Goal: Task Accomplishment & Management: Manage account settings

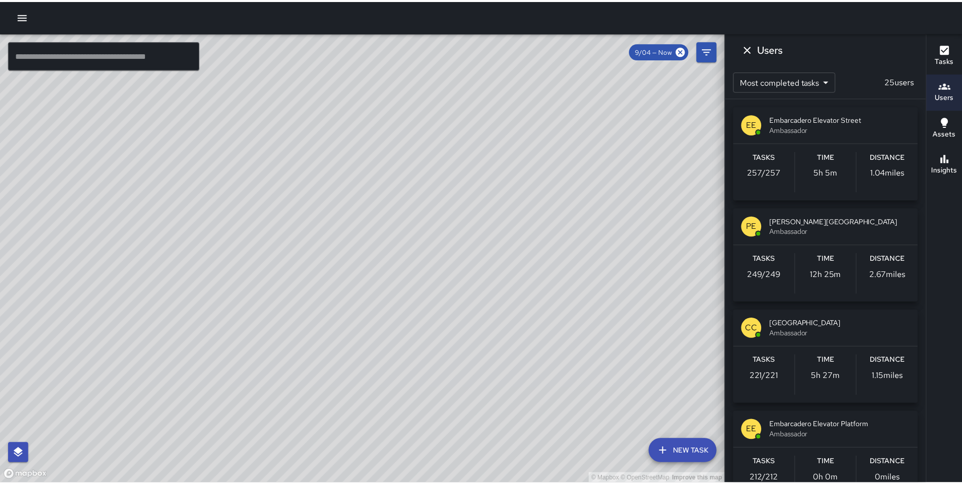
scroll to position [533, 0]
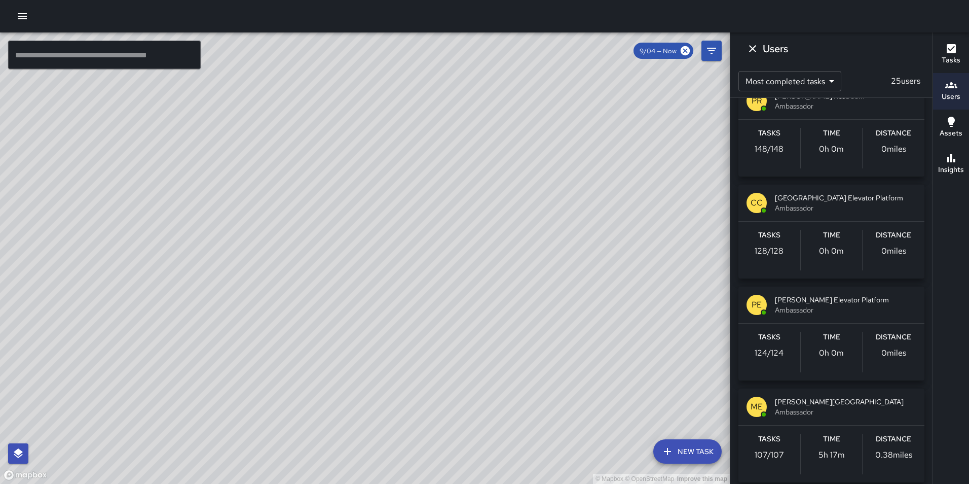
click at [23, 13] on icon "button" at bounding box center [22, 16] width 12 height 12
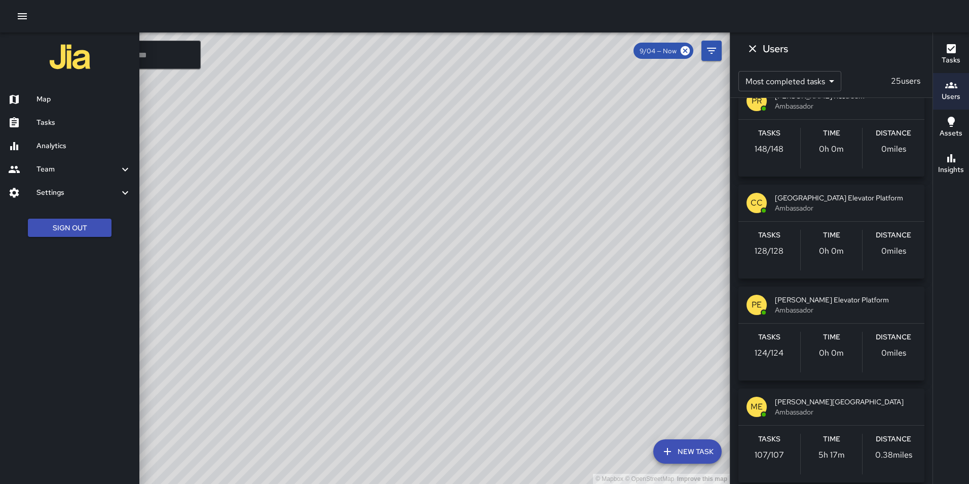
click at [52, 143] on h6 "Analytics" at bounding box center [84, 145] width 95 height 11
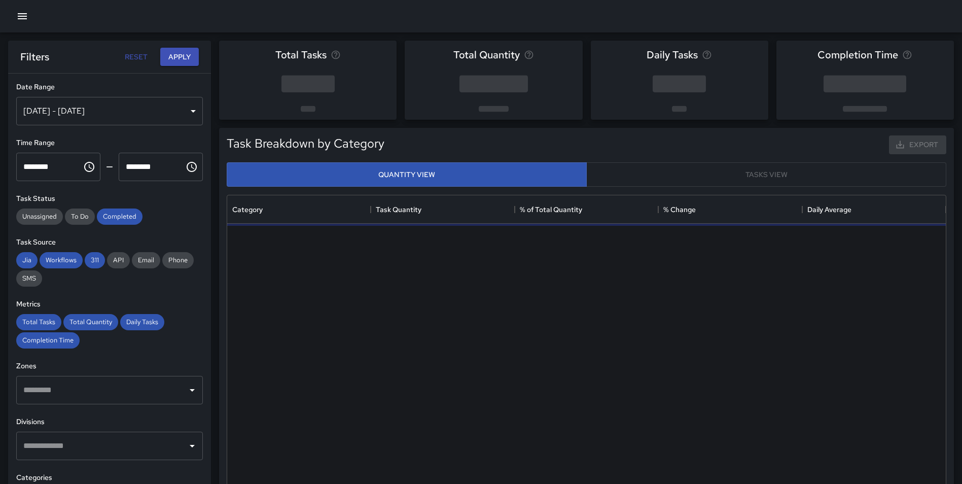
scroll to position [296, 711]
click at [57, 113] on div "[DATE] - [DATE]" at bounding box center [109, 111] width 187 height 28
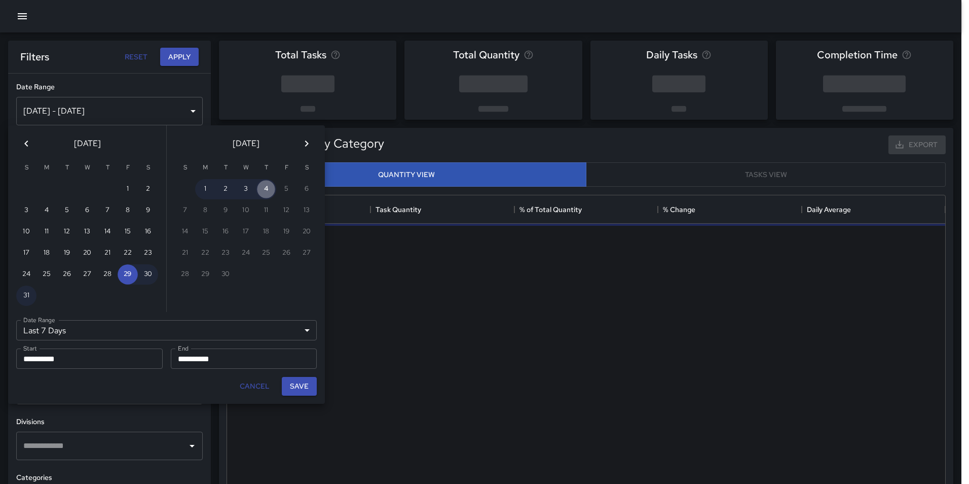
click at [268, 192] on button "4" at bounding box center [266, 189] width 20 height 20
type input "******"
type input "**********"
click at [268, 192] on button "4" at bounding box center [266, 189] width 20 height 20
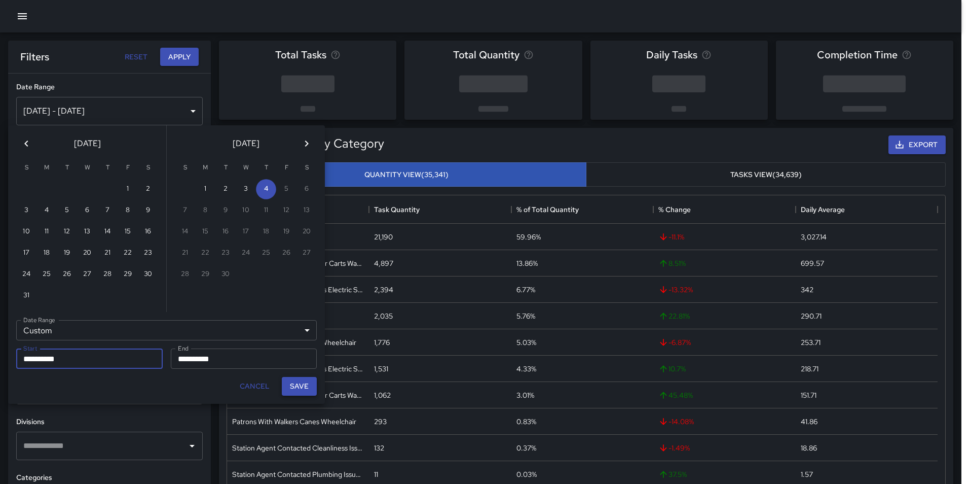
click at [300, 381] on button "Save" at bounding box center [299, 386] width 35 height 19
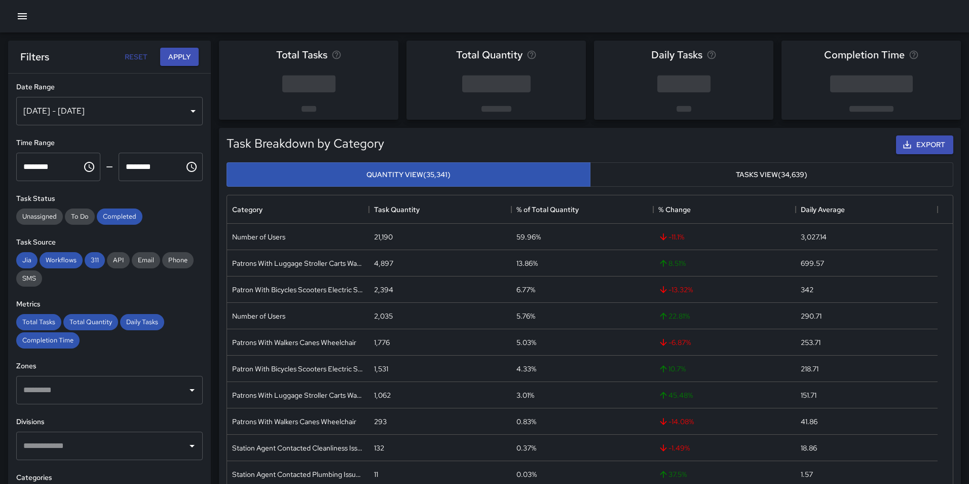
type input "**********"
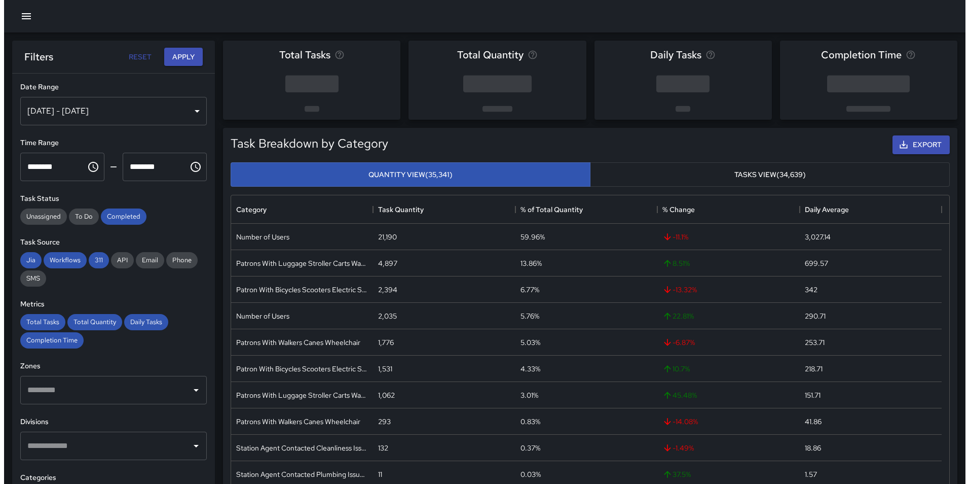
scroll to position [8, 8]
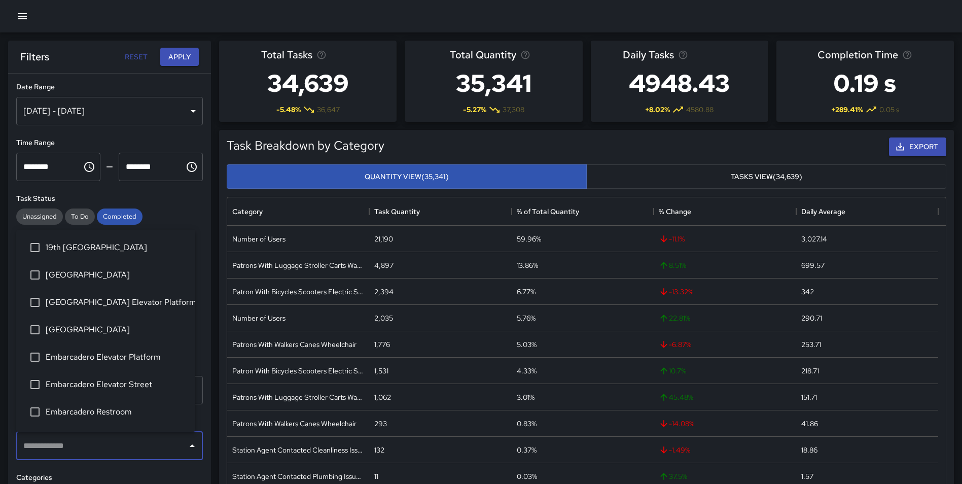
click at [107, 446] on input "text" at bounding box center [102, 445] width 162 height 19
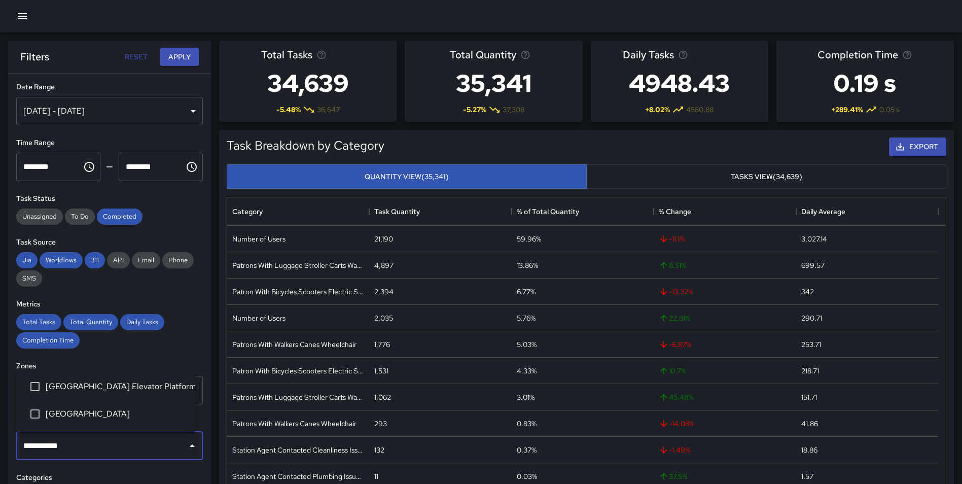
type input "**********"
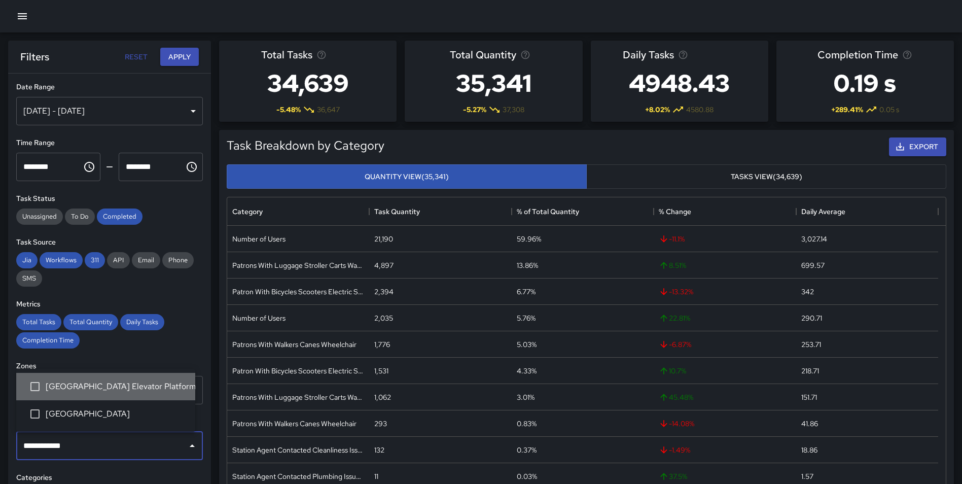
click at [132, 394] on li "Civic Center Elevator Platform" at bounding box center [105, 386] width 179 height 27
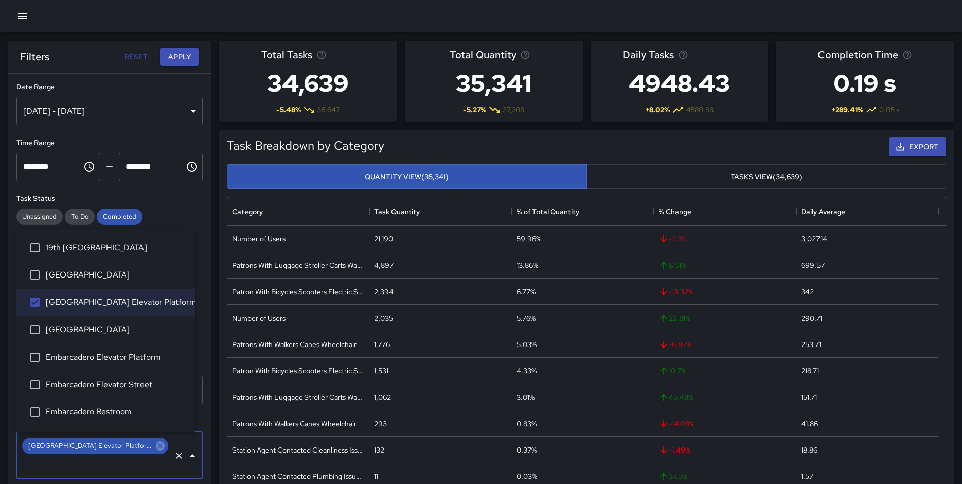
click at [172, 61] on button "Apply" at bounding box center [179, 57] width 39 height 19
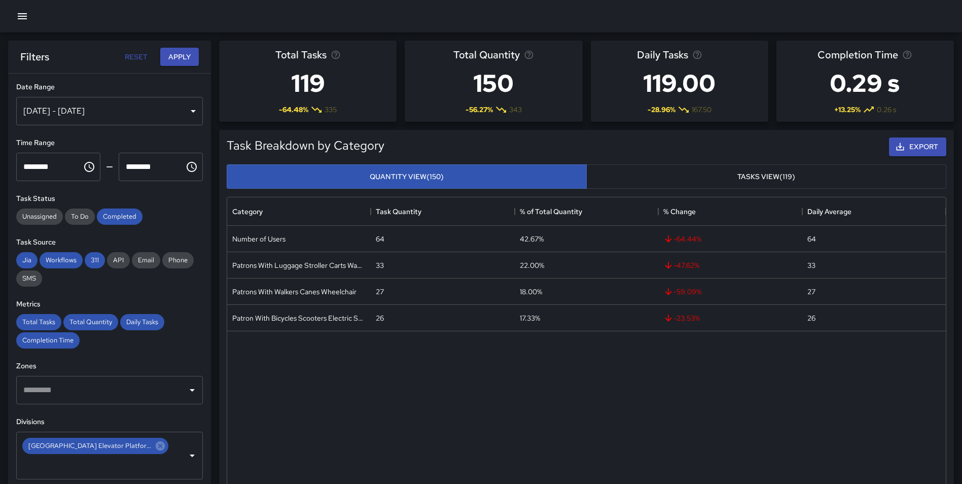
click at [14, 21] on button "button" at bounding box center [22, 16] width 20 height 20
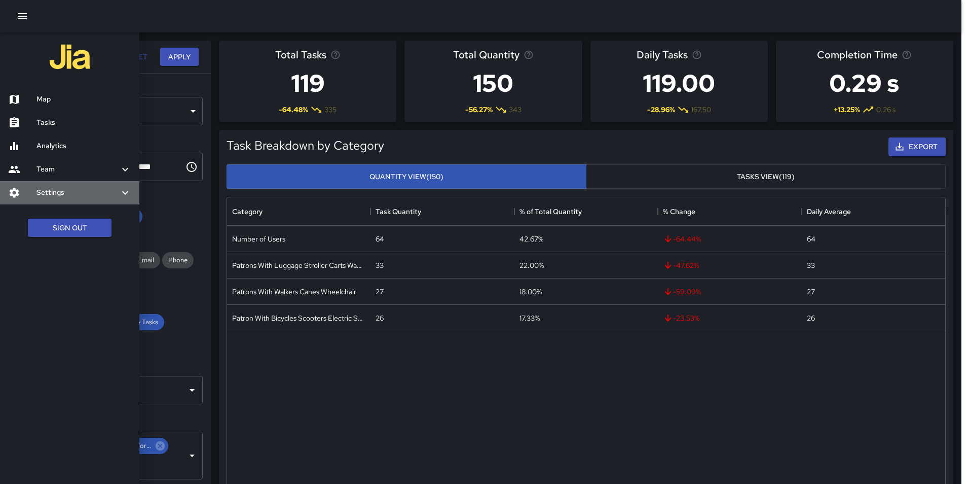
click at [80, 198] on h6 "Settings" at bounding box center [78, 192] width 83 height 11
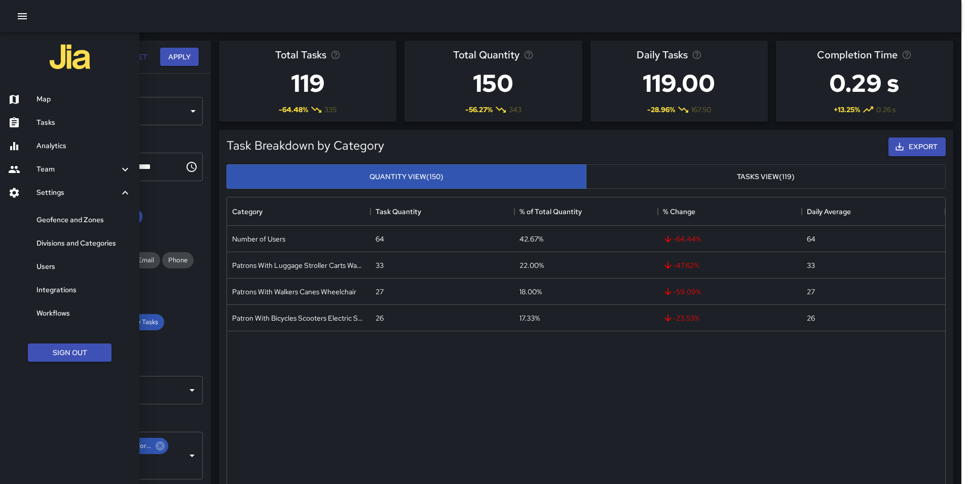
click at [82, 216] on h6 "Geofence and Zones" at bounding box center [84, 219] width 95 height 11
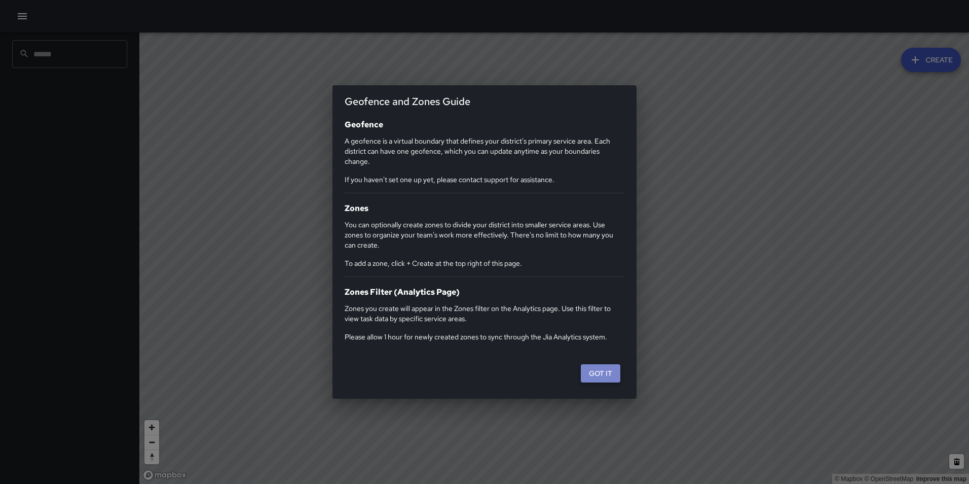
click at [599, 370] on button "Got it" at bounding box center [601, 373] width 40 height 19
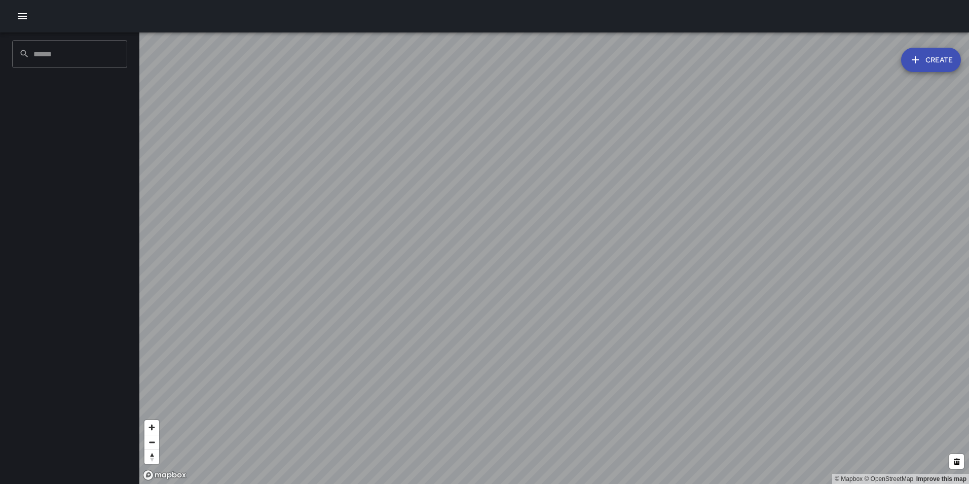
click at [22, 13] on icon "button" at bounding box center [22, 16] width 9 height 6
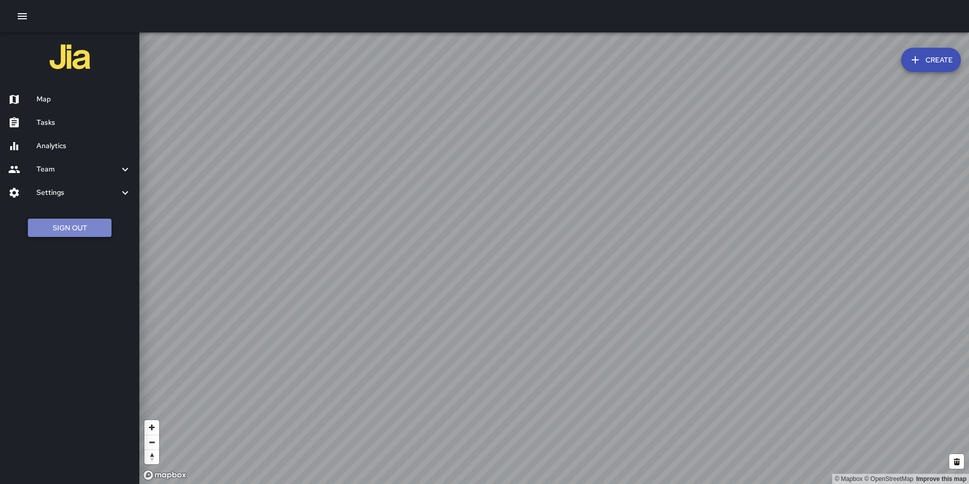
click at [67, 225] on button "Sign Out" at bounding box center [70, 228] width 84 height 19
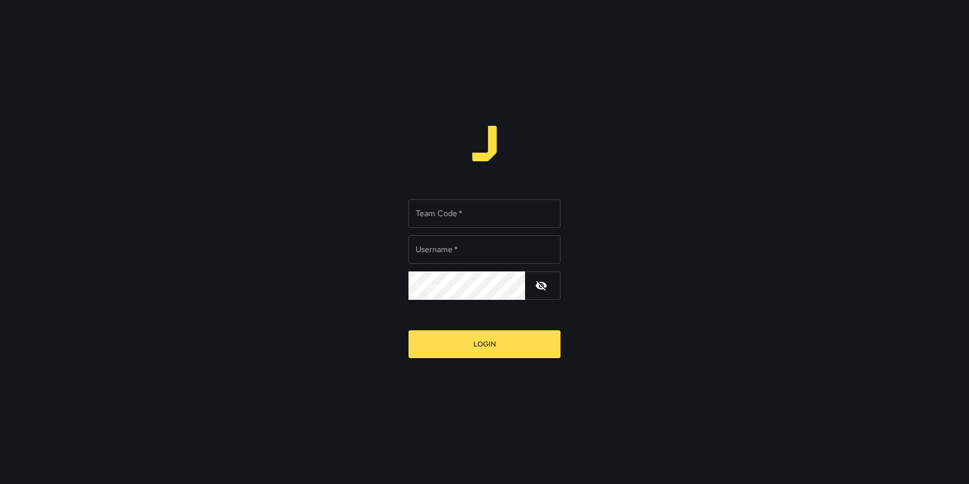
type input "**********"
click at [480, 214] on input "Team Code   *" at bounding box center [485, 213] width 152 height 28
type input "*****"
click at [409, 330] on button "Login" at bounding box center [485, 344] width 152 height 28
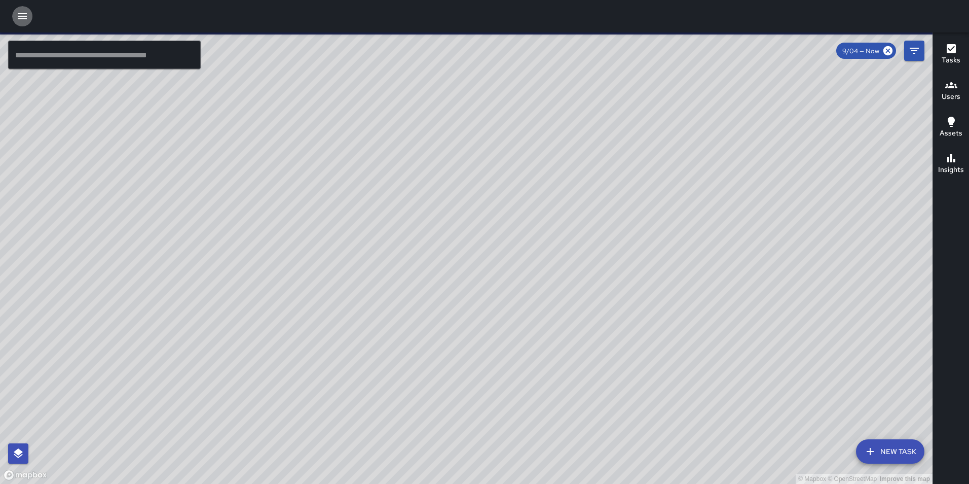
click at [25, 18] on icon "button" at bounding box center [22, 16] width 9 height 6
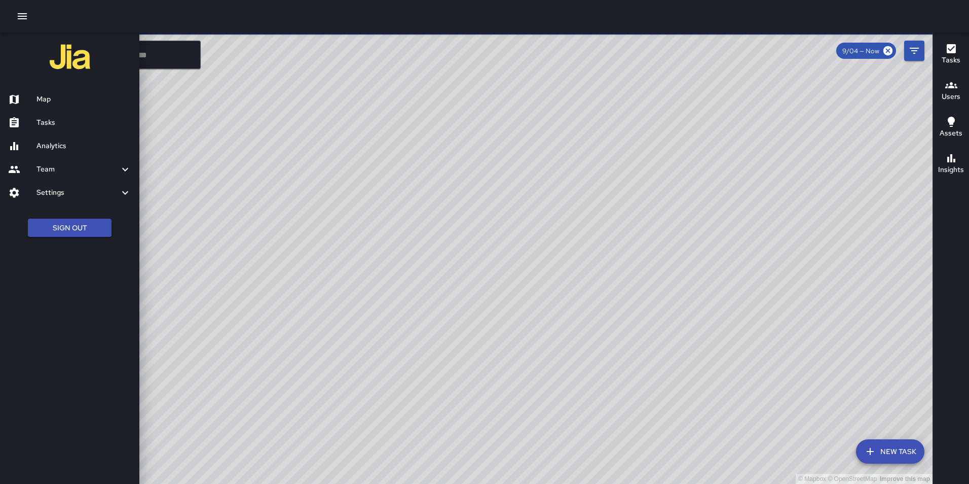
click at [62, 191] on h6 "Settings" at bounding box center [78, 192] width 83 height 11
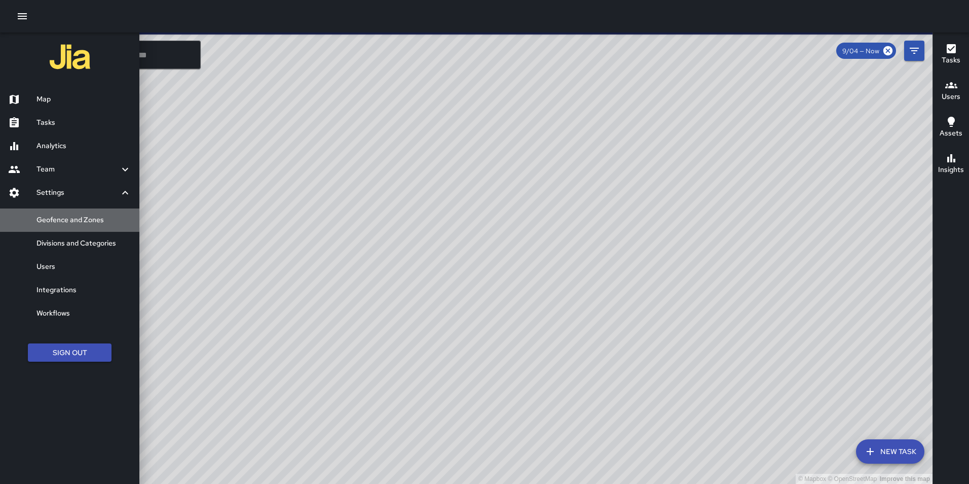
click at [72, 214] on h6 "Geofence and Zones" at bounding box center [84, 219] width 95 height 11
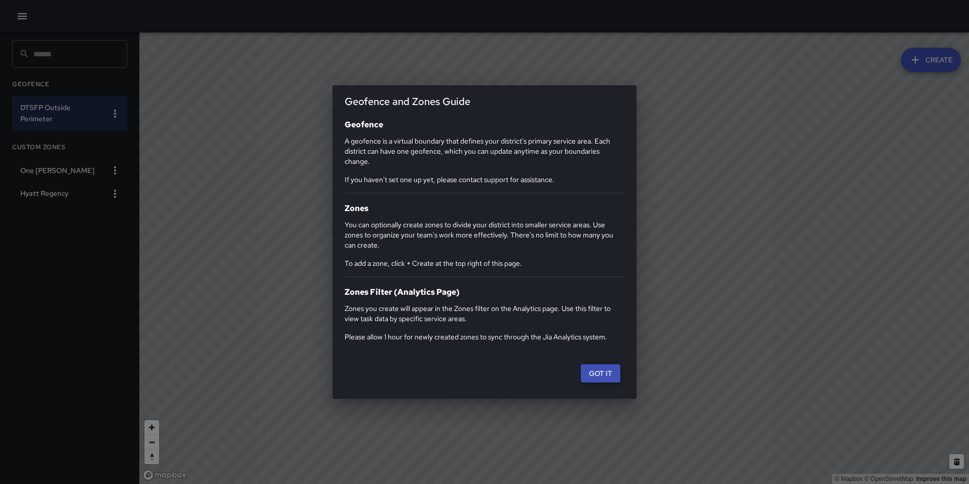
click at [610, 379] on button "Got it" at bounding box center [601, 373] width 40 height 19
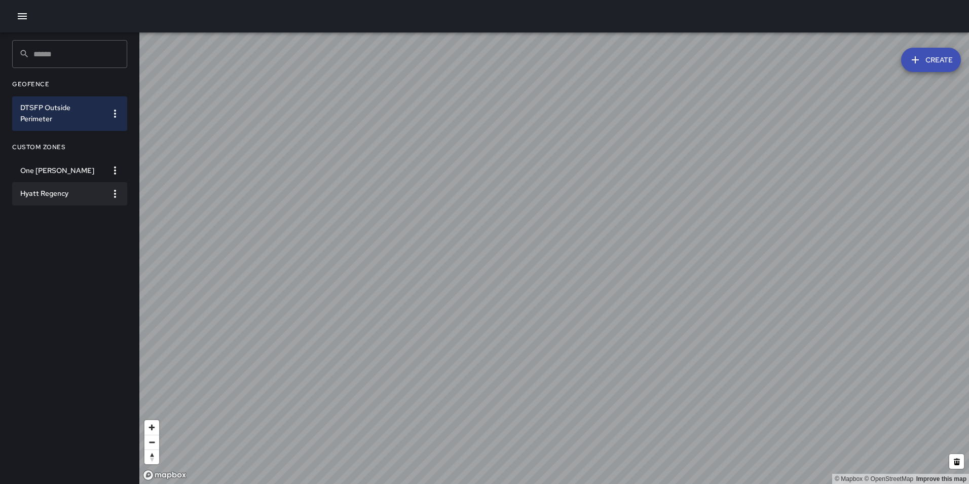
click at [66, 194] on h6 "Hyatt Regency" at bounding box center [61, 193] width 83 height 11
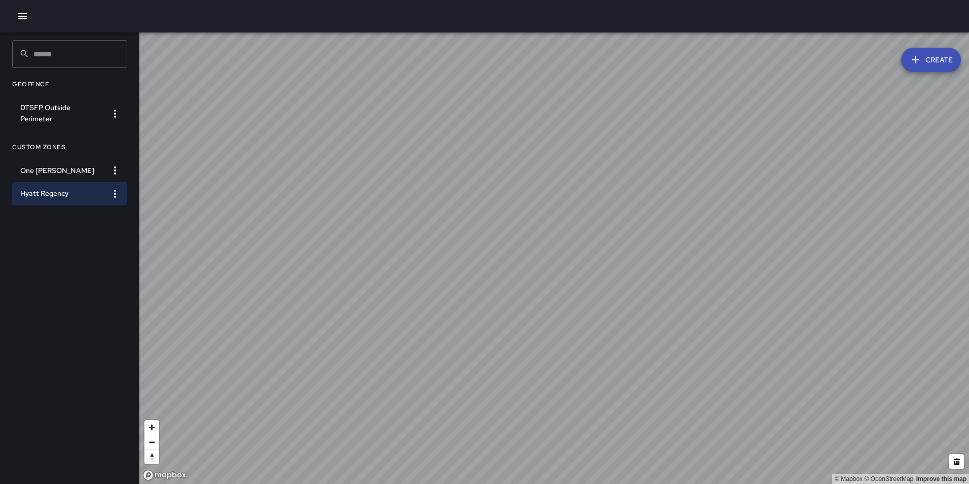
click at [23, 13] on icon "button" at bounding box center [22, 16] width 12 height 12
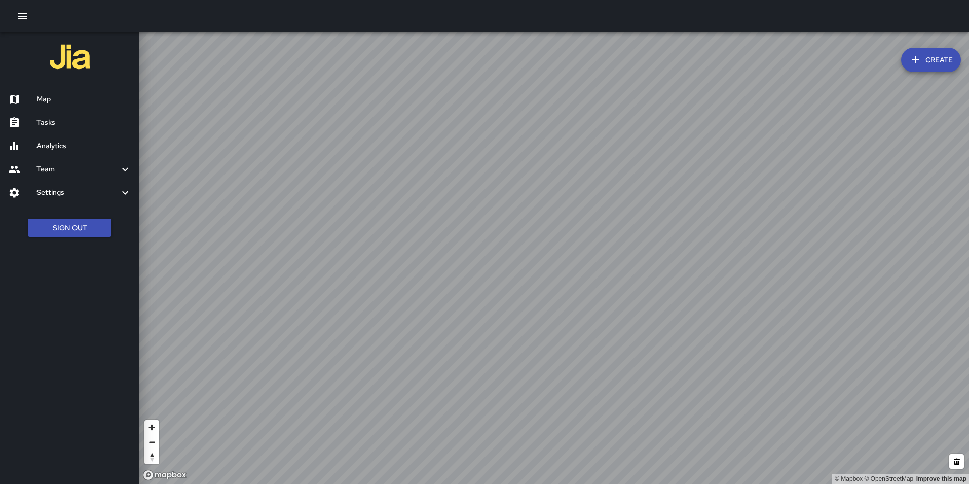
click at [56, 98] on h6 "Map" at bounding box center [84, 99] width 95 height 11
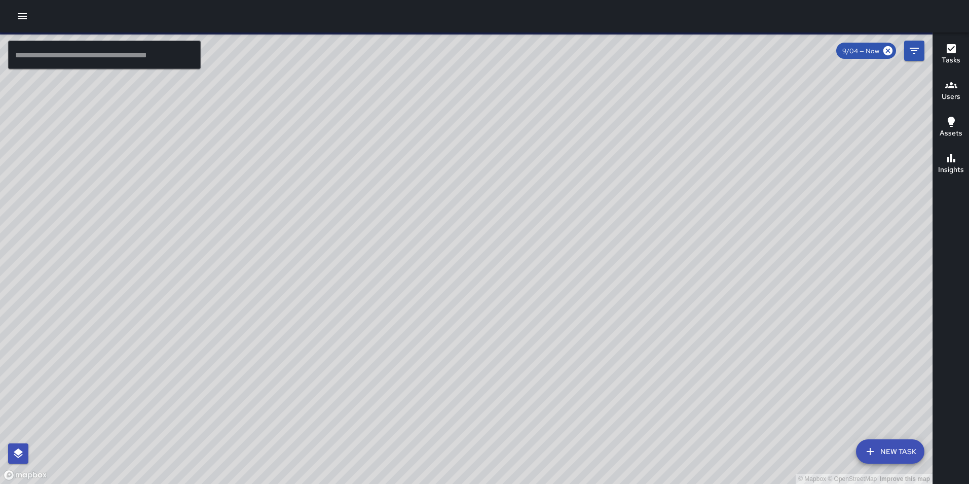
click at [20, 20] on icon "button" at bounding box center [22, 16] width 12 height 12
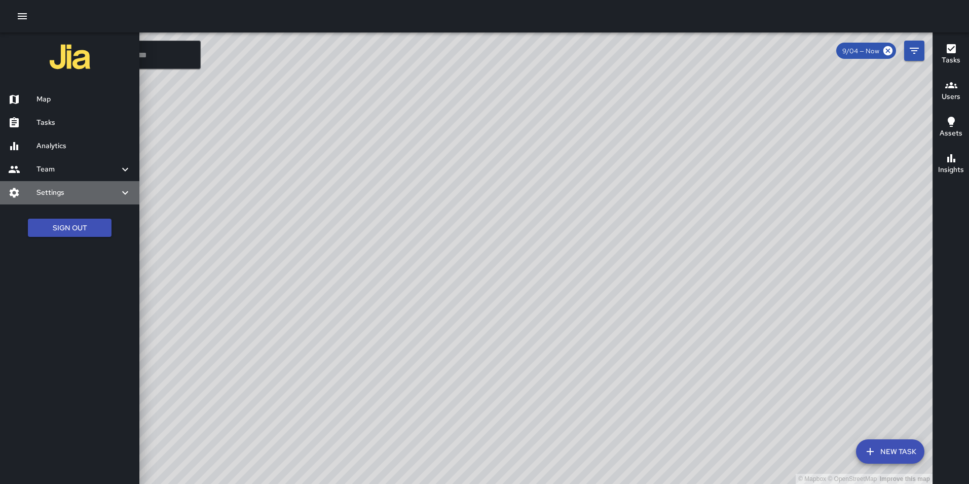
click at [43, 187] on h6 "Settings" at bounding box center [78, 192] width 83 height 11
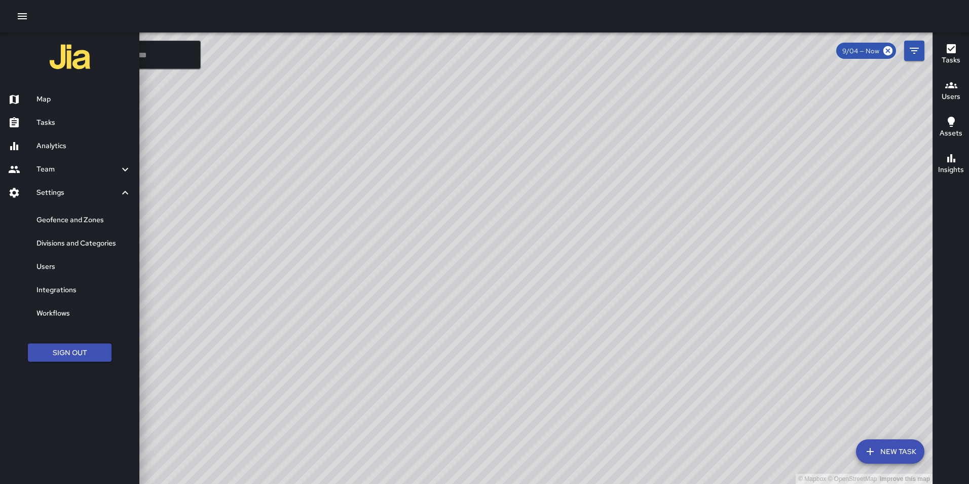
click at [55, 148] on h6 "Analytics" at bounding box center [84, 145] width 95 height 11
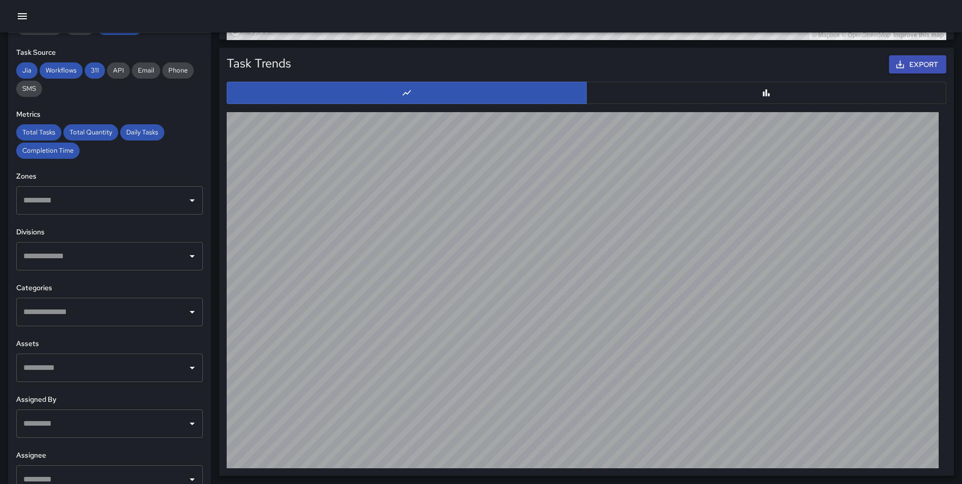
scroll to position [54, 0]
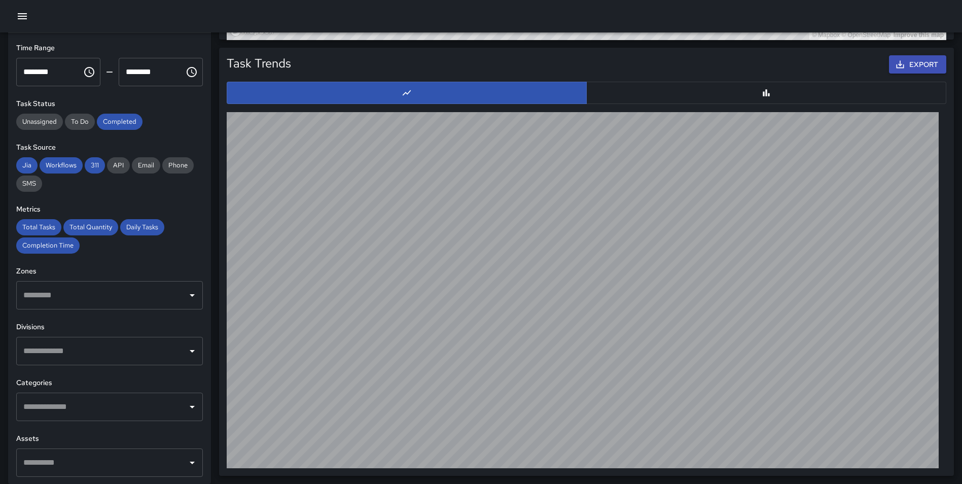
click at [116, 289] on input "text" at bounding box center [102, 294] width 162 height 19
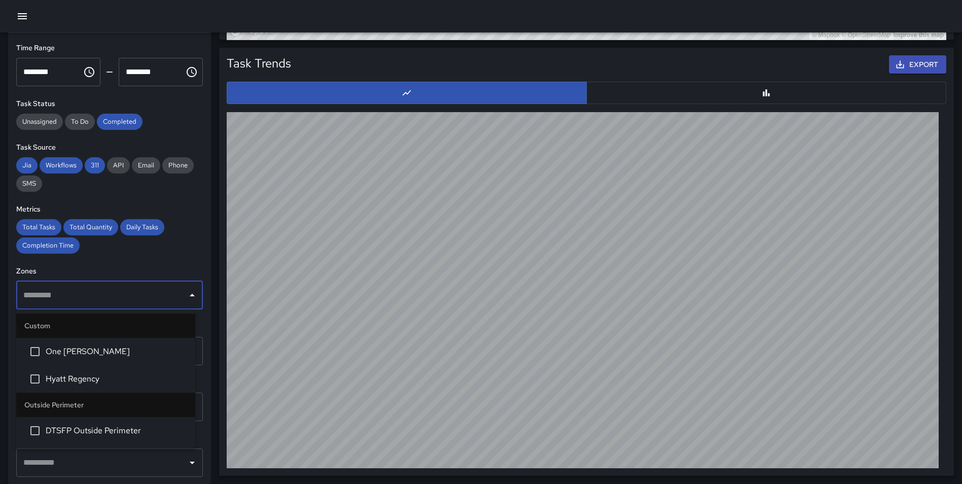
click at [96, 377] on span "Hyatt Regency" at bounding box center [116, 379] width 141 height 12
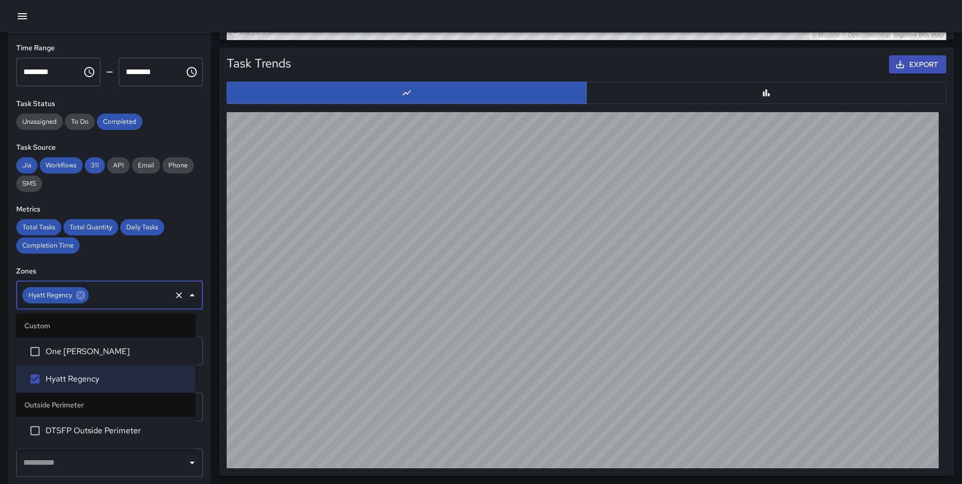
click at [213, 82] on div "Task Trends Export" at bounding box center [582, 258] width 743 height 437
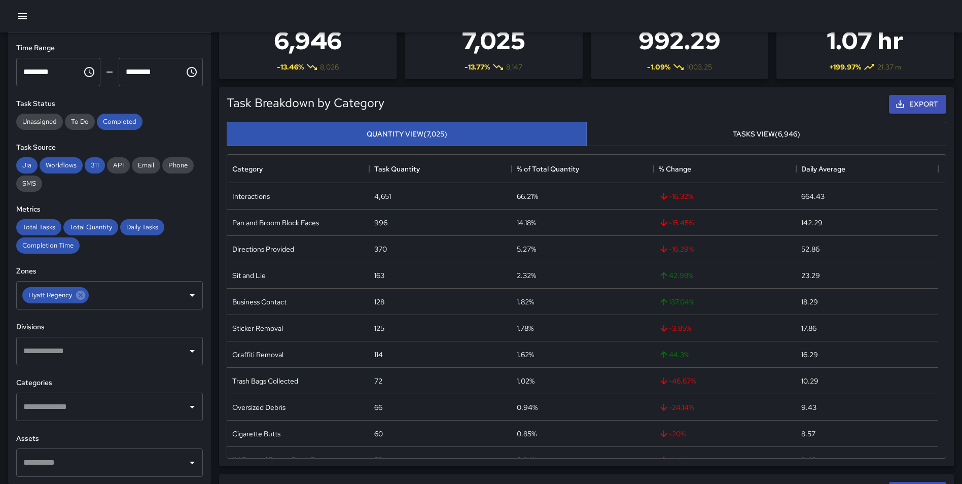
scroll to position [0, 0]
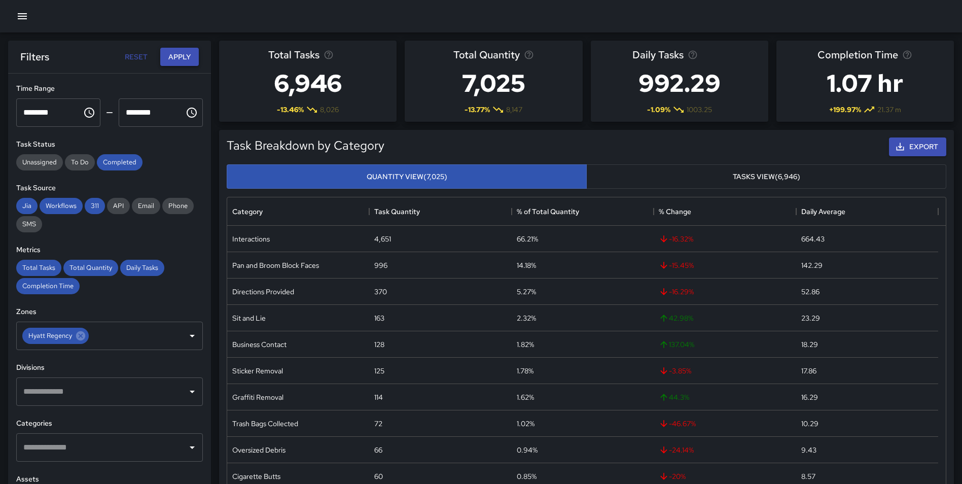
click at [184, 62] on button "Apply" at bounding box center [179, 57] width 39 height 19
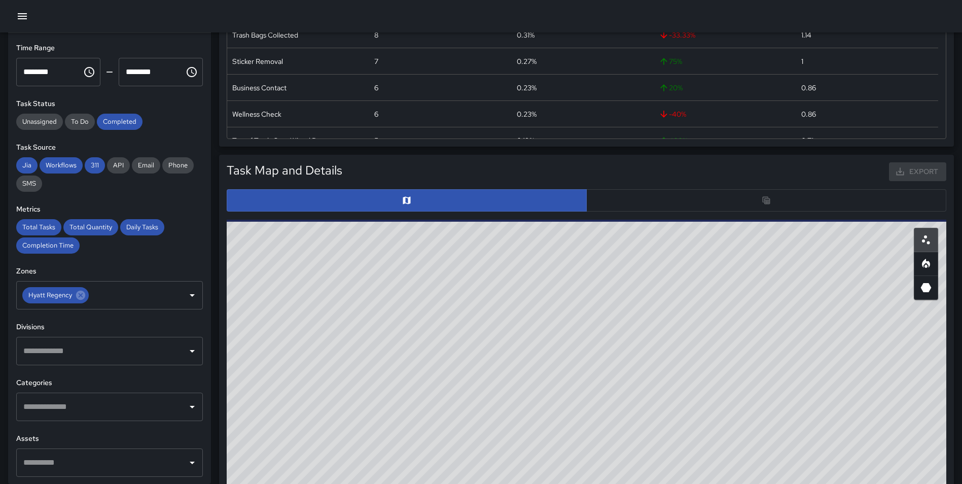
scroll to position [385, 0]
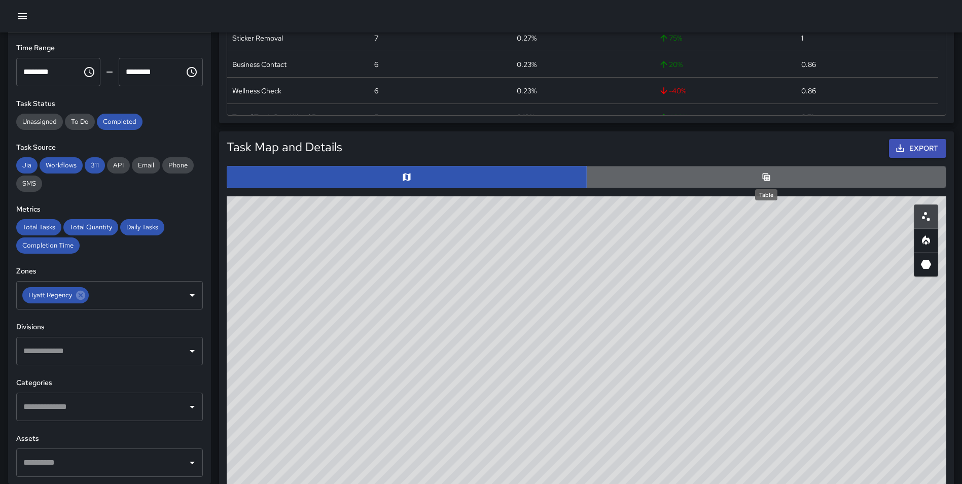
click at [769, 174] on icon "Table" at bounding box center [766, 177] width 10 height 10
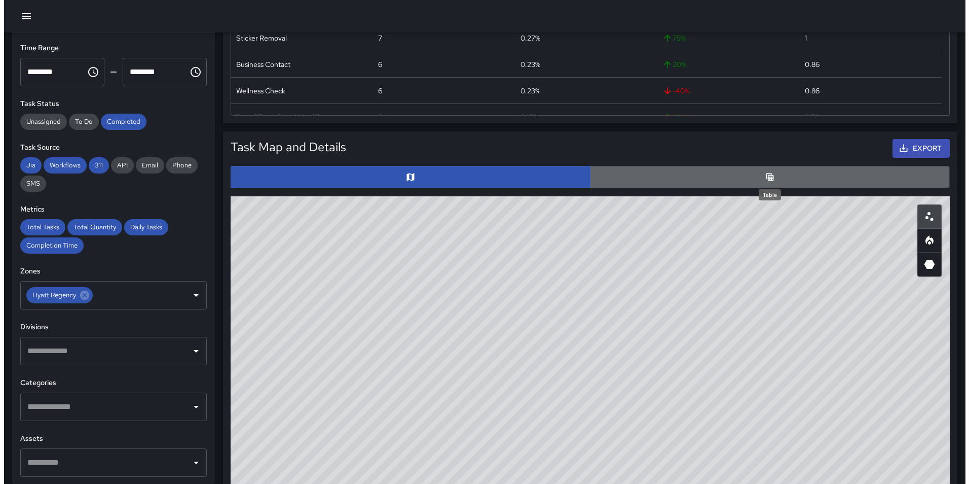
scroll to position [8, 8]
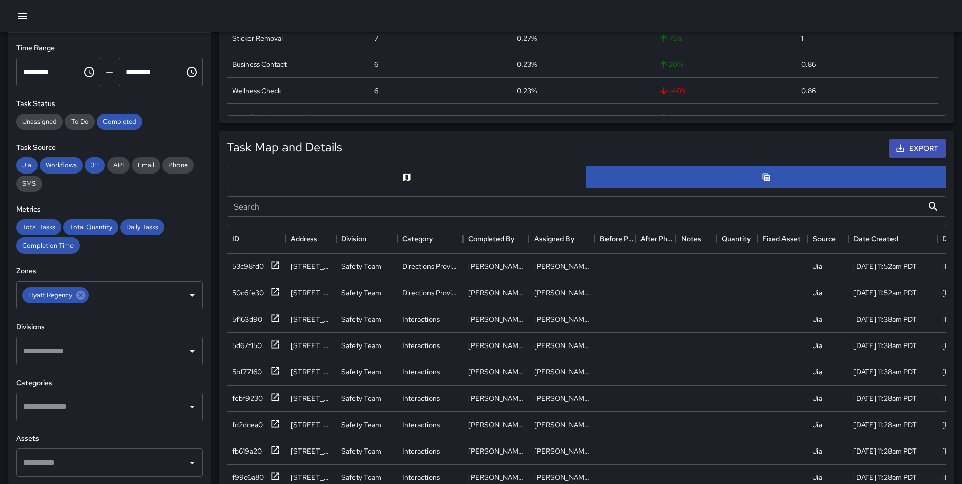
click at [27, 13] on icon "button" at bounding box center [22, 16] width 12 height 12
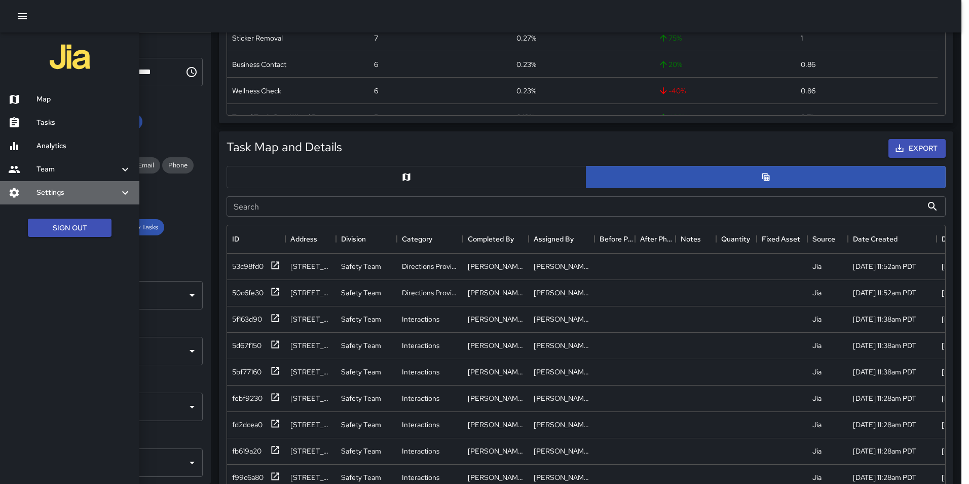
click at [48, 191] on h6 "Settings" at bounding box center [78, 192] width 83 height 11
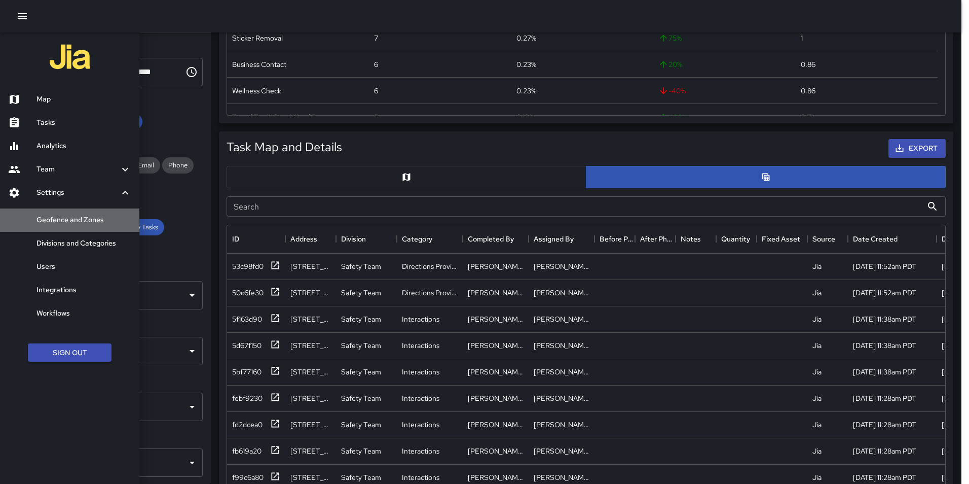
click at [57, 217] on h6 "Geofence and Zones" at bounding box center [84, 219] width 95 height 11
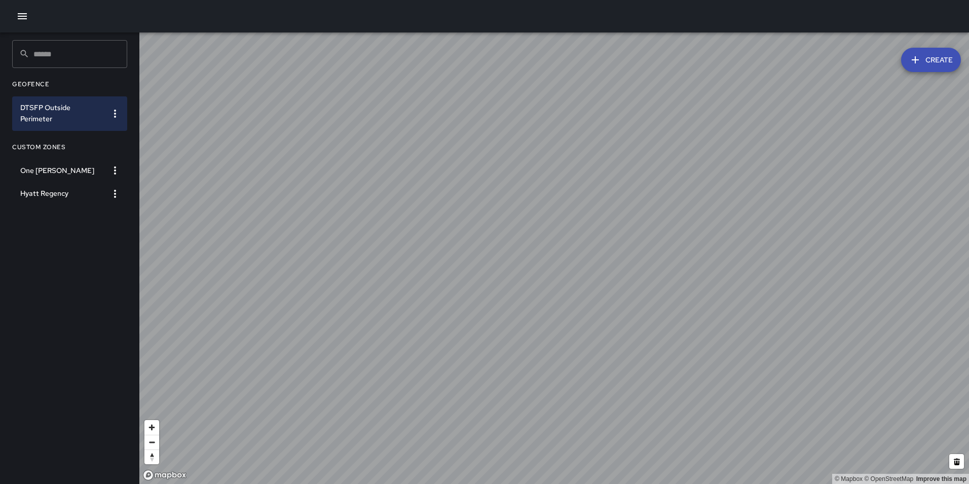
click at [25, 16] on icon "button" at bounding box center [22, 16] width 9 height 6
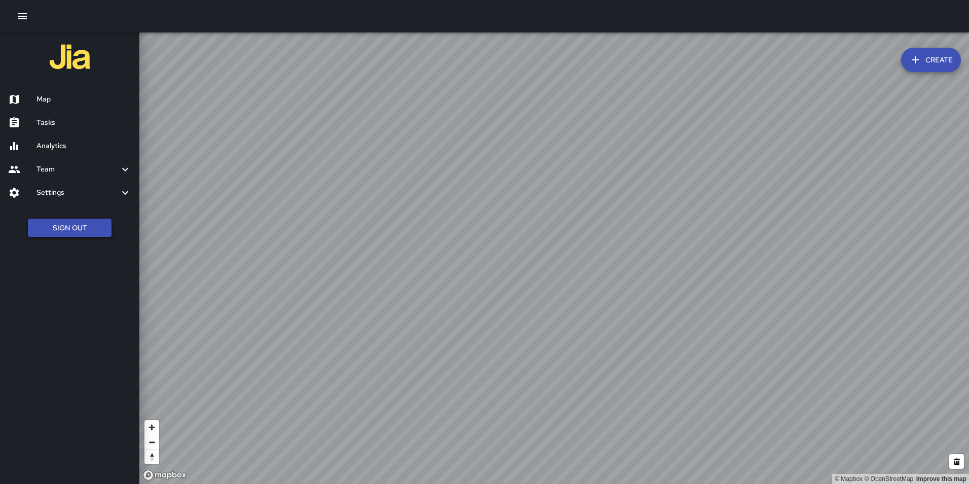
click at [83, 225] on button "Sign Out" at bounding box center [70, 228] width 84 height 19
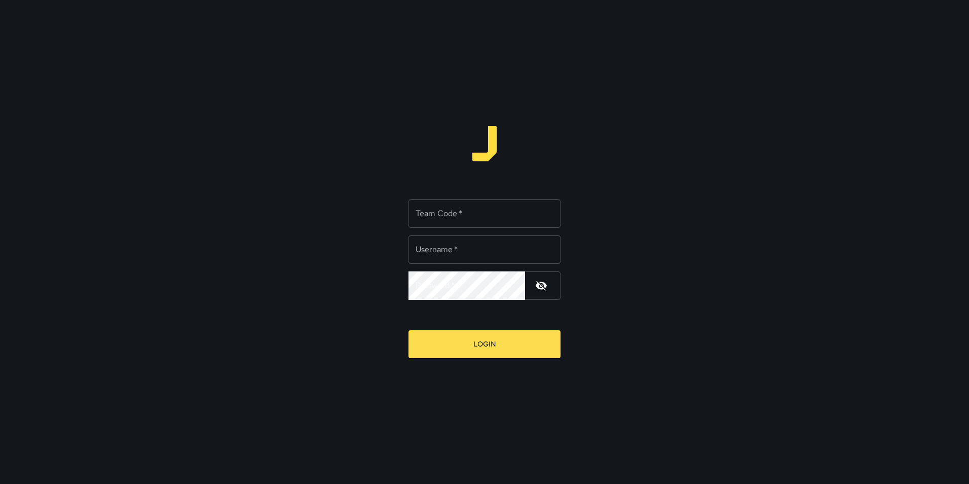
type input "**********"
click at [445, 218] on input "Team Code   *" at bounding box center [485, 213] width 152 height 28
type input "*"
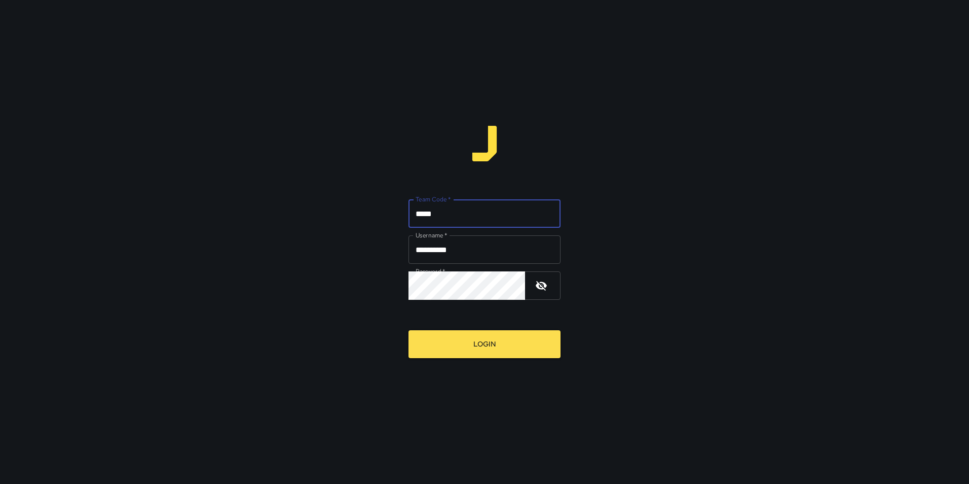
type input "*****"
click at [409, 330] on button "Login" at bounding box center [485, 344] width 152 height 28
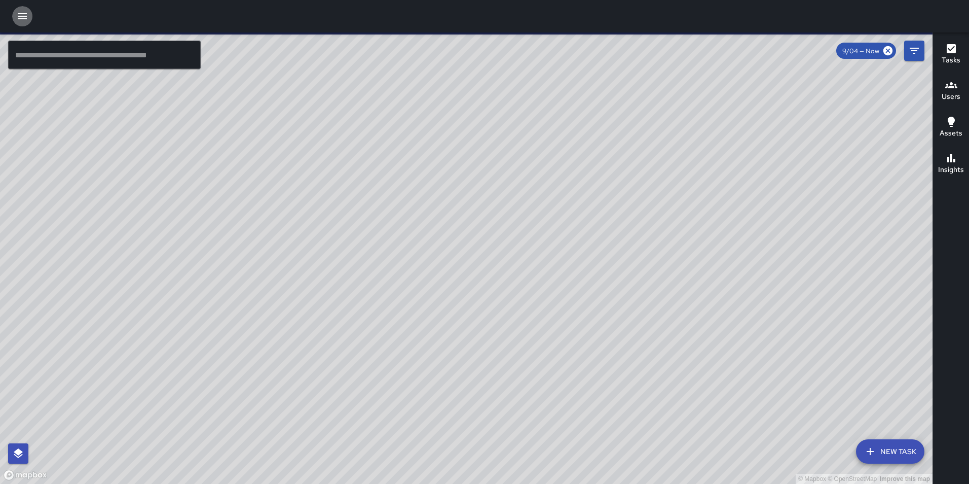
click at [23, 13] on icon "button" at bounding box center [22, 16] width 12 height 12
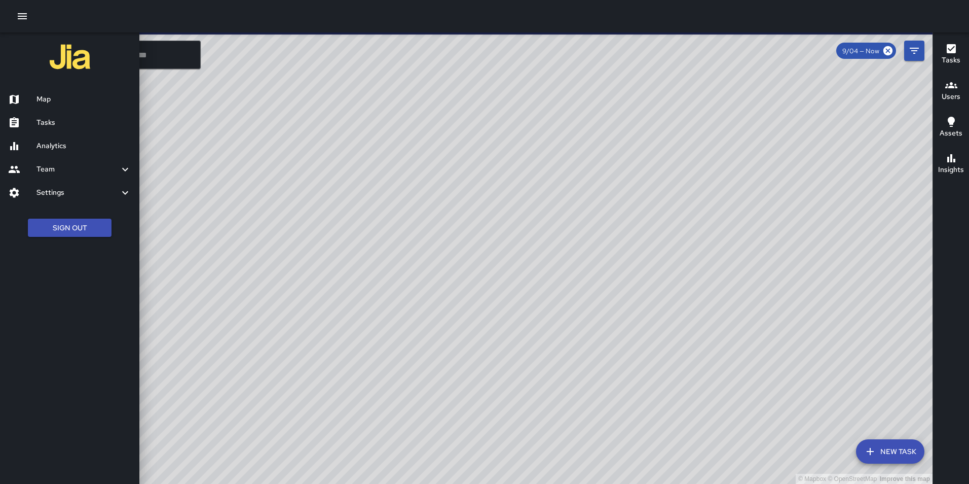
click at [60, 190] on h6 "Settings" at bounding box center [78, 192] width 83 height 11
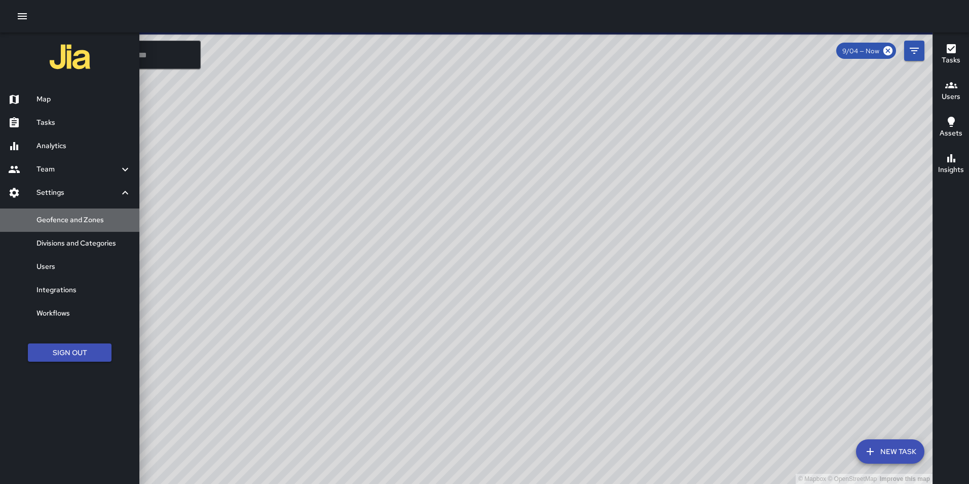
click at [63, 223] on h6 "Geofence and Zones" at bounding box center [84, 219] width 95 height 11
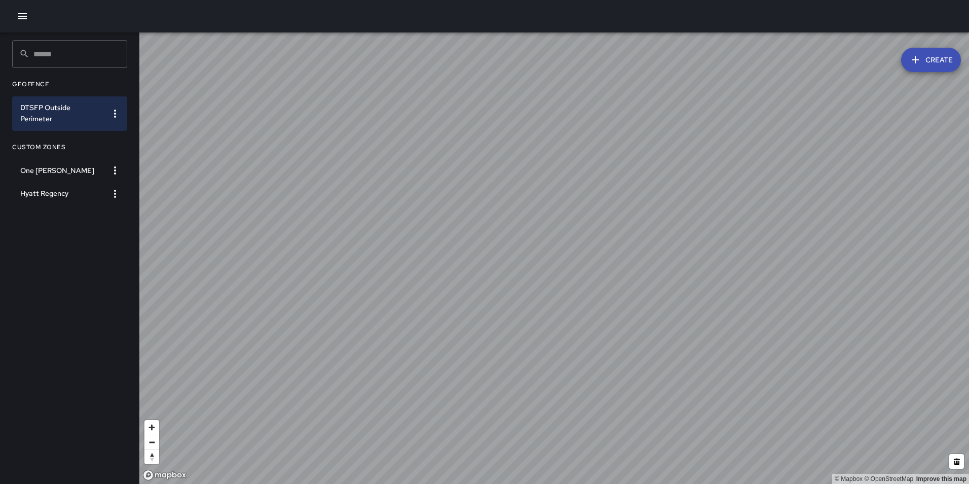
click at [22, 13] on icon "button" at bounding box center [22, 16] width 12 height 12
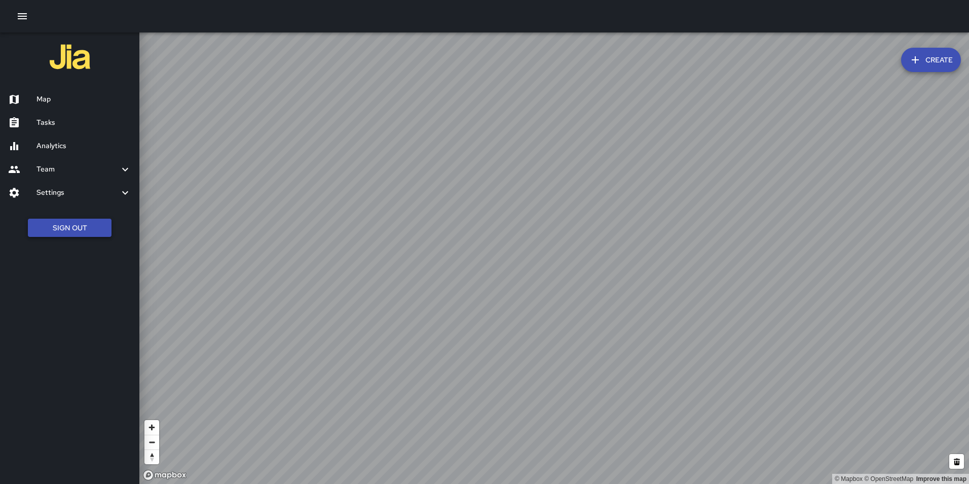
click at [74, 226] on button "Sign Out" at bounding box center [70, 228] width 84 height 19
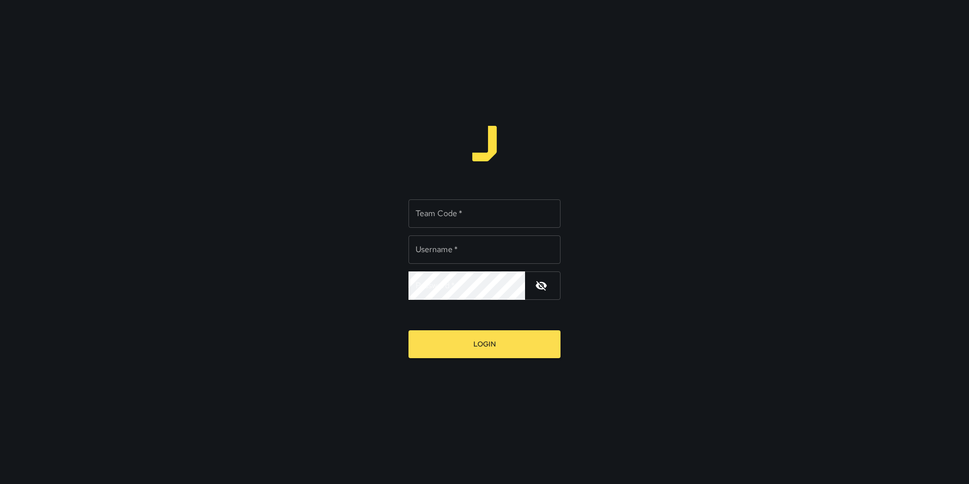
click at [428, 217] on input "Team Code   *" at bounding box center [485, 213] width 152 height 28
type input "**********"
type input "****"
click at [409, 330] on button "Login" at bounding box center [485, 344] width 152 height 28
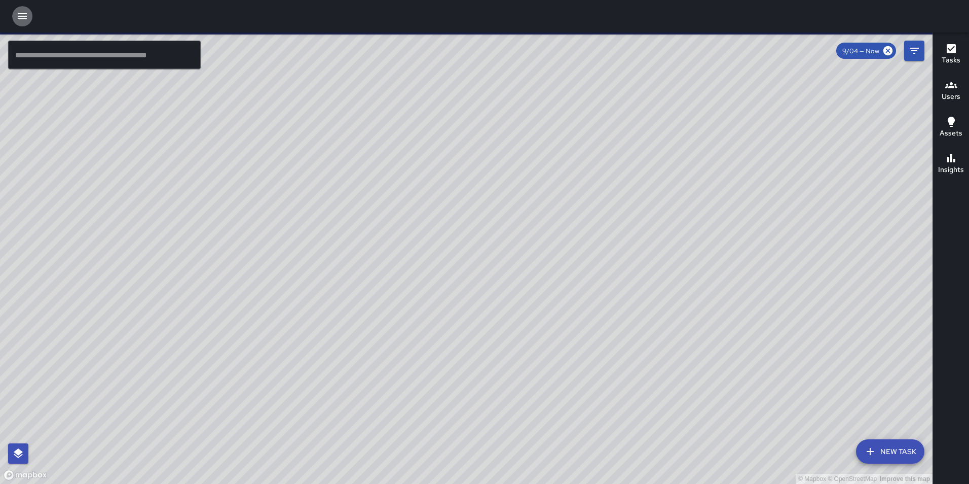
click at [24, 21] on icon "button" at bounding box center [22, 16] width 12 height 12
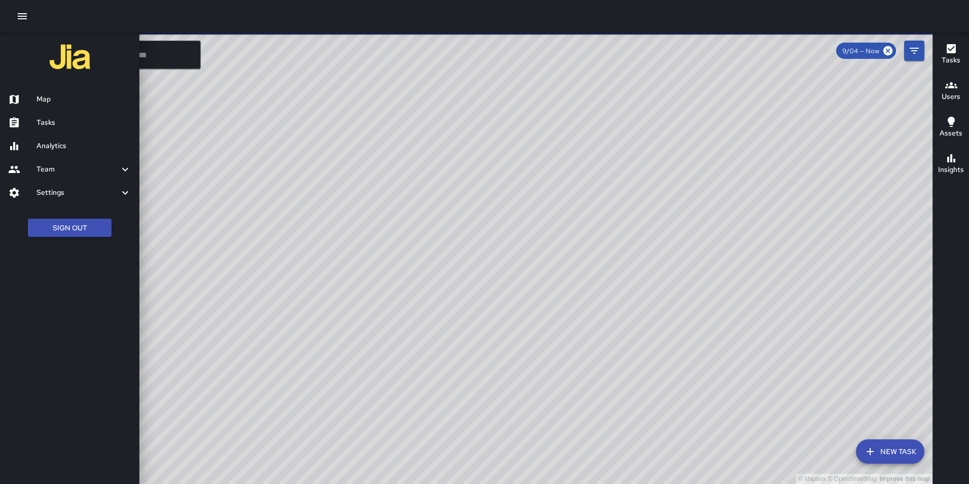
click at [60, 195] on h6 "Settings" at bounding box center [78, 192] width 83 height 11
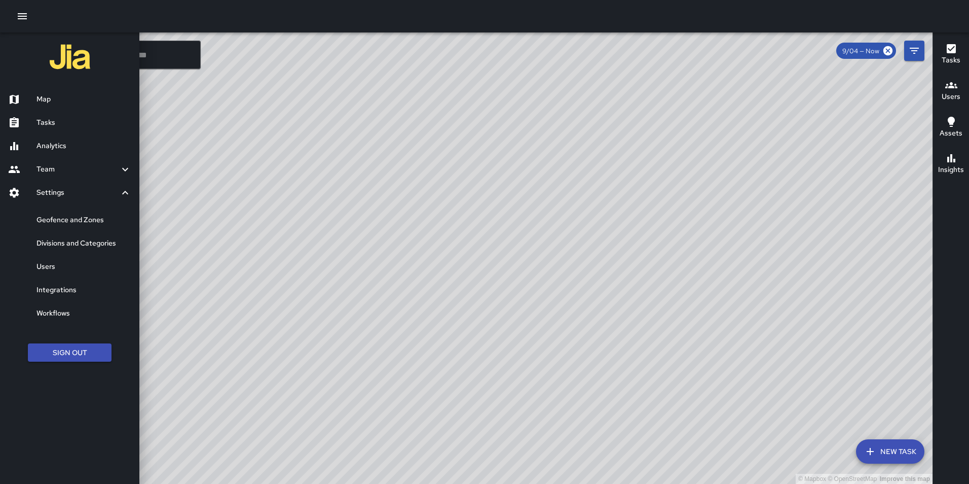
click at [58, 219] on h6 "Geofence and Zones" at bounding box center [84, 219] width 95 height 11
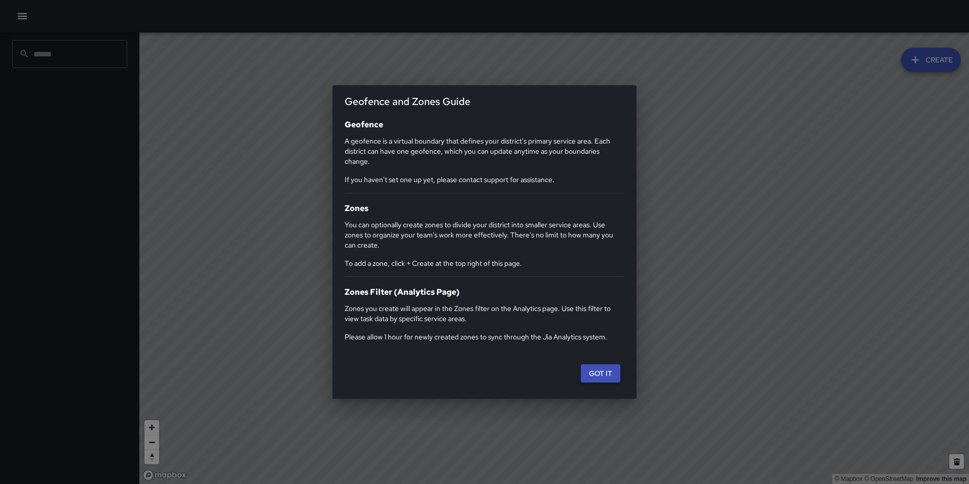
click at [612, 375] on button "Got it" at bounding box center [601, 373] width 40 height 19
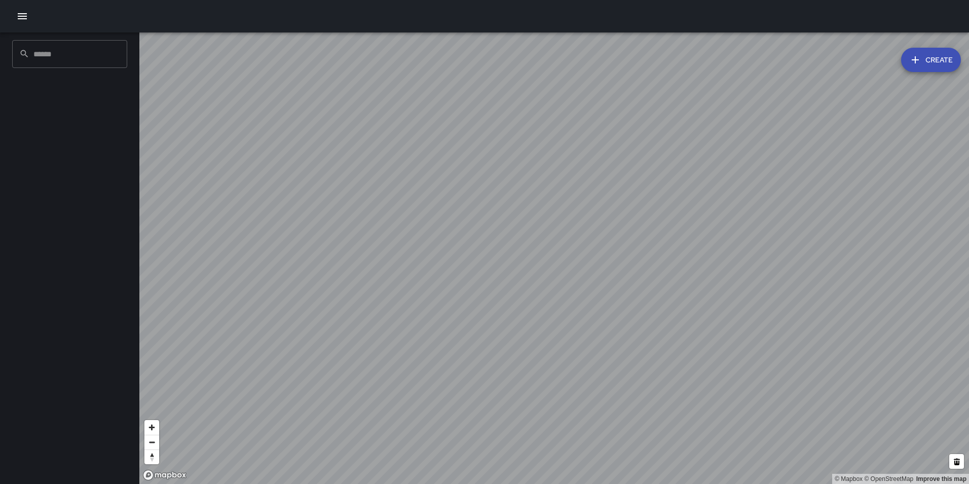
click at [21, 14] on icon "button" at bounding box center [22, 16] width 9 height 6
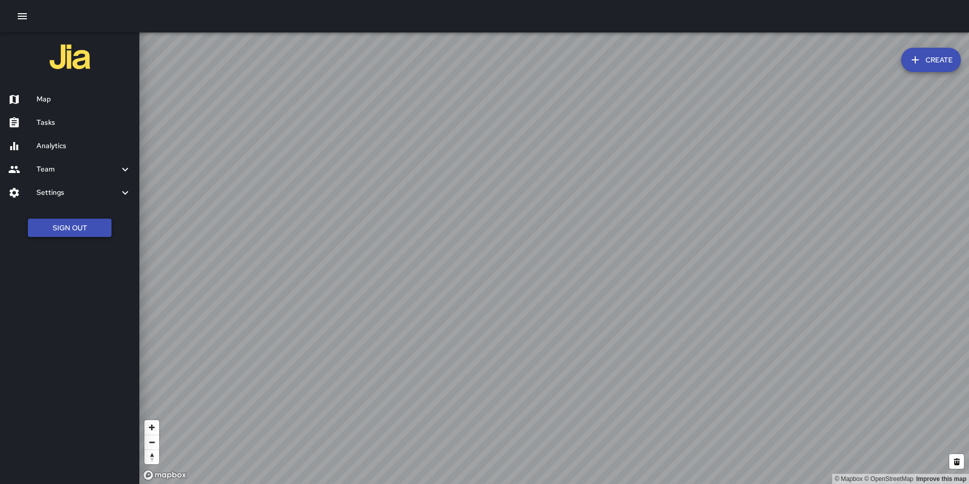
click at [69, 227] on button "Sign Out" at bounding box center [70, 228] width 84 height 19
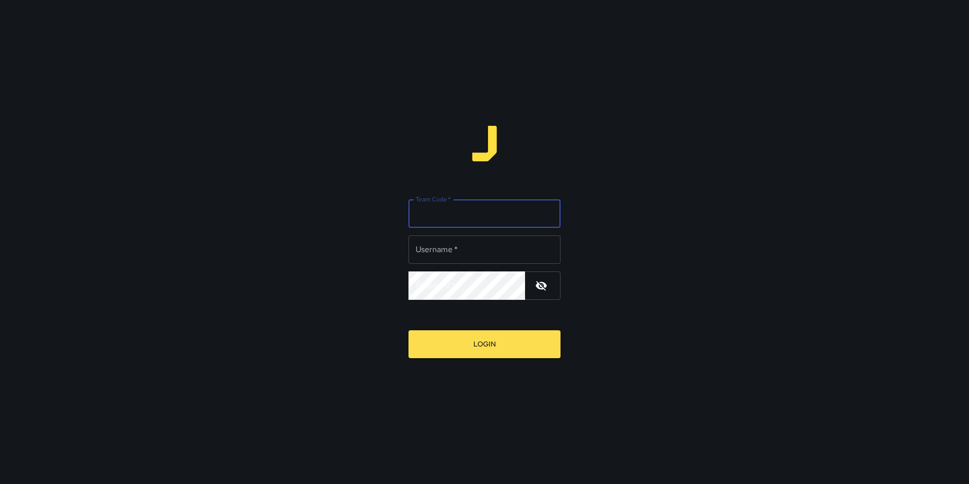
click at [428, 220] on input "Team Code   *" at bounding box center [485, 213] width 152 height 28
type input "**********"
click at [443, 216] on input "Team Code   *" at bounding box center [485, 213] width 152 height 28
type input "*****"
click at [409, 330] on button "Login" at bounding box center [485, 344] width 152 height 28
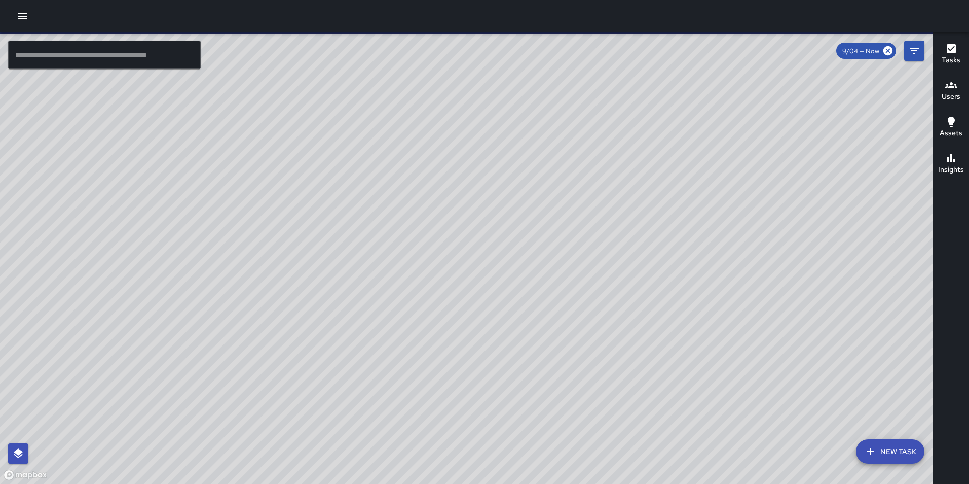
click at [26, 11] on icon "button" at bounding box center [22, 16] width 12 height 12
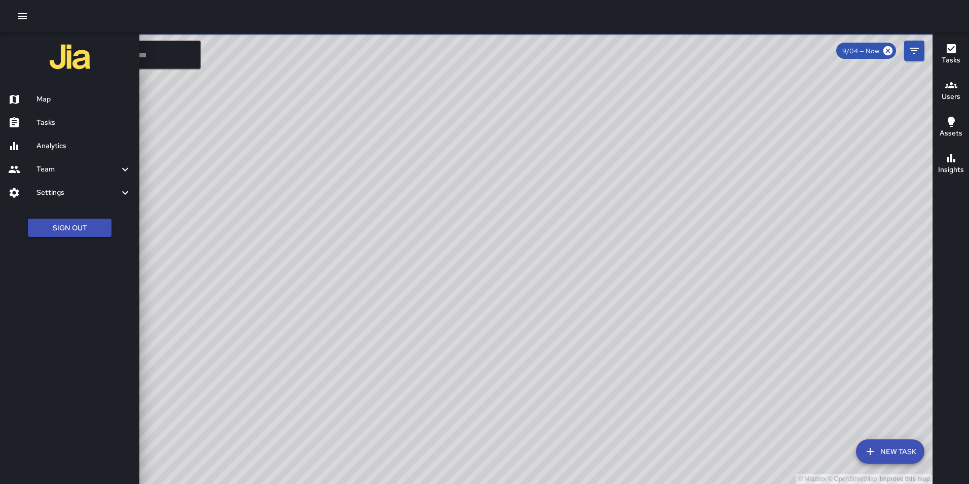
click at [68, 153] on div "Analytics" at bounding box center [69, 145] width 139 height 23
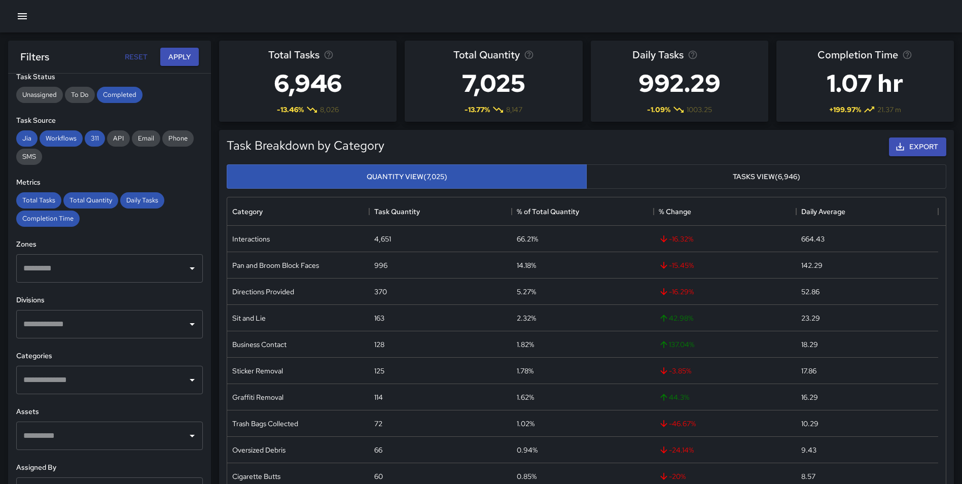
scroll to position [167, 0]
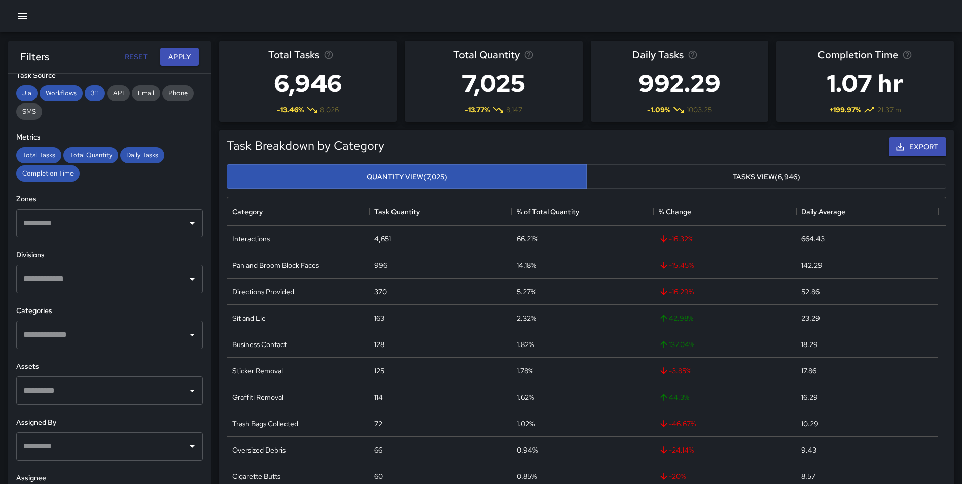
click at [139, 229] on input "text" at bounding box center [102, 222] width 162 height 19
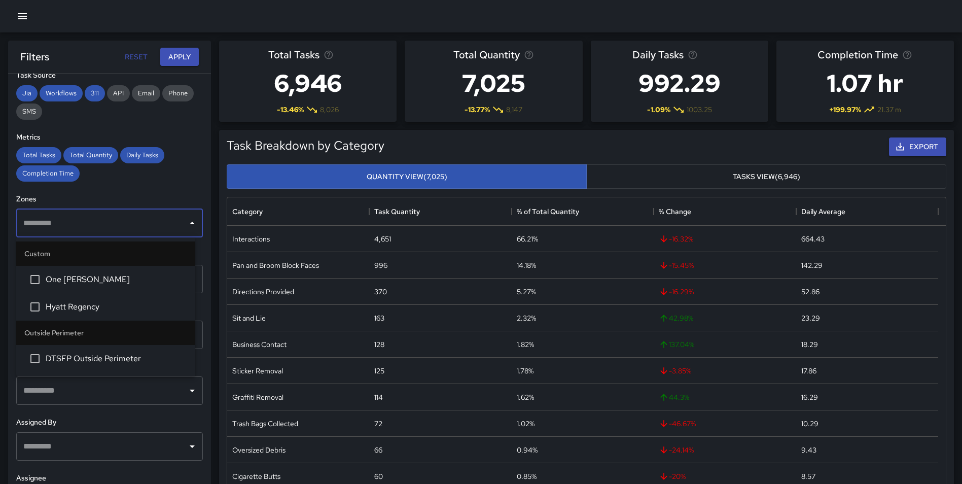
click at [128, 303] on span "Hyatt Regency" at bounding box center [116, 307] width 141 height 12
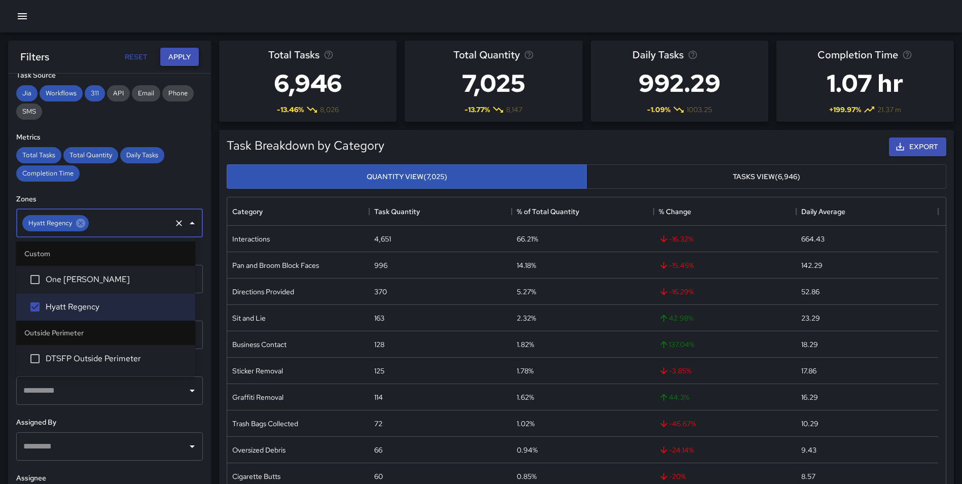
click at [177, 61] on button "Apply" at bounding box center [179, 57] width 39 height 19
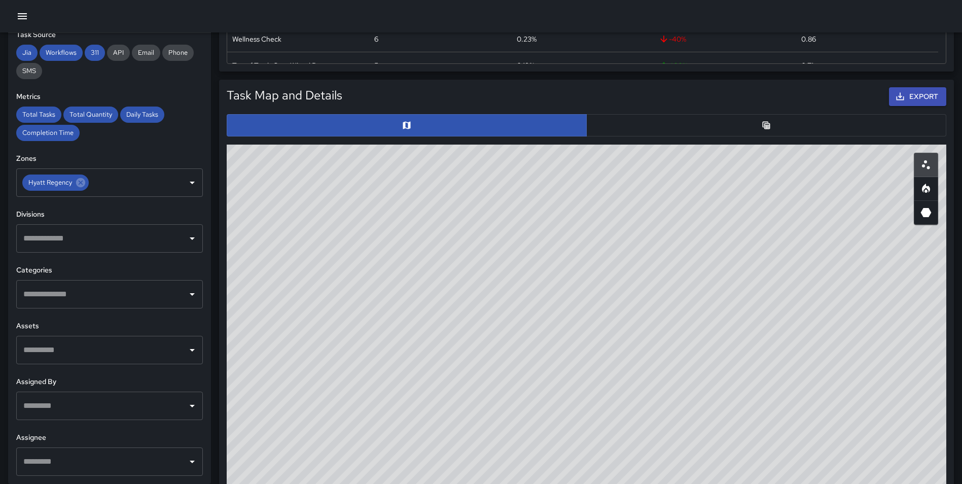
scroll to position [426, 0]
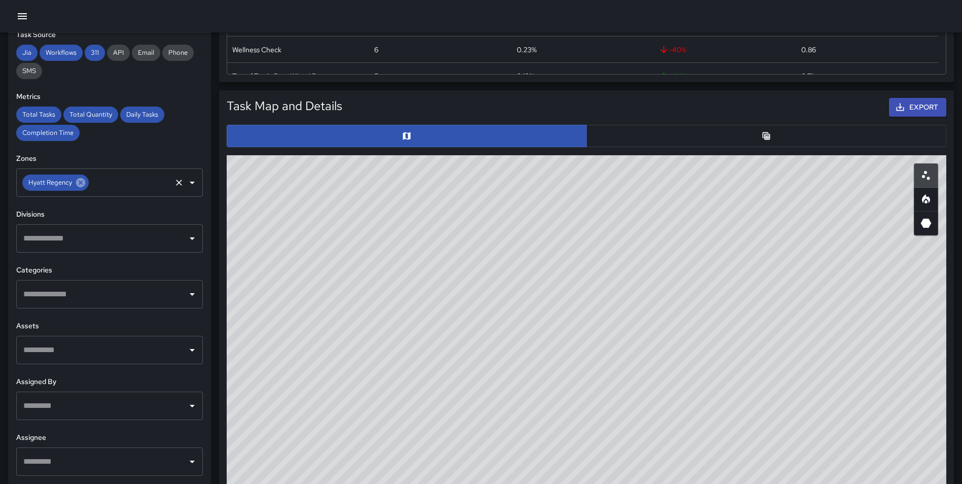
click at [83, 183] on icon at bounding box center [80, 182] width 9 height 9
click at [77, 186] on input "text" at bounding box center [102, 182] width 162 height 19
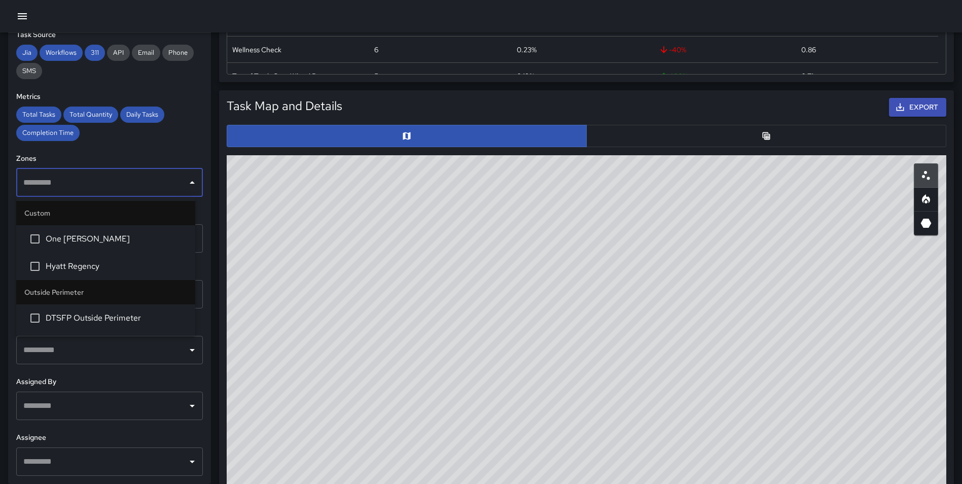
click at [83, 245] on li "One Bush" at bounding box center [105, 238] width 179 height 27
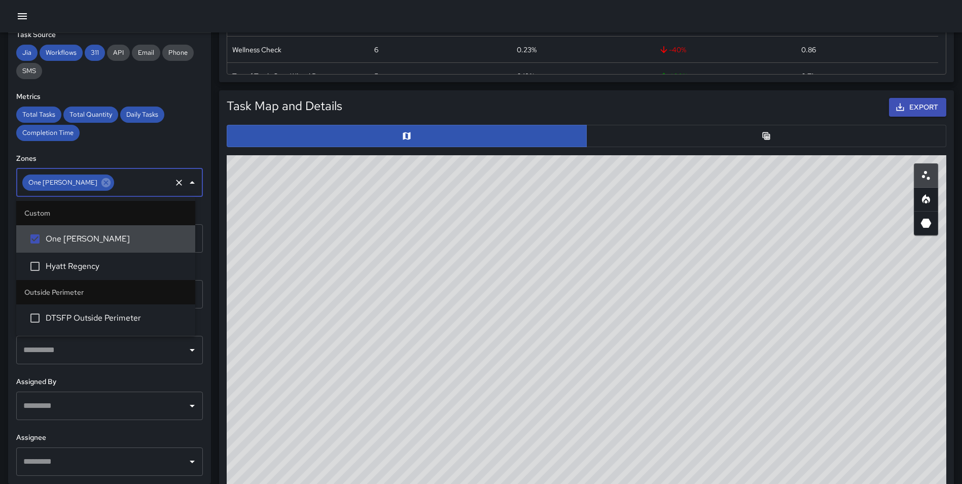
click at [191, 133] on div "Total Tasks Total Quantity Daily Tasks Completion Time" at bounding box center [109, 123] width 187 height 34
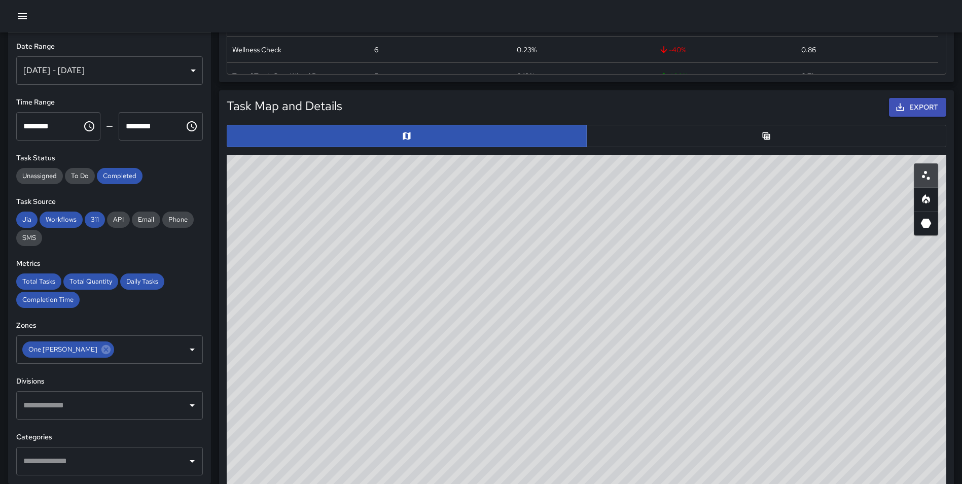
scroll to position [0, 0]
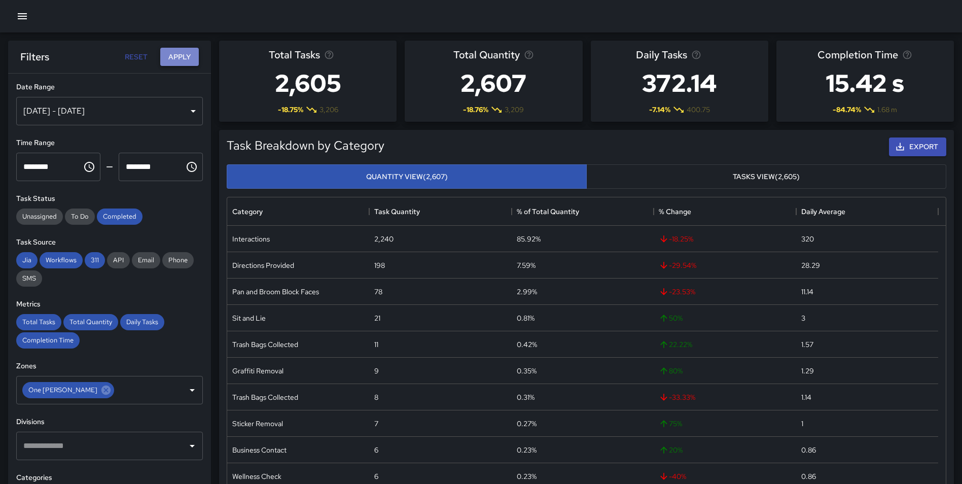
click at [181, 61] on button "Apply" at bounding box center [179, 57] width 39 height 19
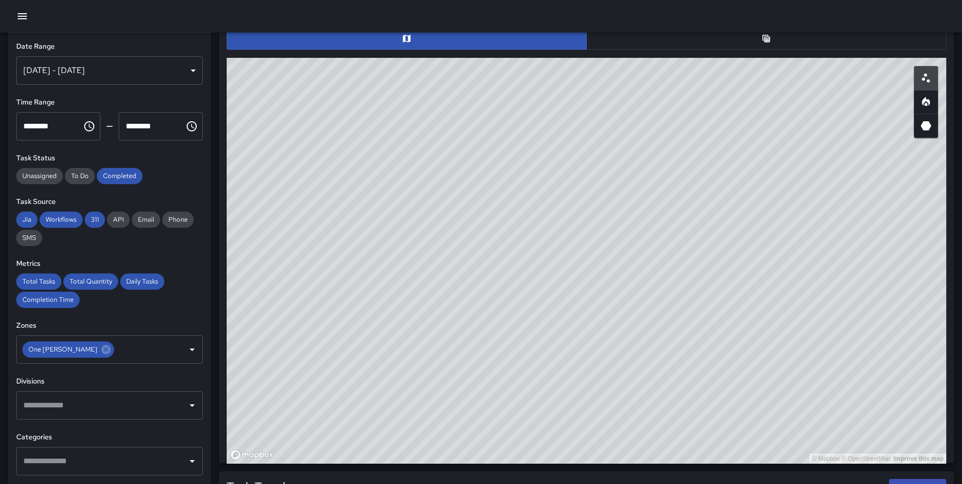
scroll to position [464, 0]
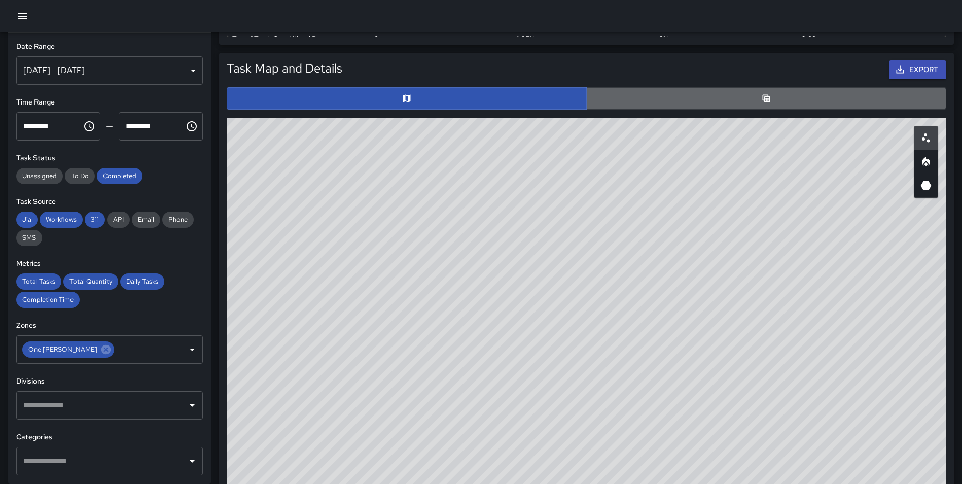
click at [753, 98] on button "button" at bounding box center [766, 98] width 360 height 22
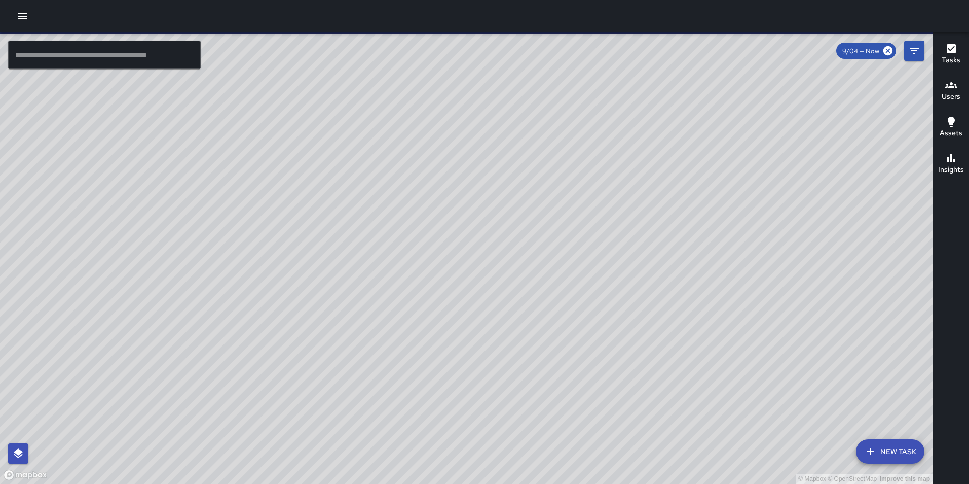
click at [949, 57] on h6 "Tasks" at bounding box center [951, 60] width 19 height 11
click at [948, 58] on h6 "Tasks" at bounding box center [951, 60] width 19 height 11
click at [951, 52] on icon "button" at bounding box center [951, 48] width 9 height 9
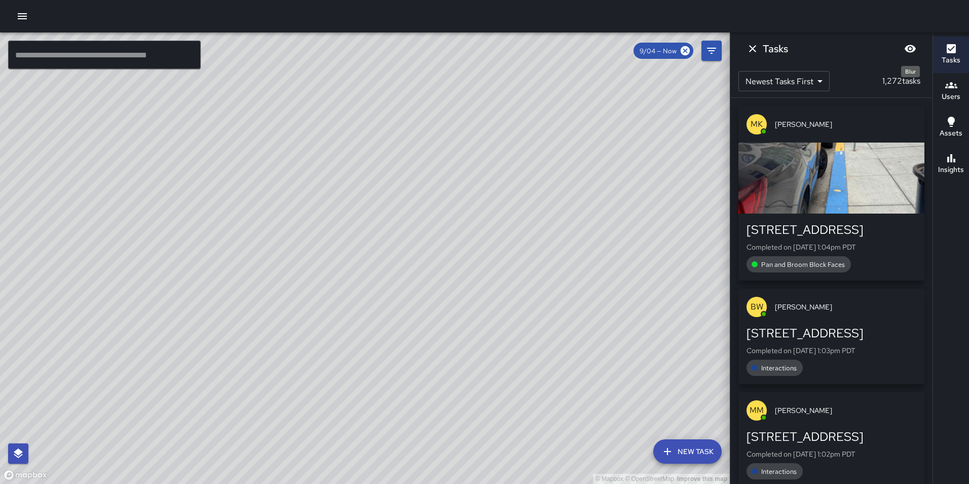
click at [911, 51] on icon "Blur" at bounding box center [910, 49] width 12 height 12
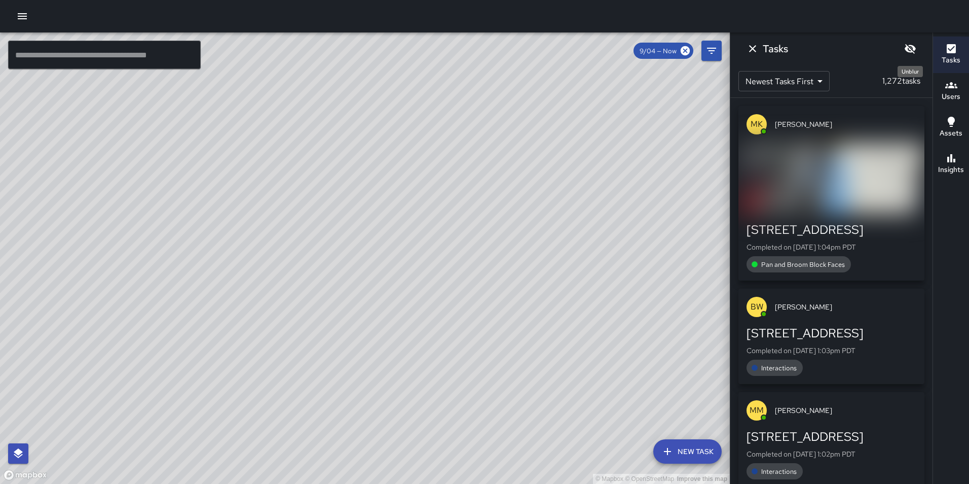
click at [911, 50] on icon "Unblur" at bounding box center [910, 49] width 11 height 10
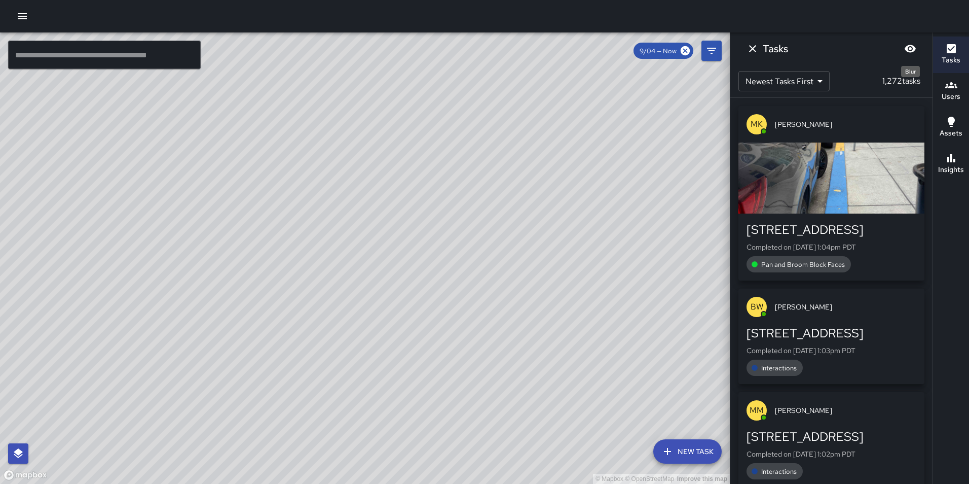
click at [917, 44] on button "Blur" at bounding box center [910, 49] width 20 height 20
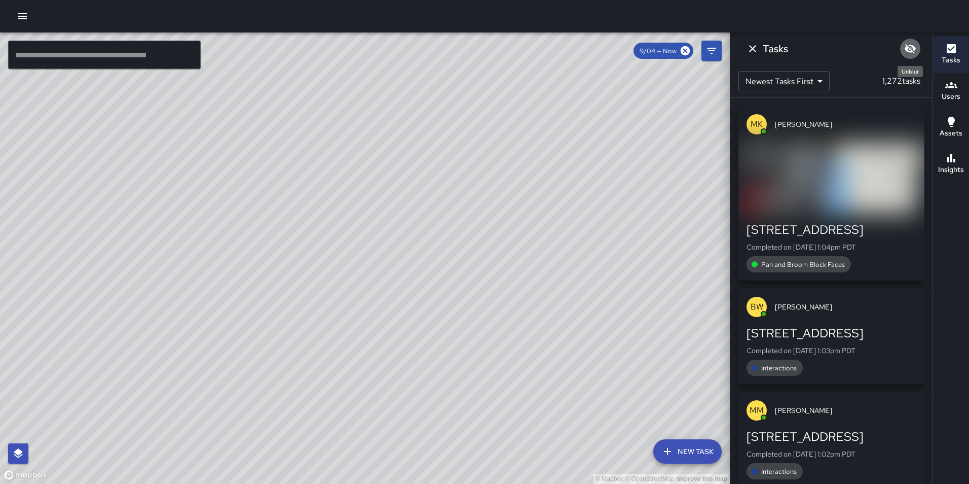
click at [912, 48] on icon "Unblur" at bounding box center [910, 49] width 12 height 12
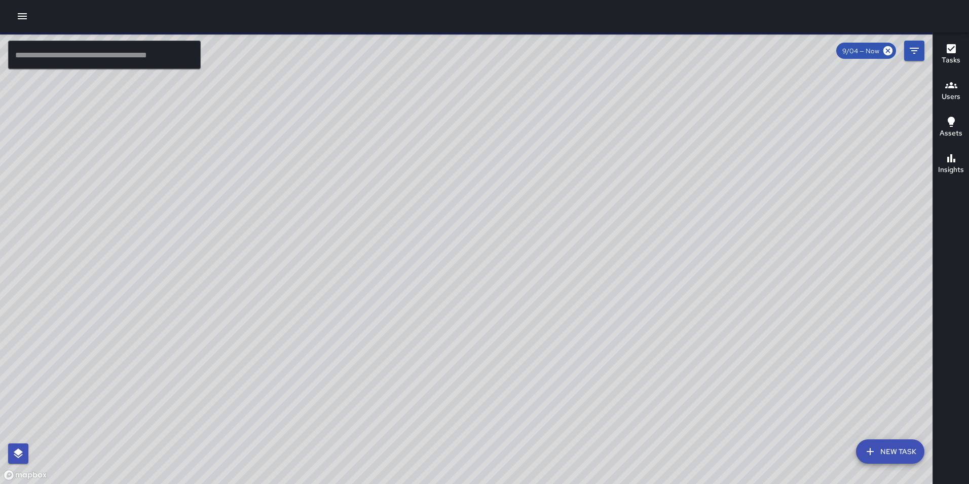
click at [23, 17] on icon "button" at bounding box center [22, 16] width 12 height 12
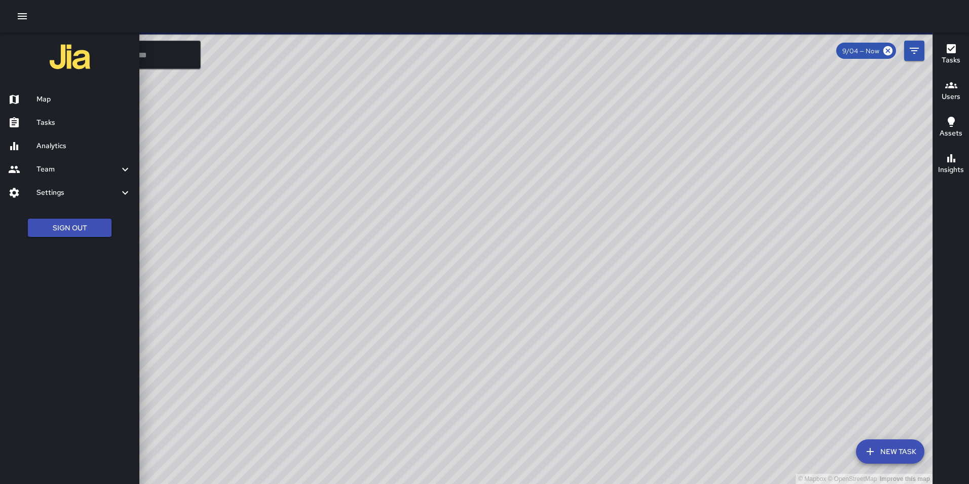
click at [50, 144] on h6 "Analytics" at bounding box center [84, 145] width 95 height 11
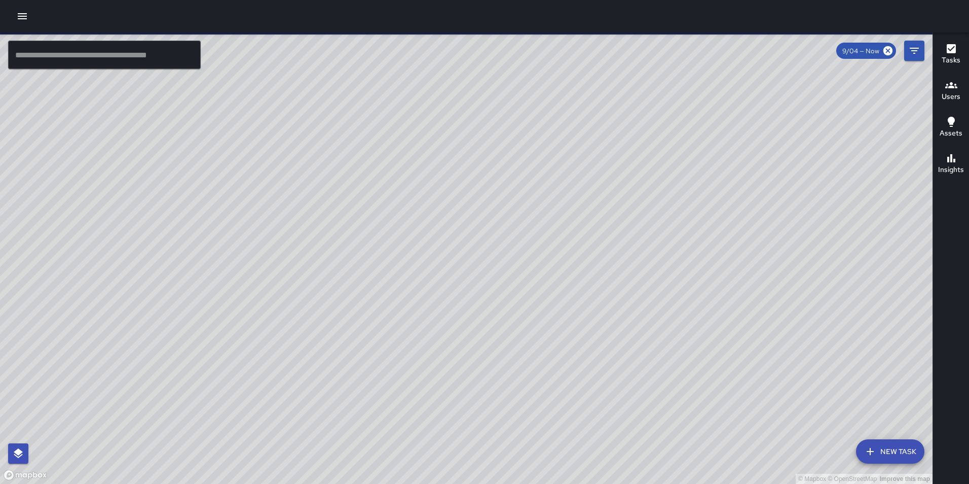
click at [22, 16] on icon "button" at bounding box center [22, 16] width 9 height 6
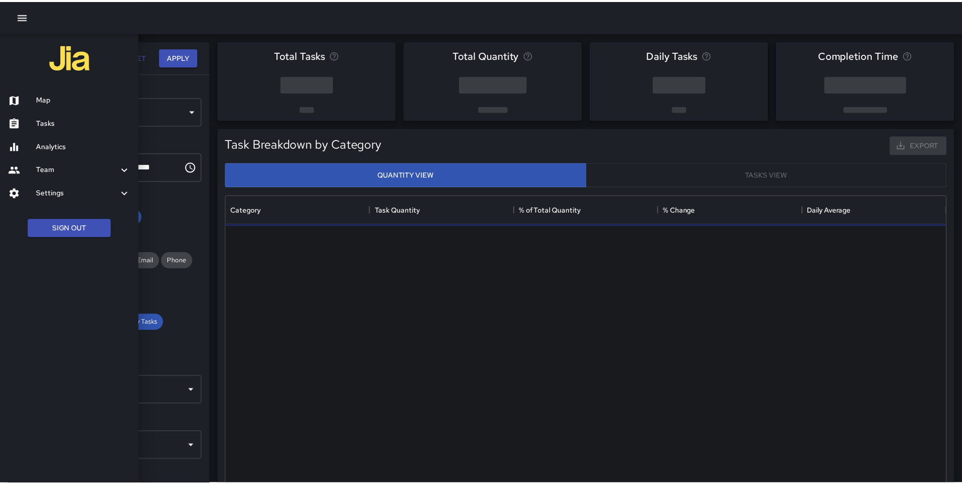
scroll to position [296, 718]
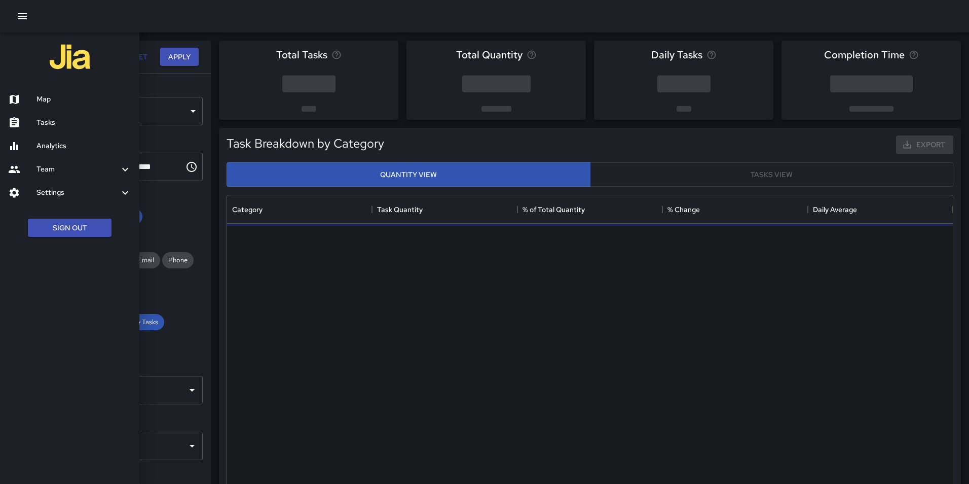
click at [57, 145] on h6 "Analytics" at bounding box center [84, 145] width 95 height 11
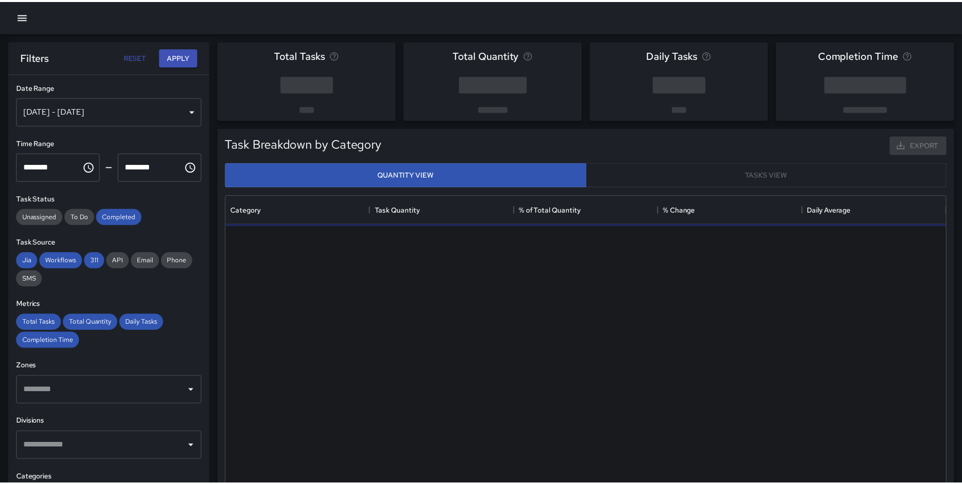
scroll to position [296, 711]
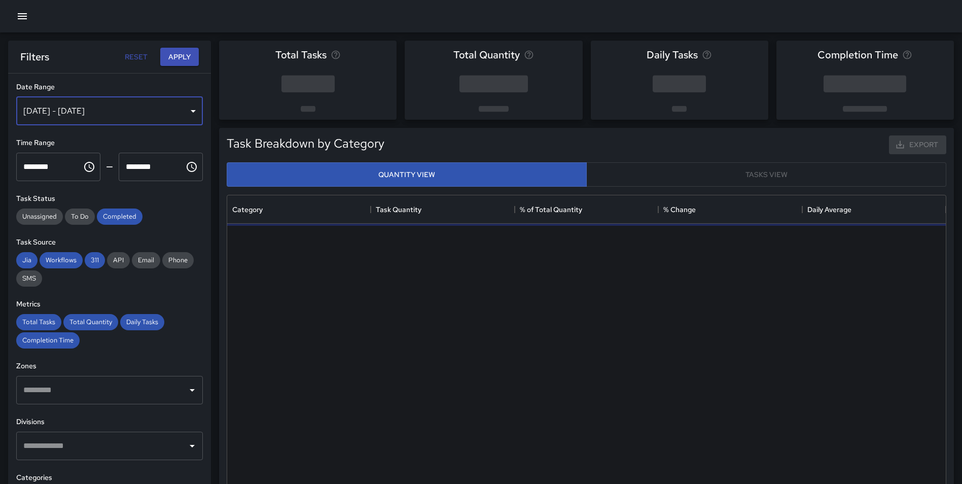
click at [87, 113] on div "[DATE] - [DATE]" at bounding box center [109, 111] width 187 height 28
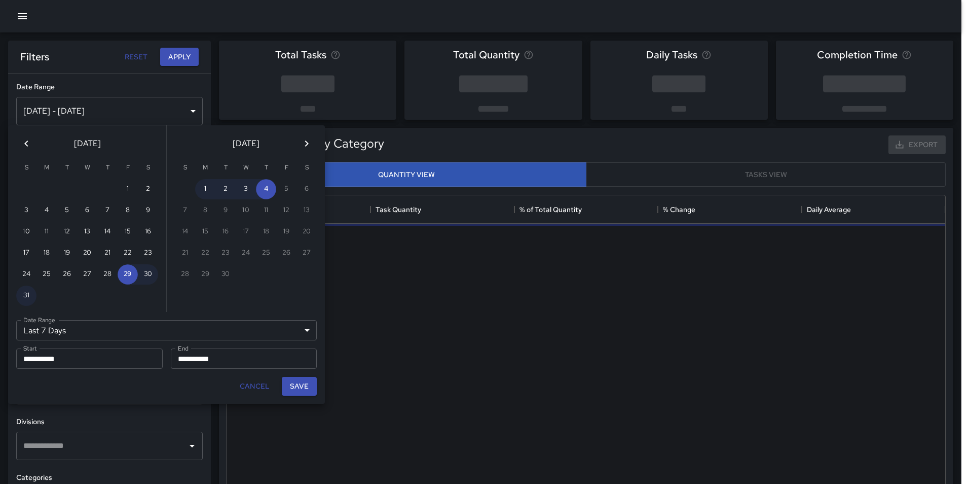
scroll to position [8, 8]
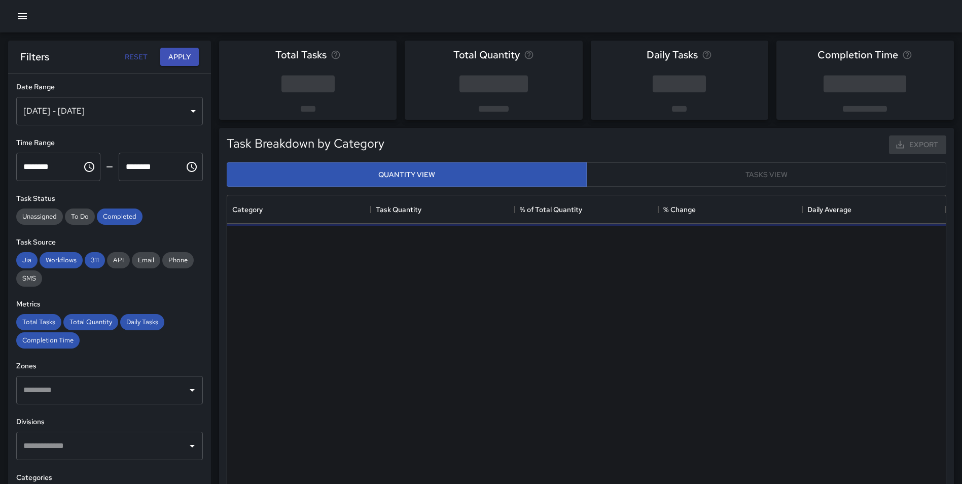
click at [24, 15] on icon "button" at bounding box center [22, 16] width 12 height 12
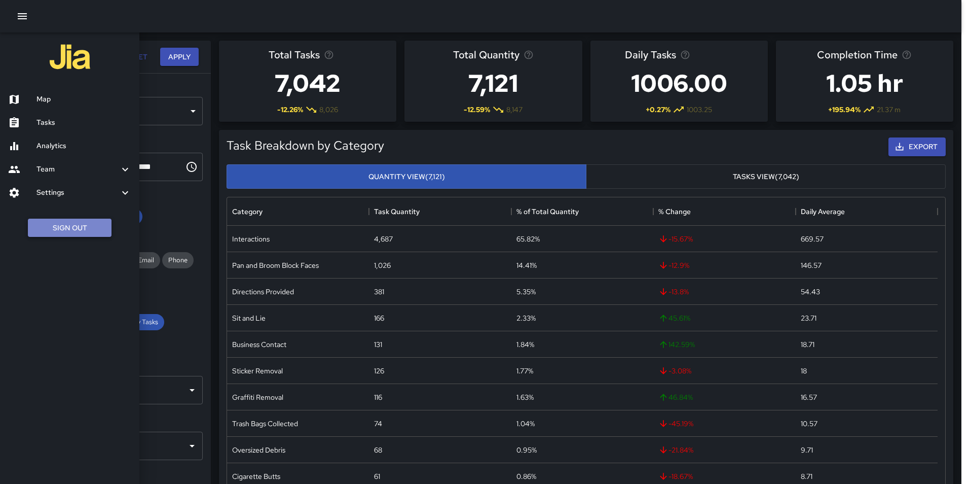
click at [90, 232] on button "Sign Out" at bounding box center [70, 228] width 84 height 19
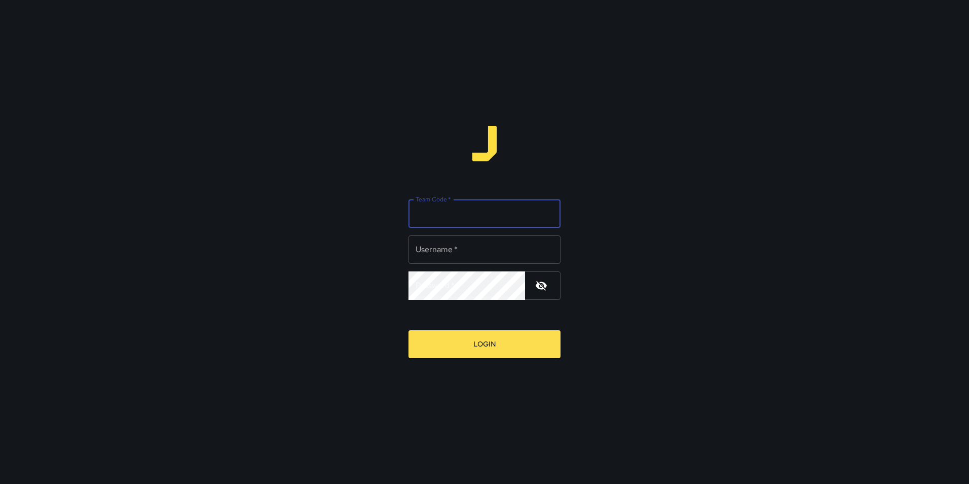
click at [448, 215] on input "Team Code   *" at bounding box center [485, 213] width 152 height 28
type input "*"
type input "**********"
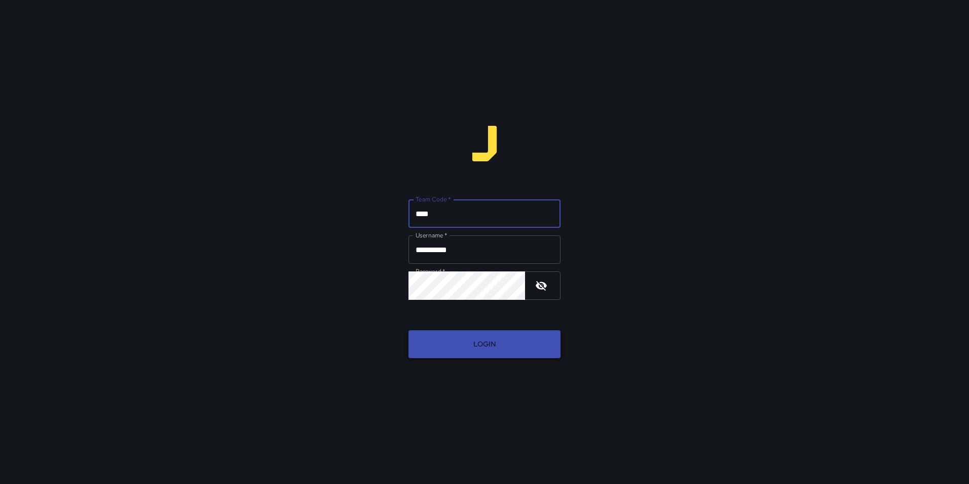
type input "****"
click at [491, 346] on button "Login" at bounding box center [485, 344] width 152 height 28
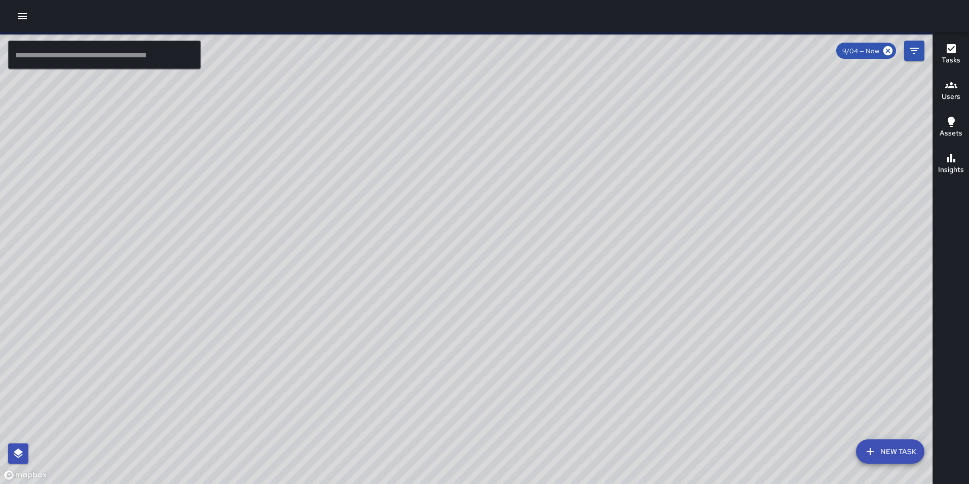
click at [23, 18] on icon "button" at bounding box center [22, 16] width 9 height 6
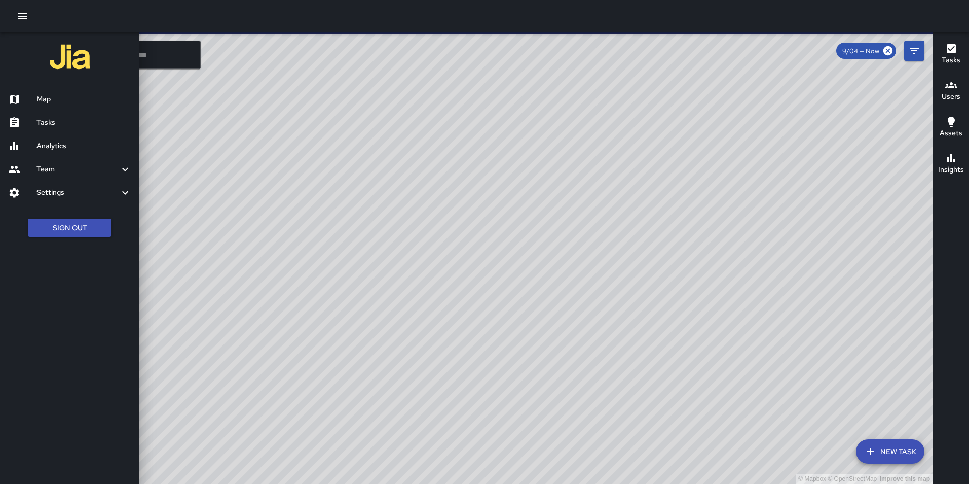
click at [61, 143] on h6 "Analytics" at bounding box center [84, 145] width 95 height 11
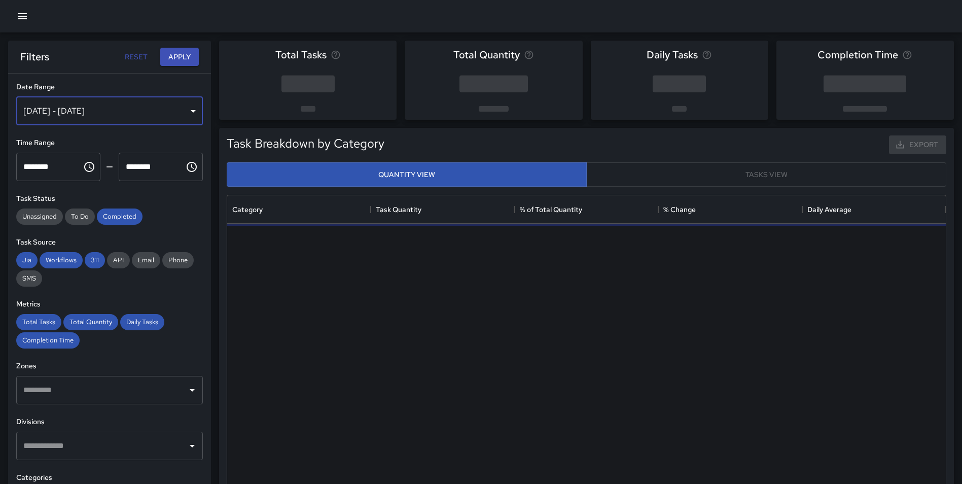
click at [76, 104] on div "[DATE] - [DATE]" at bounding box center [109, 111] width 187 height 28
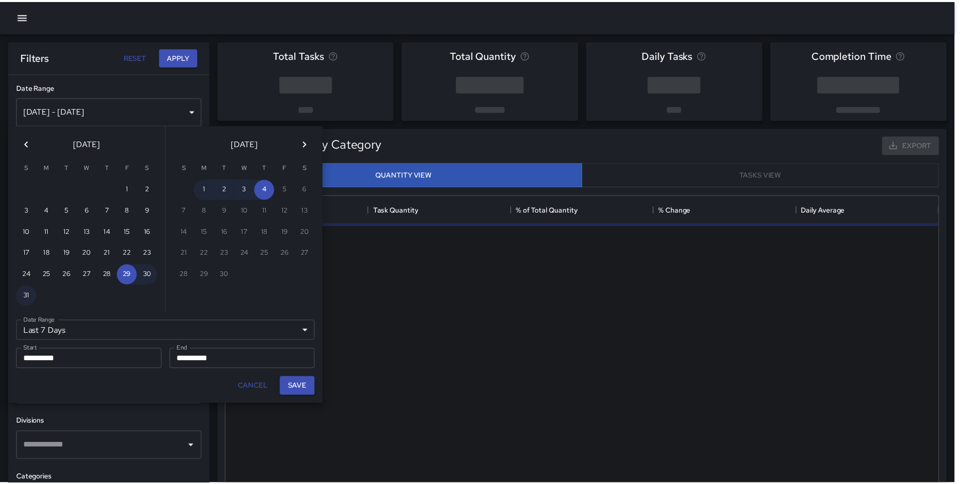
scroll to position [296, 711]
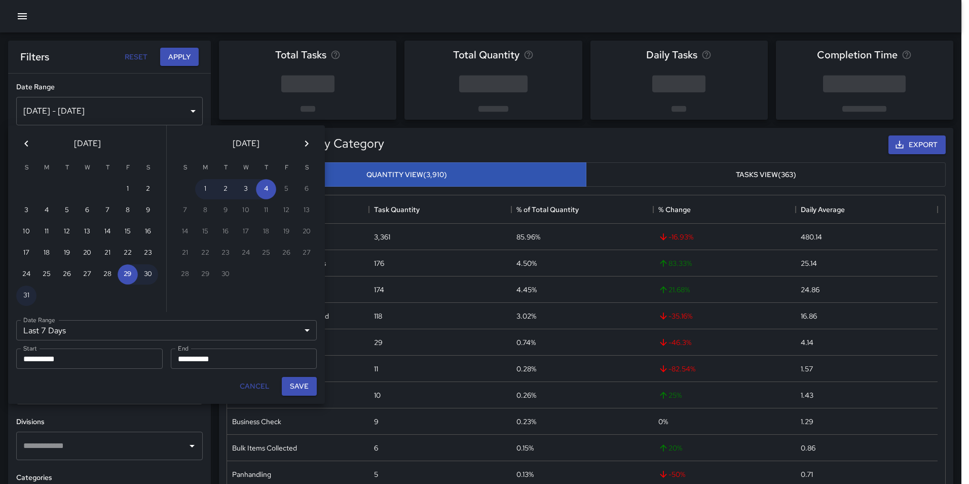
click at [23, 141] on icon "Previous month" at bounding box center [26, 143] width 12 height 12
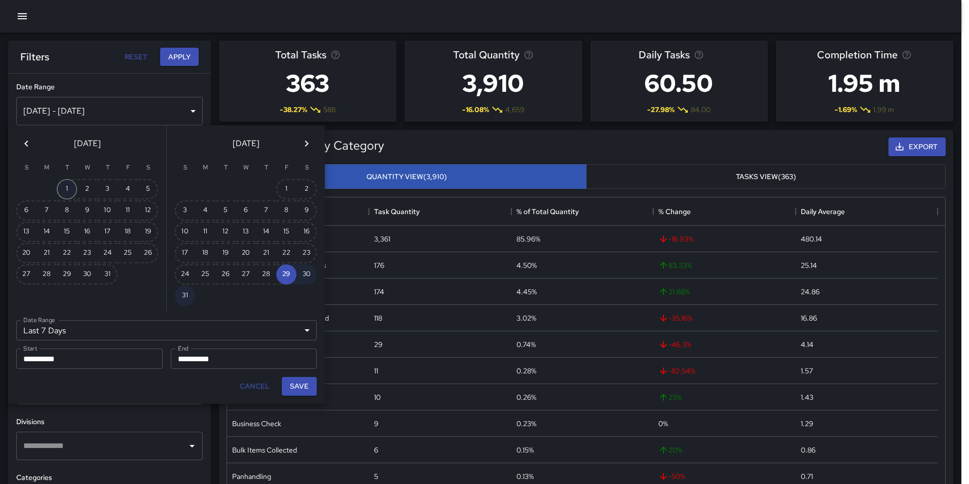
click at [66, 187] on button "1" at bounding box center [67, 189] width 20 height 20
type input "******"
type input "**********"
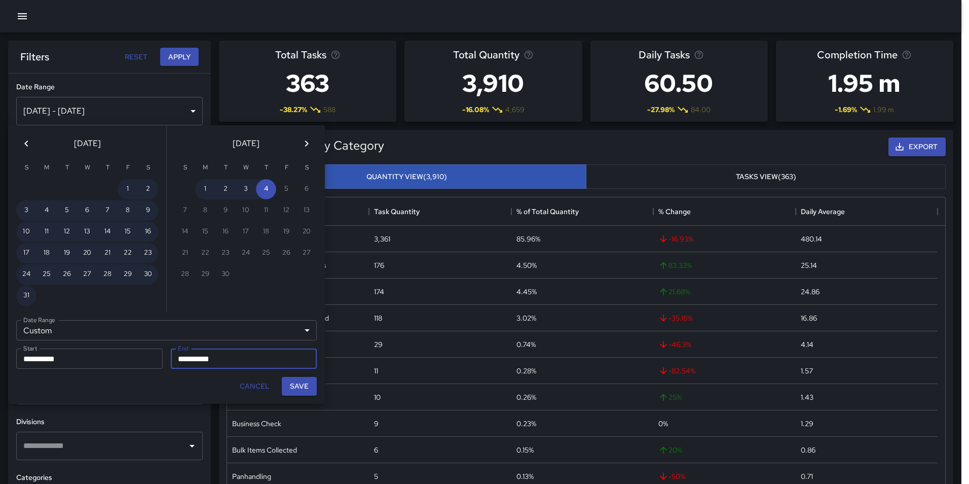
click at [28, 140] on icon "Previous month" at bounding box center [26, 143] width 12 height 12
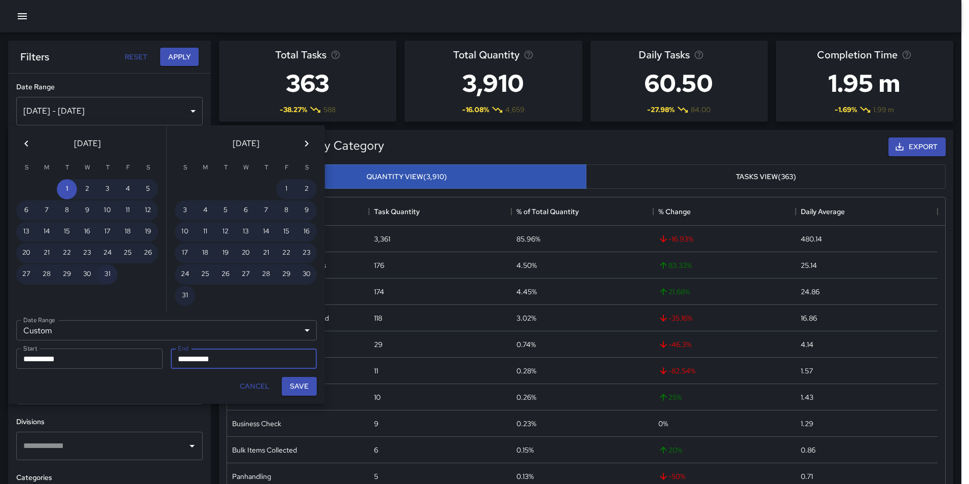
click at [104, 275] on button "31" at bounding box center [107, 274] width 20 height 20
type input "**********"
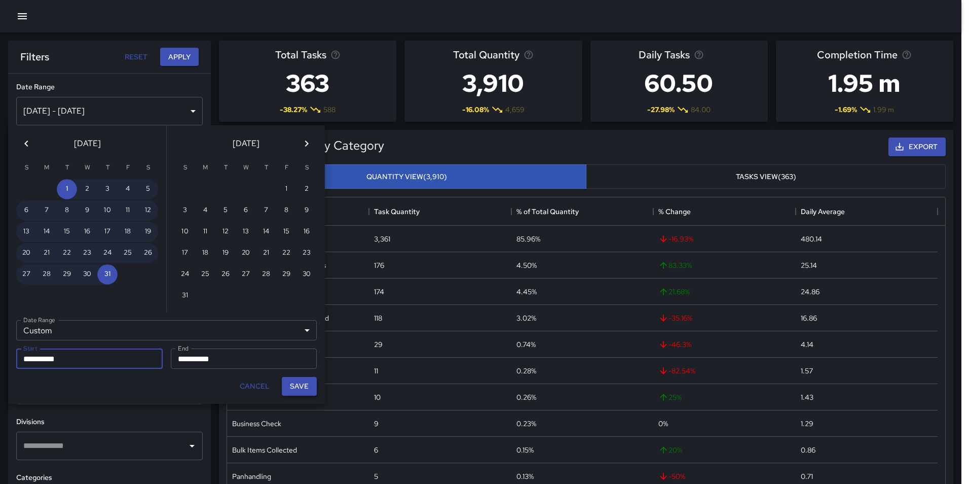
click at [306, 385] on button "Save" at bounding box center [299, 386] width 35 height 19
type input "**********"
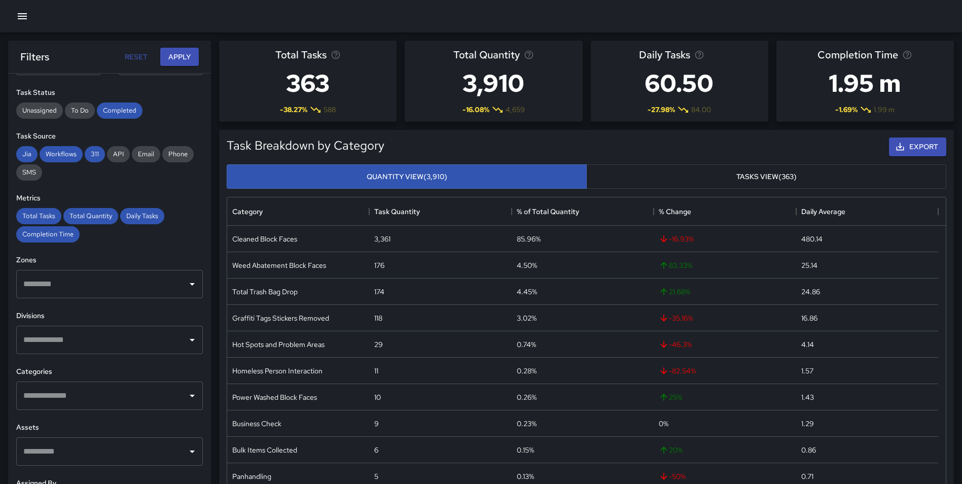
scroll to position [111, 0]
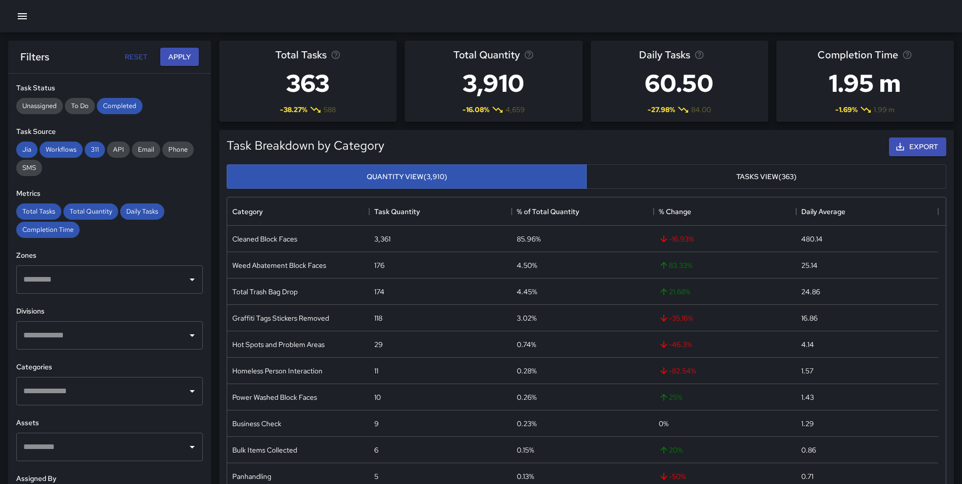
click at [118, 334] on input "text" at bounding box center [102, 334] width 162 height 19
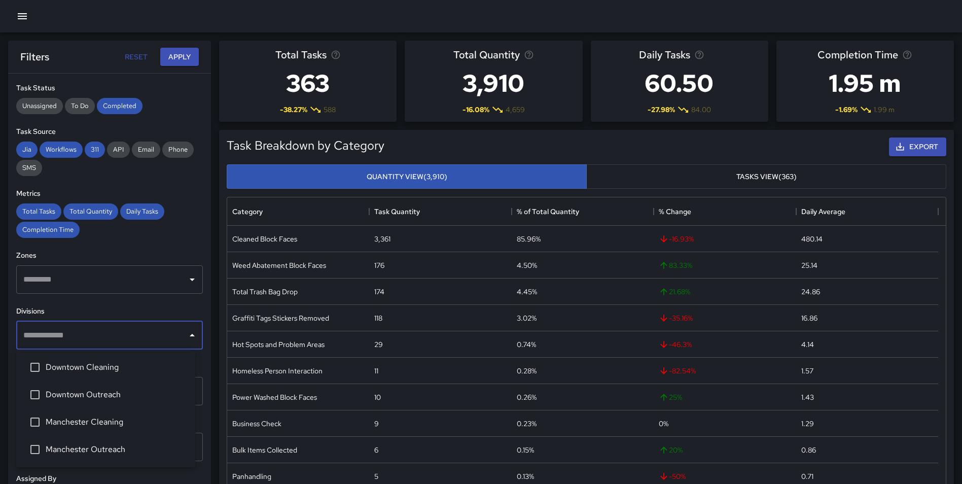
click at [108, 395] on span "Downtown Outreach" at bounding box center [116, 394] width 141 height 12
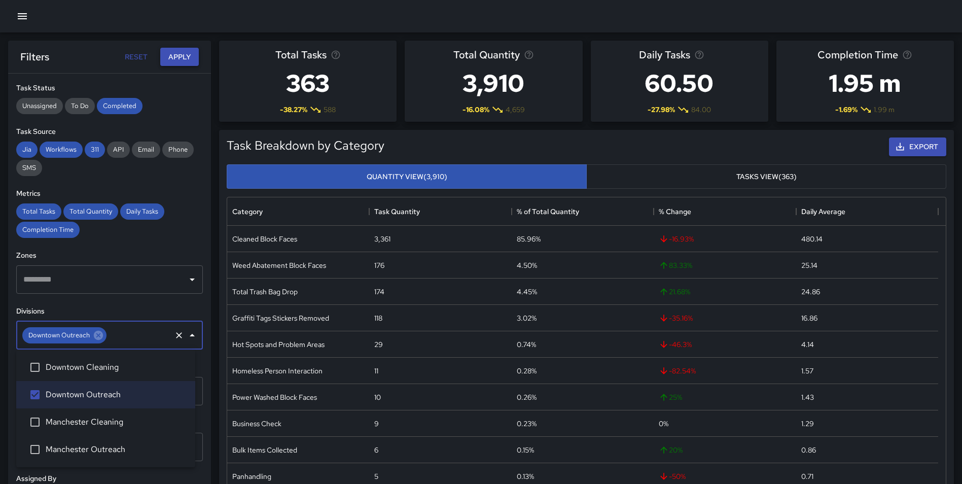
click at [177, 60] on button "Apply" at bounding box center [179, 57] width 39 height 19
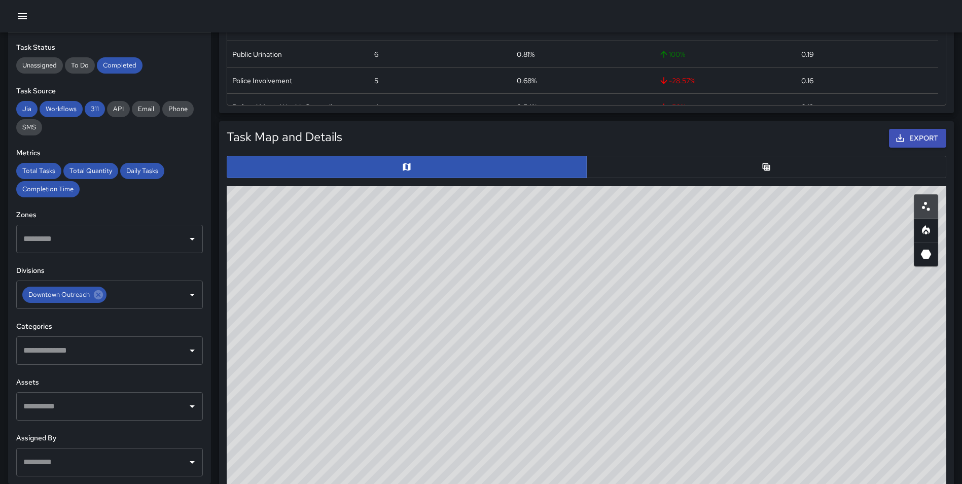
scroll to position [404, 0]
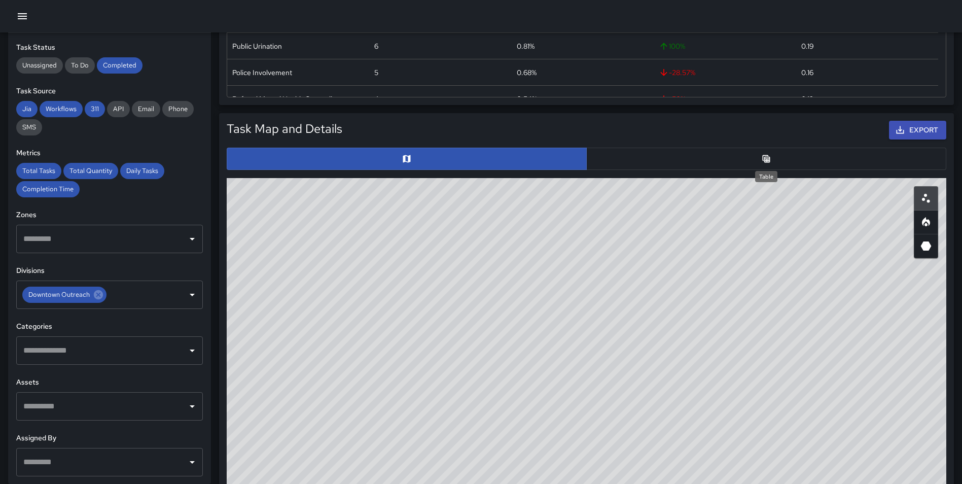
click at [766, 157] on icon "Table" at bounding box center [766, 159] width 8 height 8
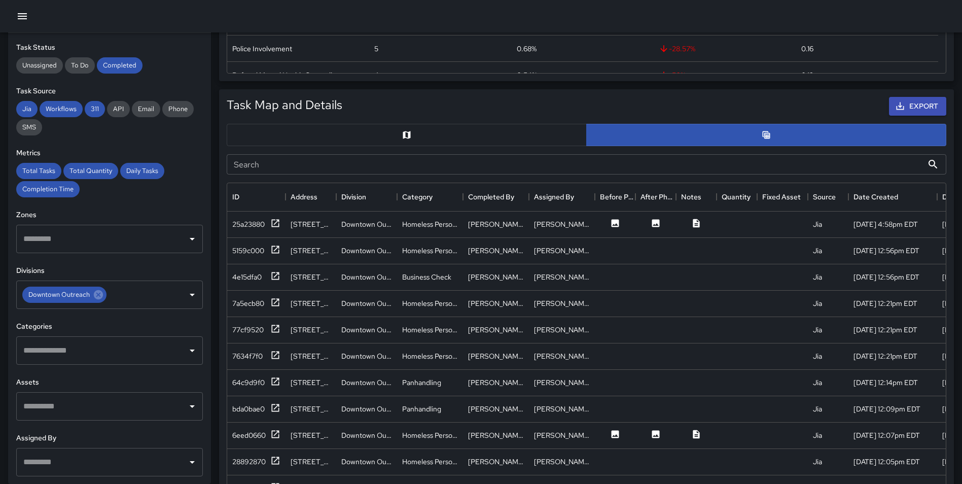
scroll to position [447, 0]
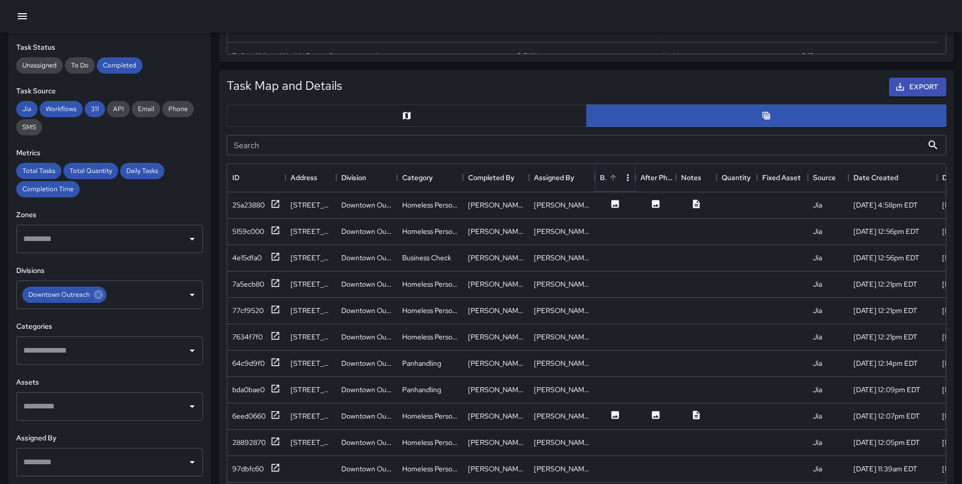
click at [614, 178] on icon "Sort" at bounding box center [612, 177] width 9 height 9
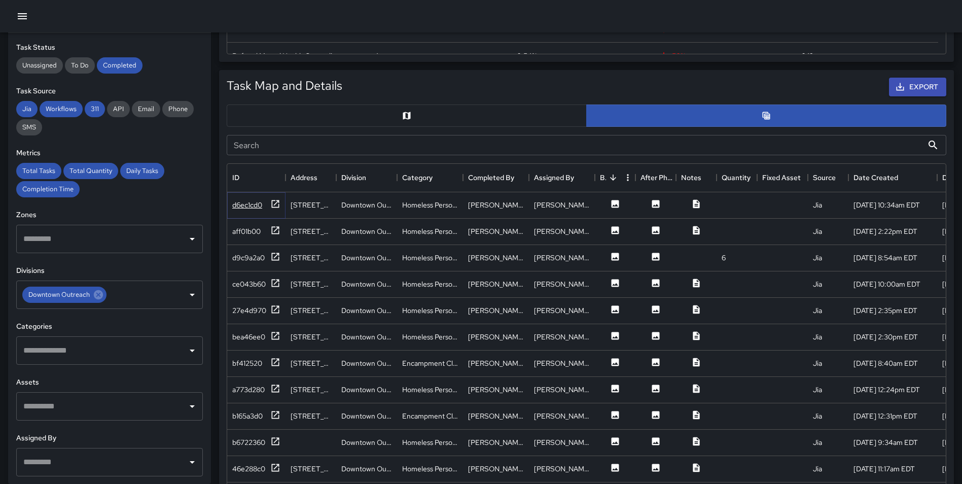
click at [276, 203] on icon at bounding box center [276, 204] width 8 height 8
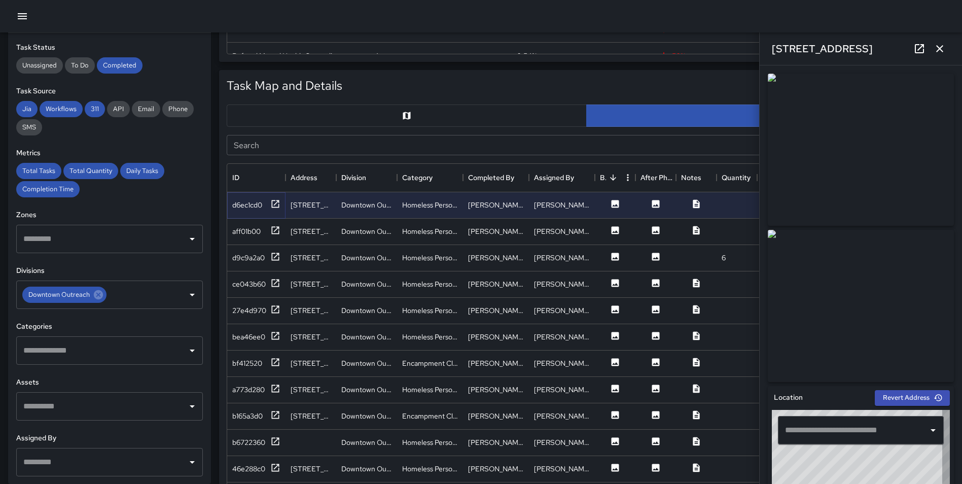
type input "**********"
drag, startPoint x: 278, startPoint y: 230, endPoint x: 277, endPoint y: 237, distance: 7.6
click at [278, 229] on icon at bounding box center [275, 230] width 10 height 10
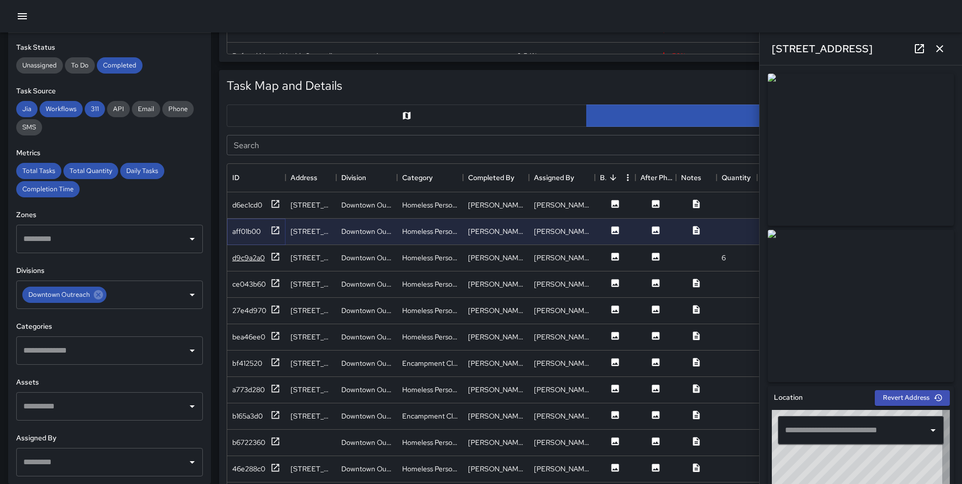
type input "**********"
click at [274, 256] on icon at bounding box center [275, 256] width 10 height 10
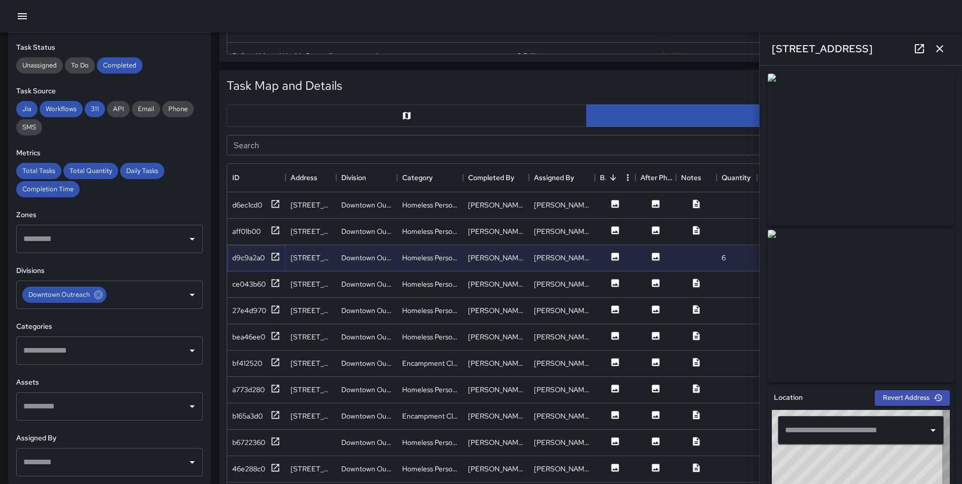
type input "**********"
click at [277, 287] on icon at bounding box center [275, 283] width 10 height 10
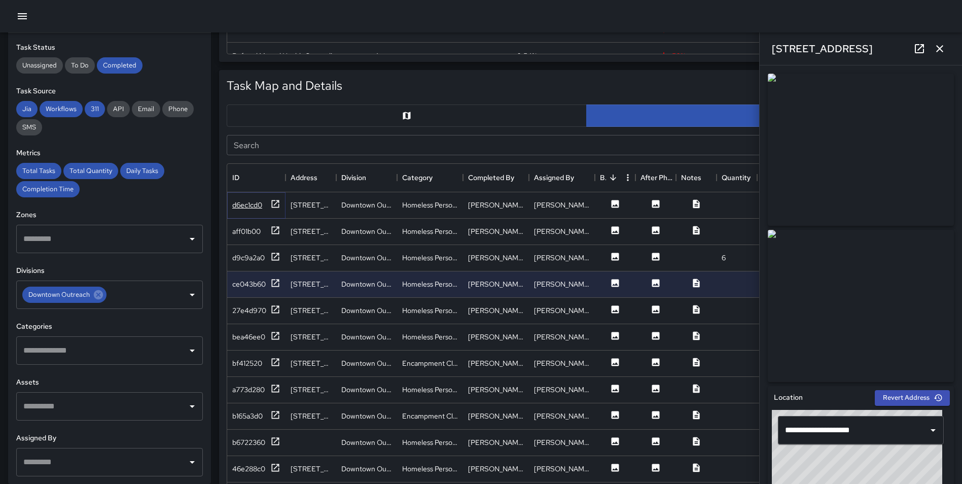
click at [276, 204] on icon at bounding box center [275, 204] width 10 height 10
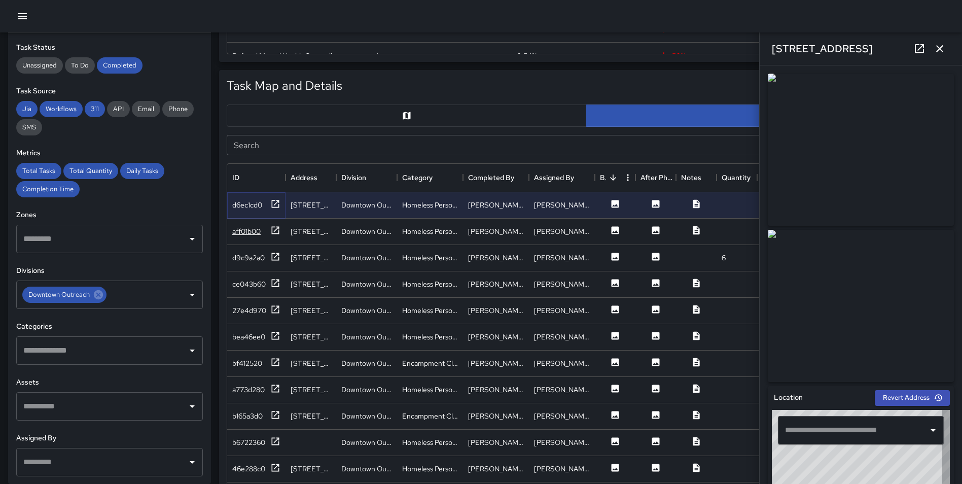
type input "**********"
click at [275, 231] on icon at bounding box center [275, 230] width 10 height 10
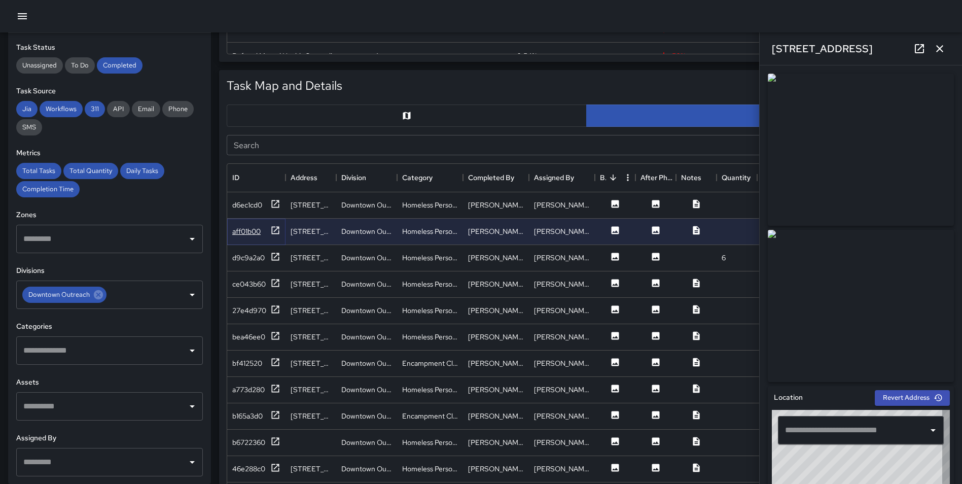
type input "**********"
click at [276, 307] on icon at bounding box center [275, 309] width 10 height 10
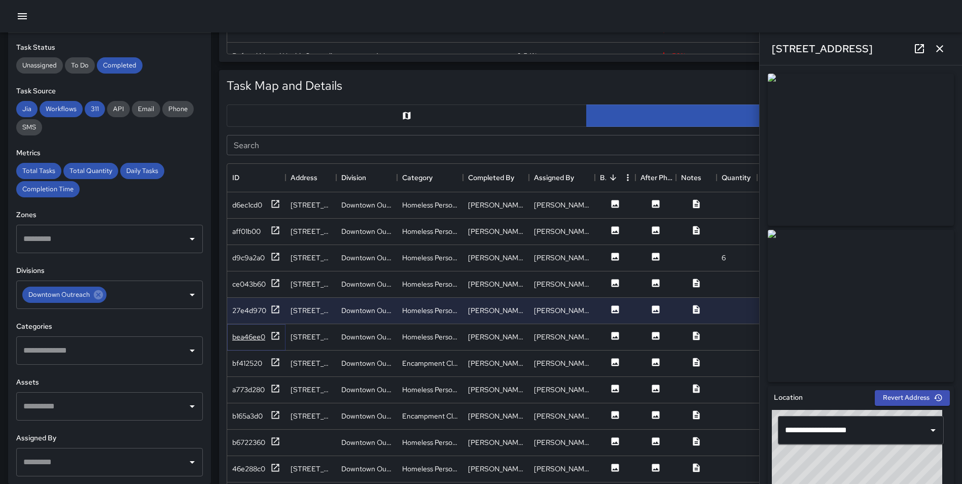
click at [277, 337] on icon at bounding box center [275, 336] width 10 height 10
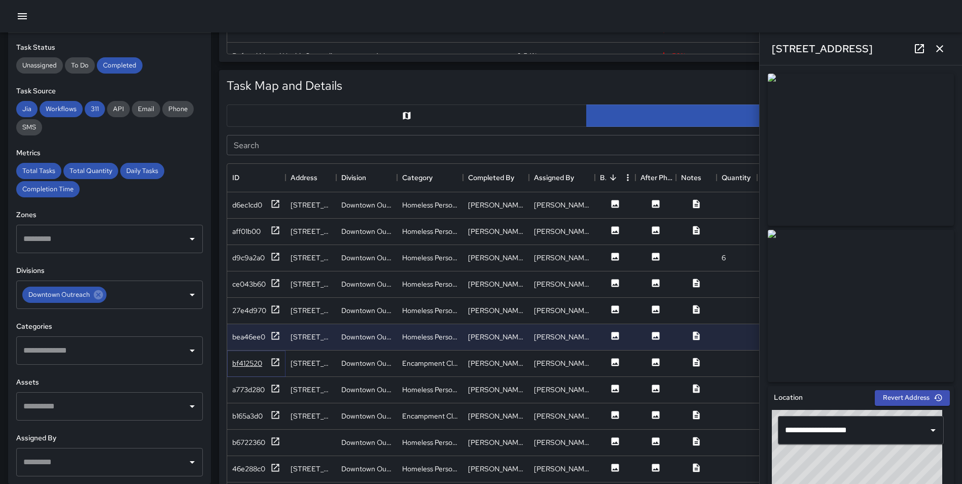
click at [279, 363] on icon at bounding box center [276, 362] width 8 height 8
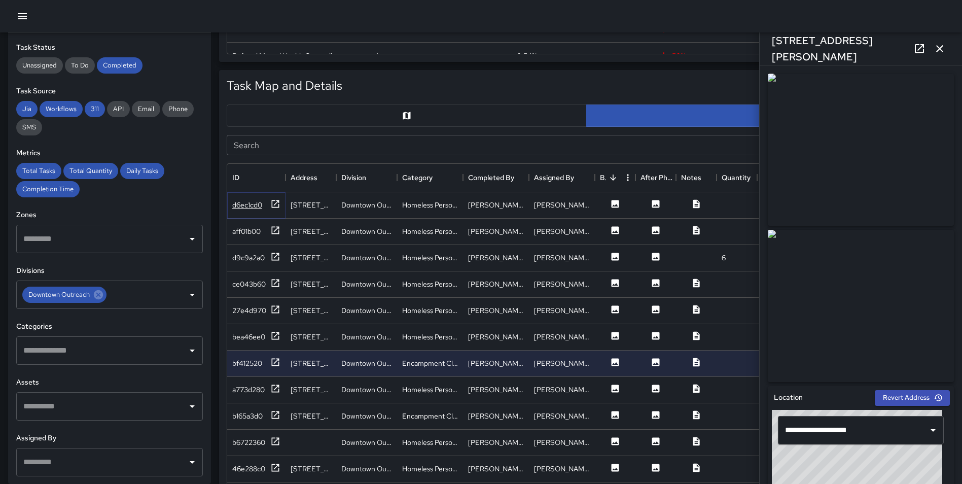
click at [275, 203] on icon at bounding box center [275, 204] width 10 height 10
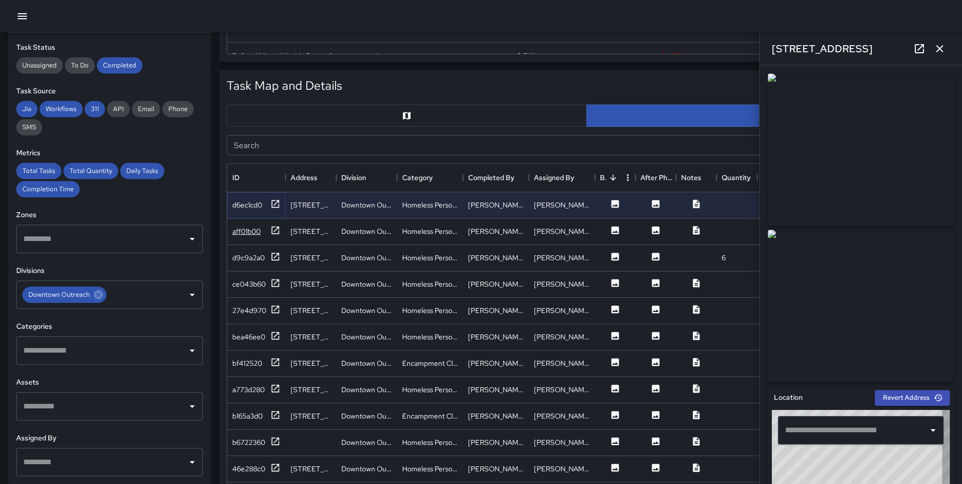
type input "**********"
click at [269, 228] on div "aff01b00" at bounding box center [256, 231] width 48 height 13
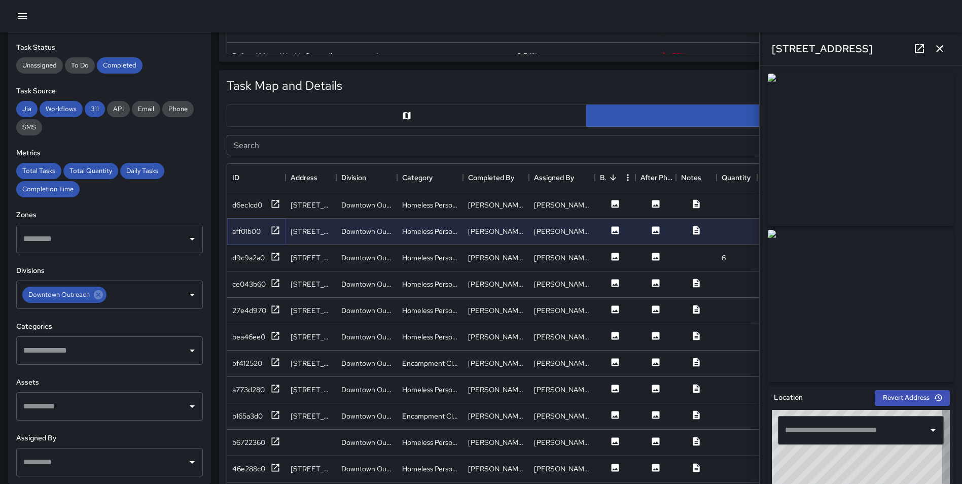
type input "**********"
click at [277, 253] on icon at bounding box center [275, 256] width 10 height 10
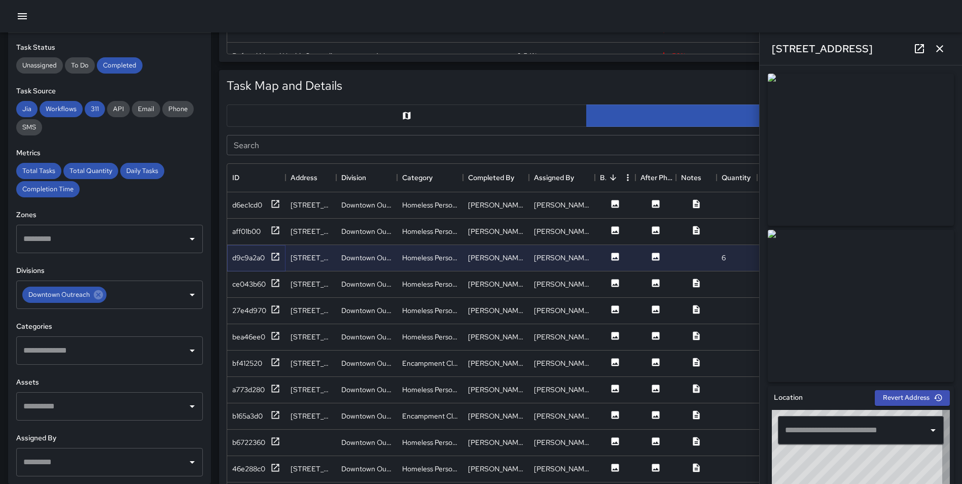
type input "**********"
click at [275, 280] on icon at bounding box center [275, 283] width 10 height 10
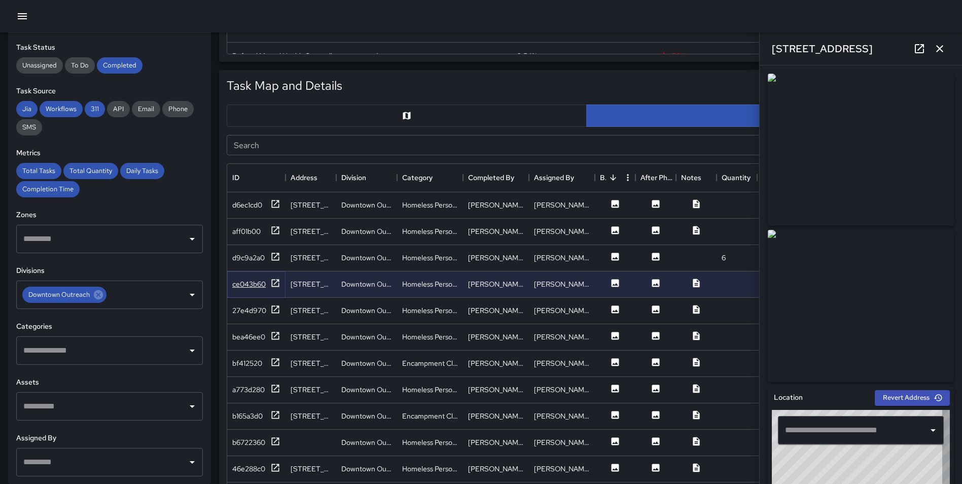
type input "**********"
click at [269, 310] on div "27e4d970" at bounding box center [256, 310] width 48 height 13
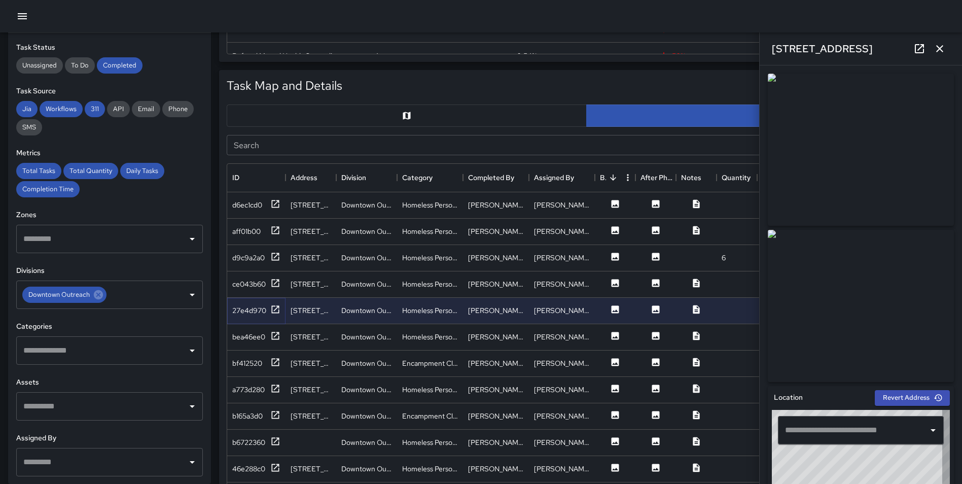
type input "**********"
click at [276, 338] on icon at bounding box center [275, 336] width 10 height 10
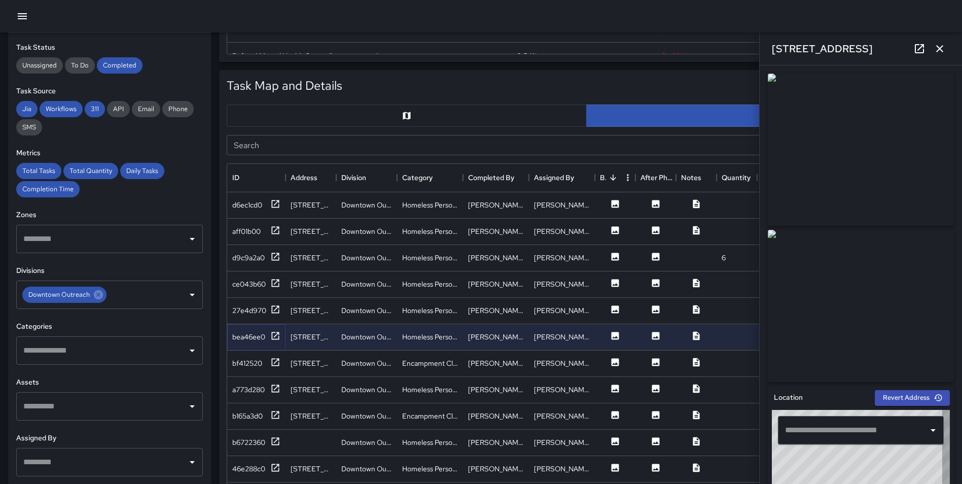
type input "**********"
click at [274, 359] on icon at bounding box center [275, 362] width 10 height 10
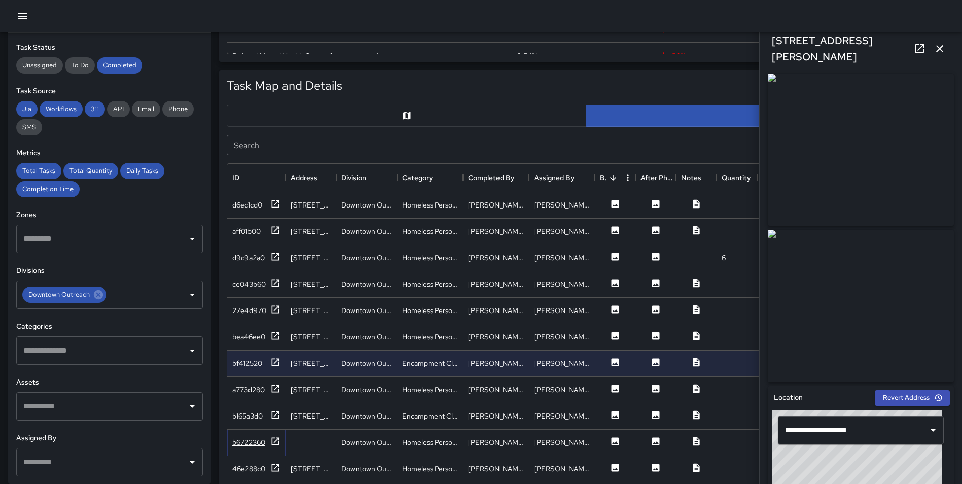
click at [280, 441] on icon at bounding box center [275, 441] width 10 height 10
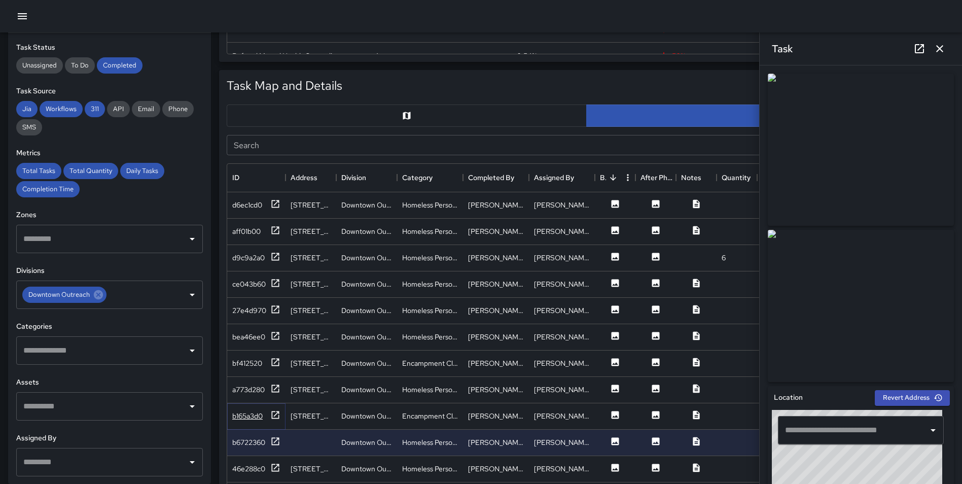
click at [276, 410] on icon at bounding box center [275, 415] width 10 height 10
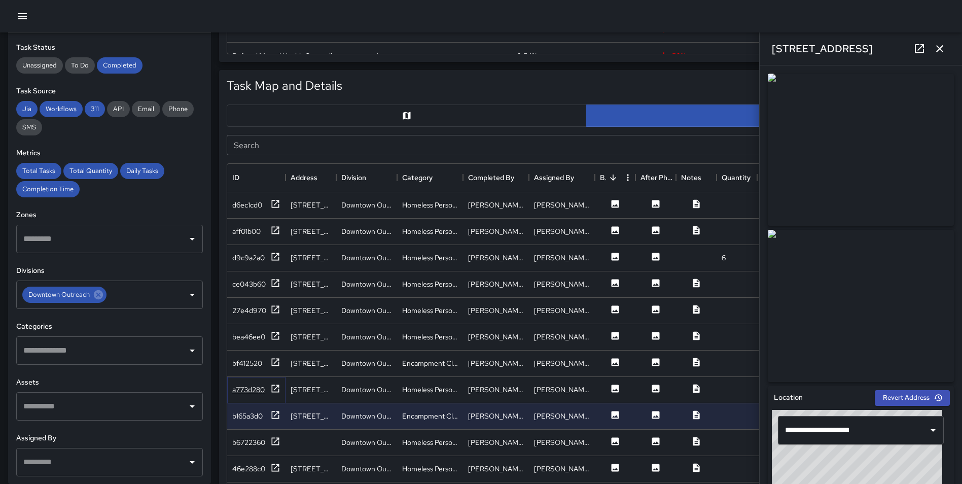
click at [275, 385] on icon at bounding box center [275, 388] width 10 height 10
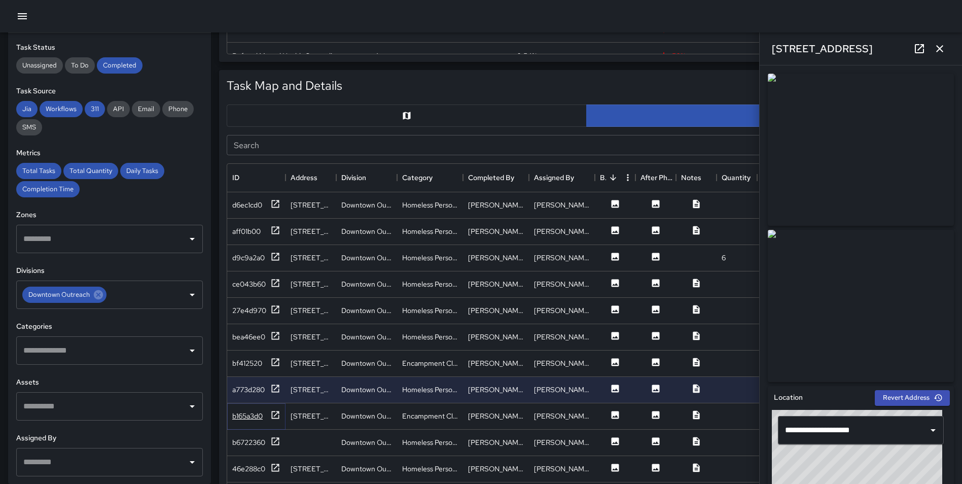
click at [272, 416] on icon at bounding box center [276, 415] width 8 height 8
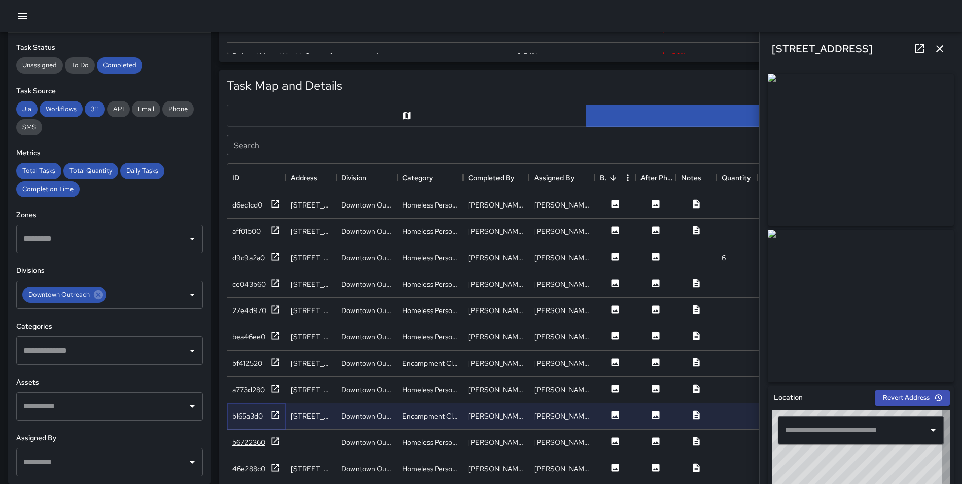
type input "**********"
click at [274, 443] on icon at bounding box center [275, 441] width 10 height 10
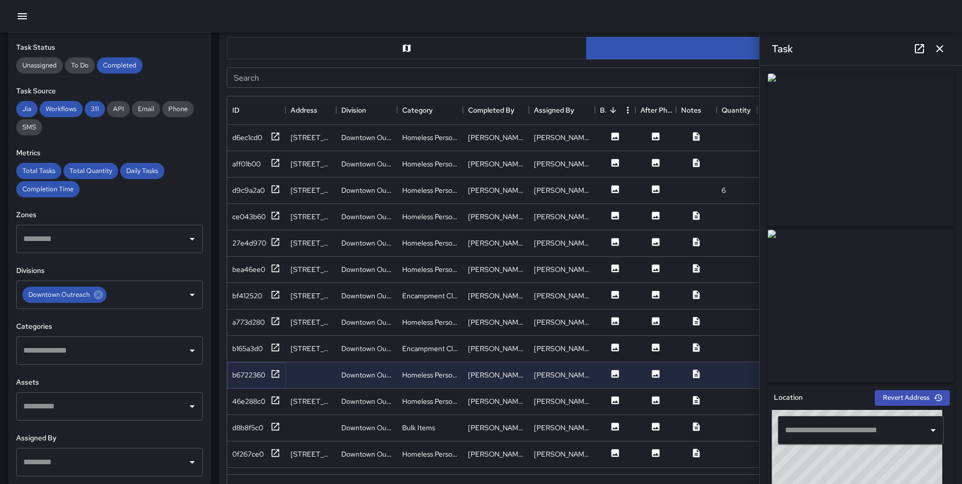
scroll to position [540, 0]
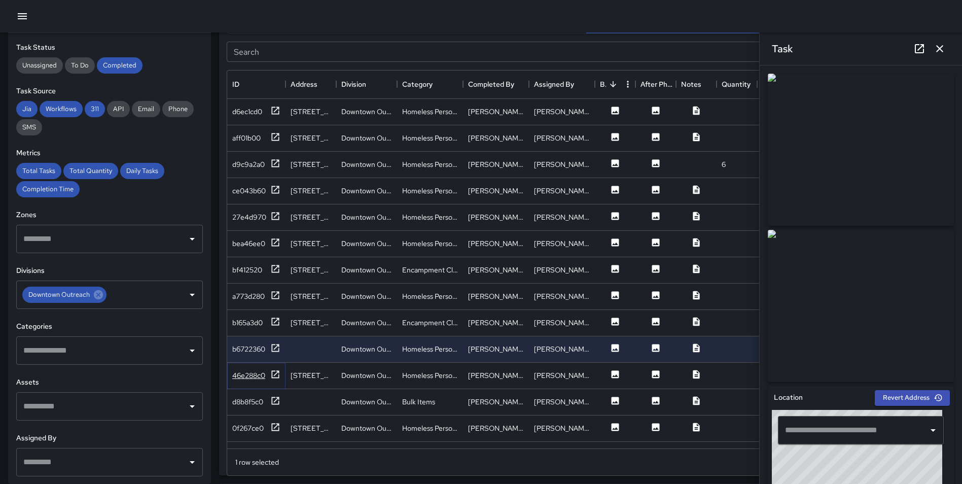
click at [274, 372] on icon at bounding box center [275, 374] width 10 height 10
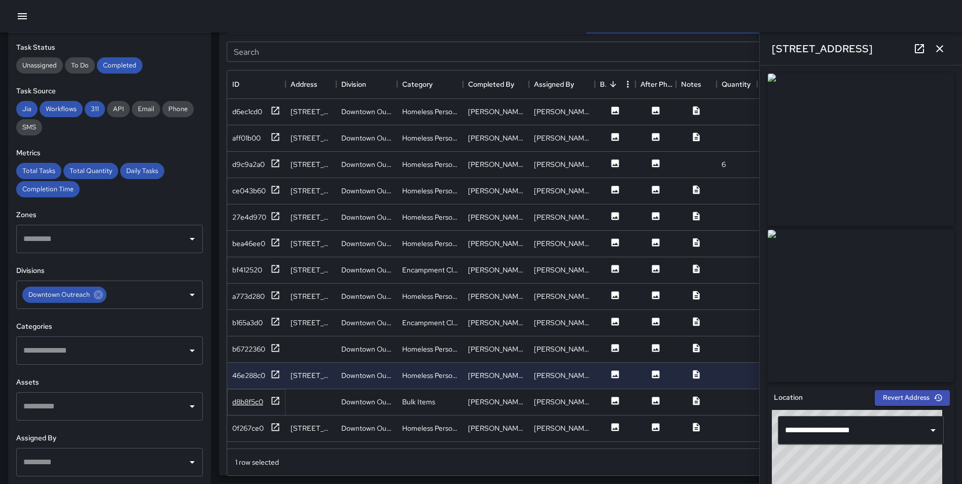
click at [273, 398] on icon at bounding box center [275, 400] width 10 height 10
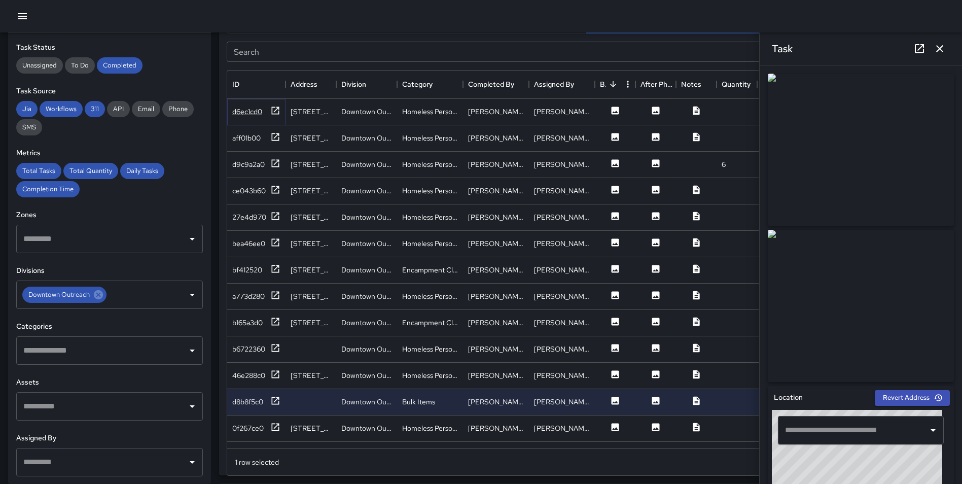
click at [274, 112] on icon at bounding box center [275, 110] width 10 height 10
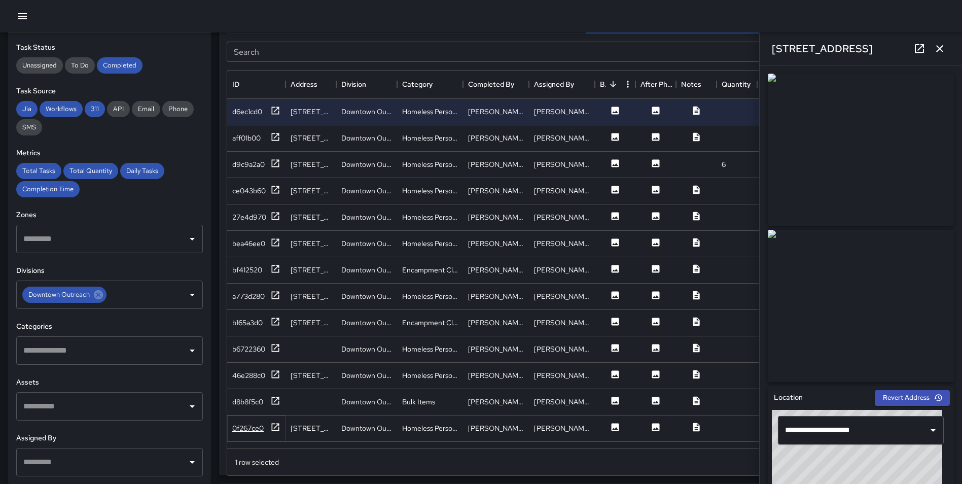
click at [279, 428] on icon at bounding box center [276, 427] width 8 height 8
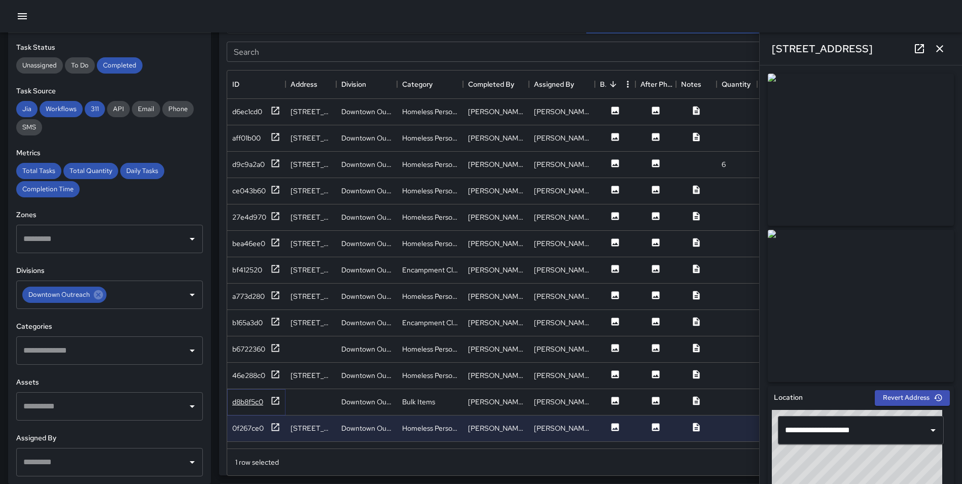
click at [277, 398] on icon at bounding box center [276, 400] width 8 height 8
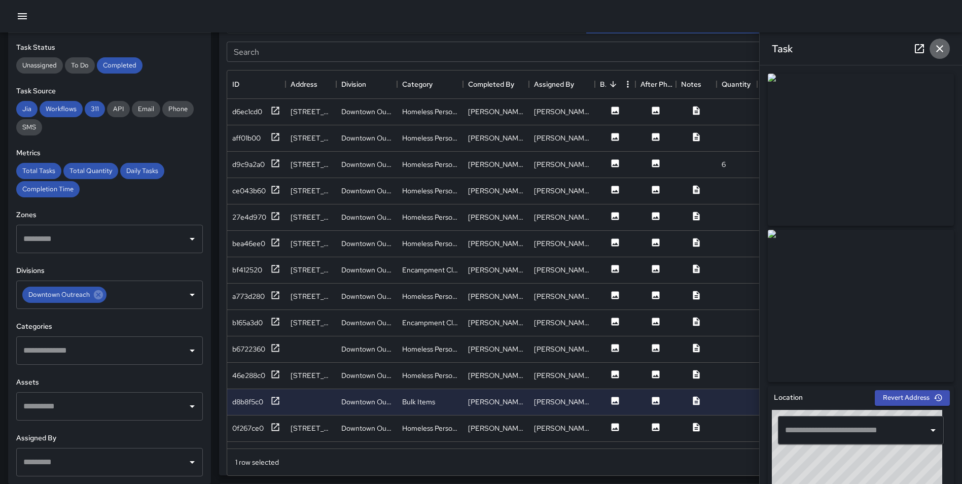
drag, startPoint x: 938, startPoint y: 46, endPoint x: 940, endPoint y: 57, distance: 10.9
click at [939, 46] on icon "button" at bounding box center [939, 49] width 12 height 12
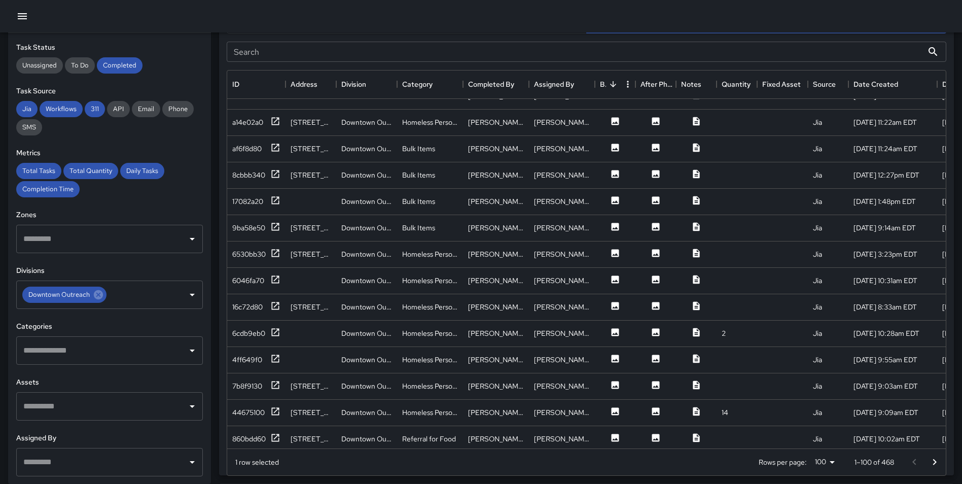
scroll to position [1326, 0]
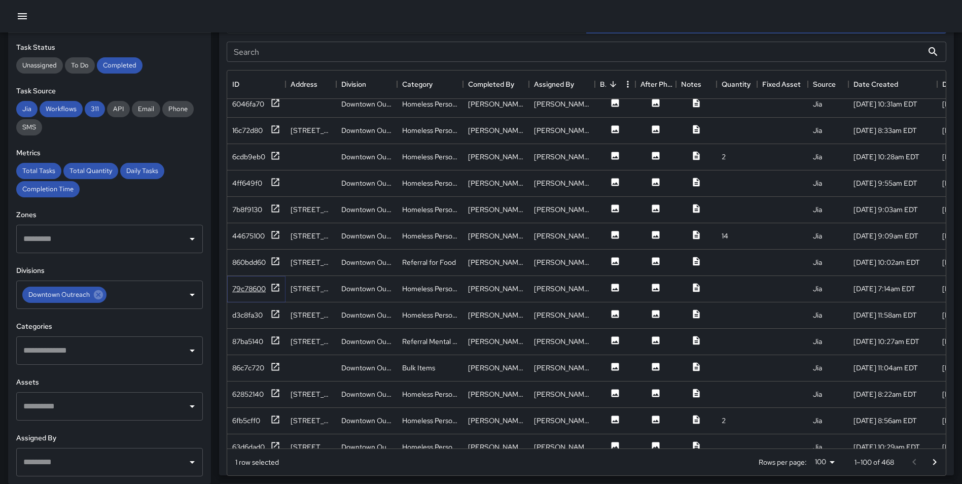
click at [276, 286] on icon at bounding box center [276, 287] width 8 height 8
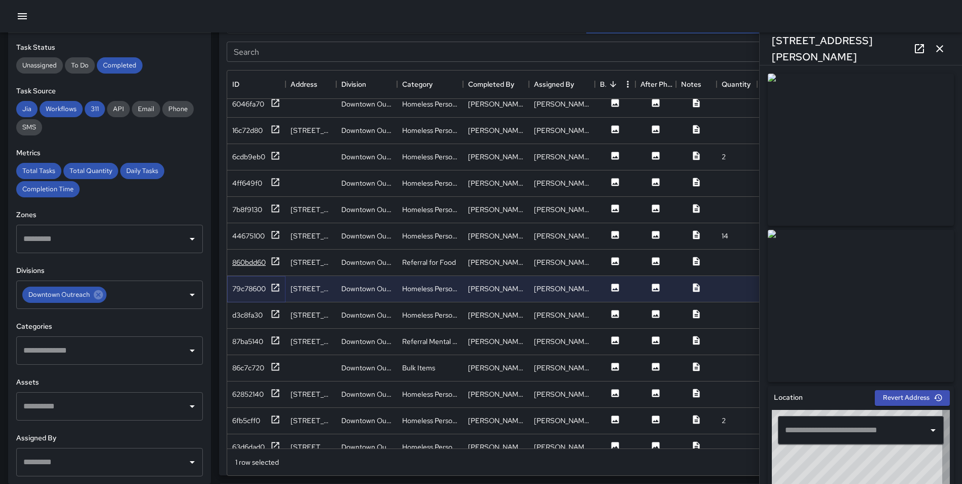
type input "**********"
click at [274, 263] on icon at bounding box center [275, 261] width 10 height 10
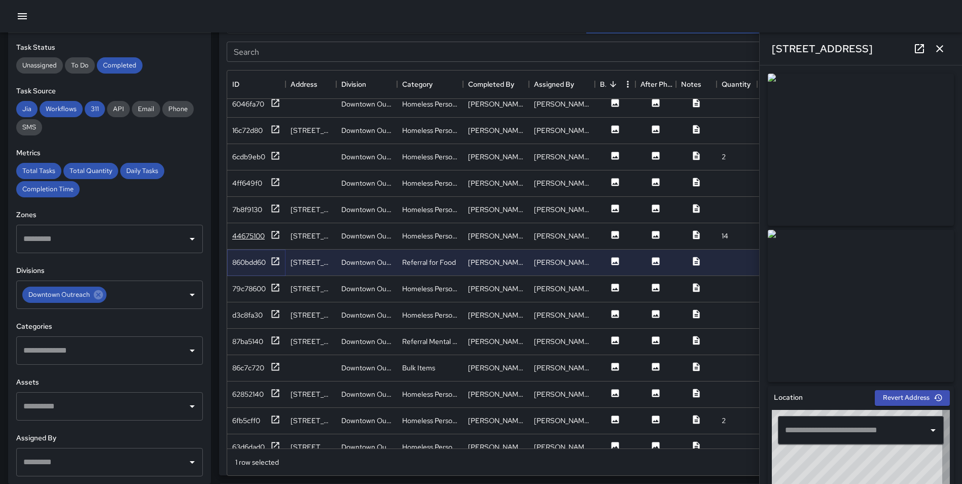
type input "**********"
click at [276, 232] on icon at bounding box center [275, 235] width 10 height 10
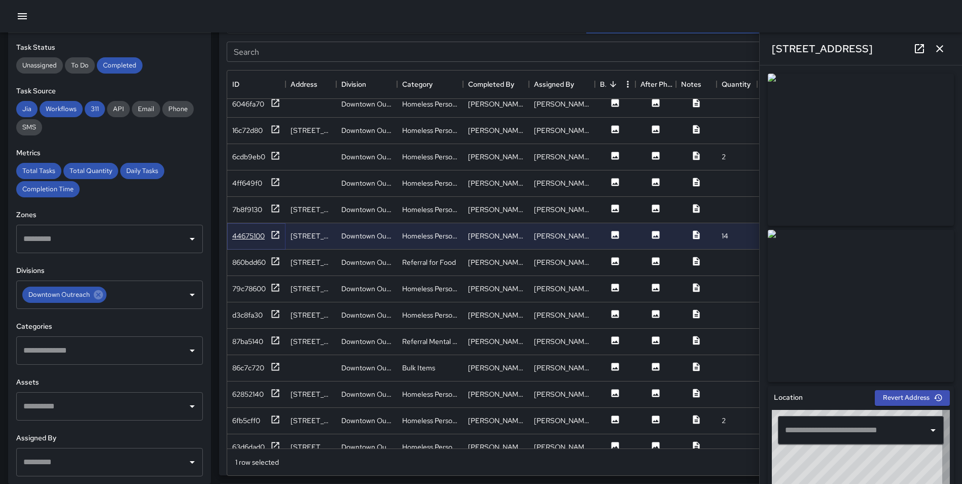
type input "**********"
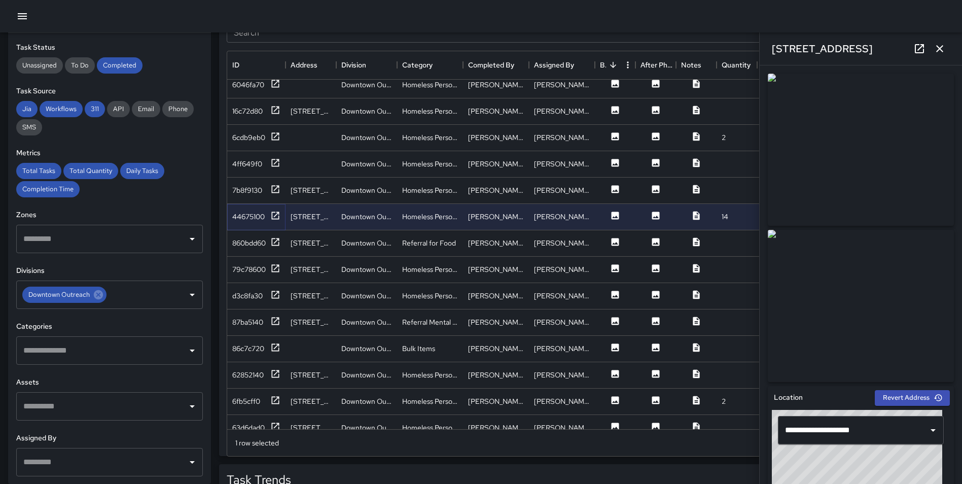
scroll to position [570, 0]
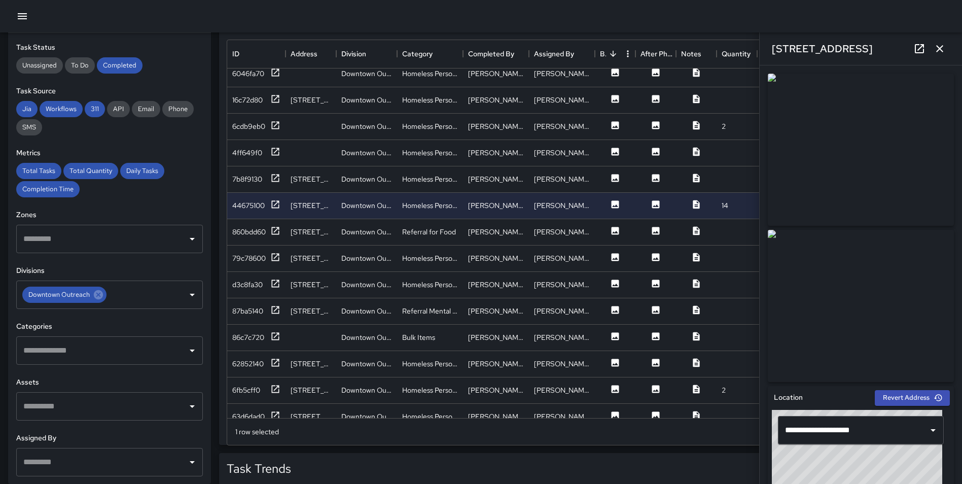
click at [945, 48] on icon "button" at bounding box center [939, 49] width 12 height 12
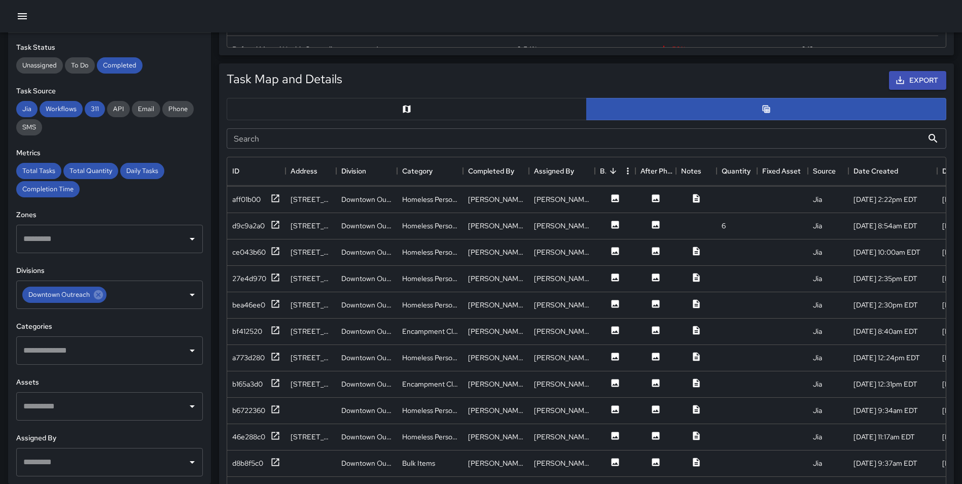
scroll to position [0, 0]
click at [272, 195] on icon at bounding box center [276, 197] width 8 height 8
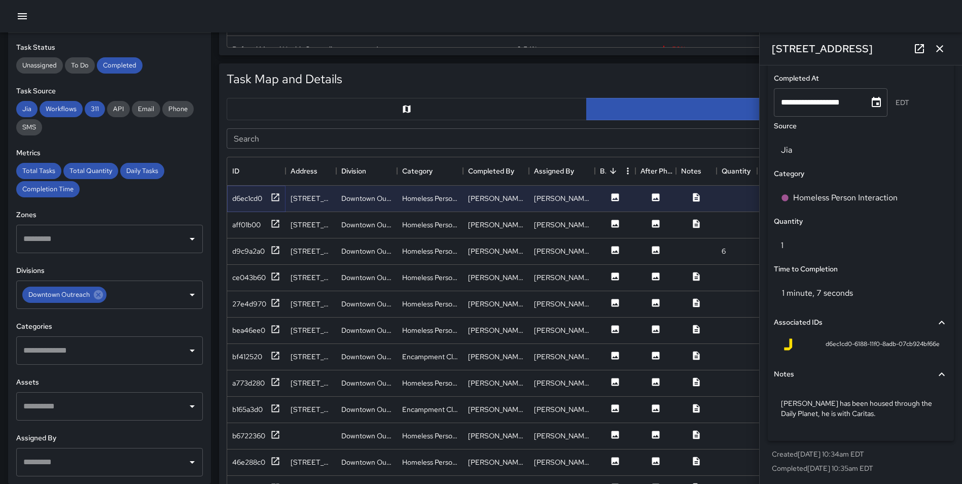
scroll to position [670, 0]
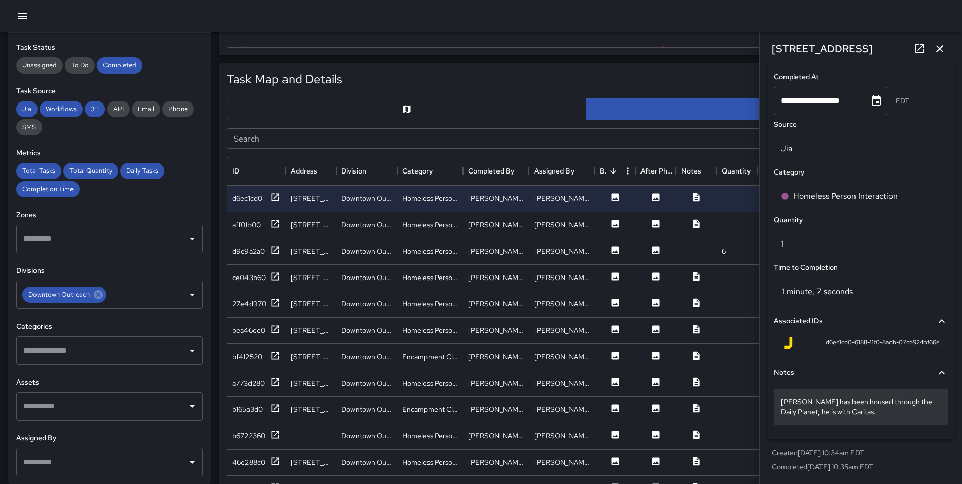
click at [845, 413] on p "Rico has been housed through the Daily Planet, he is with Caritas." at bounding box center [861, 406] width 160 height 20
click at [278, 225] on icon at bounding box center [275, 224] width 10 height 10
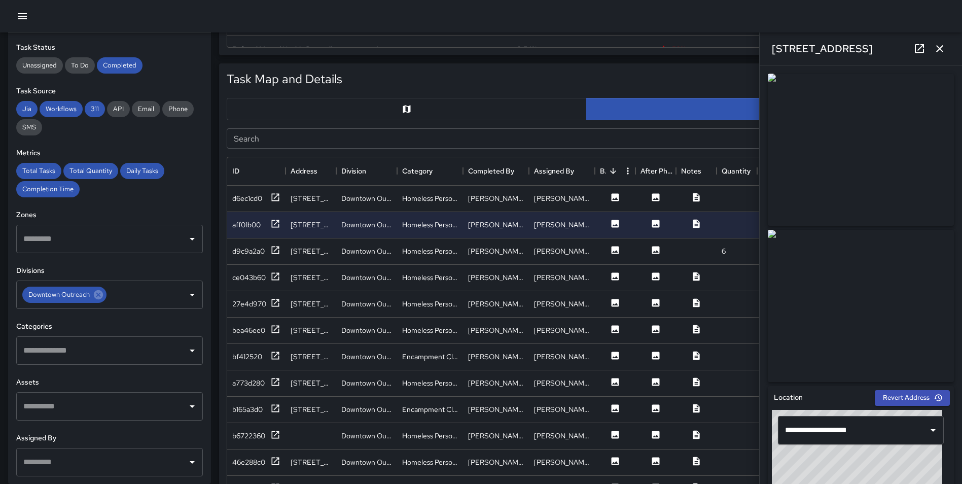
scroll to position [1622, 0]
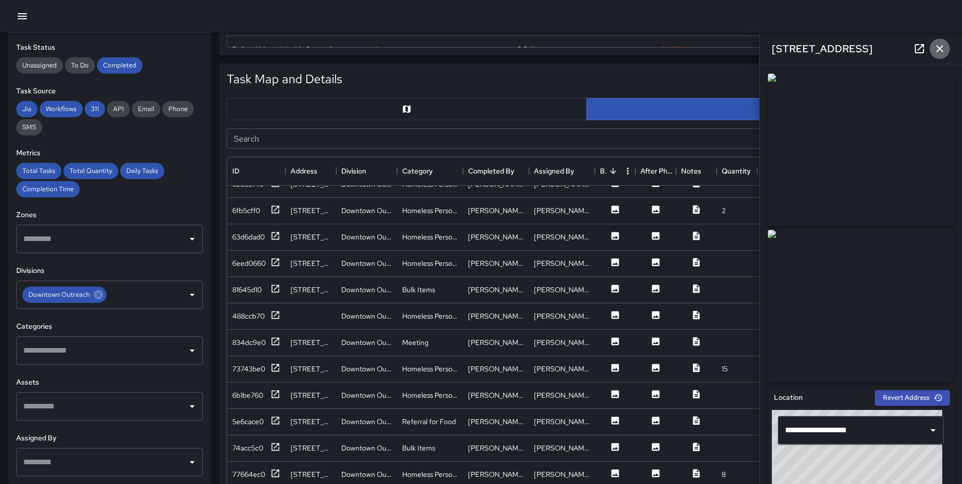
click at [940, 45] on icon "button" at bounding box center [939, 49] width 12 height 12
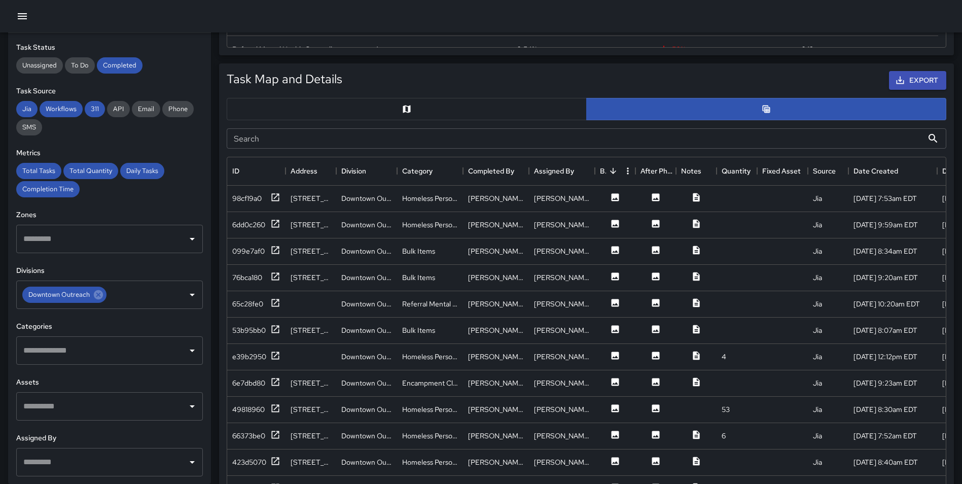
scroll to position [1995, 0]
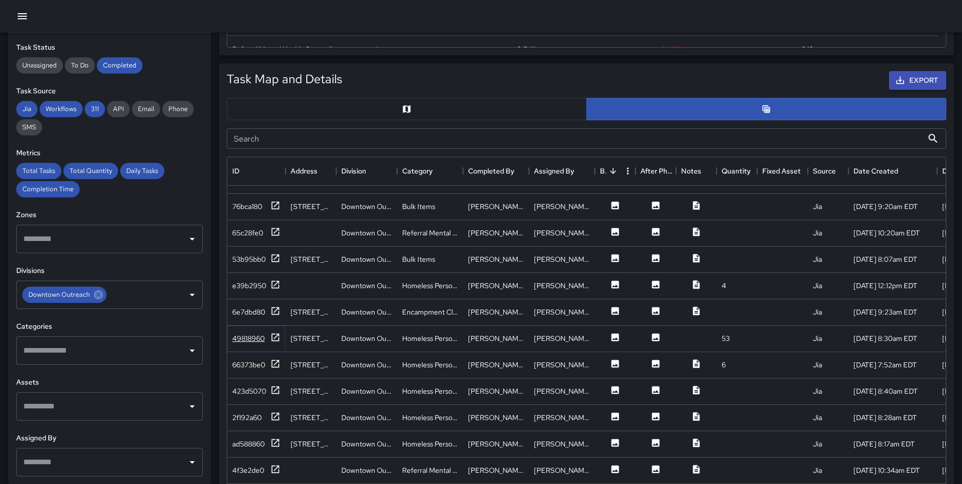
click at [274, 335] on icon at bounding box center [275, 337] width 10 height 10
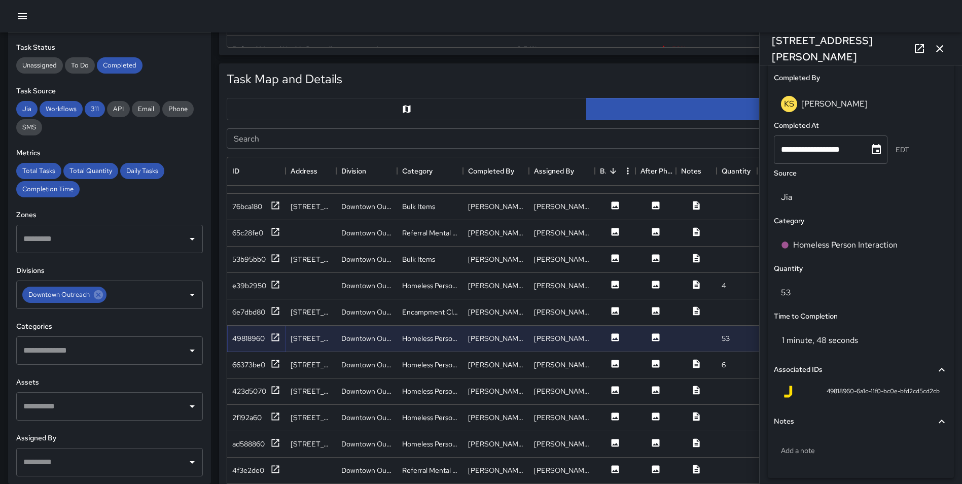
scroll to position [607, 0]
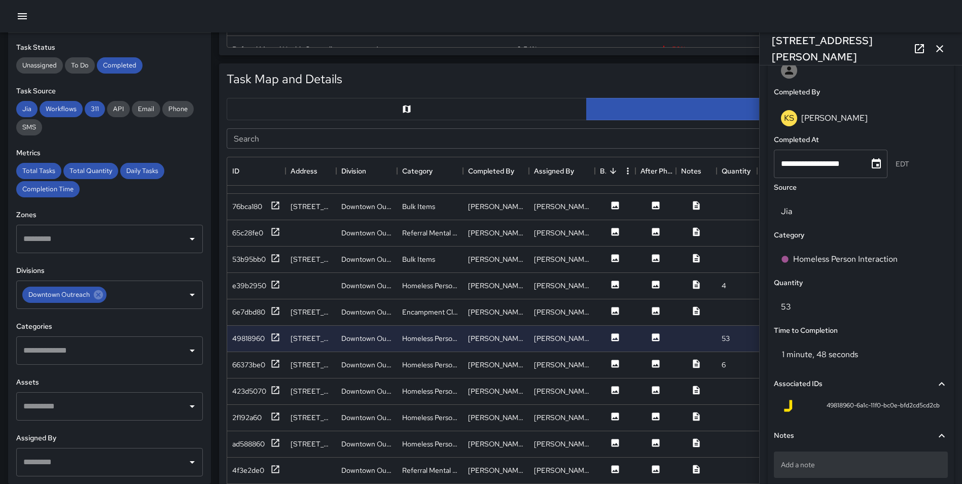
click at [813, 469] on p "Add a note" at bounding box center [861, 464] width 160 height 10
type textarea "**********"
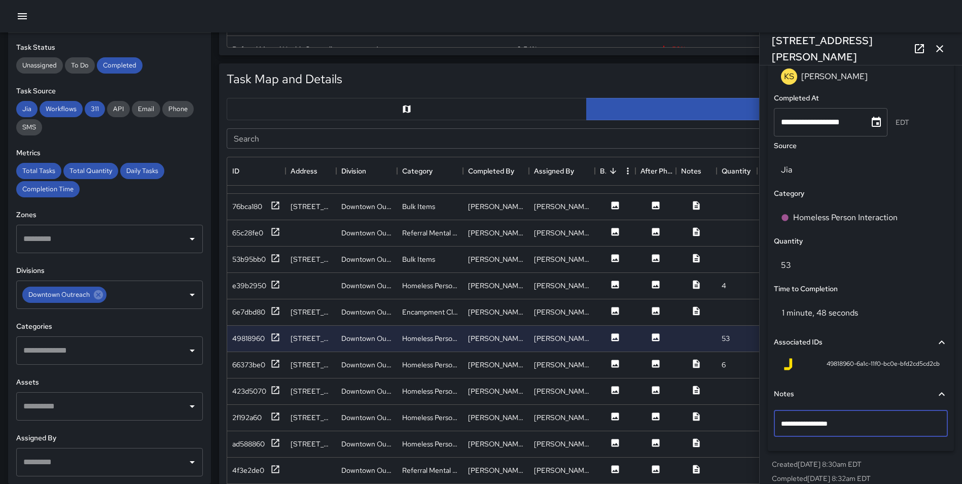
scroll to position [660, 0]
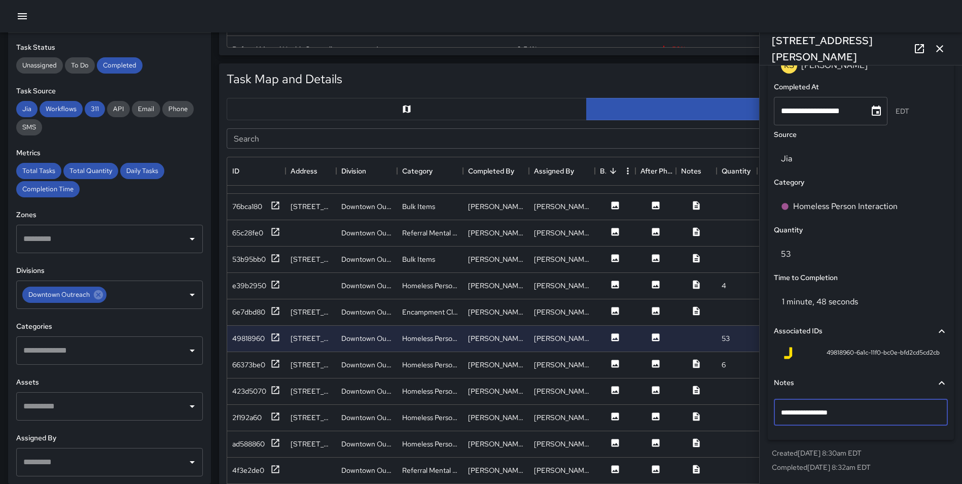
drag, startPoint x: 887, startPoint y: 413, endPoint x: 765, endPoint y: 414, distance: 122.2
click at [765, 414] on div "**********" at bounding box center [861, 101] width 194 height 758
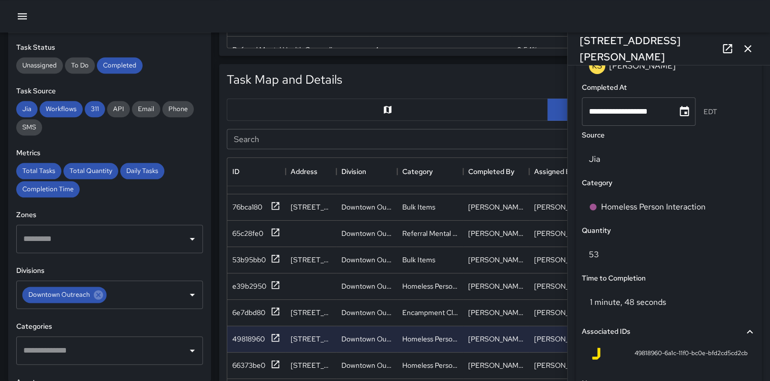
scroll to position [0, 0]
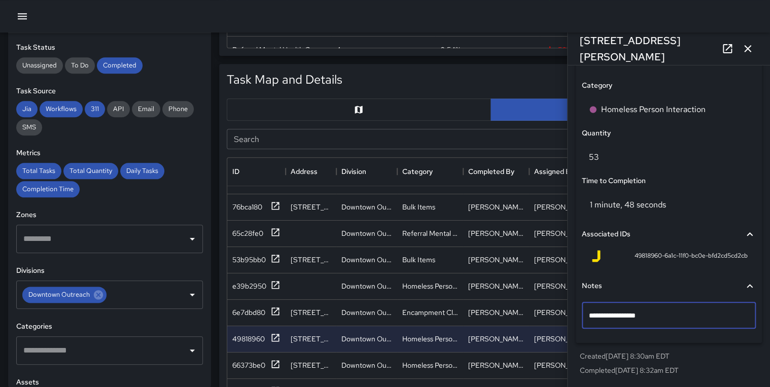
click at [706, 335] on div "**********" at bounding box center [668, 317] width 174 height 39
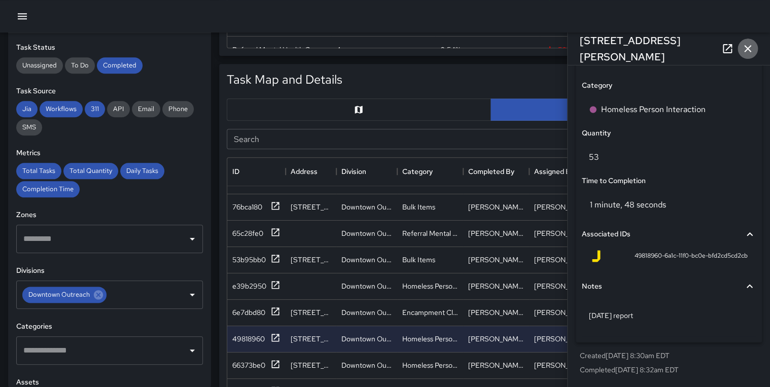
click at [750, 50] on icon "button" at bounding box center [747, 49] width 12 height 12
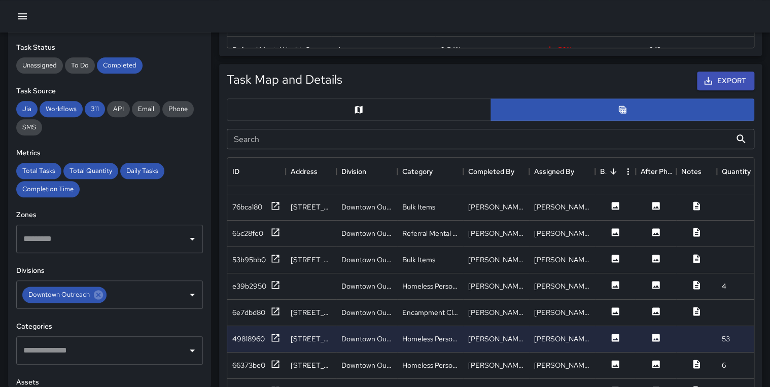
click at [345, 139] on input "Search" at bounding box center [479, 139] width 504 height 20
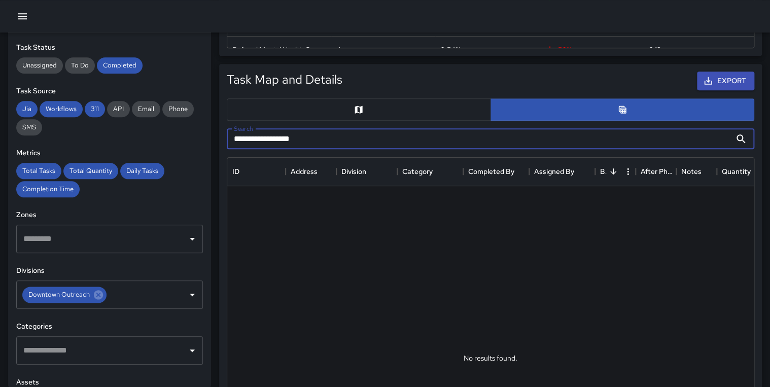
type input "**********"
drag, startPoint x: 329, startPoint y: 136, endPoint x: 222, endPoint y: 138, distance: 106.5
click at [223, 138] on div "**********" at bounding box center [490, 139] width 535 height 28
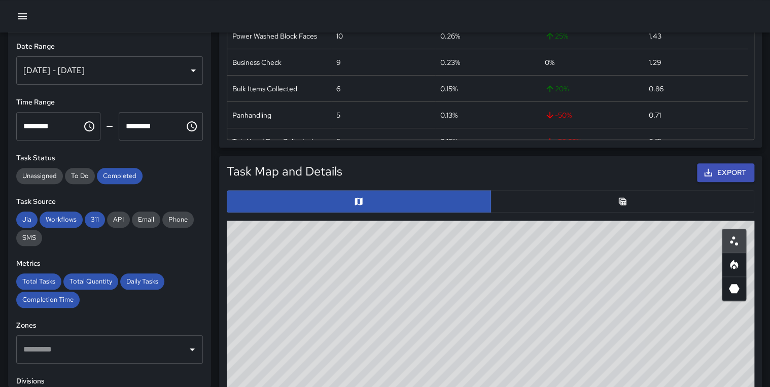
scroll to position [391, 0]
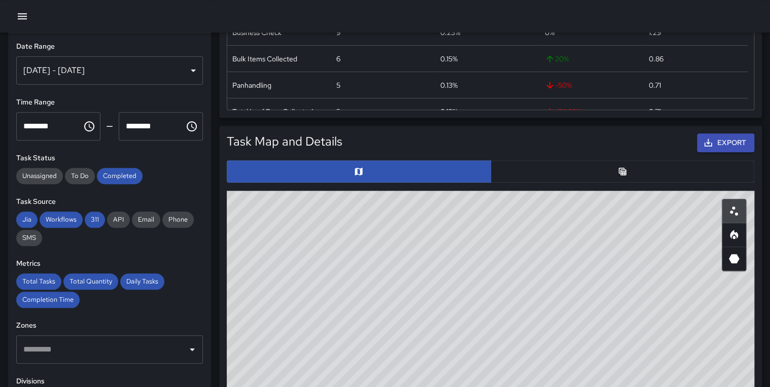
click at [600, 174] on button "button" at bounding box center [622, 171] width 264 height 22
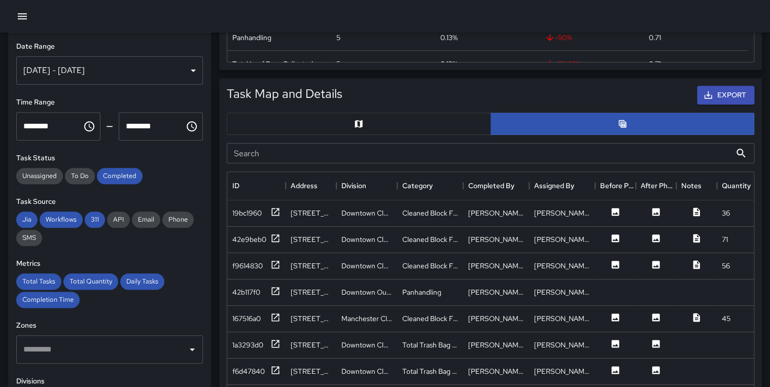
scroll to position [473, 0]
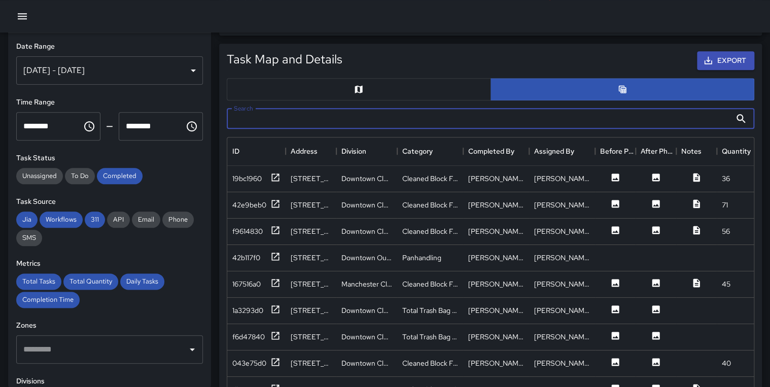
click at [269, 117] on input "Search" at bounding box center [479, 118] width 504 height 20
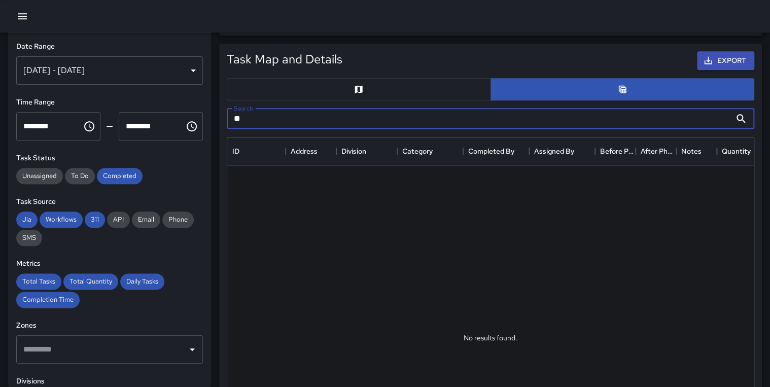
type input "*"
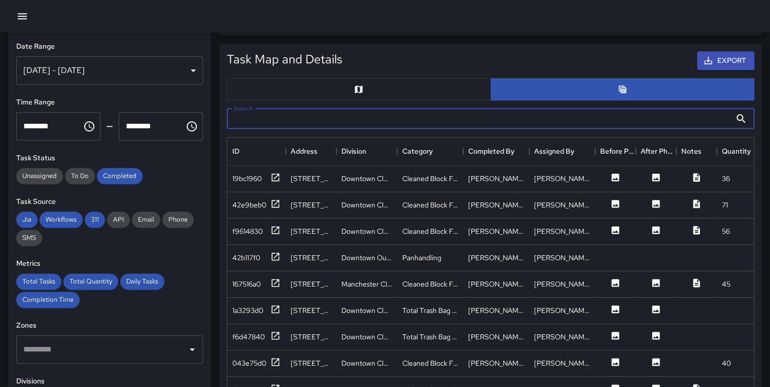
click at [23, 15] on icon "button" at bounding box center [22, 16] width 12 height 12
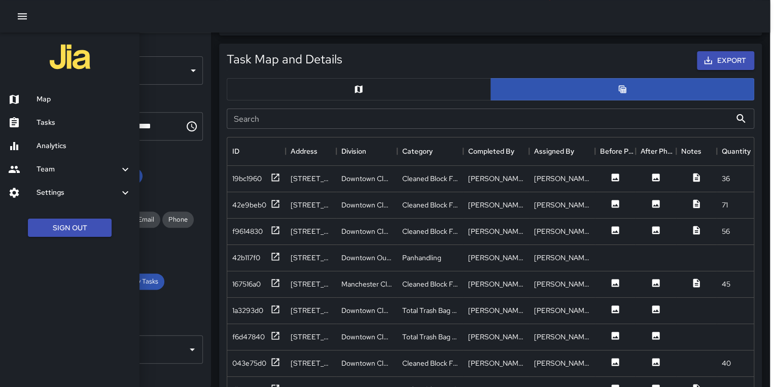
click at [760, 178] on div at bounding box center [388, 193] width 776 height 387
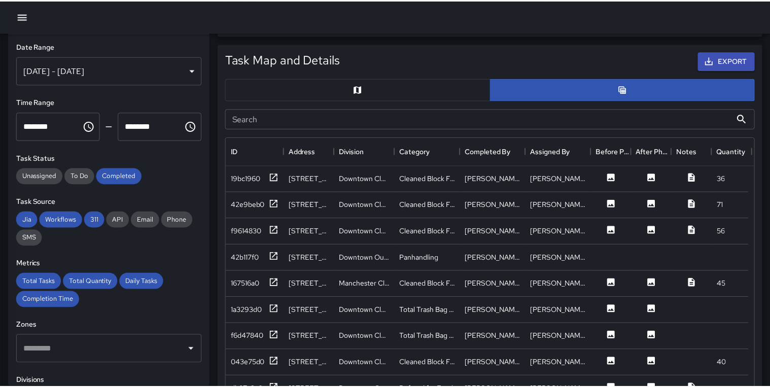
scroll to position [7, 6]
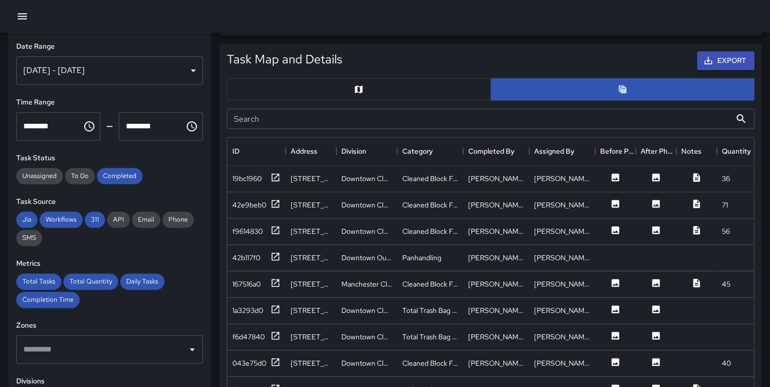
click at [760, 183] on div "Task Map and Details Export Search Search ID Address Division Category Complete…" at bounding box center [490, 293] width 542 height 498
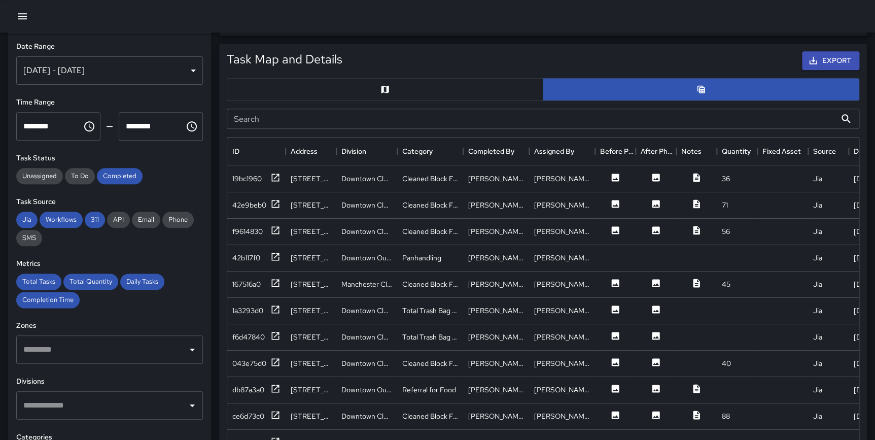
scroll to position [371, 624]
click at [733, 45] on div "Task Map and Details Export" at bounding box center [543, 60] width 644 height 31
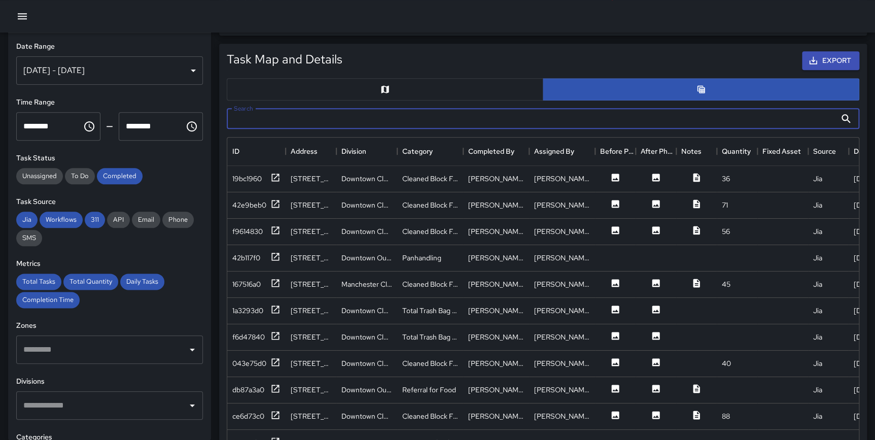
click at [629, 112] on input "Search" at bounding box center [531, 118] width 609 height 20
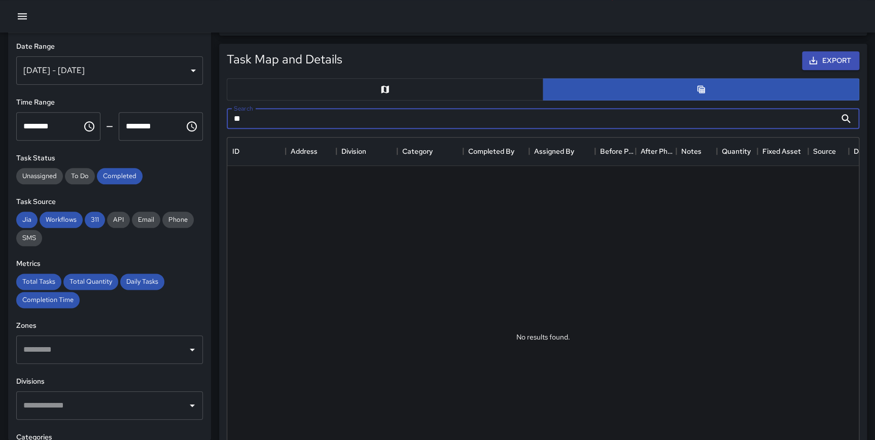
type input "*"
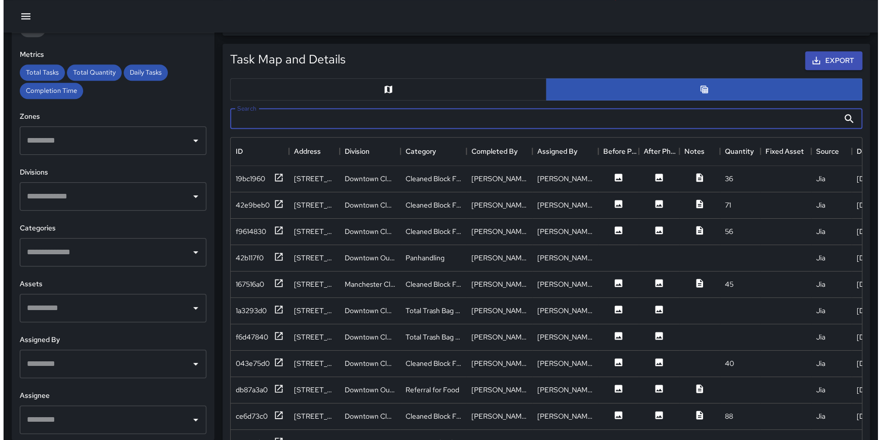
scroll to position [210, 0]
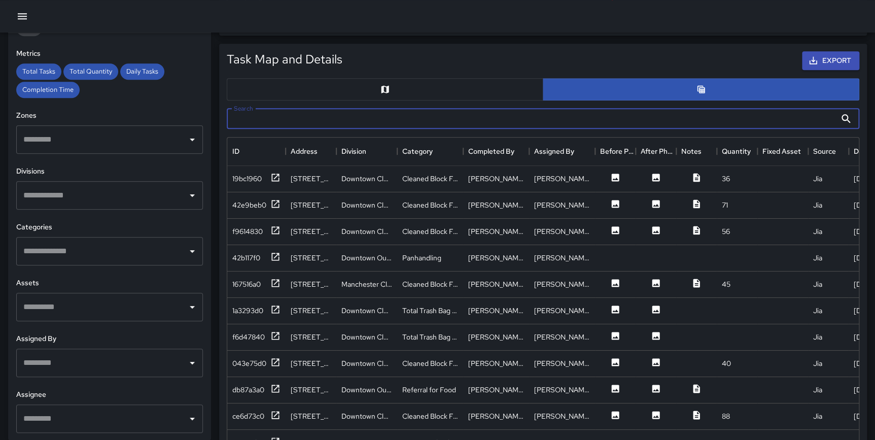
click at [107, 196] on input "text" at bounding box center [102, 195] width 162 height 19
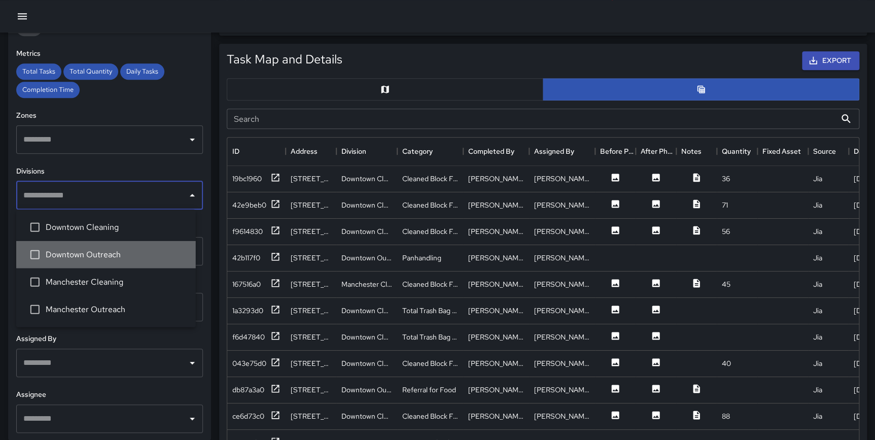
click at [107, 243] on li "Downtown Outreach" at bounding box center [105, 253] width 179 height 27
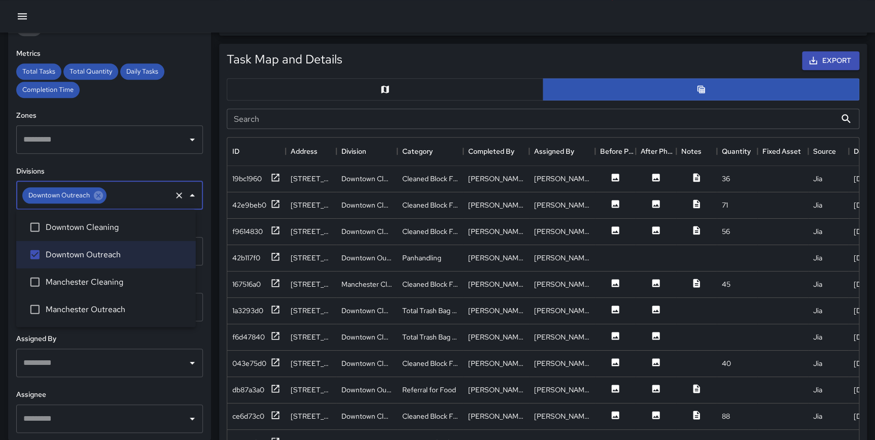
click at [95, 193] on icon at bounding box center [98, 195] width 11 height 11
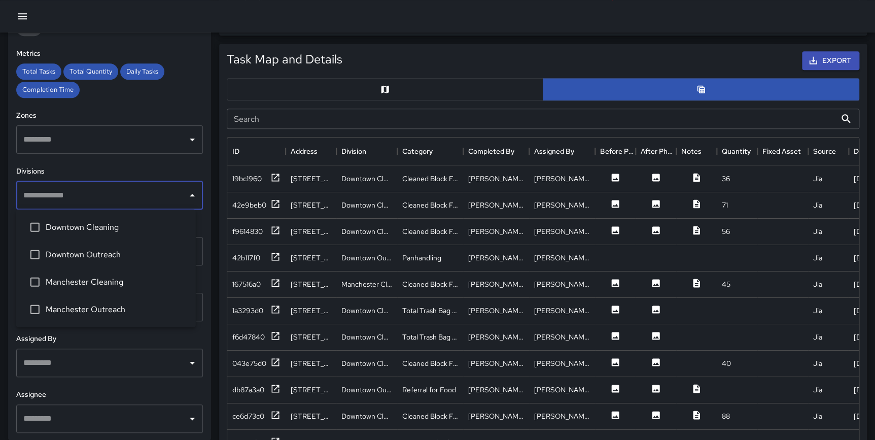
click at [15, 15] on button "button" at bounding box center [22, 16] width 20 height 20
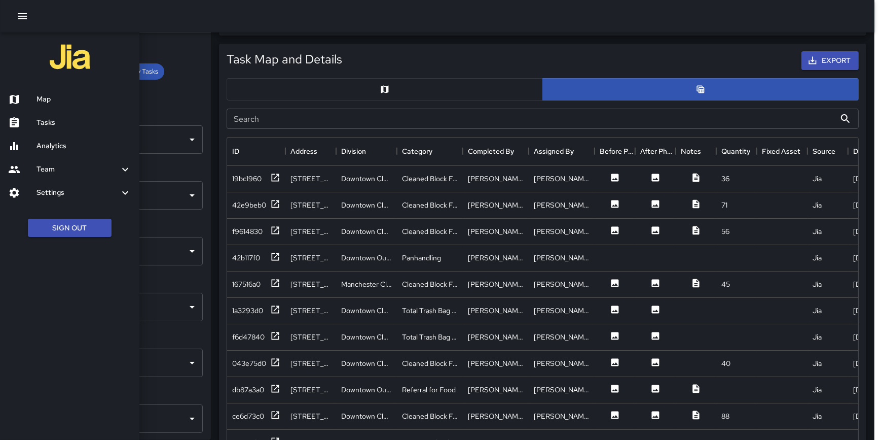
scroll to position [371, 624]
drag, startPoint x: 63, startPoint y: 196, endPoint x: 65, endPoint y: 191, distance: 5.7
click at [63, 195] on h6 "Settings" at bounding box center [78, 192] width 83 height 11
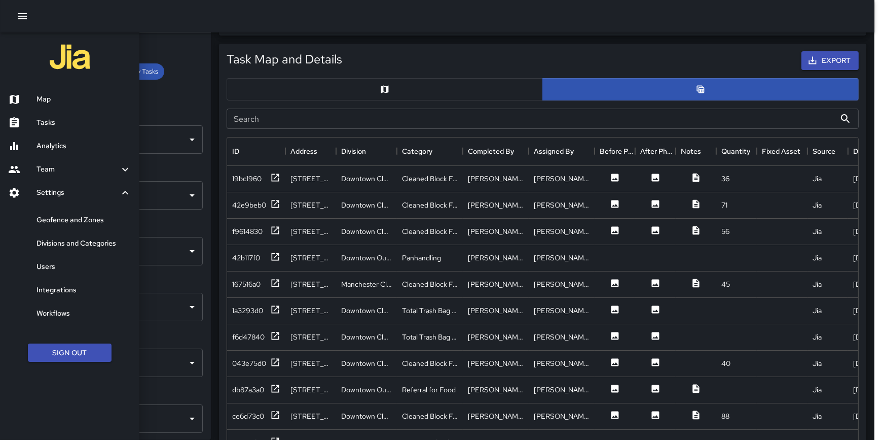
click at [81, 244] on h6 "Divisions and Categories" at bounding box center [84, 243] width 95 height 11
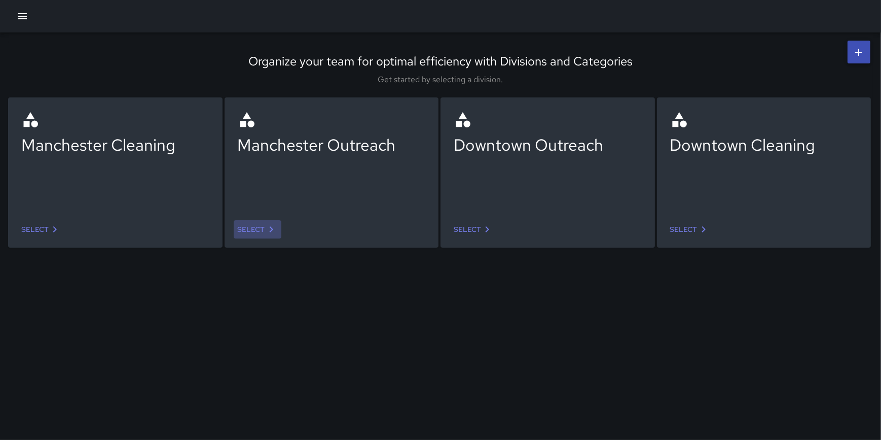
click at [264, 227] on link "Select" at bounding box center [258, 229] width 48 height 19
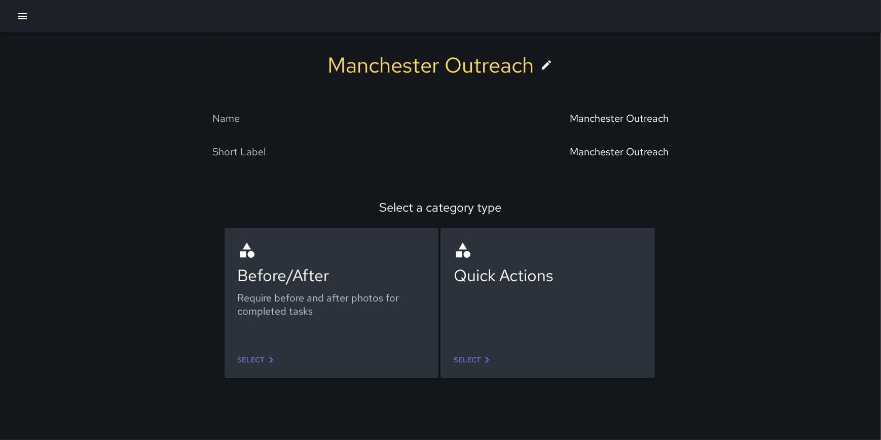
click at [473, 359] on link "Select" at bounding box center [474, 359] width 48 height 19
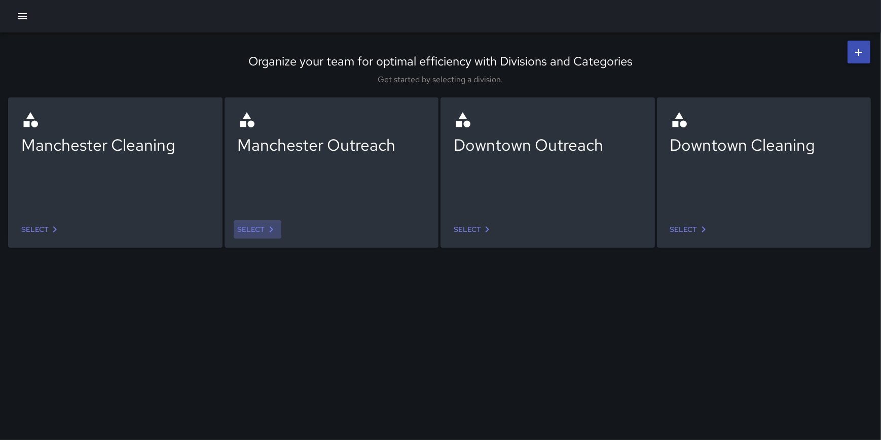
click at [236, 224] on link "Select" at bounding box center [258, 229] width 48 height 19
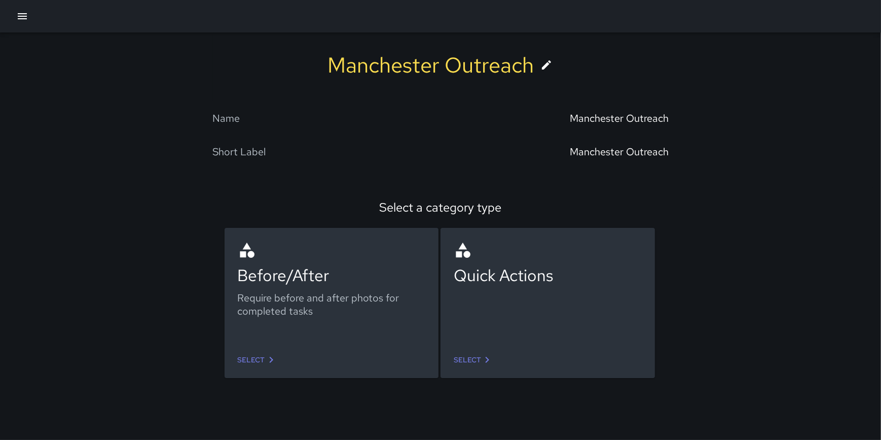
click at [251, 358] on link "Select" at bounding box center [258, 359] width 48 height 19
click at [470, 360] on link "Select" at bounding box center [474, 359] width 48 height 19
click at [264, 364] on link "Select" at bounding box center [258, 359] width 48 height 19
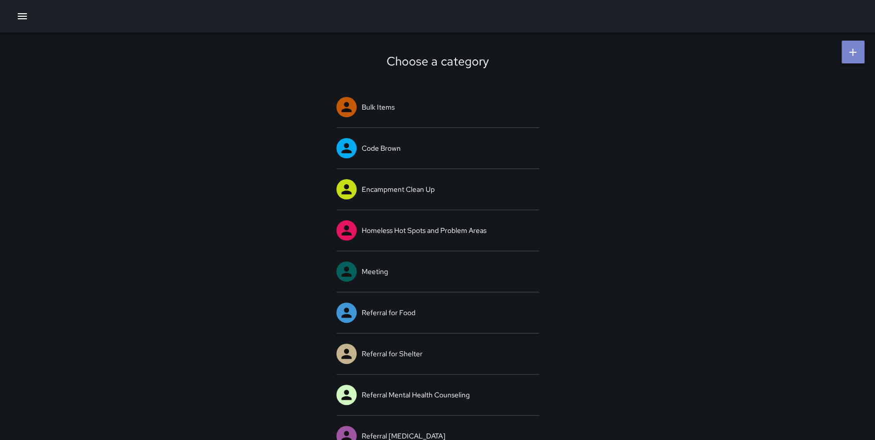
click at [851, 52] on icon at bounding box center [852, 52] width 7 height 7
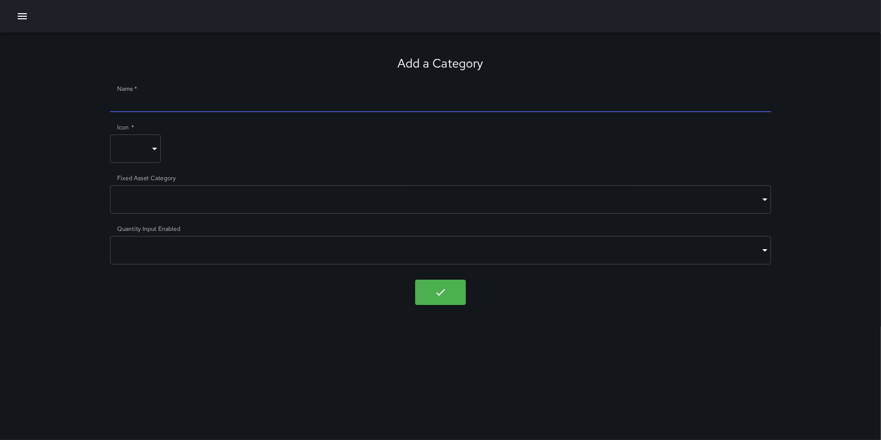
click at [152, 97] on input "Name   *" at bounding box center [440, 104] width 661 height 16
type input "**********"
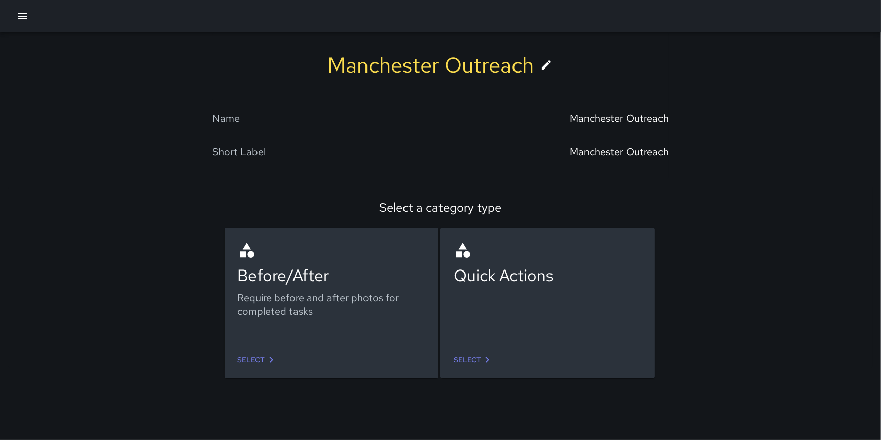
click at [474, 355] on link "Select" at bounding box center [474, 359] width 48 height 19
click at [259, 360] on link "Select" at bounding box center [258, 359] width 48 height 19
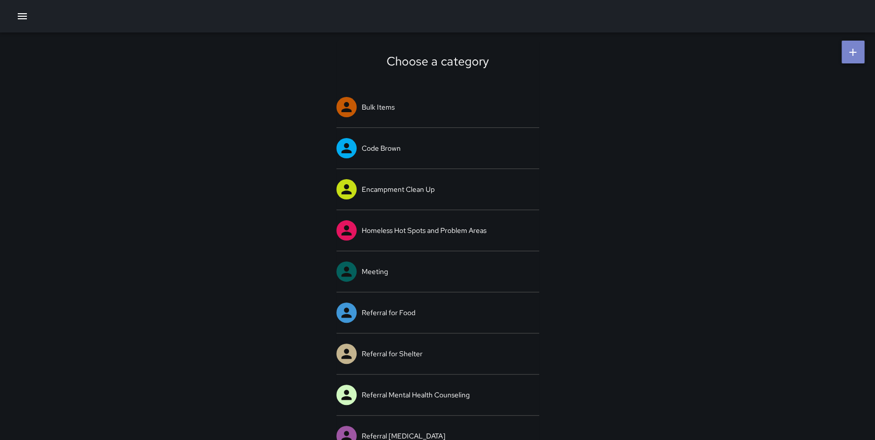
click at [854, 57] on icon at bounding box center [852, 52] width 12 height 12
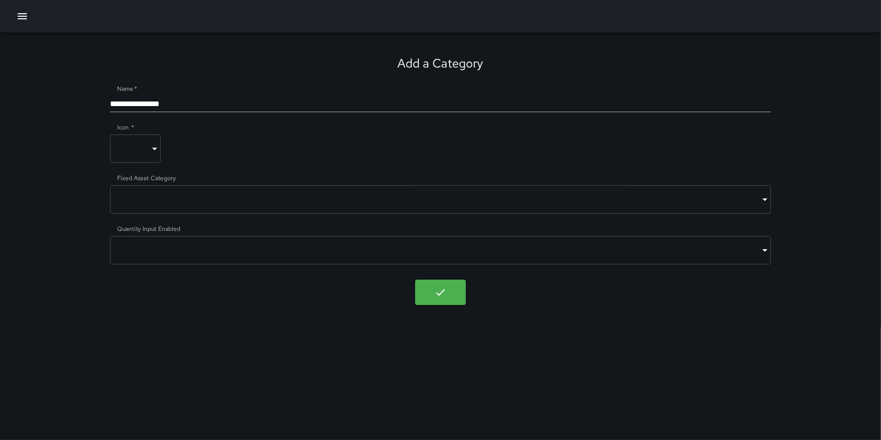
click at [193, 100] on input "**********" at bounding box center [440, 104] width 661 height 16
type input "**********"
click at [142, 148] on body "**********" at bounding box center [440, 220] width 881 height 440
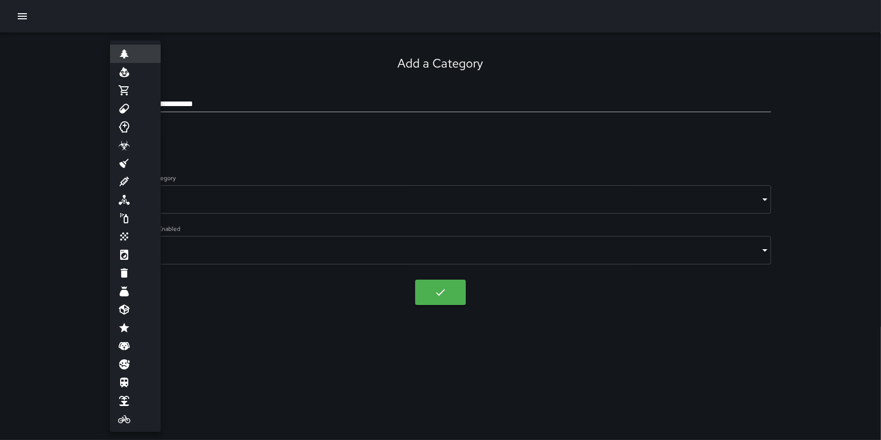
click at [135, 322] on li at bounding box center [135, 327] width 51 height 18
type input "****"
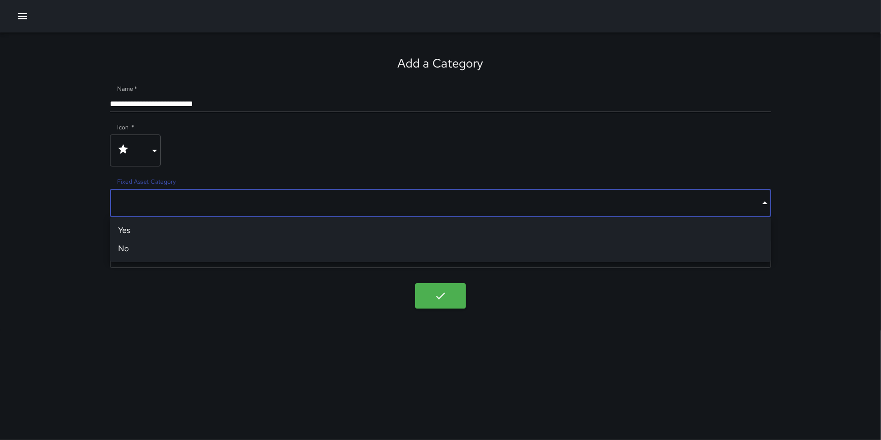
click at [199, 208] on body "**********" at bounding box center [440, 220] width 881 height 440
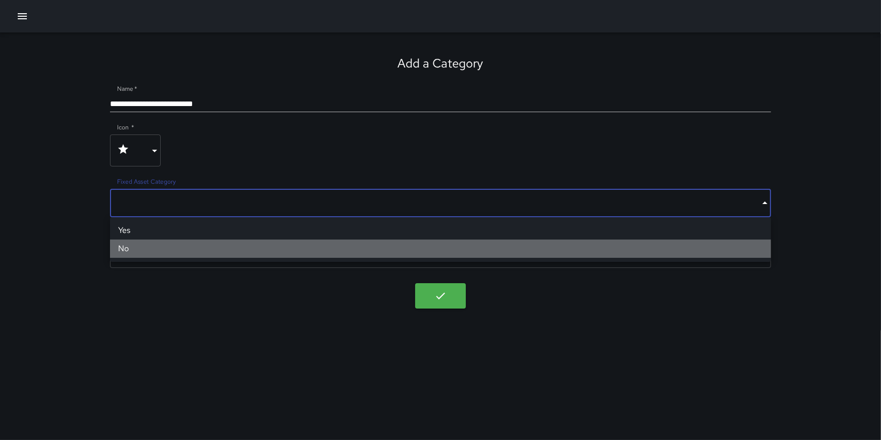
click at [178, 251] on li "No" at bounding box center [440, 248] width 661 height 18
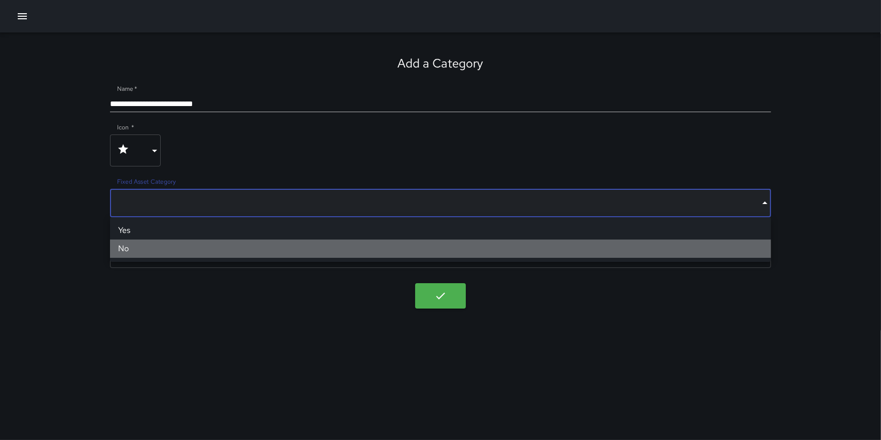
type input "*****"
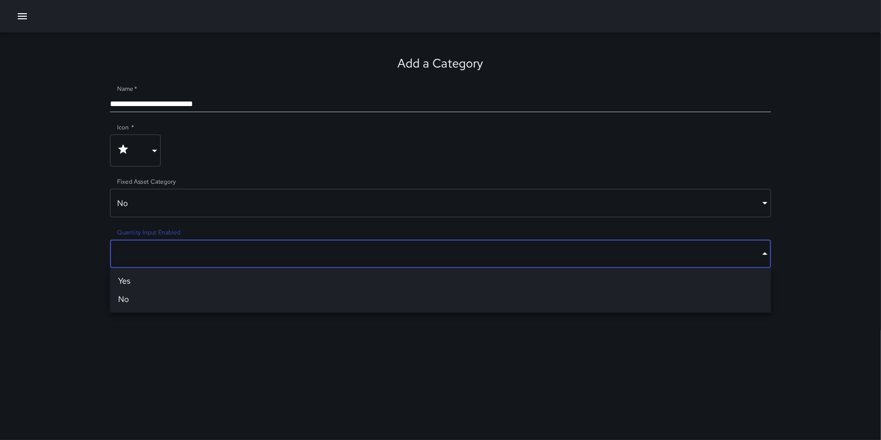
click at [189, 257] on body "**********" at bounding box center [440, 220] width 881 height 440
click at [175, 277] on li "Yes" at bounding box center [440, 281] width 661 height 18
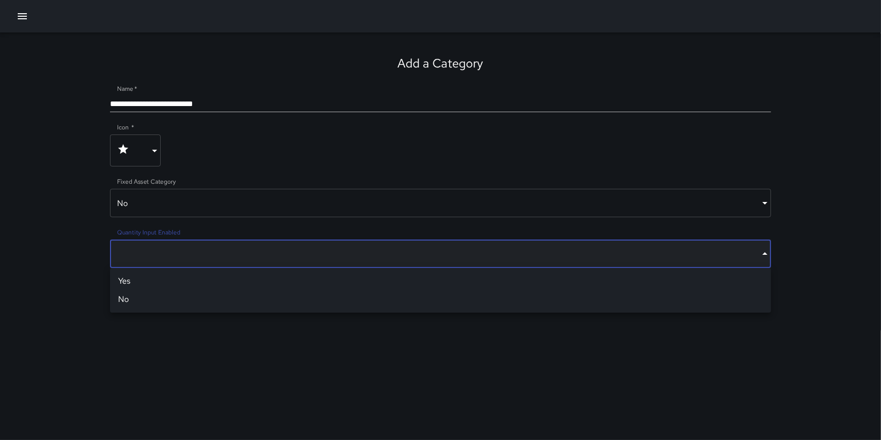
type input "****"
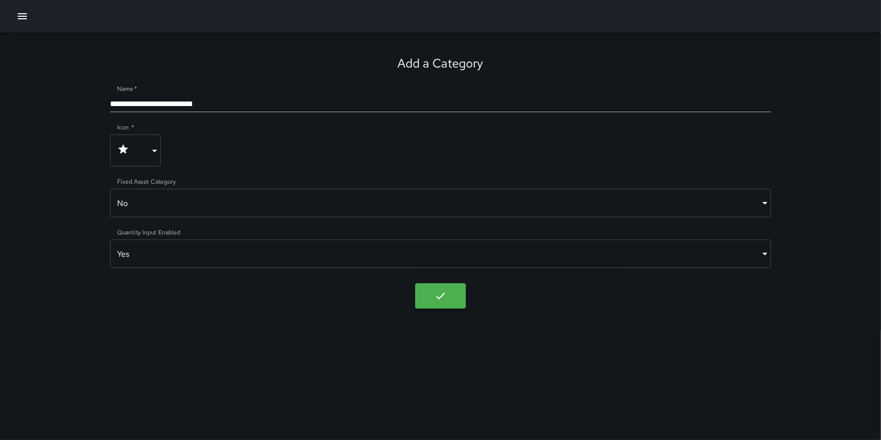
click at [309, 322] on div "**********" at bounding box center [440, 181] width 881 height 299
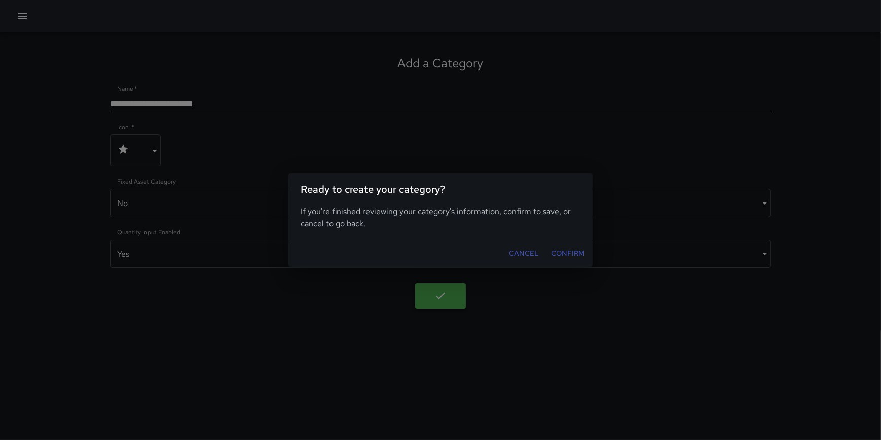
click at [437, 297] on body "**********" at bounding box center [440, 220] width 881 height 440
click at [575, 253] on button "Confirm" at bounding box center [568, 253] width 42 height 19
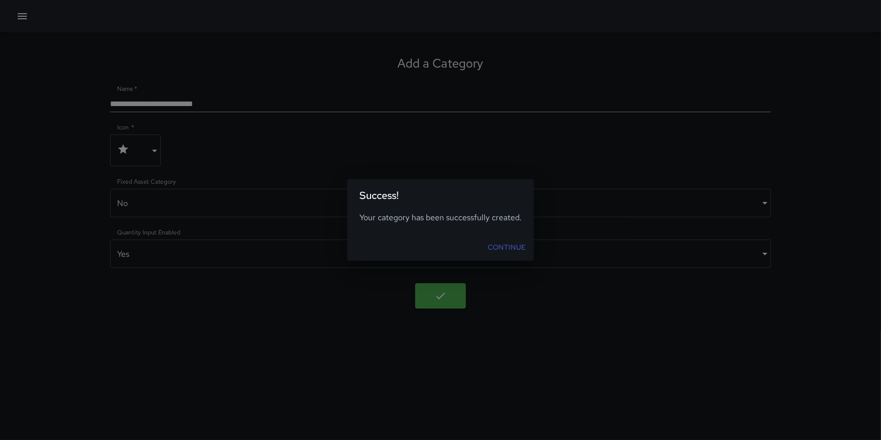
click at [506, 244] on link "Continue" at bounding box center [507, 247] width 46 height 19
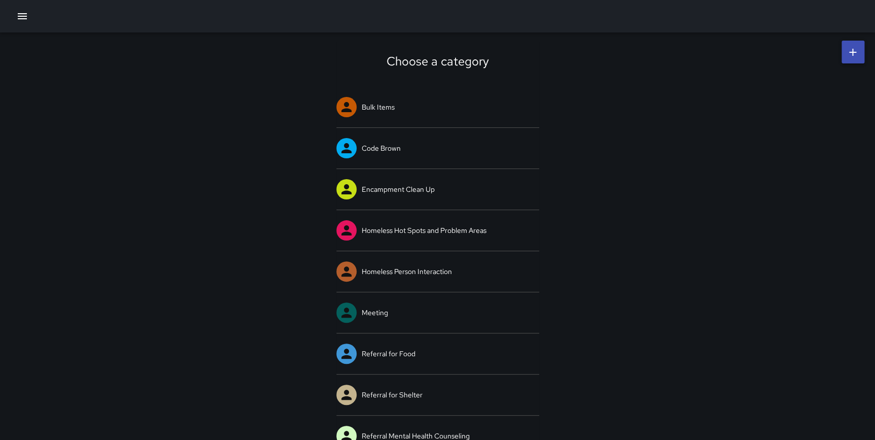
click at [21, 18] on icon "button" at bounding box center [22, 16] width 9 height 6
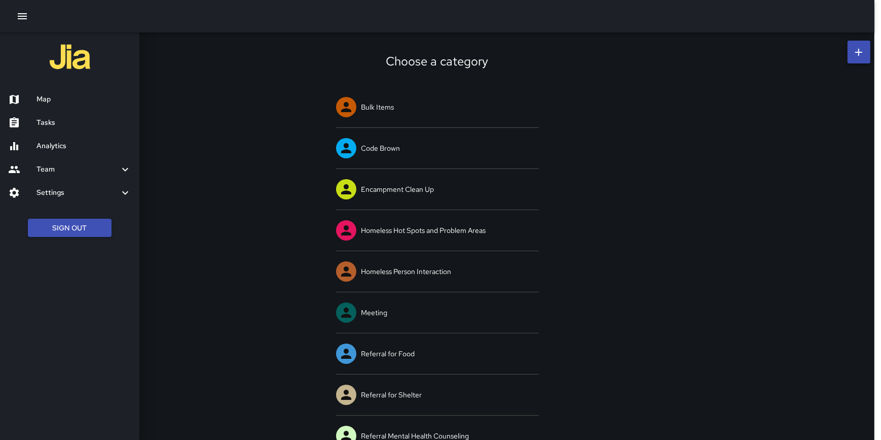
click at [66, 183] on div "Settings" at bounding box center [69, 192] width 139 height 23
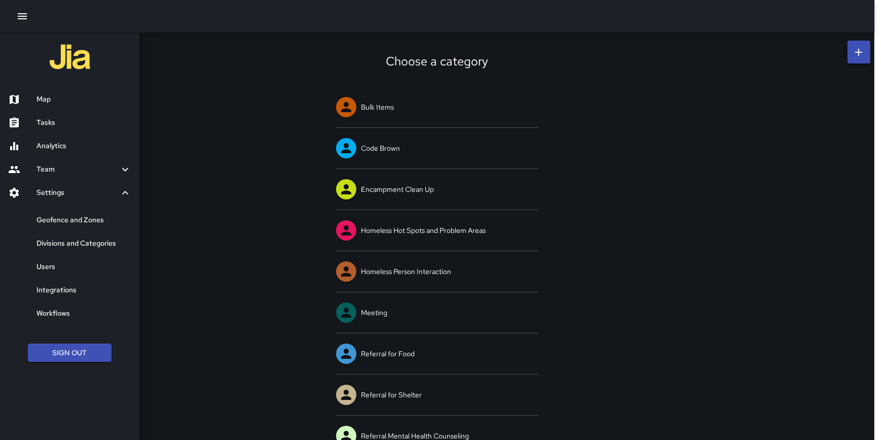
click at [82, 238] on h6 "Divisions and Categories" at bounding box center [84, 243] width 95 height 11
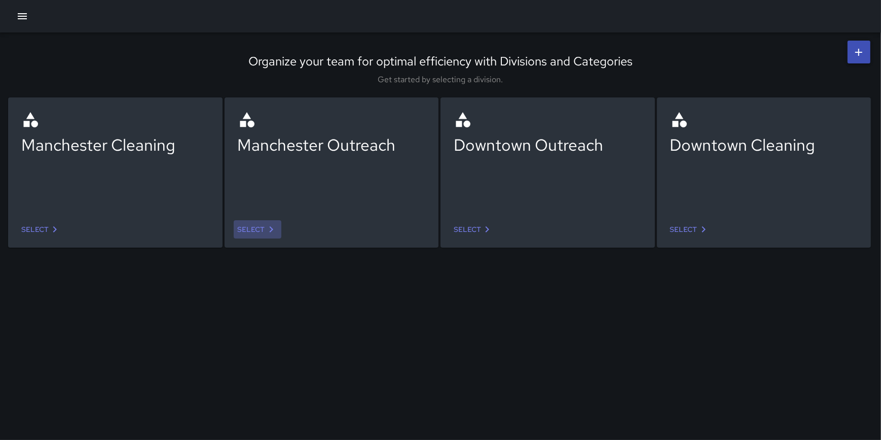
click at [251, 226] on link "Select" at bounding box center [258, 229] width 48 height 19
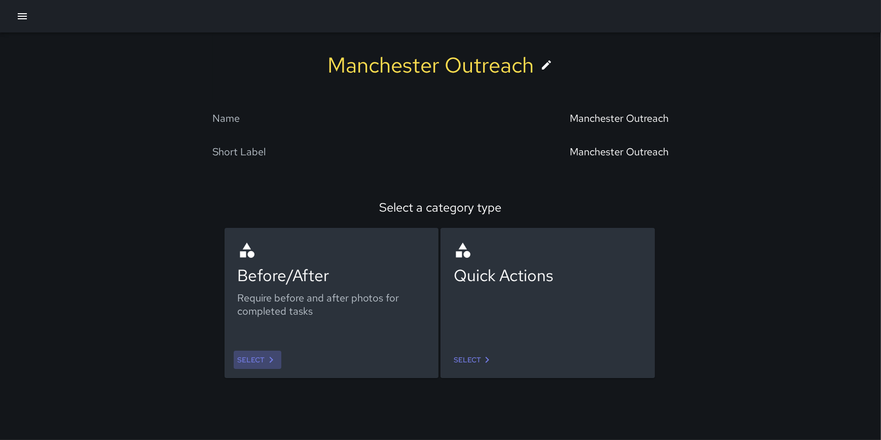
click at [251, 356] on link "Select" at bounding box center [258, 359] width 48 height 19
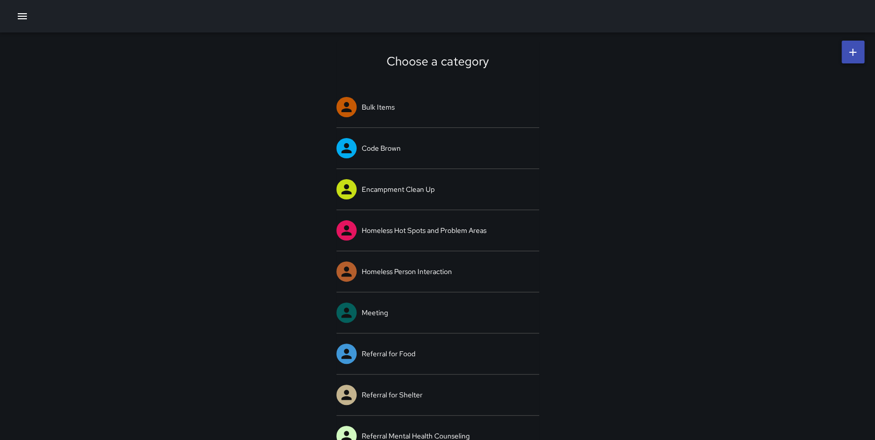
click at [17, 15] on icon "button" at bounding box center [22, 16] width 12 height 12
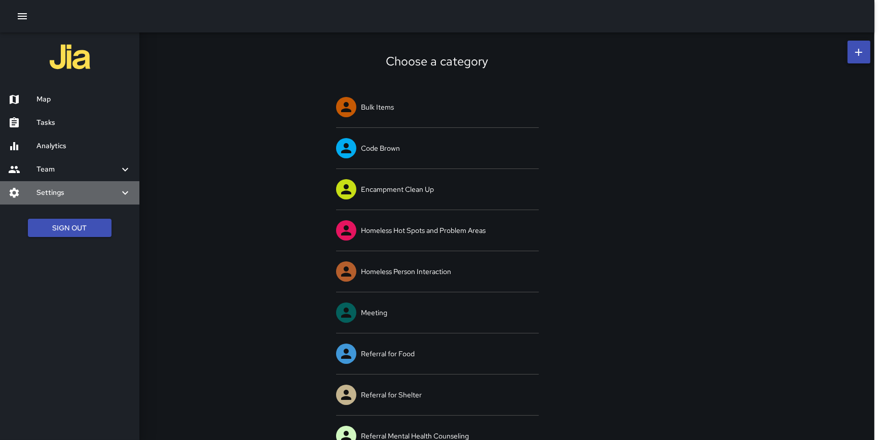
click at [59, 189] on h6 "Settings" at bounding box center [78, 192] width 83 height 11
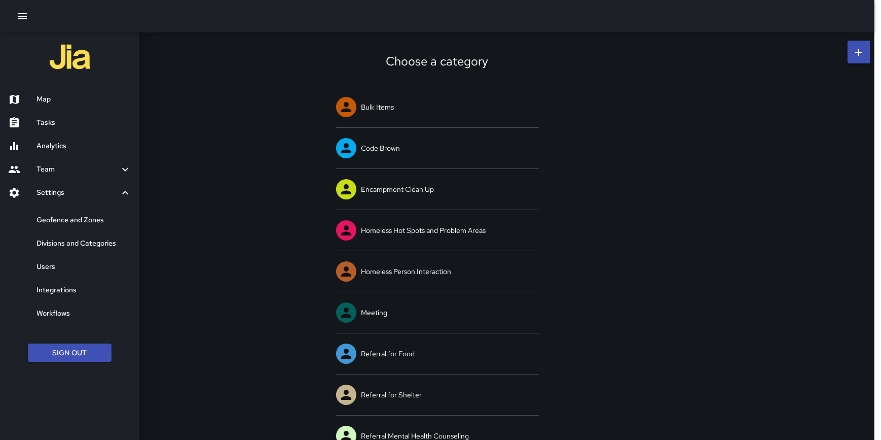
click at [82, 239] on h6 "Divisions and Categories" at bounding box center [84, 243] width 95 height 11
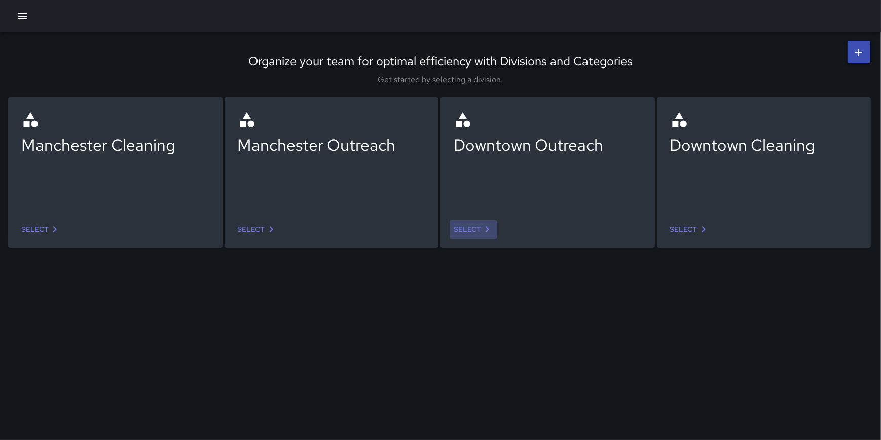
click at [472, 233] on link "Select" at bounding box center [474, 229] width 48 height 19
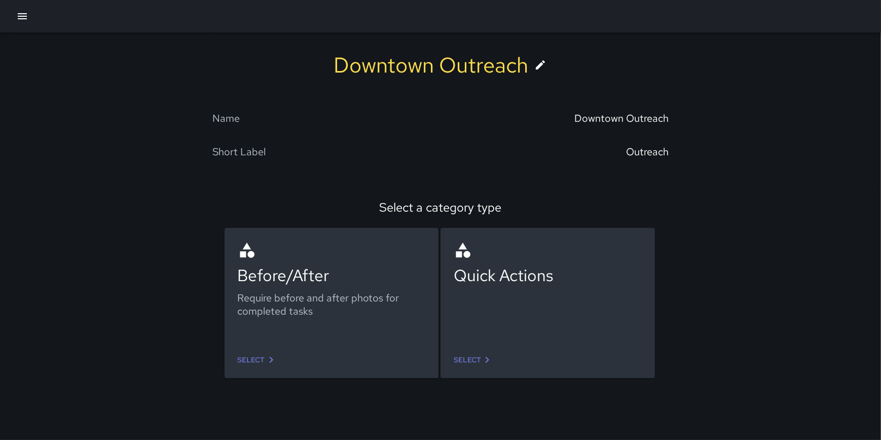
click at [243, 359] on link "Select" at bounding box center [258, 359] width 48 height 19
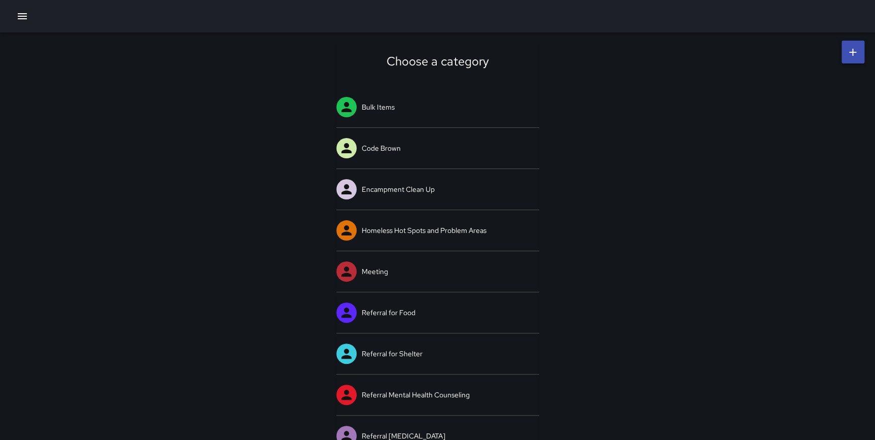
click at [850, 53] on icon at bounding box center [852, 52] width 12 height 12
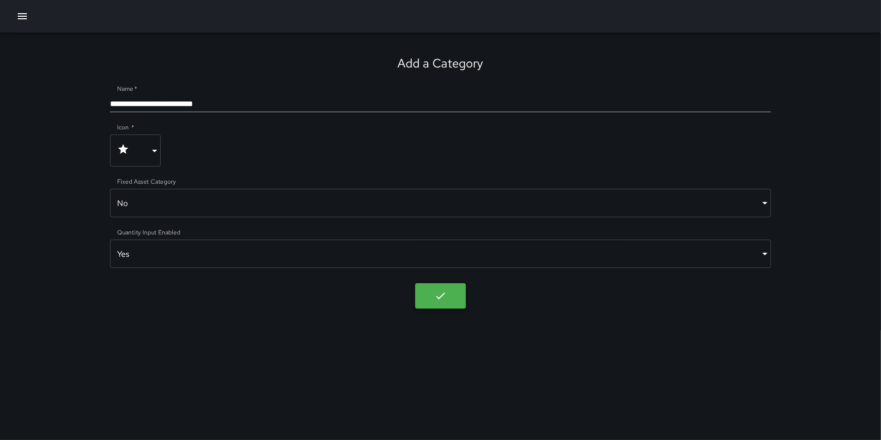
click at [436, 304] on body "**********" at bounding box center [440, 220] width 881 height 440
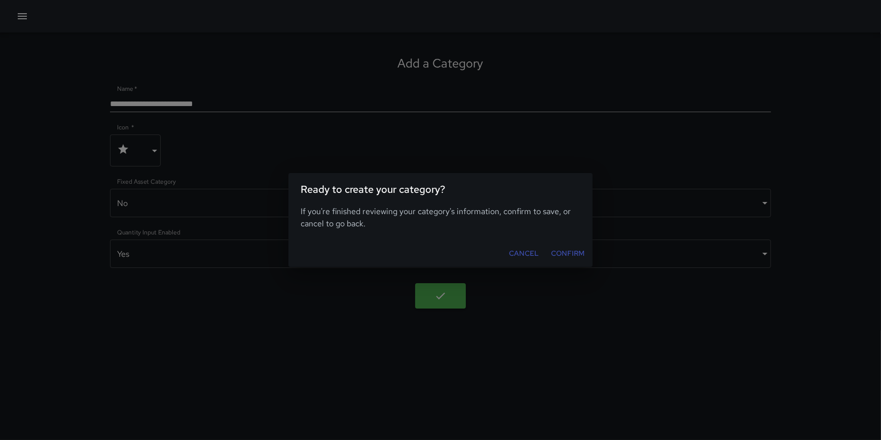
click at [580, 250] on button "Confirm" at bounding box center [568, 253] width 42 height 19
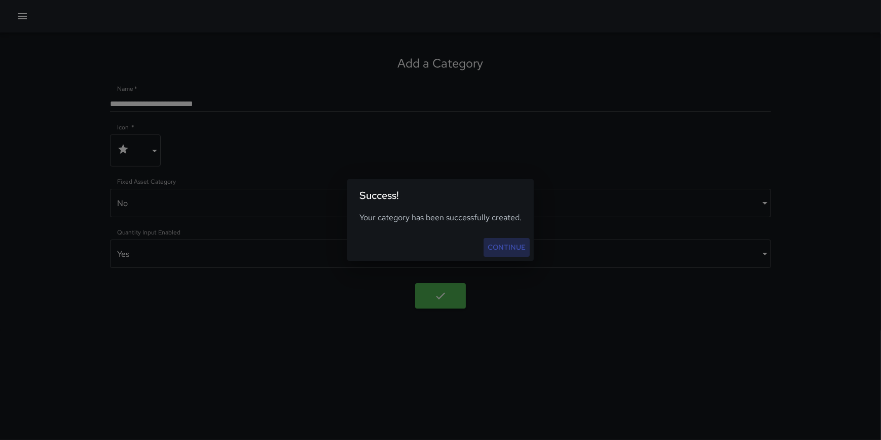
click at [523, 250] on link "Continue" at bounding box center [507, 247] width 46 height 19
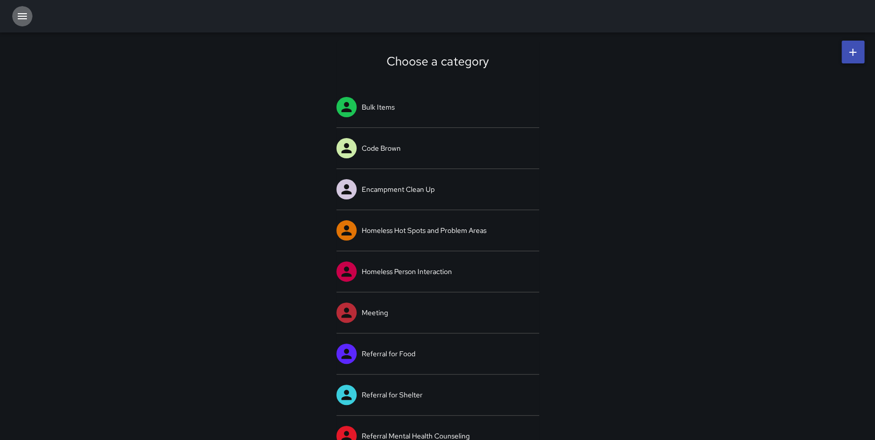
click at [18, 20] on button "button" at bounding box center [22, 16] width 20 height 20
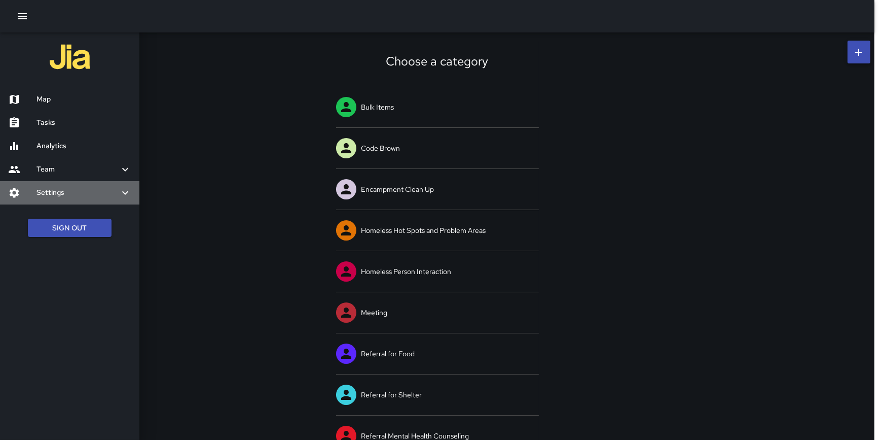
click at [69, 193] on h6 "Settings" at bounding box center [78, 192] width 83 height 11
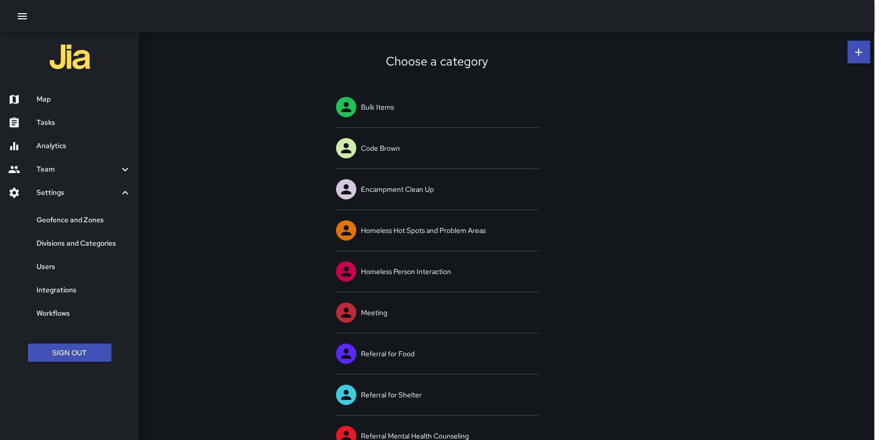
click at [27, 15] on icon "button" at bounding box center [22, 16] width 12 height 12
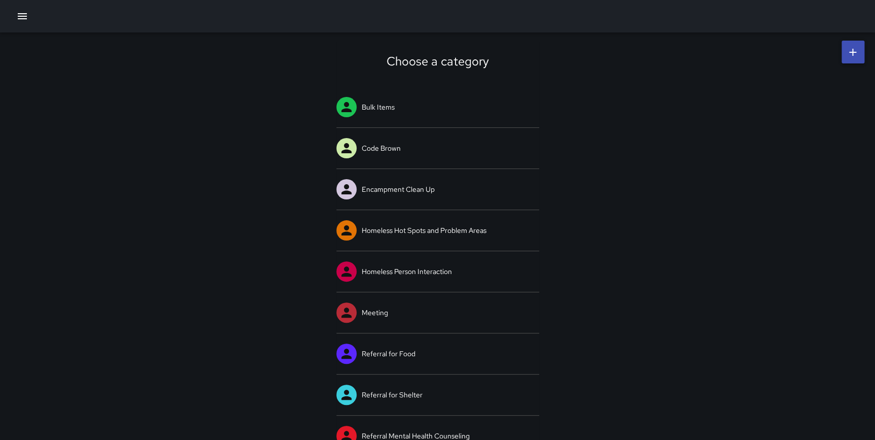
click at [21, 15] on icon "button" at bounding box center [22, 16] width 12 height 12
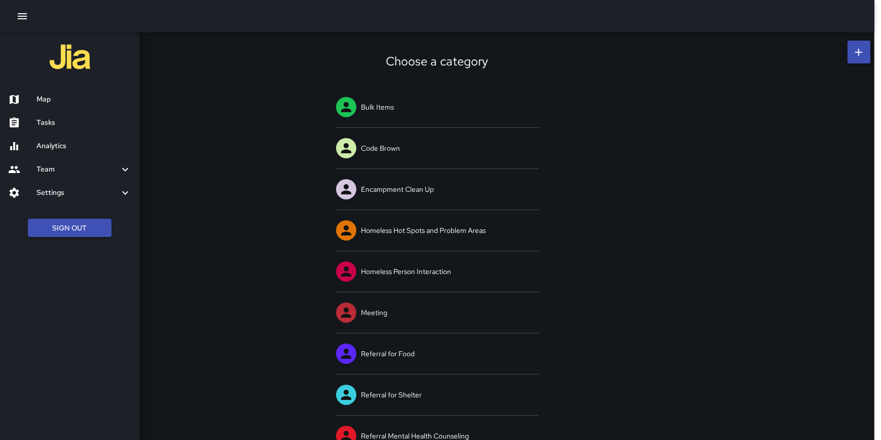
click at [70, 239] on ul "Sign Out" at bounding box center [69, 227] width 139 height 39
click at [70, 231] on button "Sign Out" at bounding box center [70, 228] width 84 height 19
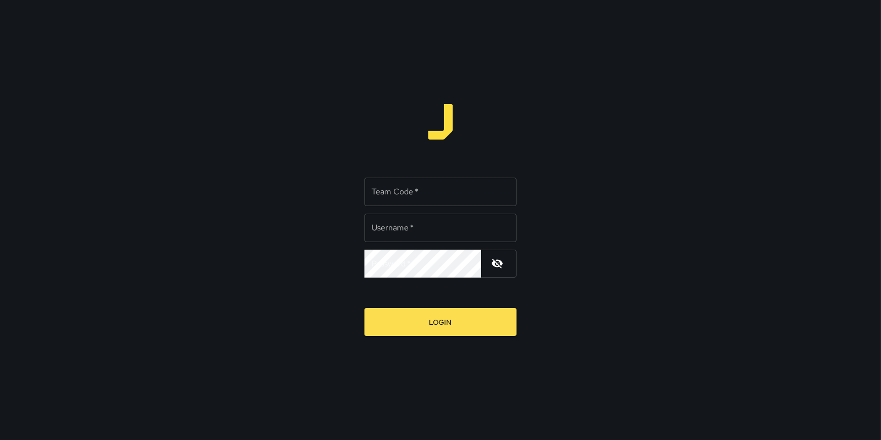
type input "**********"
click at [405, 199] on input "Team Code   *" at bounding box center [441, 191] width 152 height 28
type input "*"
type input "*****"
click at [365, 308] on button "Login" at bounding box center [441, 322] width 152 height 28
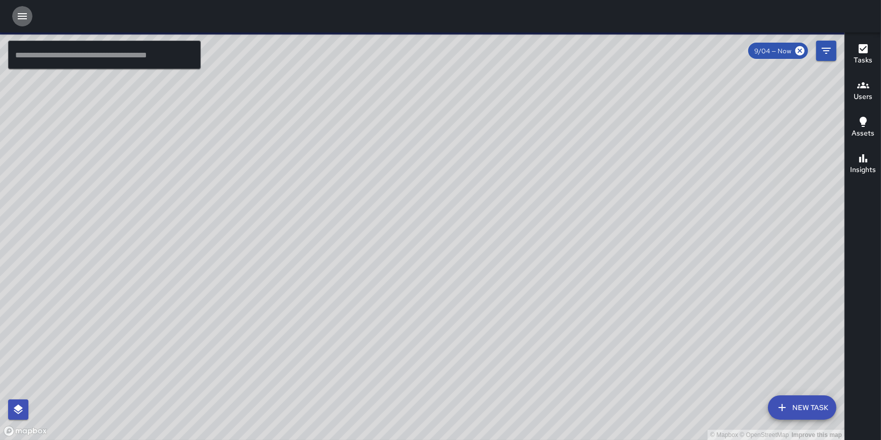
click at [23, 12] on icon "button" at bounding box center [22, 16] width 12 height 12
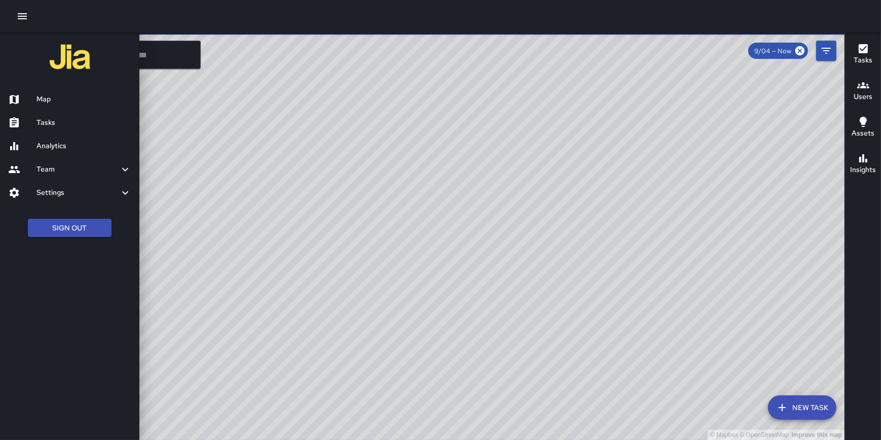
click at [24, 14] on icon "button" at bounding box center [22, 16] width 12 height 12
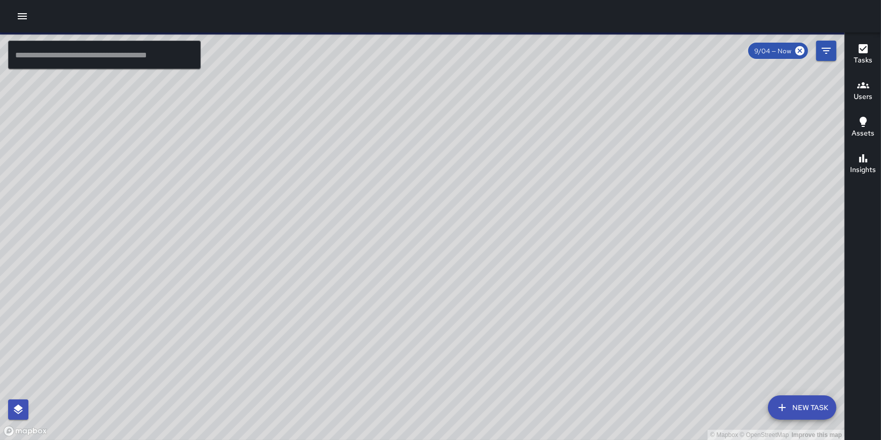
click at [25, 17] on icon "button" at bounding box center [22, 16] width 12 height 12
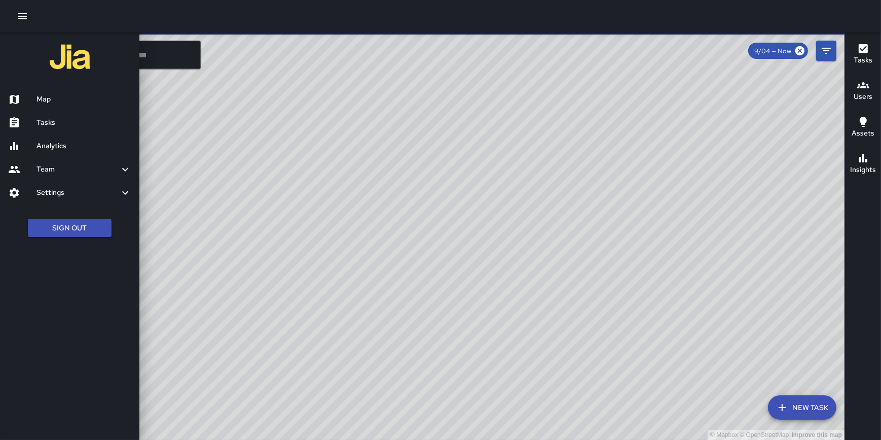
click at [60, 188] on h6 "Settings" at bounding box center [78, 192] width 83 height 11
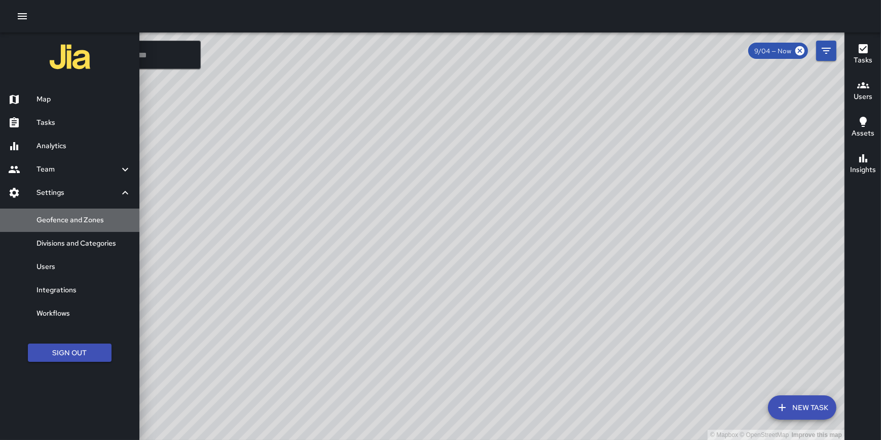
click at [77, 217] on h6 "Geofence and Zones" at bounding box center [84, 219] width 95 height 11
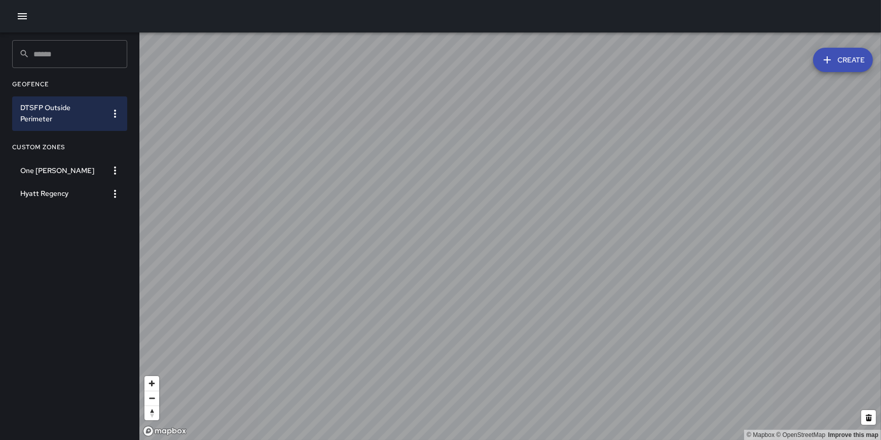
drag, startPoint x: 23, startPoint y: 10, endPoint x: 25, endPoint y: 23, distance: 13.3
click at [23, 10] on icon "button" at bounding box center [22, 16] width 12 height 12
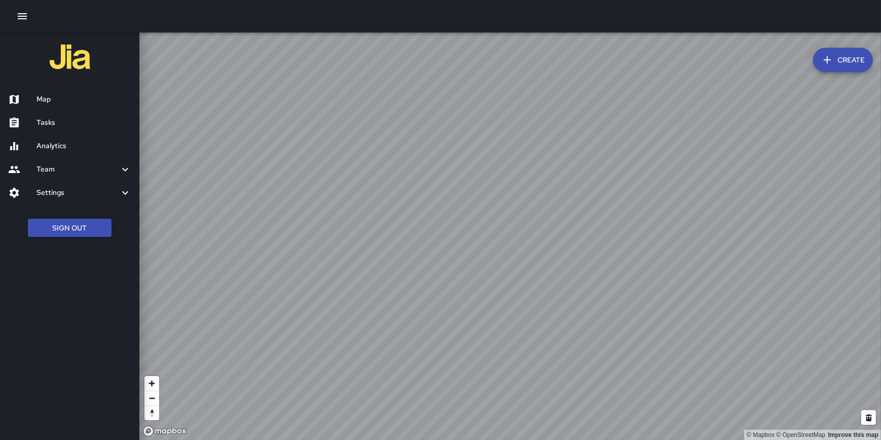
click at [50, 198] on h6 "Settings" at bounding box center [78, 192] width 83 height 11
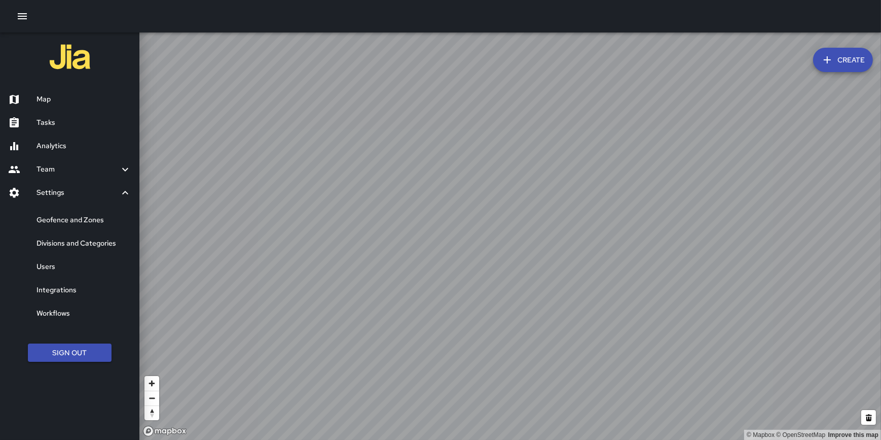
click at [89, 216] on h6 "Geofence and Zones" at bounding box center [84, 219] width 95 height 11
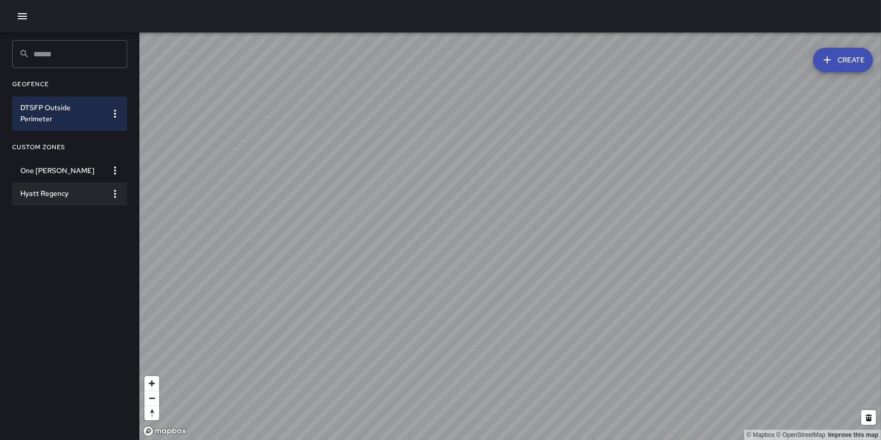
click at [47, 193] on h6 "Hyatt Regency" at bounding box center [61, 193] width 83 height 11
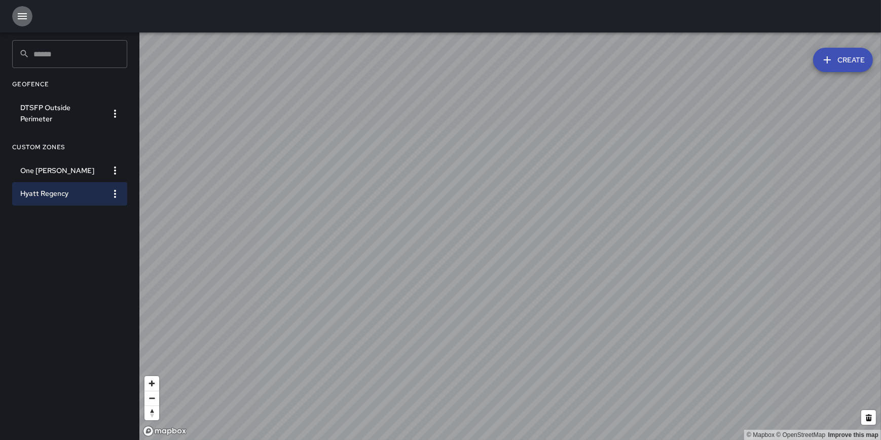
click at [20, 12] on icon "button" at bounding box center [22, 16] width 12 height 12
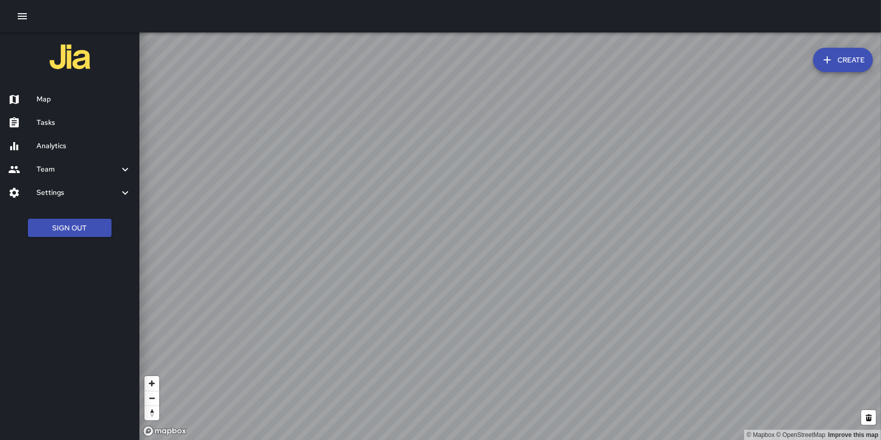
click at [61, 147] on h6 "Analytics" at bounding box center [84, 145] width 95 height 11
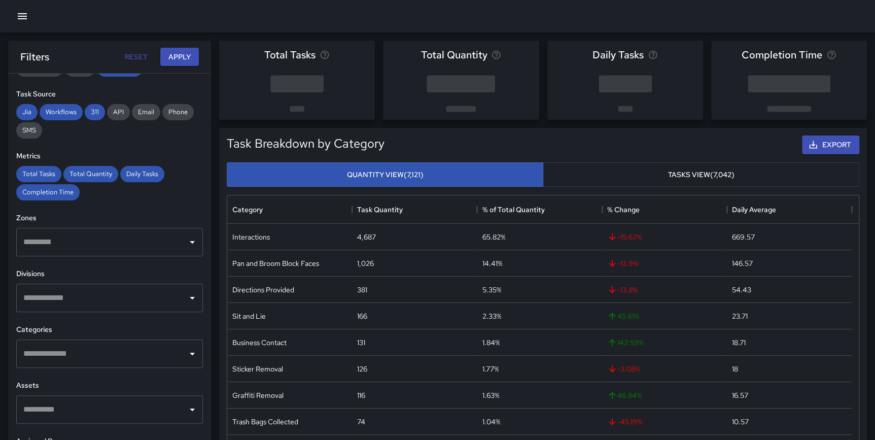
scroll to position [154, 0]
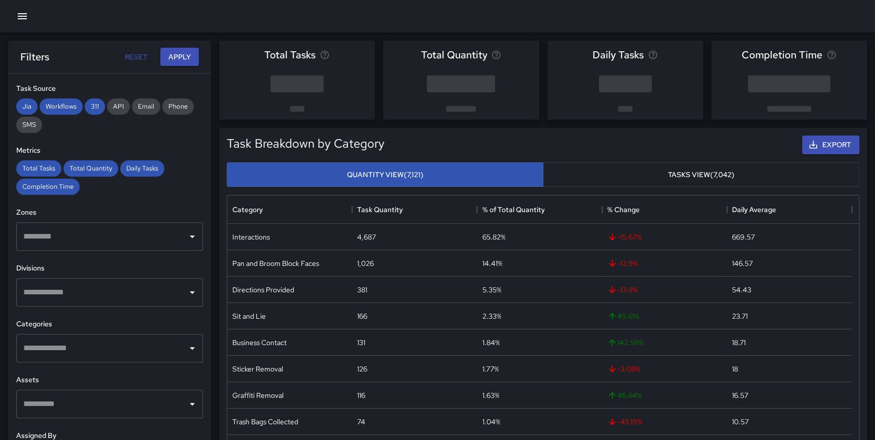
click at [122, 233] on input "text" at bounding box center [102, 236] width 162 height 19
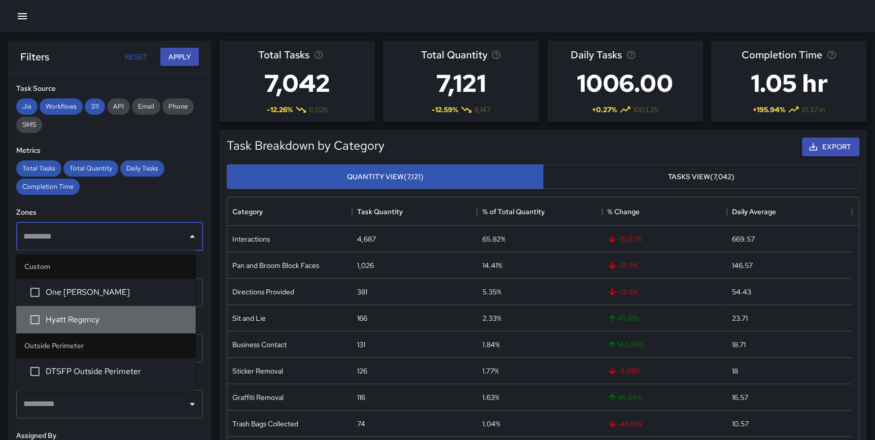
click at [101, 316] on span "Hyatt Regency" at bounding box center [117, 319] width 142 height 12
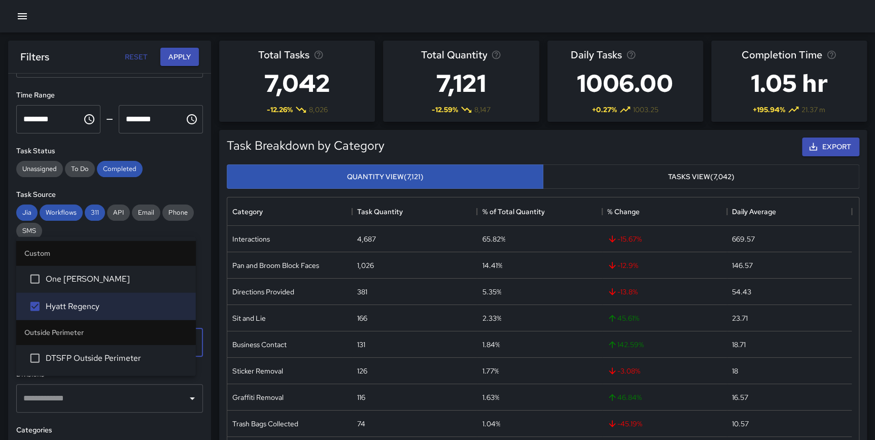
scroll to position [0, 0]
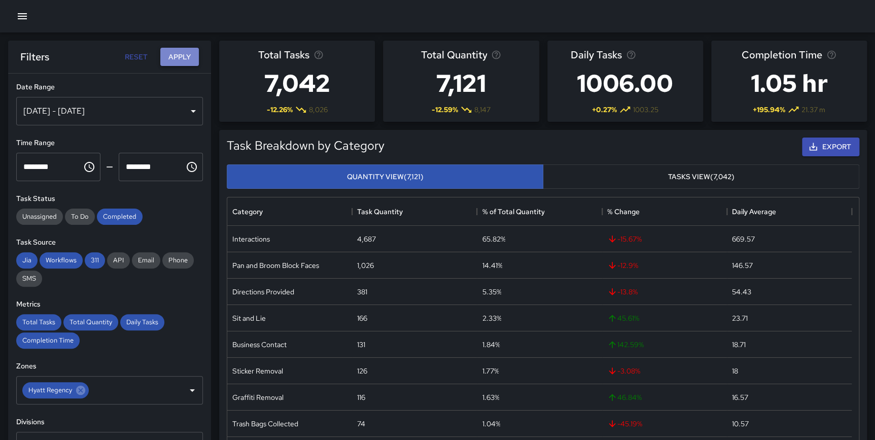
click at [174, 54] on button "Apply" at bounding box center [179, 57] width 39 height 19
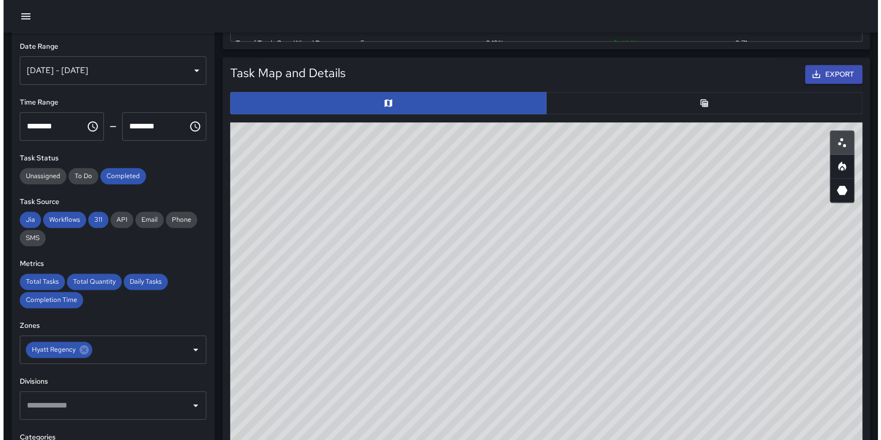
scroll to position [528, 0]
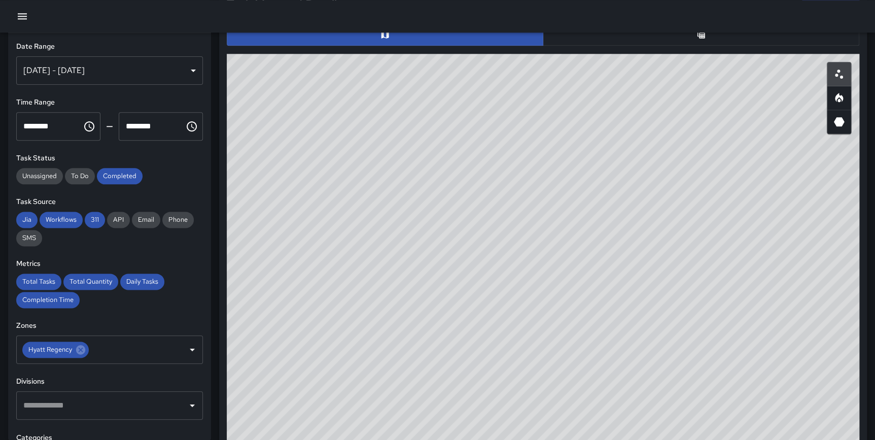
drag, startPoint x: 501, startPoint y: 264, endPoint x: 538, endPoint y: 377, distance: 118.5
click at [526, 411] on div "© Mapbox © OpenStreetMap Improve this map" at bounding box center [543, 257] width 632 height 406
drag, startPoint x: 583, startPoint y: 226, endPoint x: 585, endPoint y: 265, distance: 39.1
click at [585, 265] on div "© Mapbox © OpenStreetMap Improve this map" at bounding box center [543, 257] width 632 height 406
drag, startPoint x: 667, startPoint y: 94, endPoint x: 650, endPoint y: 230, distance: 136.9
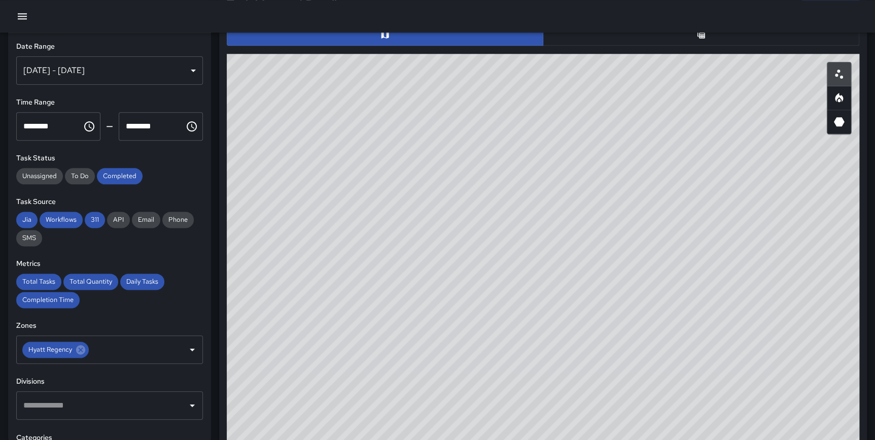
click at [650, 230] on div "© Mapbox © OpenStreetMap Improve this map" at bounding box center [543, 257] width 632 height 406
click at [613, 168] on div "© Mapbox © OpenStreetMap Improve this map" at bounding box center [543, 257] width 632 height 406
drag, startPoint x: 577, startPoint y: 146, endPoint x: 639, endPoint y: 131, distance: 63.0
click at [639, 131] on div "© Mapbox © OpenStreetMap Improve this map" at bounding box center [543, 257] width 632 height 406
drag, startPoint x: 659, startPoint y: 128, endPoint x: 651, endPoint y: 133, distance: 9.1
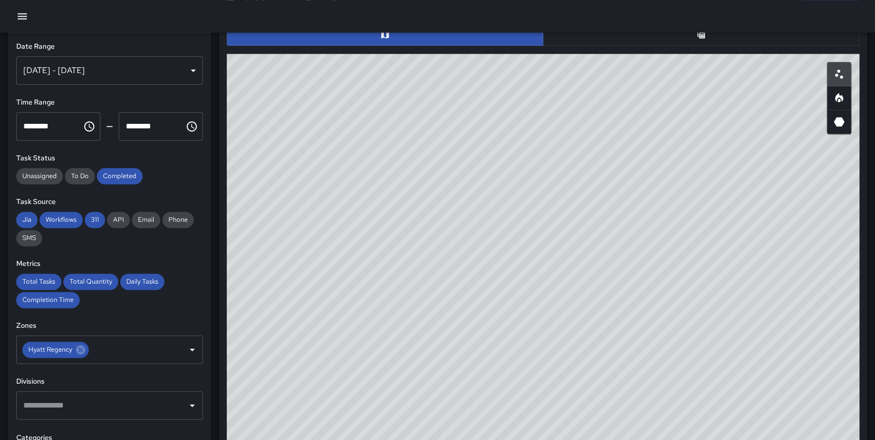
click at [651, 133] on div "© Mapbox © OpenStreetMap Improve this map" at bounding box center [543, 257] width 632 height 406
click at [26, 13] on icon "button" at bounding box center [22, 16] width 9 height 6
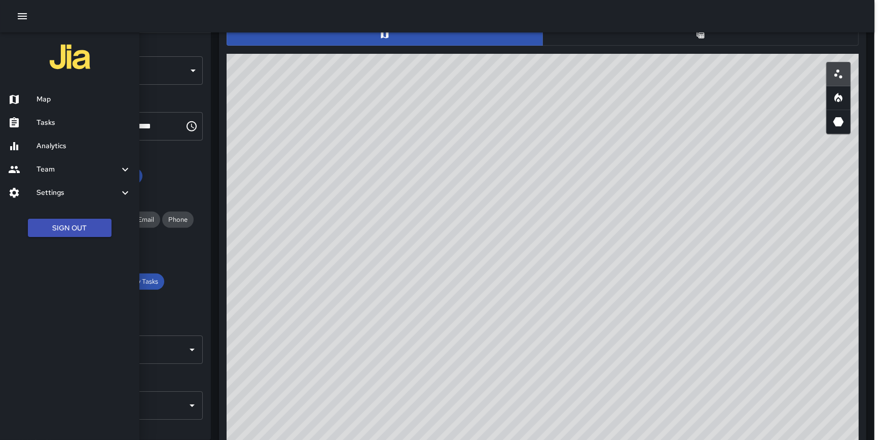
click at [72, 186] on div "Settings" at bounding box center [69, 192] width 139 height 23
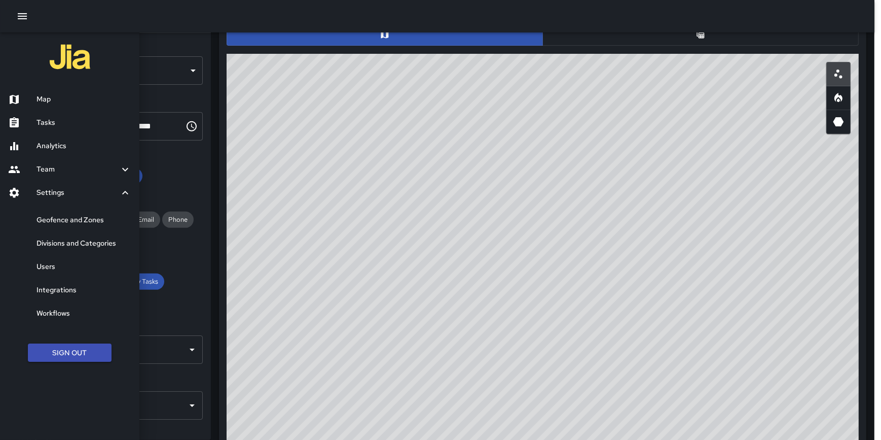
click at [21, 20] on icon "button" at bounding box center [22, 16] width 12 height 12
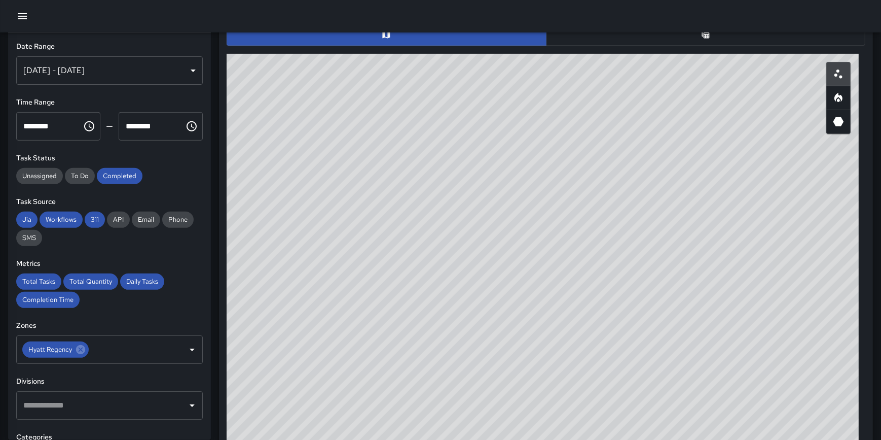
scroll to position [296, 624]
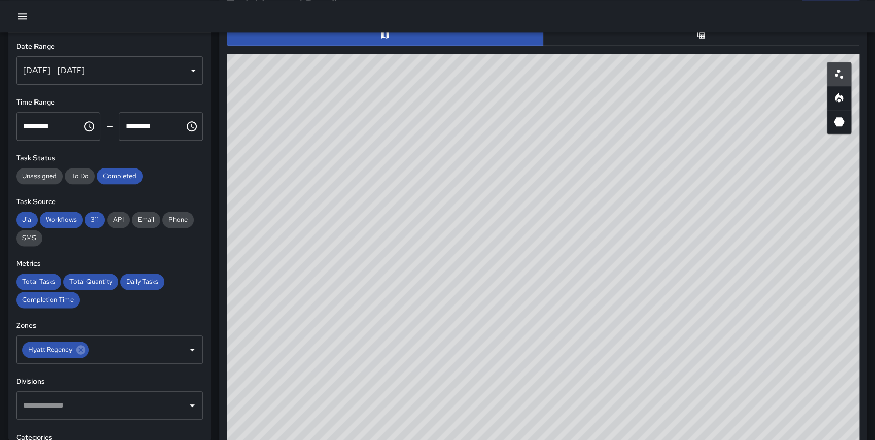
click at [23, 14] on icon "button" at bounding box center [22, 16] width 12 height 12
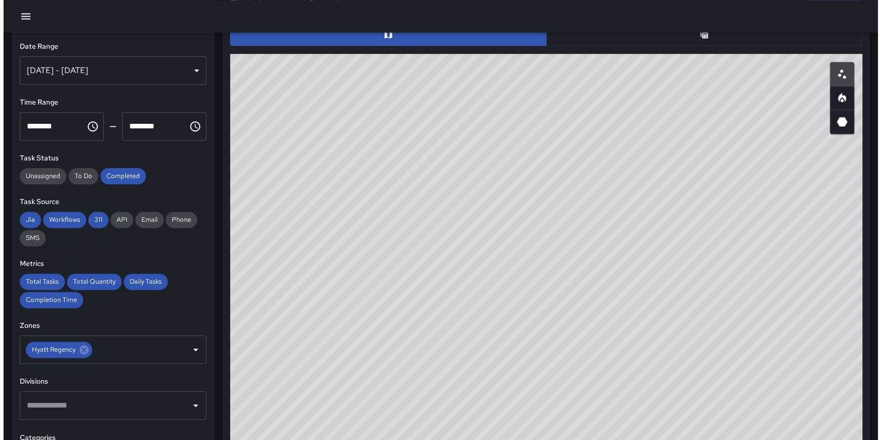
scroll to position [296, 624]
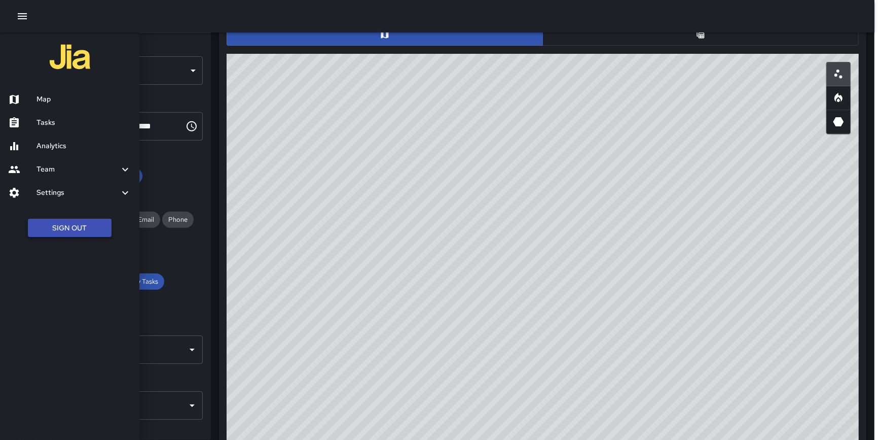
click at [83, 225] on button "Sign Out" at bounding box center [70, 228] width 84 height 19
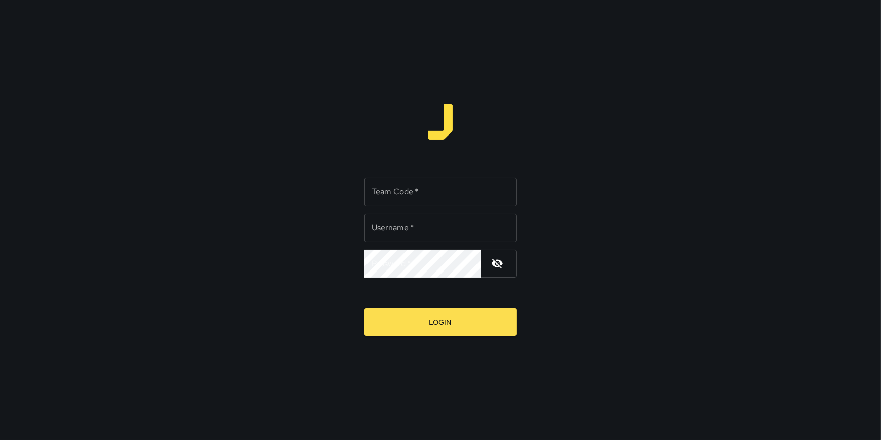
click at [386, 194] on input "Team Code   *" at bounding box center [441, 191] width 152 height 28
type input "**"
type input "**********"
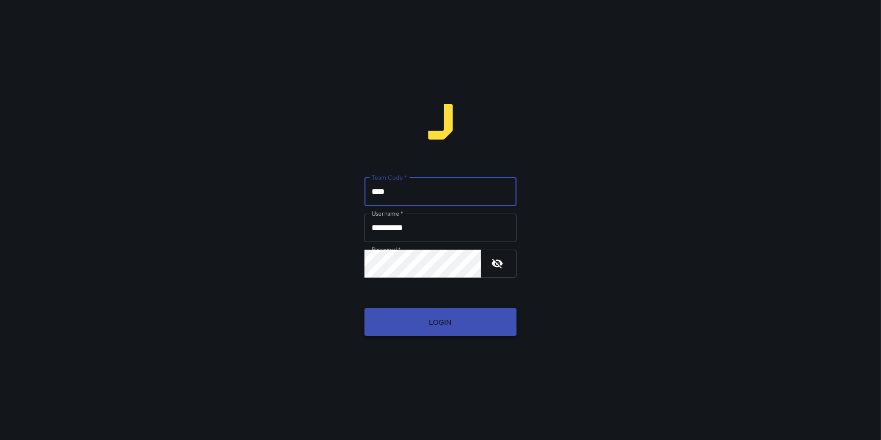
type input "****"
click at [431, 328] on button "Login" at bounding box center [441, 322] width 152 height 28
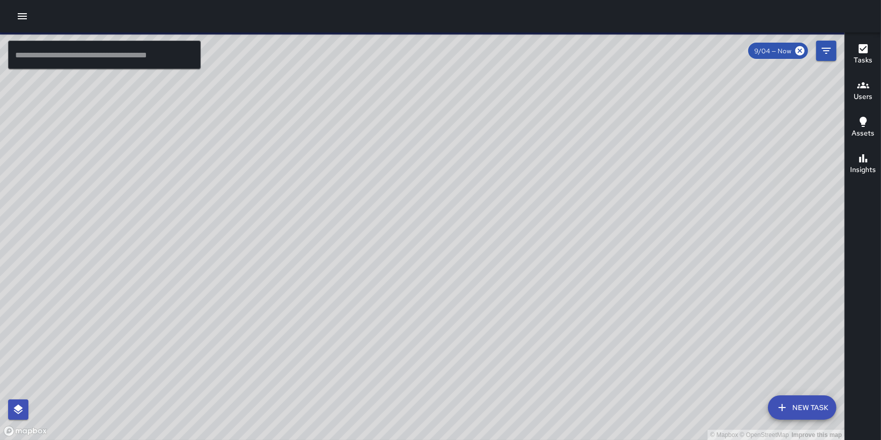
drag, startPoint x: 448, startPoint y: 264, endPoint x: 368, endPoint y: 119, distance: 165.4
click at [368, 119] on div "© Mapbox © OpenStreetMap Improve this map" at bounding box center [422, 235] width 845 height 407
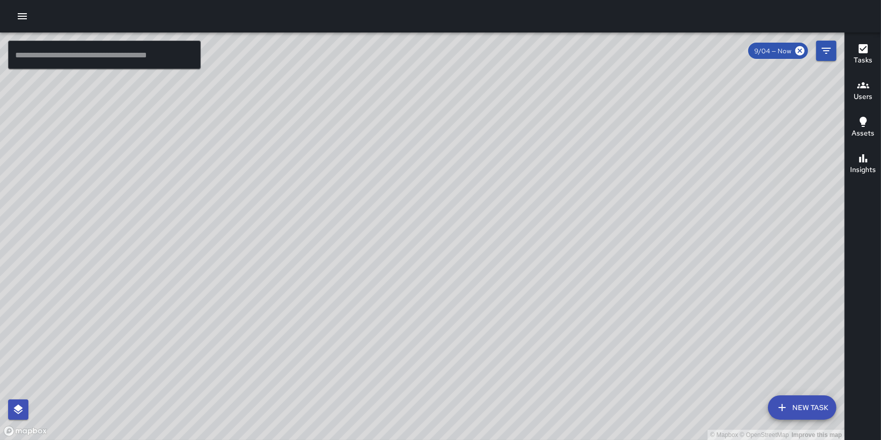
drag, startPoint x: 492, startPoint y: 111, endPoint x: 461, endPoint y: 225, distance: 118.7
click at [484, 259] on div "© Mapbox © OpenStreetMap Improve this map" at bounding box center [422, 235] width 845 height 407
click at [22, 11] on icon "button" at bounding box center [22, 16] width 12 height 12
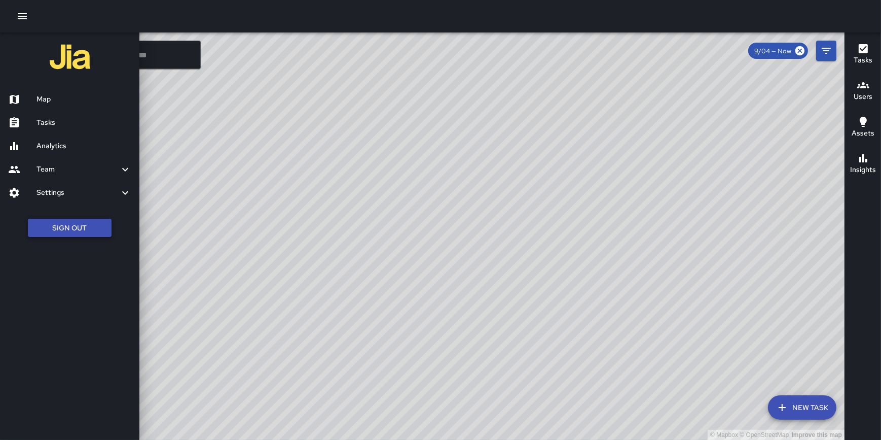
click at [78, 230] on button "Sign Out" at bounding box center [70, 228] width 84 height 19
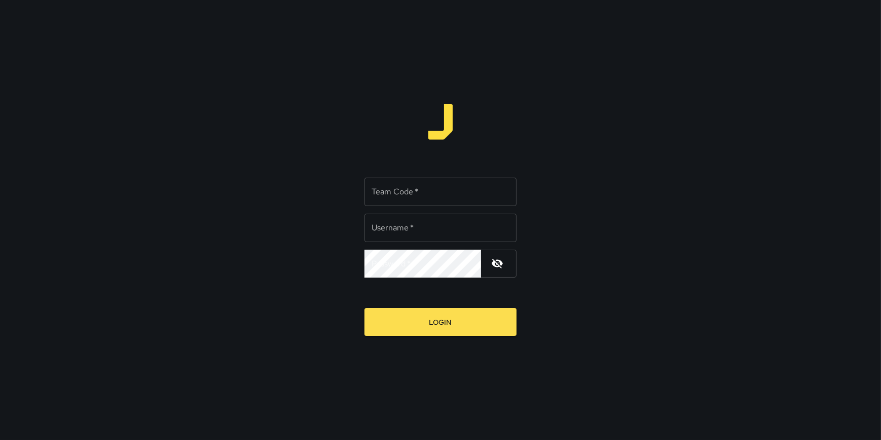
type input "**********"
click at [418, 193] on input "Team Code   *" at bounding box center [441, 191] width 152 height 28
type input "*******"
click at [365, 308] on button "Login" at bounding box center [441, 322] width 152 height 28
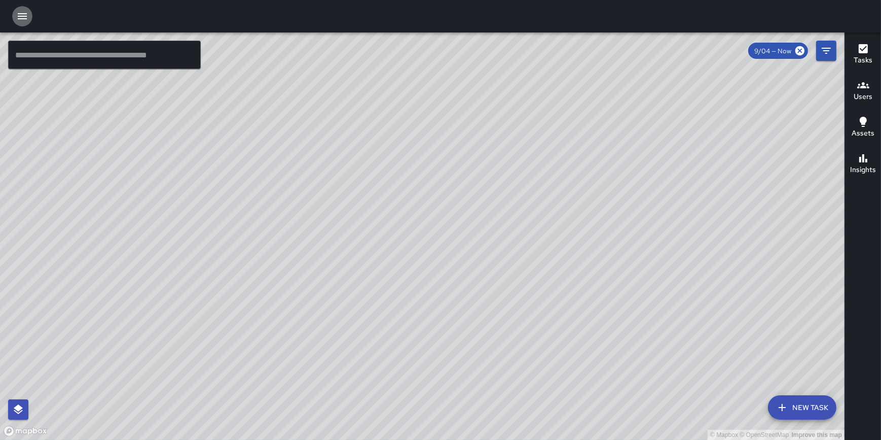
click at [22, 13] on icon "button" at bounding box center [22, 16] width 12 height 12
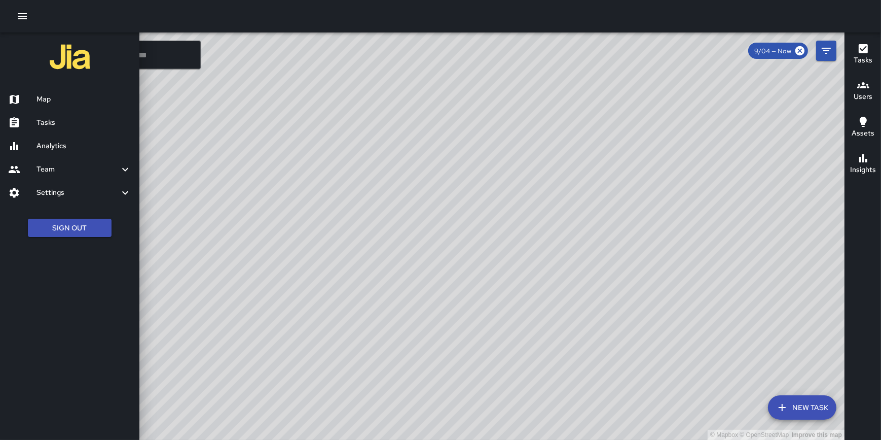
click at [59, 147] on h6 "Analytics" at bounding box center [84, 145] width 95 height 11
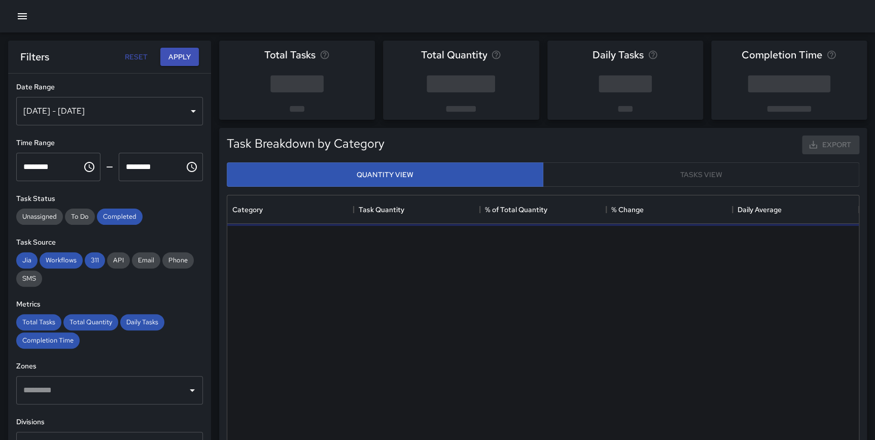
scroll to position [296, 624]
click at [146, 387] on input "text" at bounding box center [102, 389] width 162 height 19
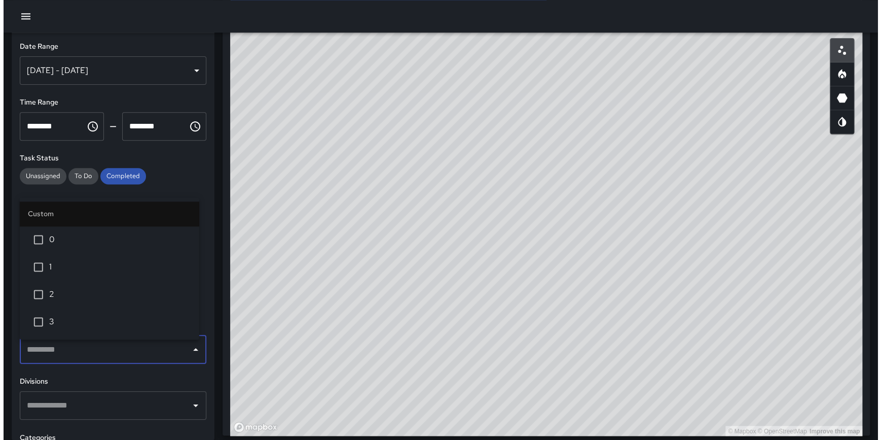
scroll to position [556, 0]
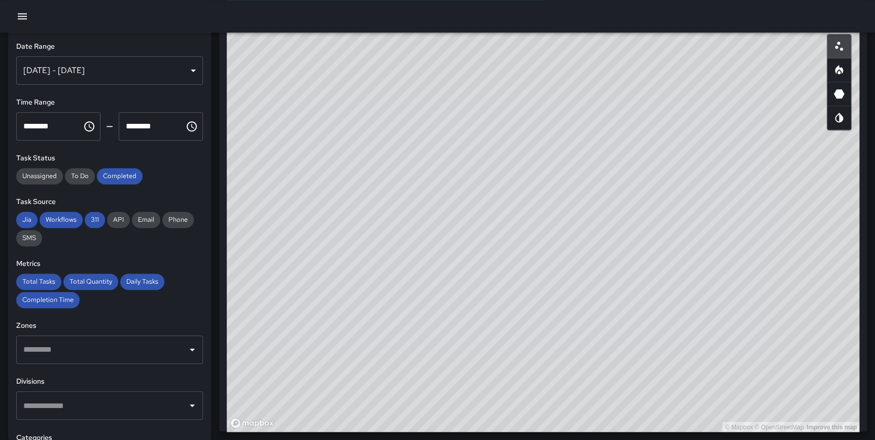
drag, startPoint x: 477, startPoint y: 270, endPoint x: 435, endPoint y: 390, distance: 127.5
click at [424, 438] on div "Total Tasks 706 -62.27 % 1,871 Total Quantity 706 -62.27 % 1,871 Daily Tasks 10…" at bounding box center [543, 154] width 664 height 1355
drag, startPoint x: 502, startPoint y: 289, endPoint x: 494, endPoint y: 320, distance: 31.8
click at [494, 320] on div "© Mapbox © OpenStreetMap Improve this map" at bounding box center [543, 229] width 632 height 406
drag, startPoint x: 672, startPoint y: 309, endPoint x: 603, endPoint y: 364, distance: 87.3
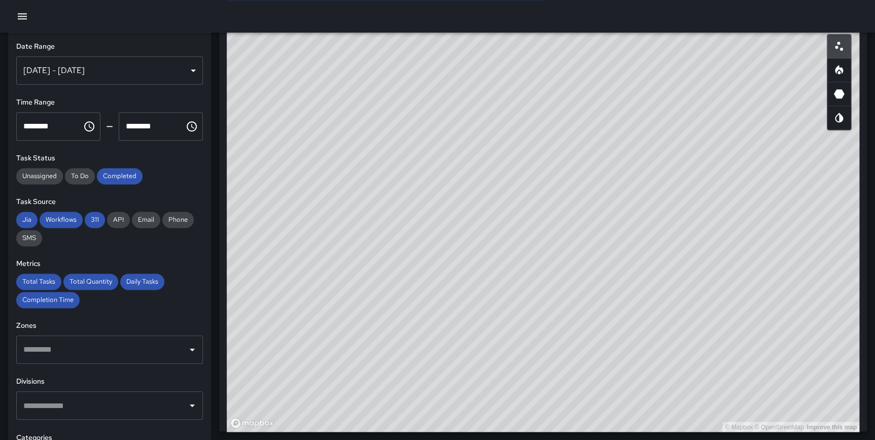
click at [603, 364] on div "© Mapbox © OpenStreetMap Improve this map" at bounding box center [543, 229] width 632 height 406
drag, startPoint x: 707, startPoint y: 344, endPoint x: 697, endPoint y: 360, distance: 19.1
click at [705, 361] on div "© Mapbox © OpenStreetMap Improve this map" at bounding box center [543, 229] width 632 height 406
click at [456, 189] on div "© Mapbox © OpenStreetMap Improve this map" at bounding box center [543, 229] width 632 height 406
click at [115, 60] on div "[DATE] - [DATE]" at bounding box center [109, 70] width 187 height 28
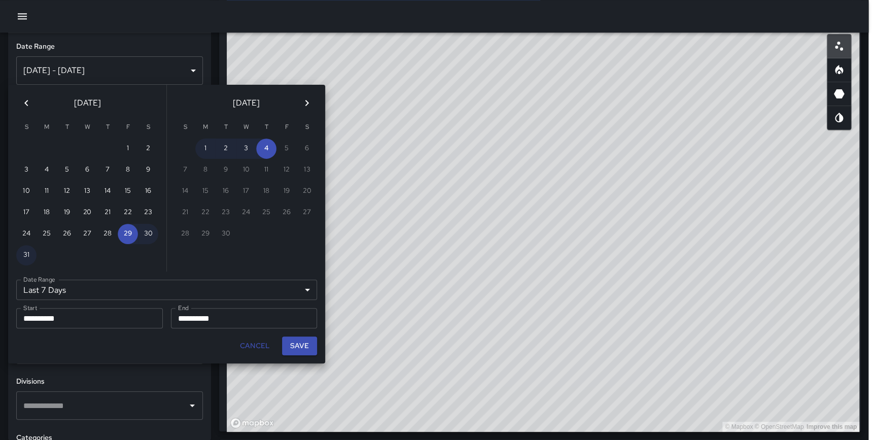
scroll to position [296, 624]
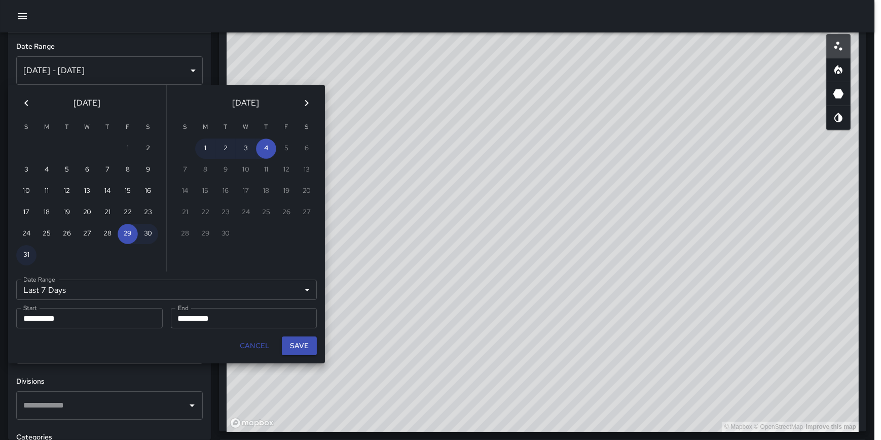
click at [25, 96] on button "Previous month" at bounding box center [26, 103] width 20 height 20
click at [70, 142] on button "1" at bounding box center [67, 148] width 20 height 20
type input "******"
type input "**********"
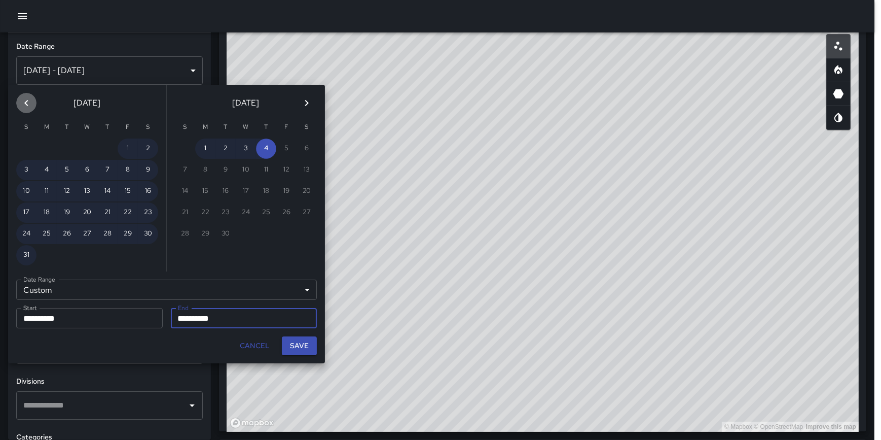
click at [24, 99] on icon "Previous month" at bounding box center [26, 103] width 12 height 12
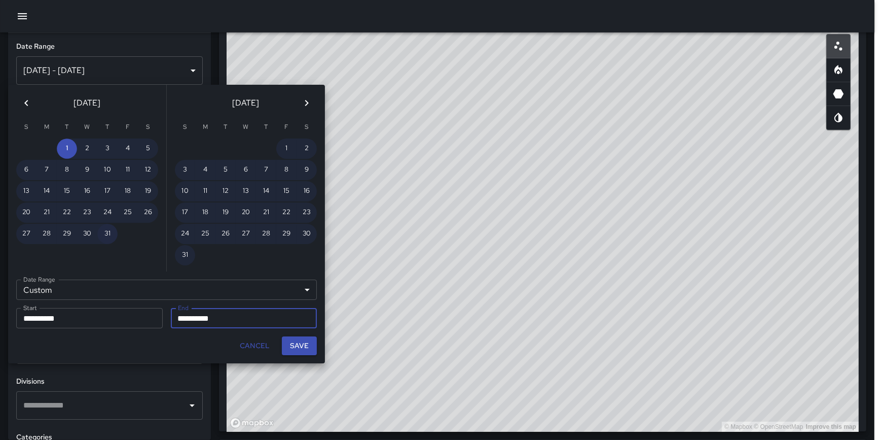
click at [109, 233] on button "31" at bounding box center [107, 234] width 20 height 20
type input "**********"
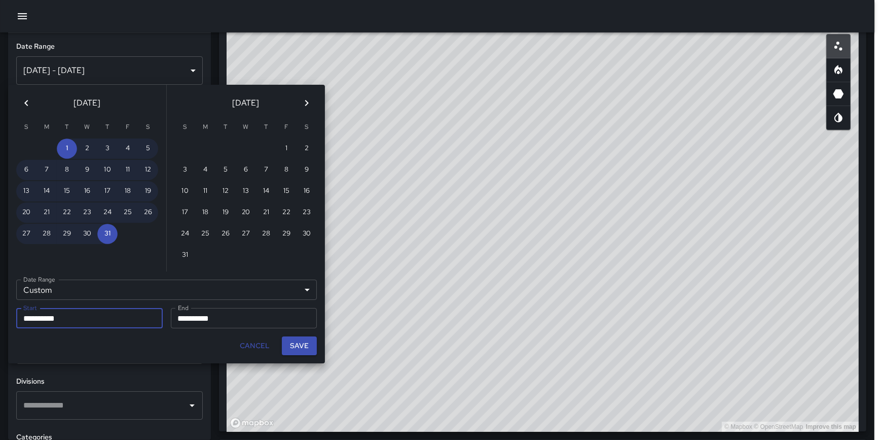
click at [299, 340] on button "Save" at bounding box center [299, 345] width 35 height 19
type input "**********"
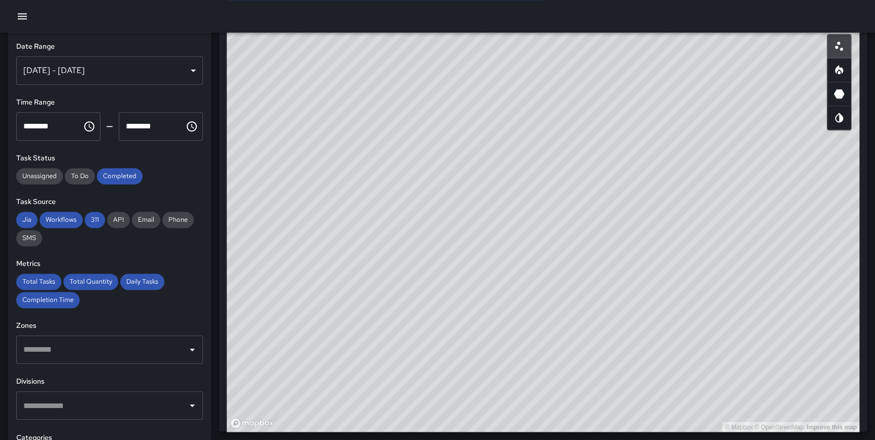
scroll to position [0, 0]
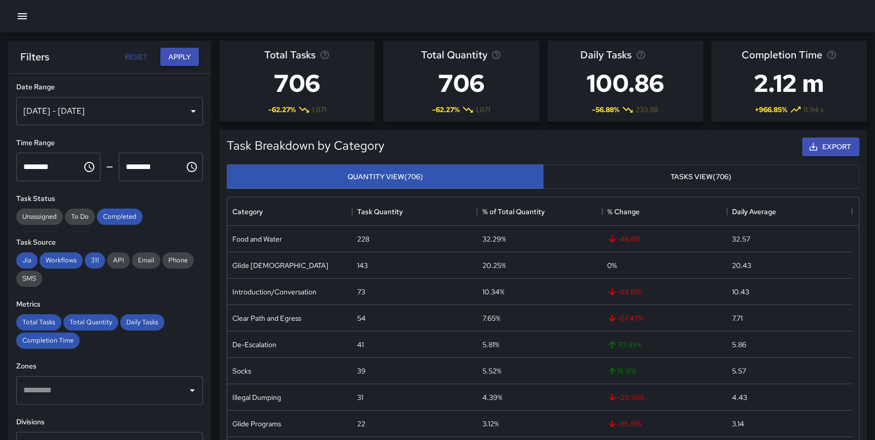
click at [180, 58] on button "Apply" at bounding box center [179, 57] width 39 height 19
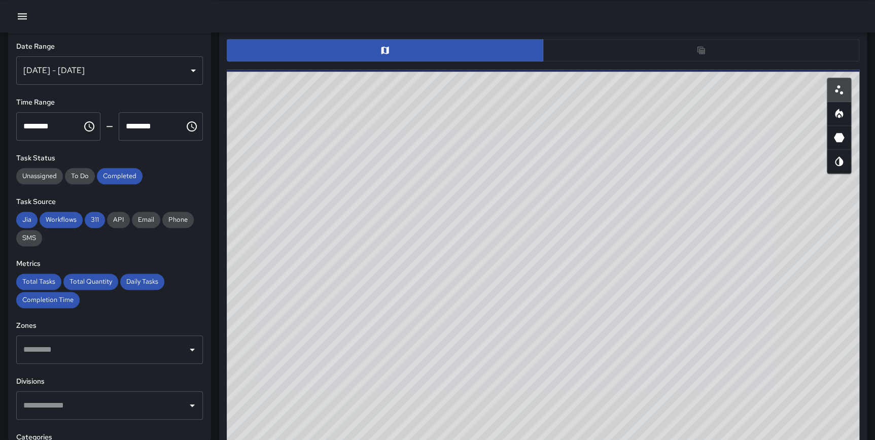
scroll to position [509, 0]
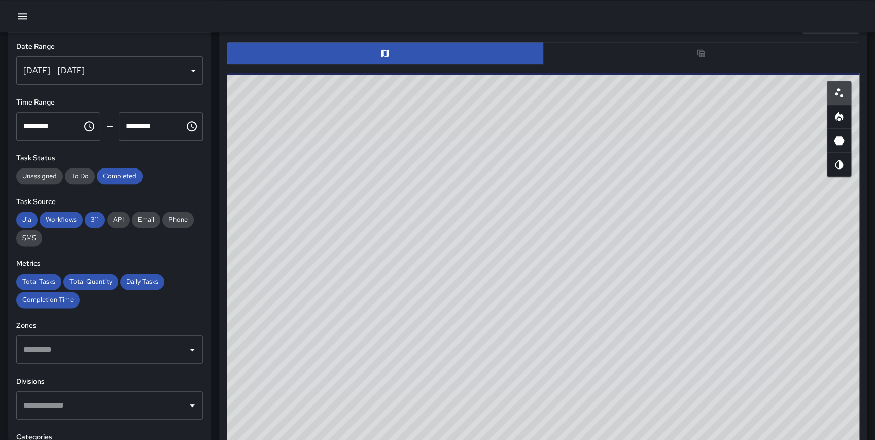
drag, startPoint x: 732, startPoint y: 279, endPoint x: 730, endPoint y: 285, distance: 6.4
click at [730, 285] on div "© Mapbox © OpenStreetMap Improve this map" at bounding box center [543, 275] width 632 height 406
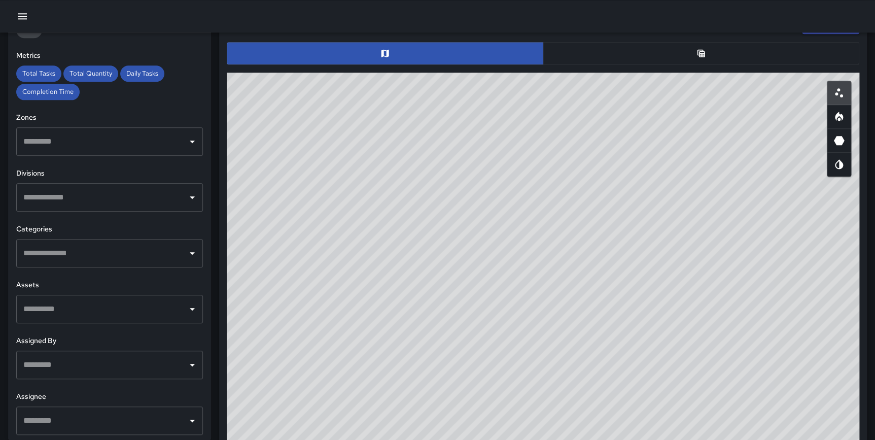
scroll to position [210, 0]
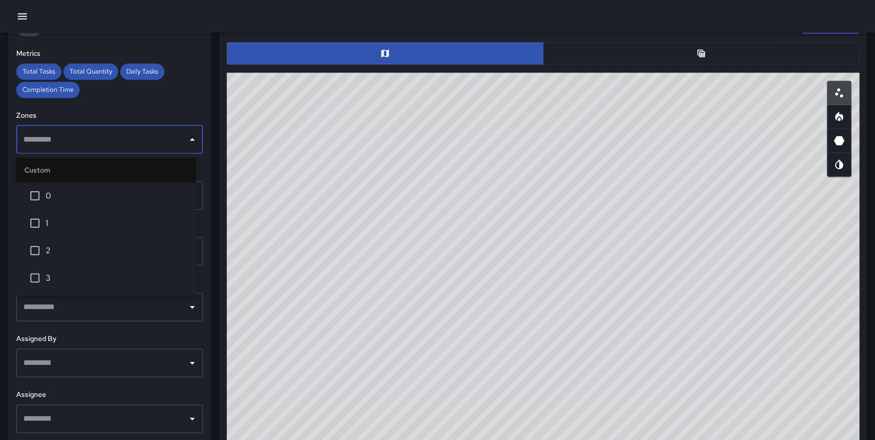
click at [165, 146] on input "text" at bounding box center [102, 139] width 162 height 19
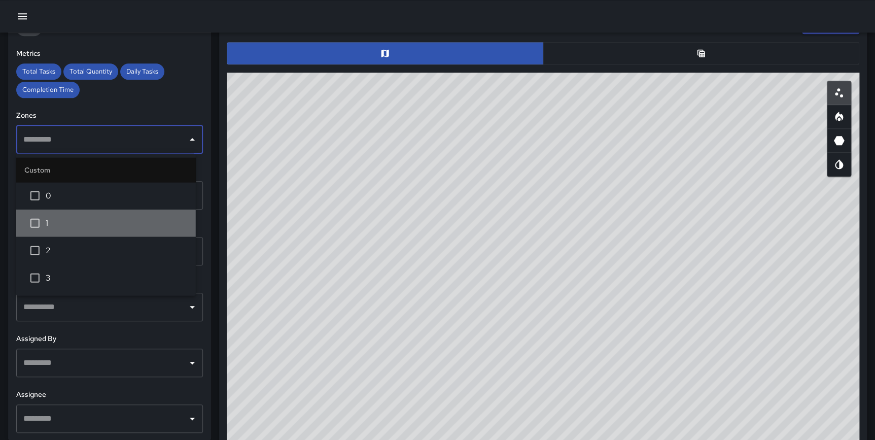
click at [78, 226] on span "1" at bounding box center [117, 222] width 142 height 12
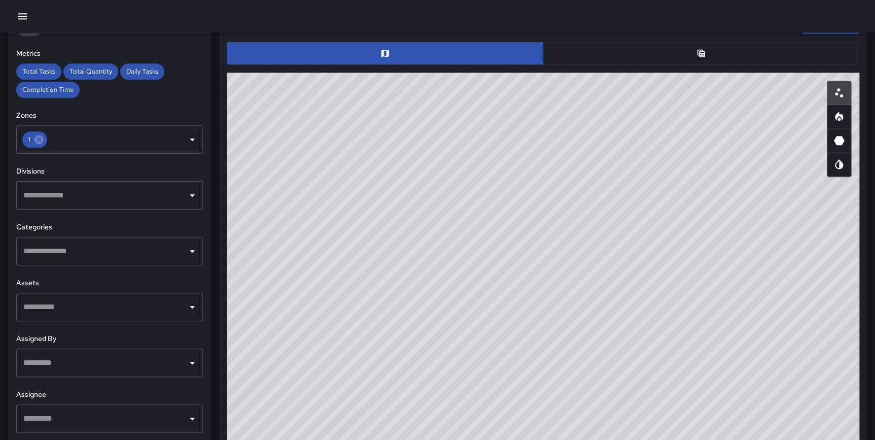
click at [200, 203] on div "**********" at bounding box center [109, 236] width 203 height 407
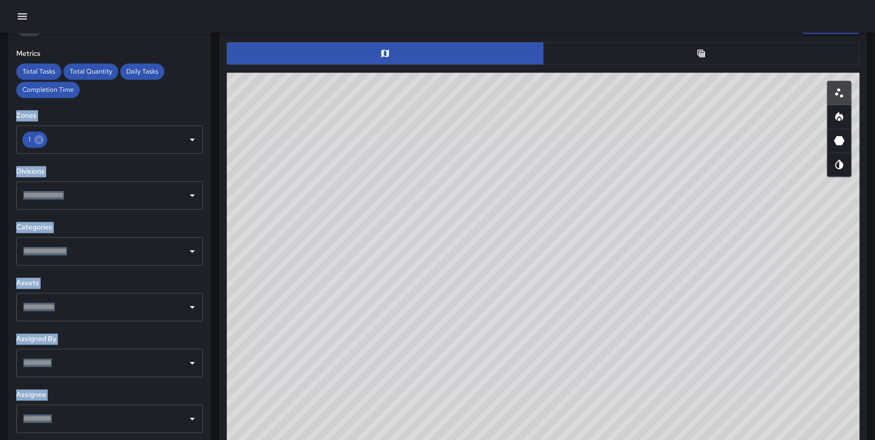
drag, startPoint x: 211, startPoint y: 216, endPoint x: 205, endPoint y: 94, distance: 122.3
click at [205, 94] on div "**********" at bounding box center [433, 200] width 883 height 1355
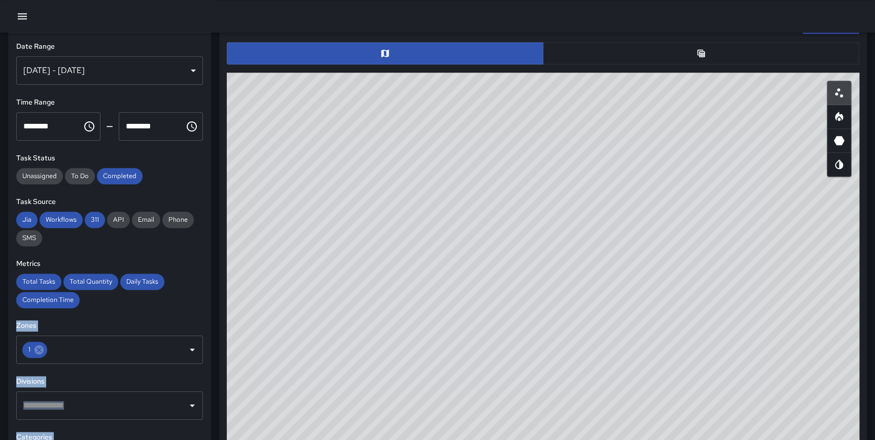
scroll to position [0, 0]
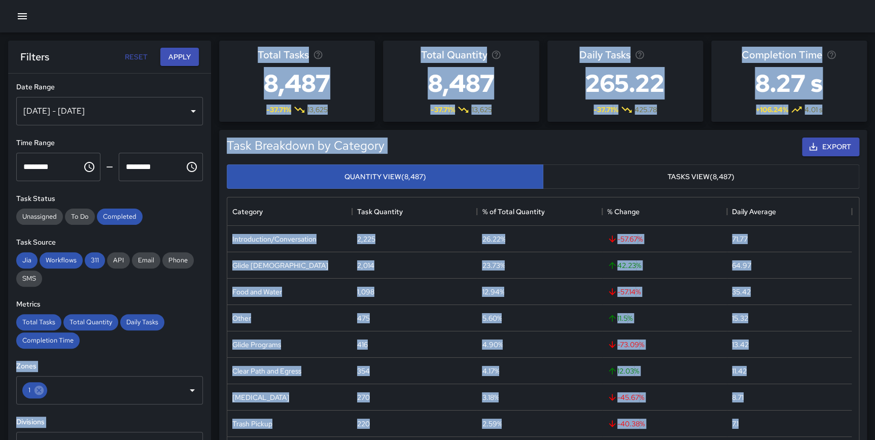
click at [188, 54] on button "Apply" at bounding box center [179, 57] width 39 height 19
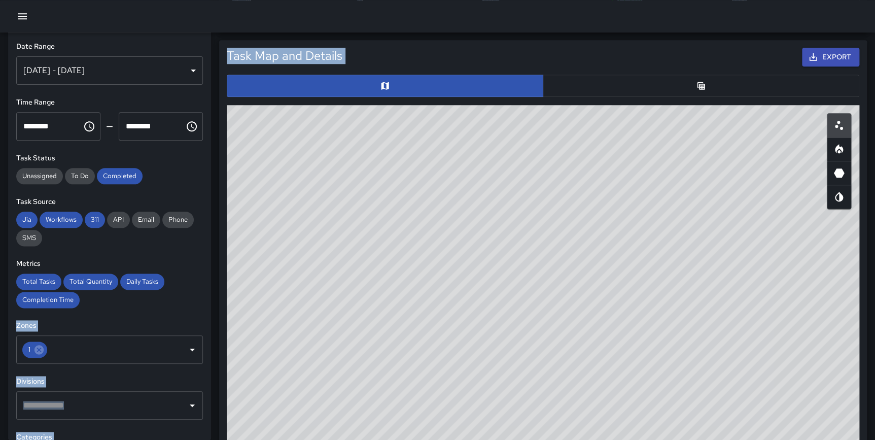
scroll to position [489, 0]
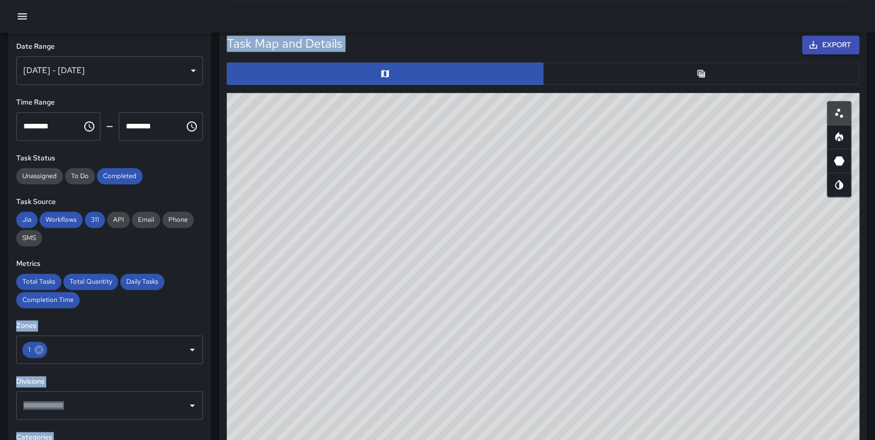
click at [485, 274] on div "© Mapbox © OpenStreetMap Improve this map" at bounding box center [543, 296] width 632 height 406
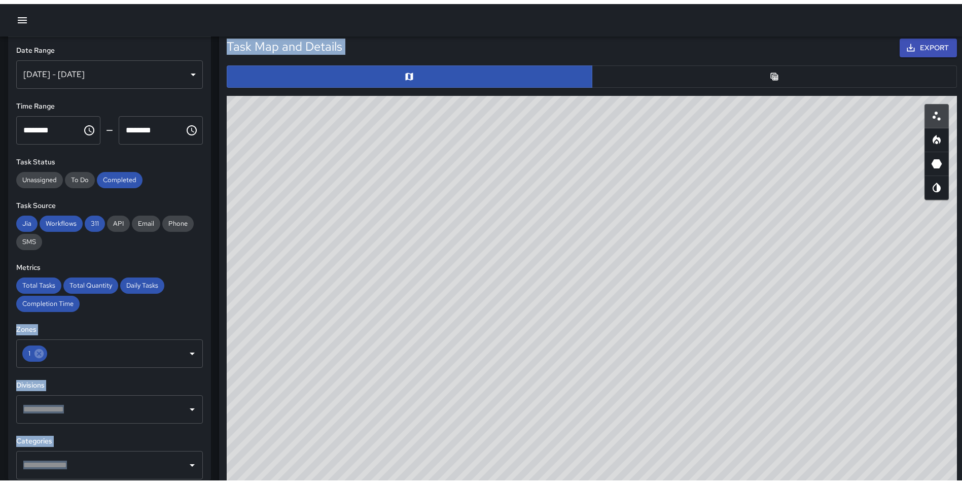
scroll to position [296, 711]
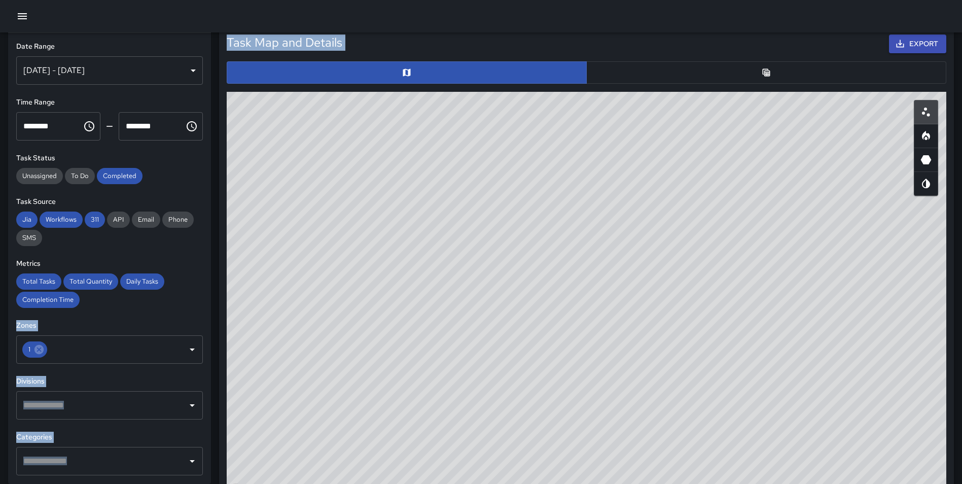
click at [765, 69] on icon "Table" at bounding box center [766, 72] width 8 height 8
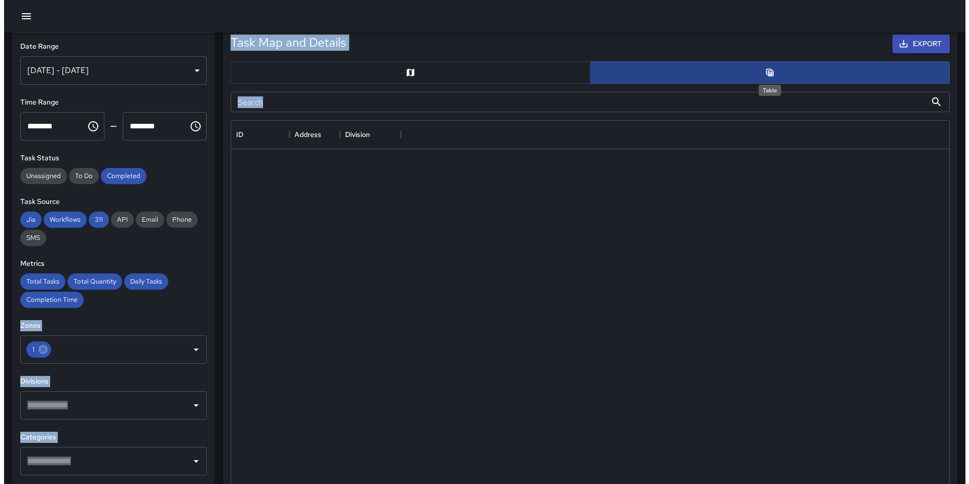
scroll to position [8, 8]
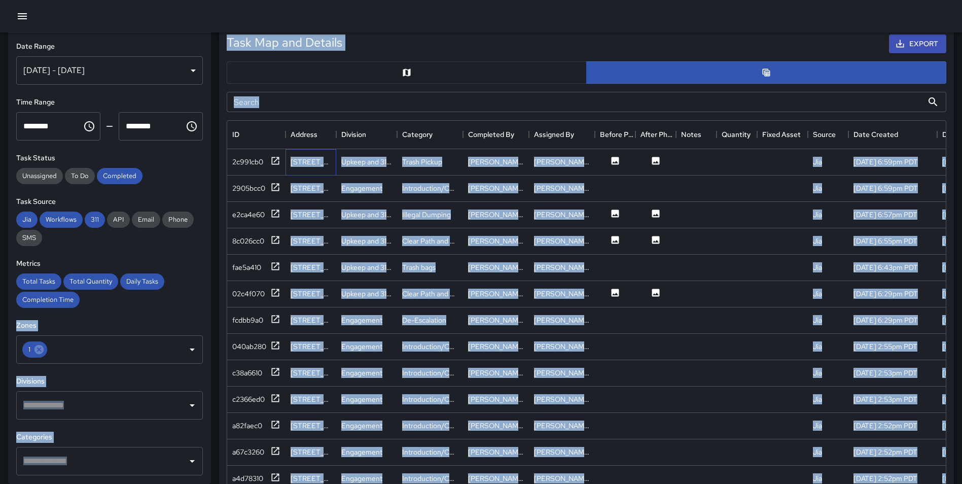
click at [318, 158] on div "698 Post Street" at bounding box center [310, 162] width 41 height 10
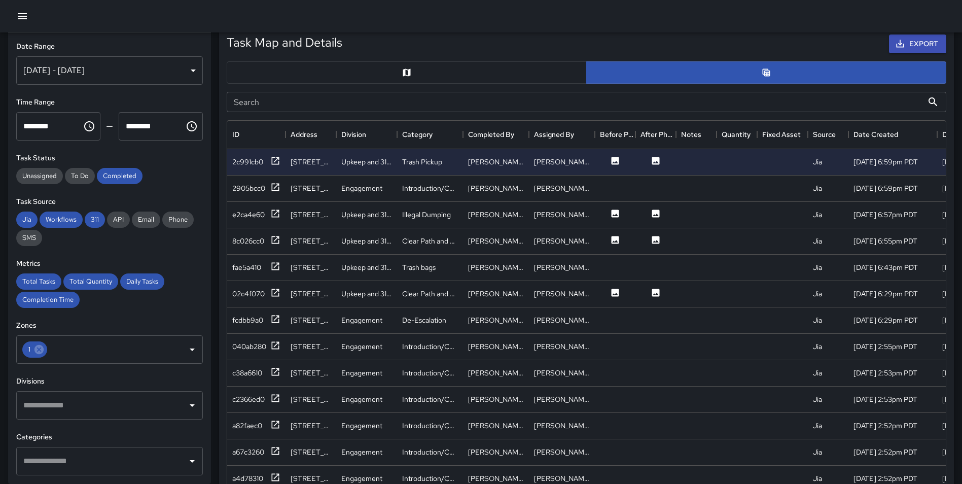
click at [465, 77] on button "button" at bounding box center [407, 72] width 360 height 22
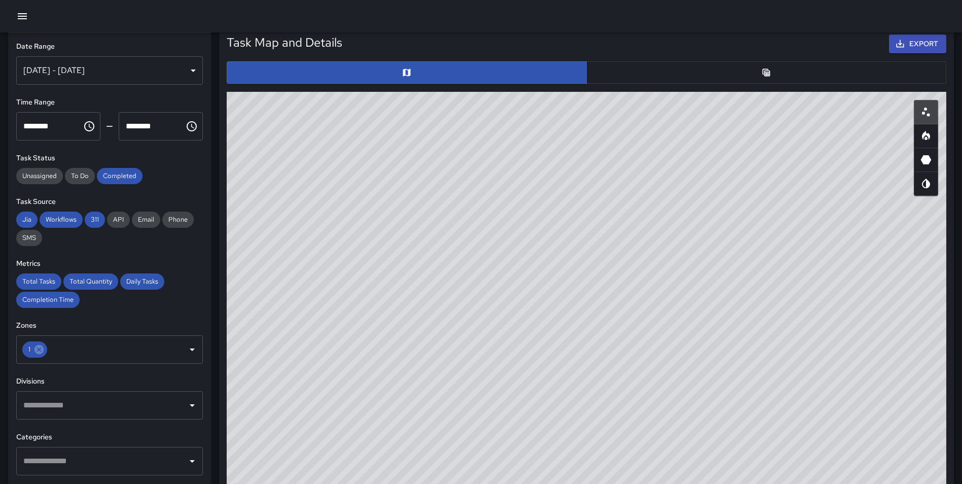
drag, startPoint x: 759, startPoint y: 274, endPoint x: 803, endPoint y: 306, distance: 54.3
click at [803, 306] on div "© Mapbox © OpenStreetMap Improve this map" at bounding box center [586, 295] width 719 height 406
click at [27, 19] on icon "button" at bounding box center [22, 16] width 12 height 12
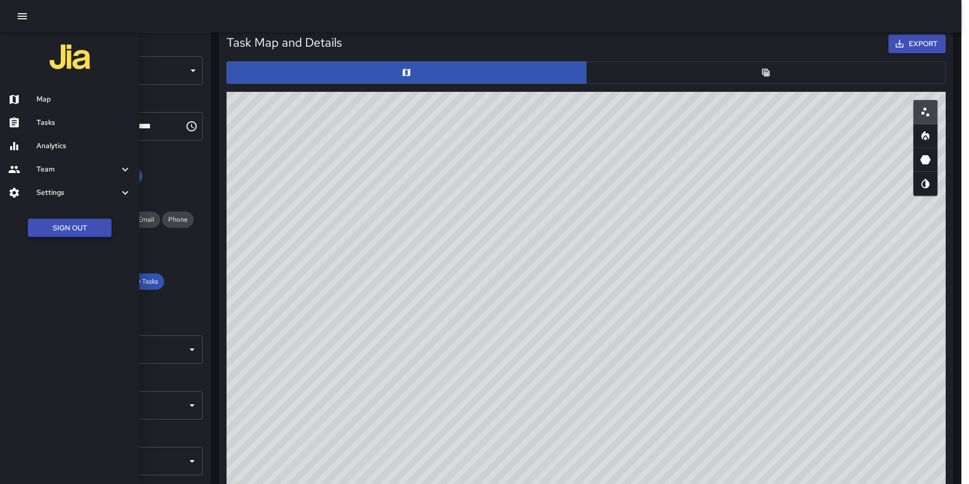
click at [79, 234] on button "Sign Out" at bounding box center [70, 228] width 84 height 19
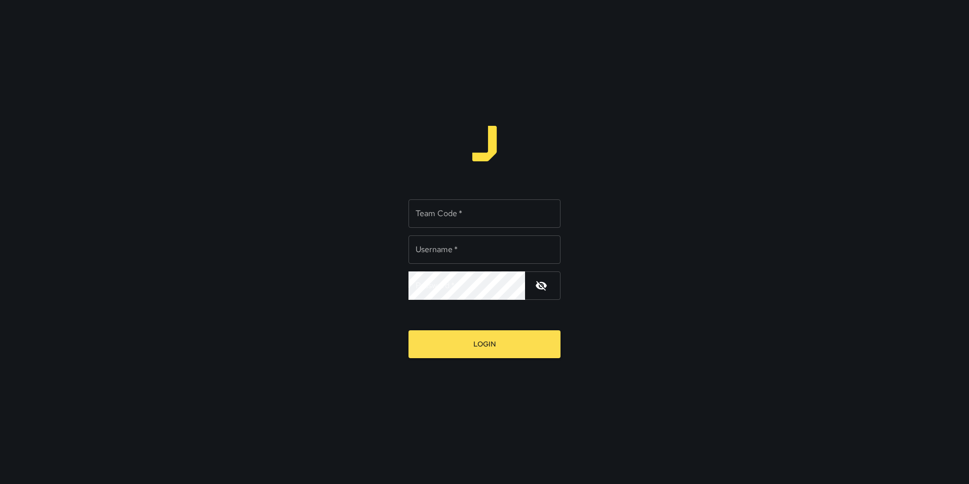
click at [458, 213] on input "Team Code   *" at bounding box center [485, 213] width 152 height 28
type input "**********"
type input "****"
click at [409, 330] on button "Login" at bounding box center [485, 344] width 152 height 28
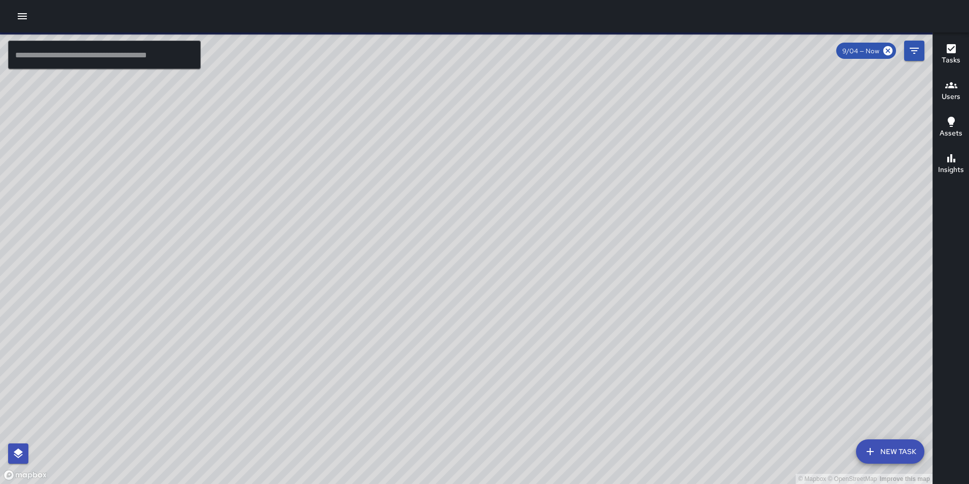
drag, startPoint x: 735, startPoint y: 282, endPoint x: 504, endPoint y: 119, distance: 282.7
click at [504, 119] on div "© Mapbox © OpenStreetMap Improve this map" at bounding box center [466, 257] width 933 height 451
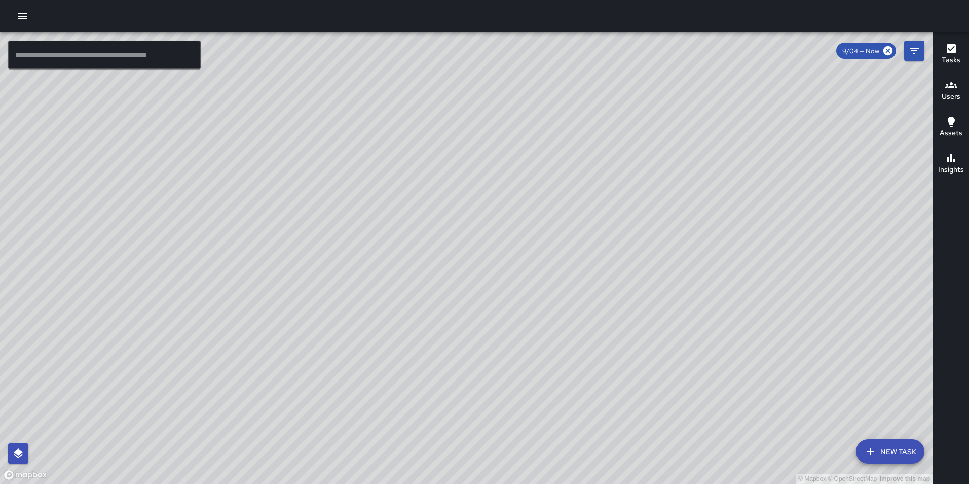
click at [24, 17] on icon "button" at bounding box center [22, 16] width 12 height 12
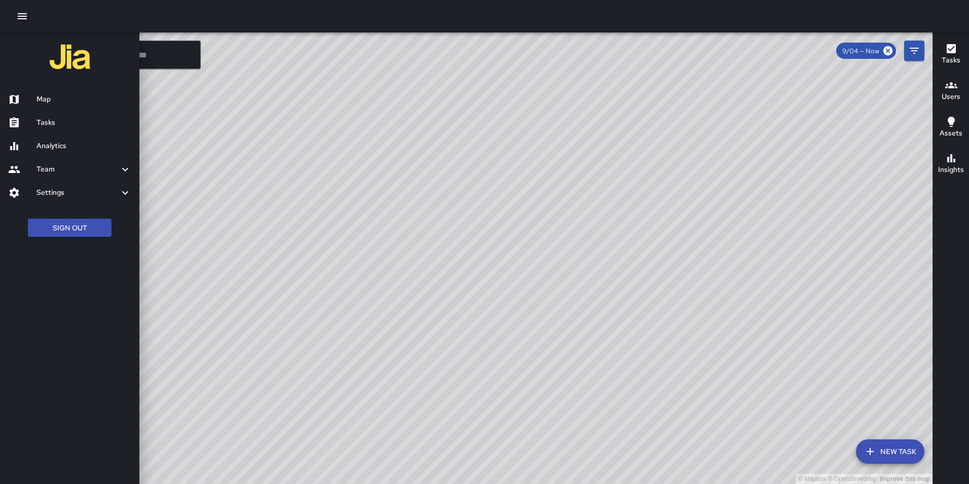
click at [67, 192] on h6 "Settings" at bounding box center [78, 192] width 83 height 11
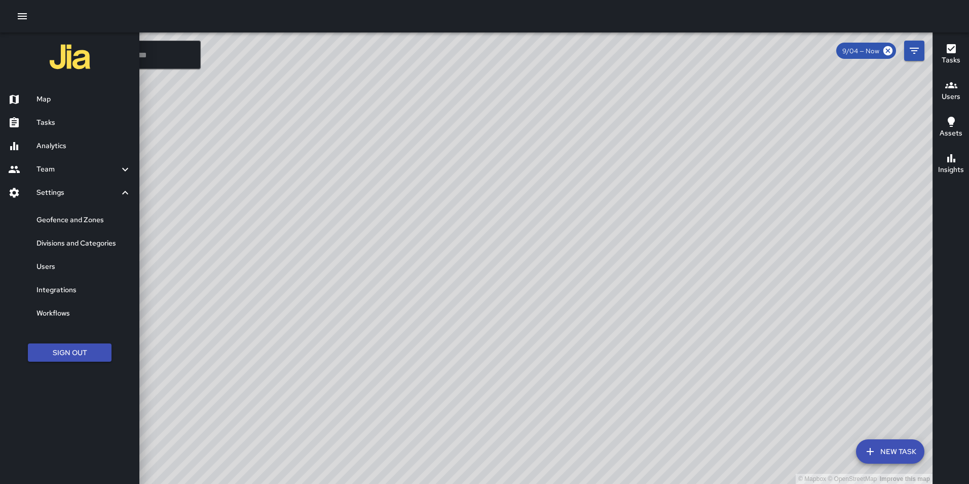
click at [74, 220] on h6 "Geofence and Zones" at bounding box center [84, 219] width 95 height 11
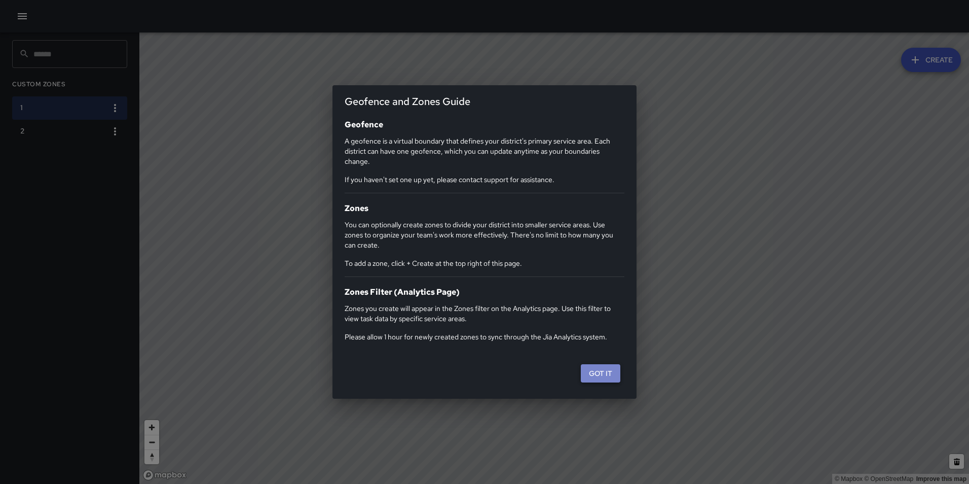
click at [593, 372] on button "Got it" at bounding box center [601, 373] width 40 height 19
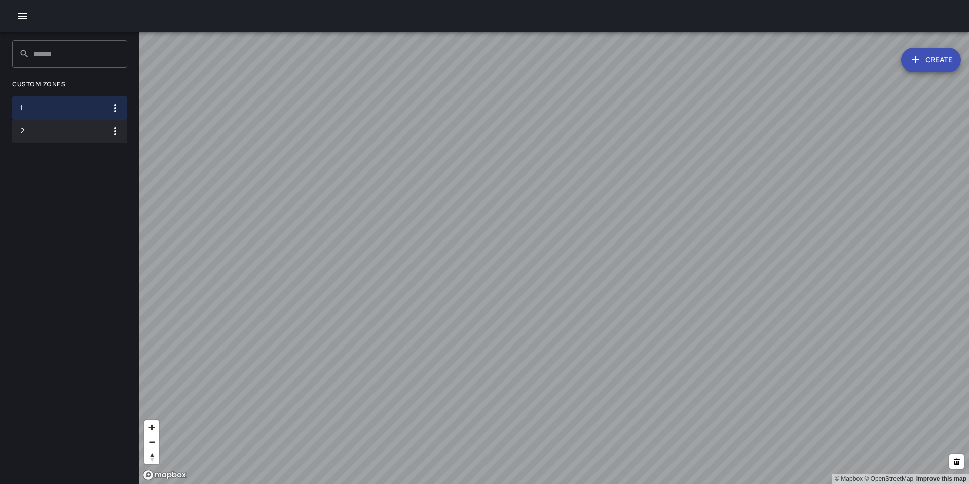
click at [53, 133] on h6 "2" at bounding box center [61, 131] width 83 height 11
click at [95, 111] on h6 "1" at bounding box center [61, 107] width 83 height 11
click at [925, 59] on button "Create" at bounding box center [931, 60] width 60 height 24
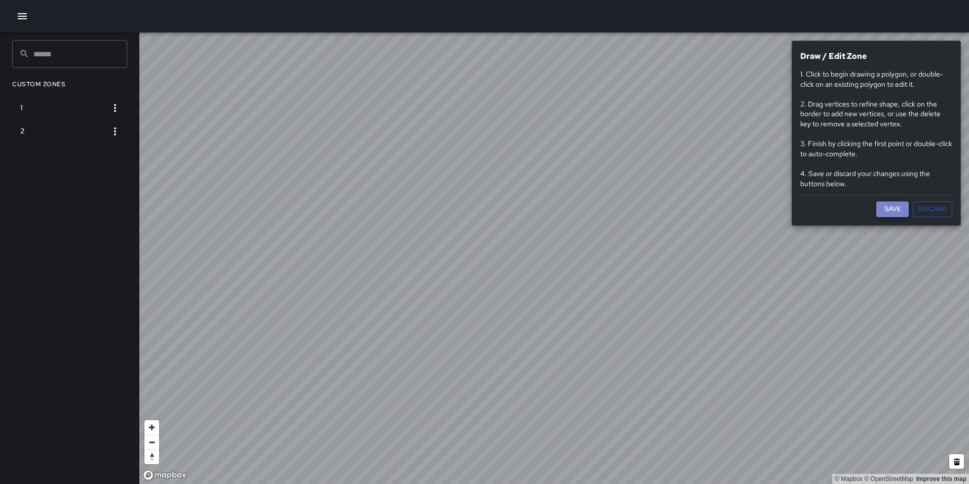
click at [889, 205] on button "Save" at bounding box center [893, 209] width 32 height 16
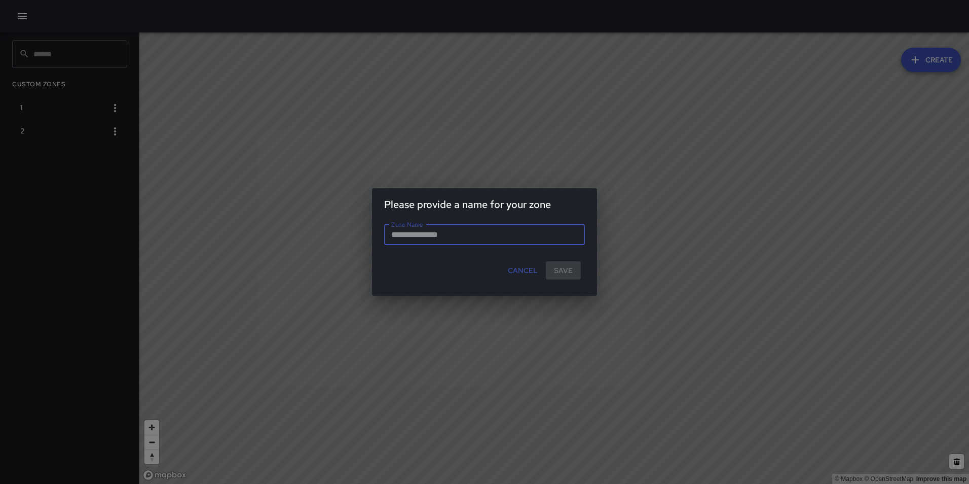
click at [452, 235] on input "Zone Name" at bounding box center [484, 235] width 201 height 20
type input "*"
type input "**********"
click at [556, 268] on button "Save" at bounding box center [563, 270] width 35 height 19
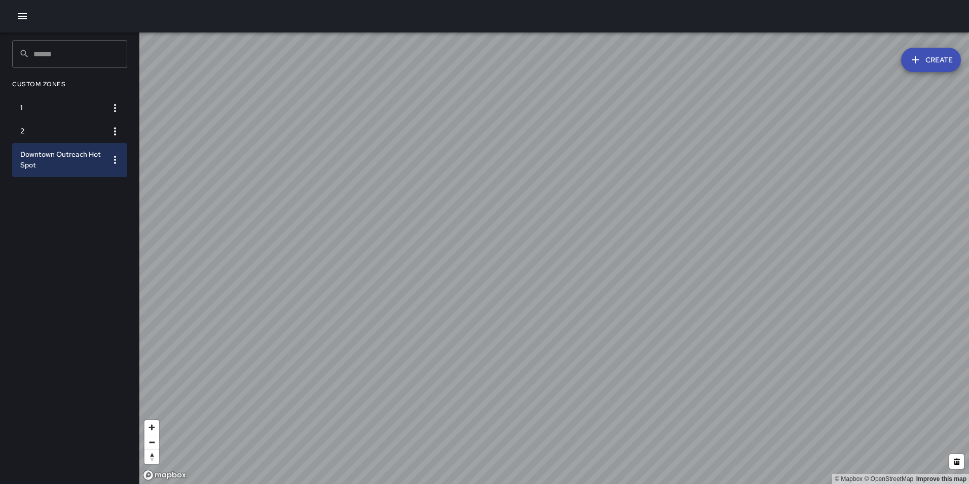
click at [114, 160] on icon "button" at bounding box center [115, 160] width 12 height 12
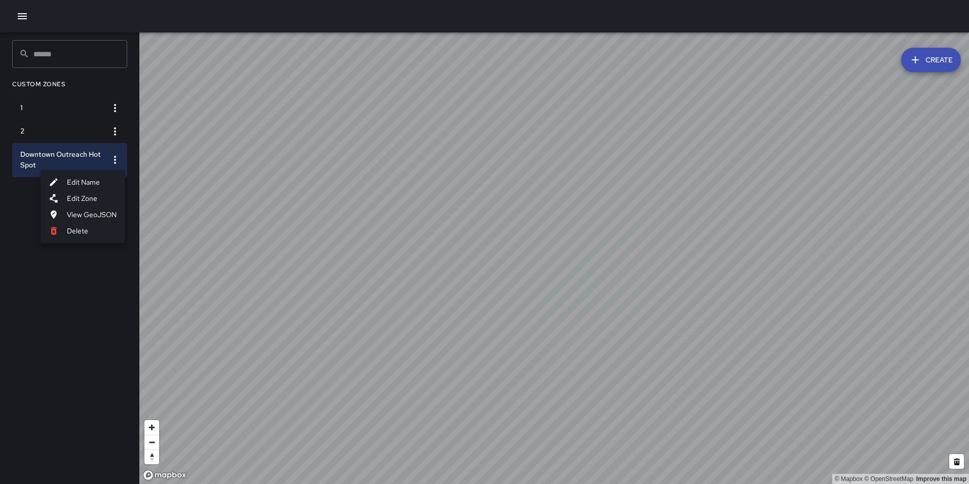
click at [100, 226] on li "Delete" at bounding box center [83, 231] width 84 height 16
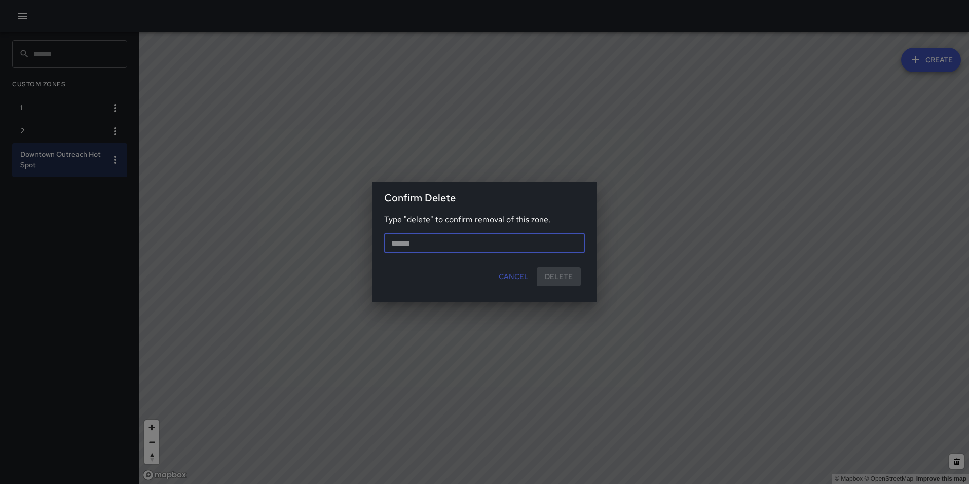
click at [478, 243] on input "text" at bounding box center [484, 243] width 201 height 20
type input "******"
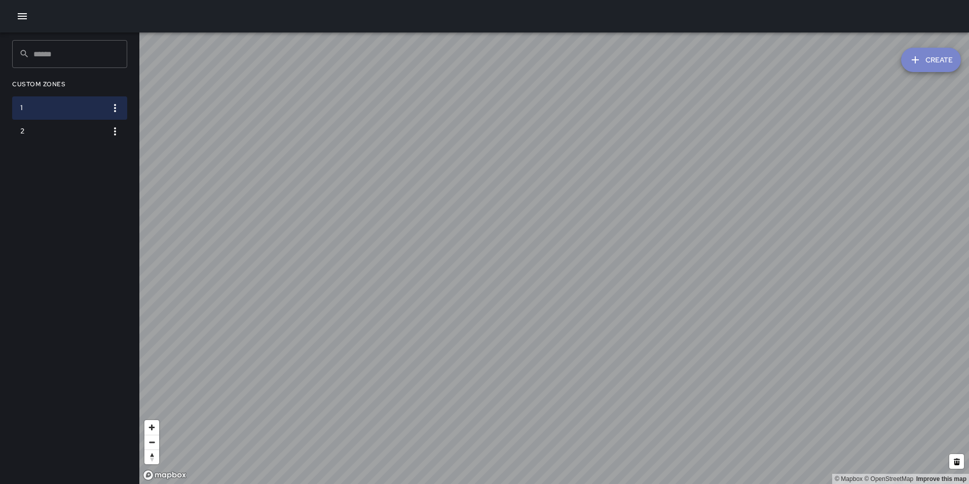
click at [938, 60] on button "Create" at bounding box center [931, 60] width 60 height 24
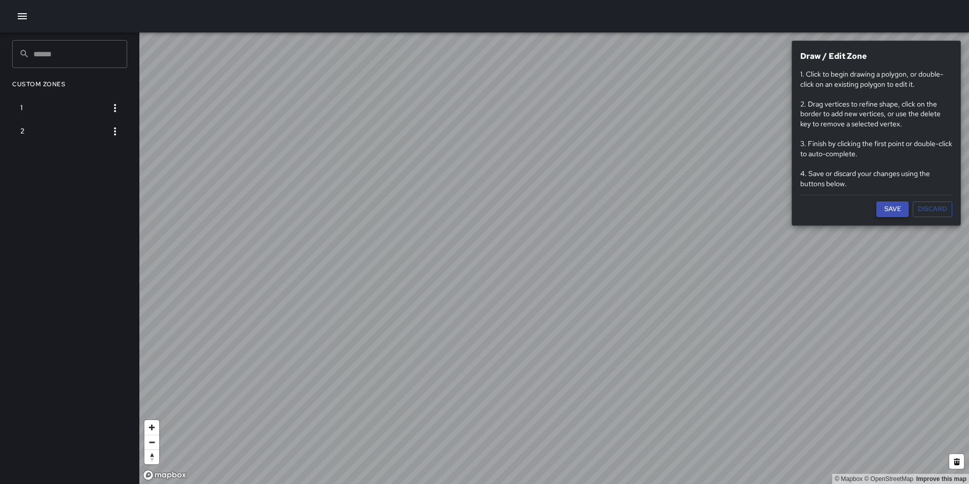
click at [896, 208] on button "Save" at bounding box center [893, 209] width 32 height 16
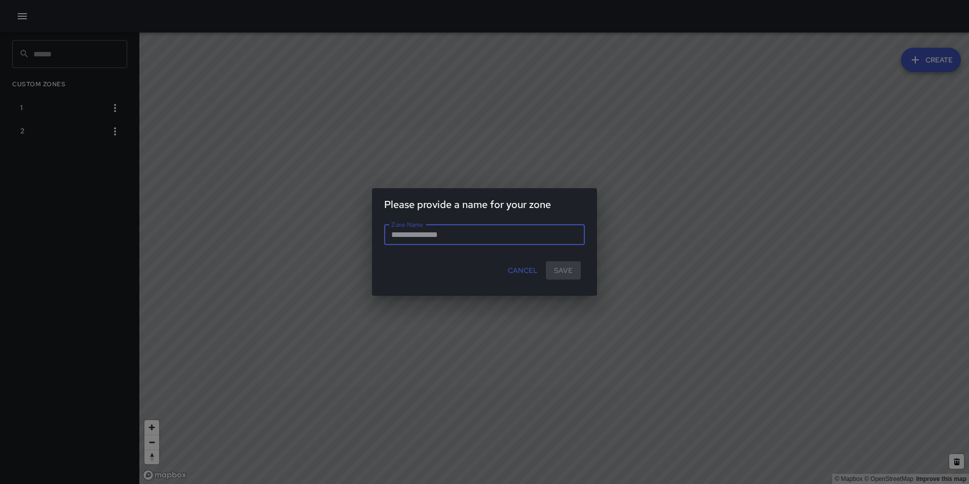
click at [528, 266] on button "Cancel" at bounding box center [523, 270] width 38 height 19
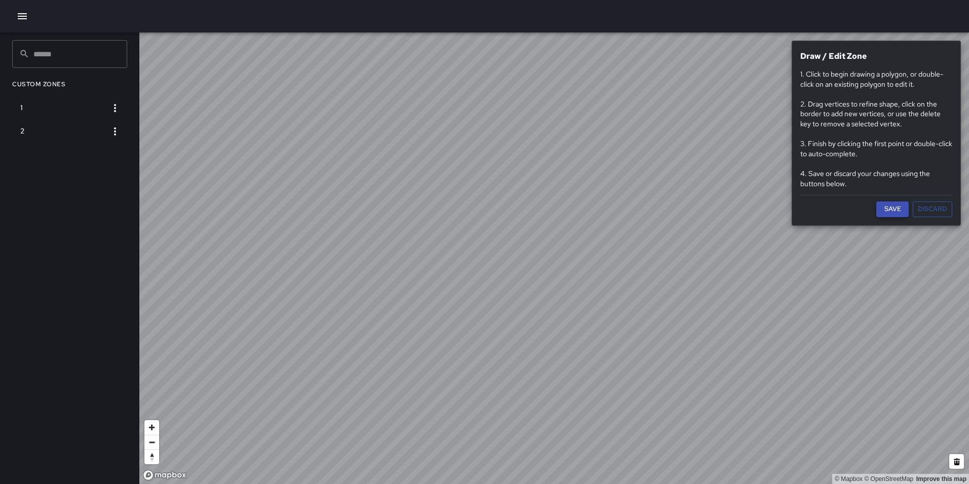
click at [888, 207] on button "Save" at bounding box center [893, 209] width 32 height 16
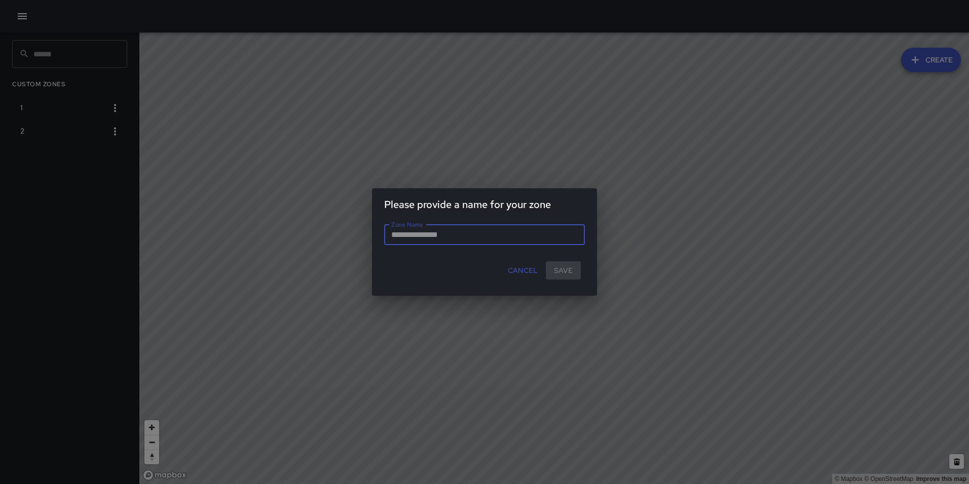
click at [455, 228] on input "Zone Name" at bounding box center [484, 235] width 201 height 20
type input "*"
drag, startPoint x: 562, startPoint y: 266, endPoint x: 424, endPoint y: 242, distance: 140.4
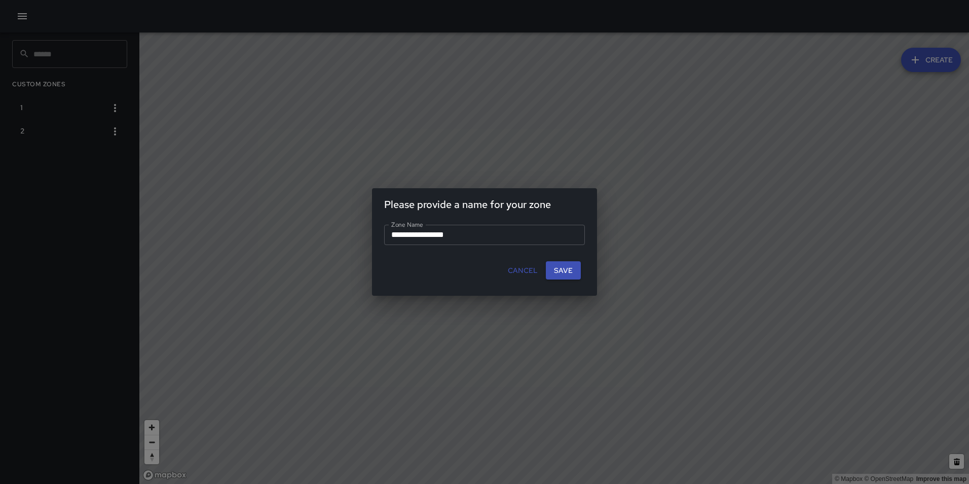
click at [476, 246] on div "**********" at bounding box center [484, 242] width 225 height 108
click at [422, 235] on input "**********" at bounding box center [484, 235] width 201 height 20
type input "**********"
click at [558, 270] on button "Save" at bounding box center [563, 270] width 35 height 19
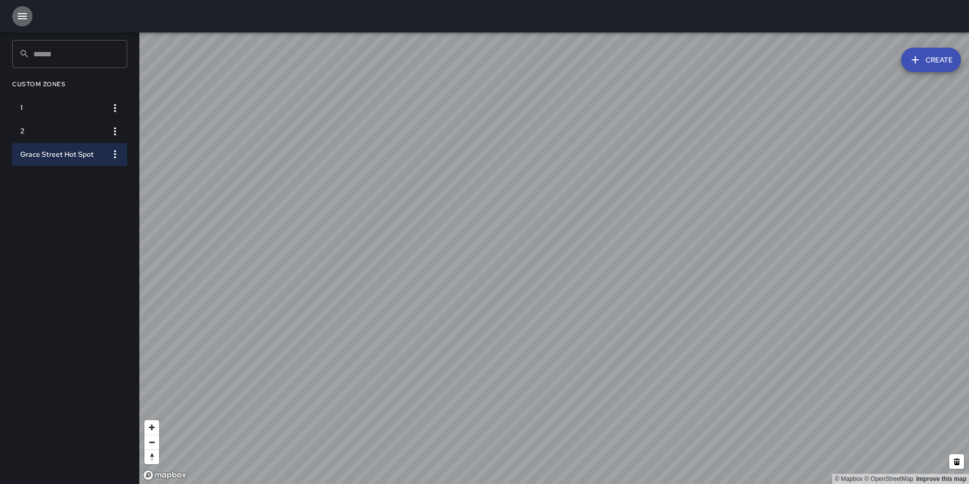
click at [20, 16] on icon "button" at bounding box center [22, 16] width 9 height 6
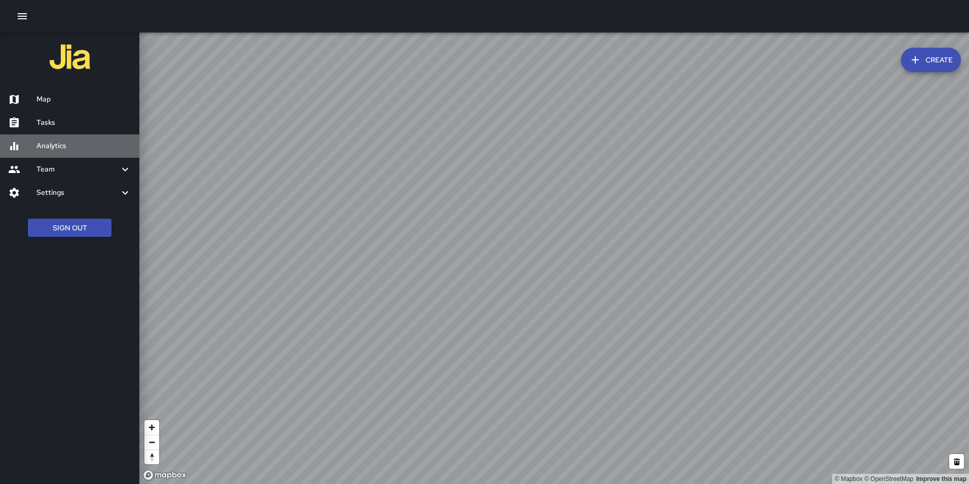
drag, startPoint x: 43, startPoint y: 141, endPoint x: 83, endPoint y: 205, distance: 75.2
click at [44, 142] on h6 "Analytics" at bounding box center [84, 145] width 95 height 11
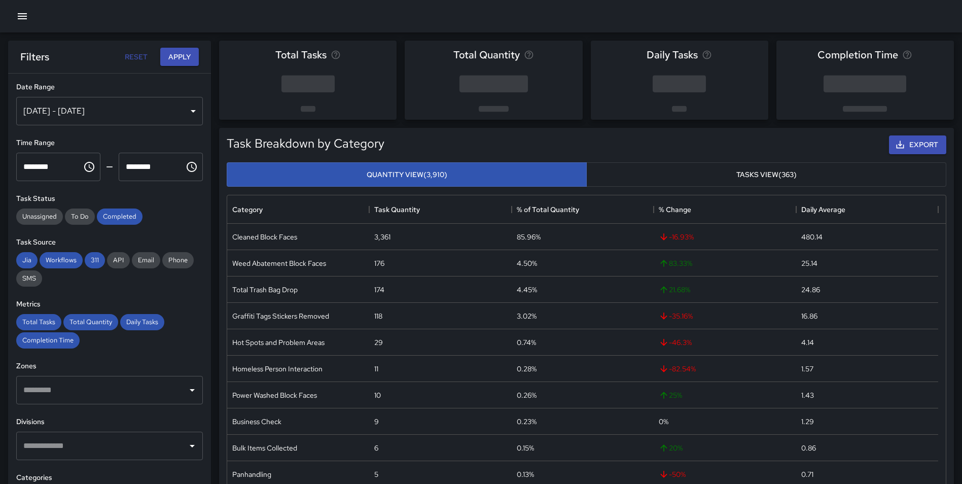
scroll to position [133, 0]
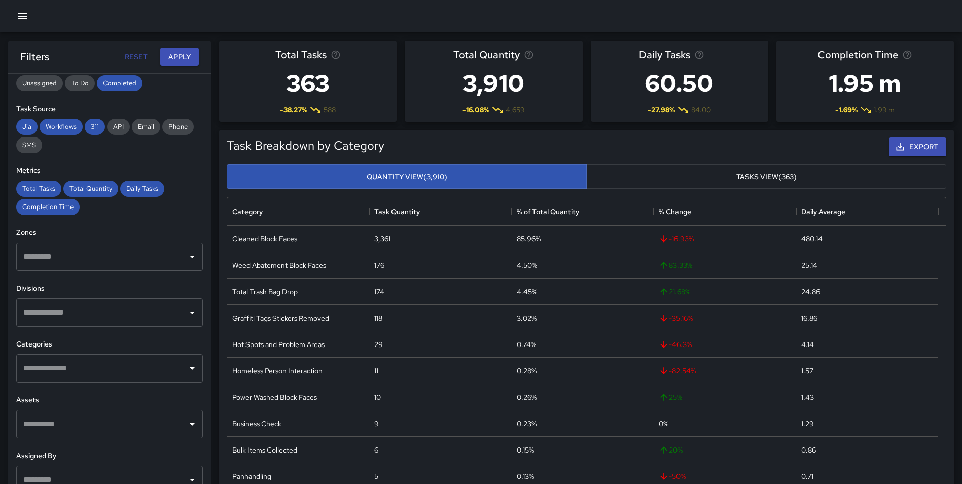
click at [155, 259] on input "text" at bounding box center [102, 256] width 162 height 19
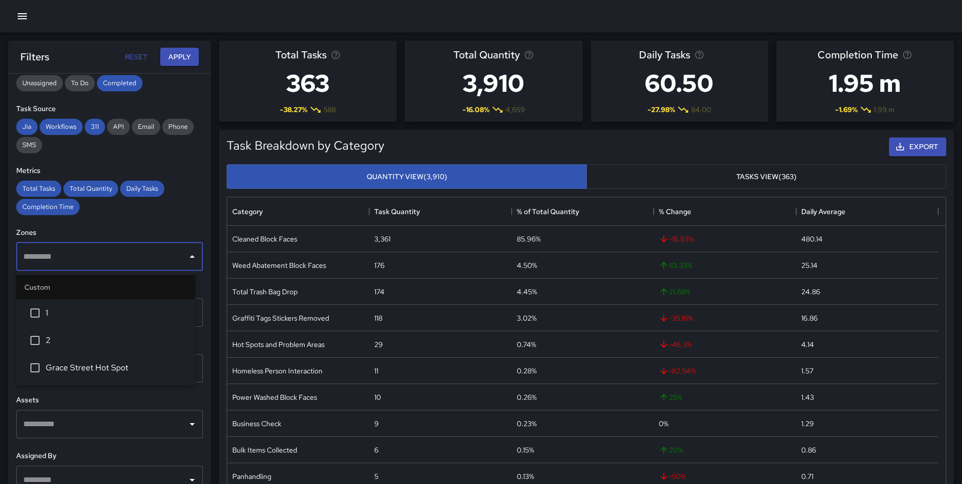
click at [101, 369] on span "Grace Street Hot Spot" at bounding box center [116, 367] width 141 height 12
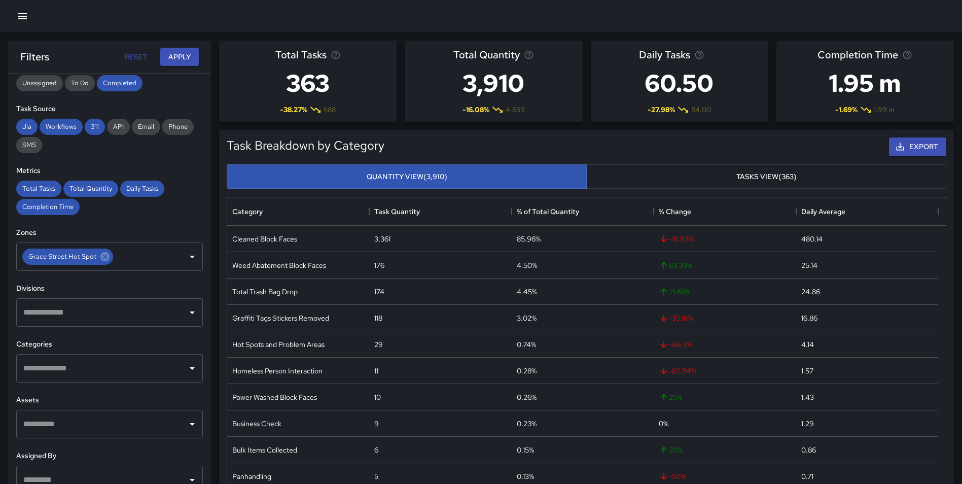
click at [201, 359] on div "**********" at bounding box center [109, 299] width 203 height 451
click at [199, 360] on div "**********" at bounding box center [109, 299] width 203 height 451
click at [198, 342] on div "**********" at bounding box center [109, 299] width 203 height 451
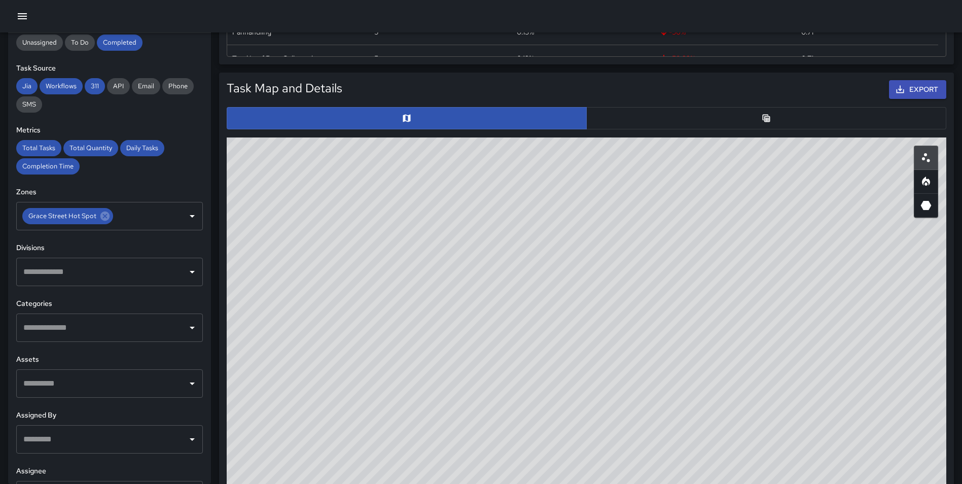
scroll to position [449, 0]
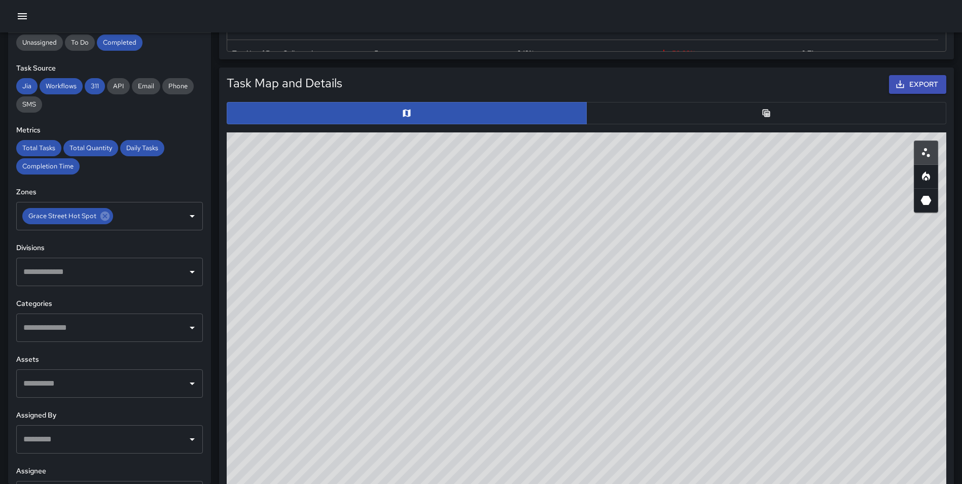
drag, startPoint x: 734, startPoint y: 254, endPoint x: 432, endPoint y: 215, distance: 304.2
click at [432, 215] on div "© Mapbox © OpenStreetMap Improve this map" at bounding box center [586, 335] width 719 height 406
click at [928, 175] on icon "Heatmap" at bounding box center [926, 175] width 8 height 9
click at [147, 178] on div "**********" at bounding box center [109, 258] width 203 height 451
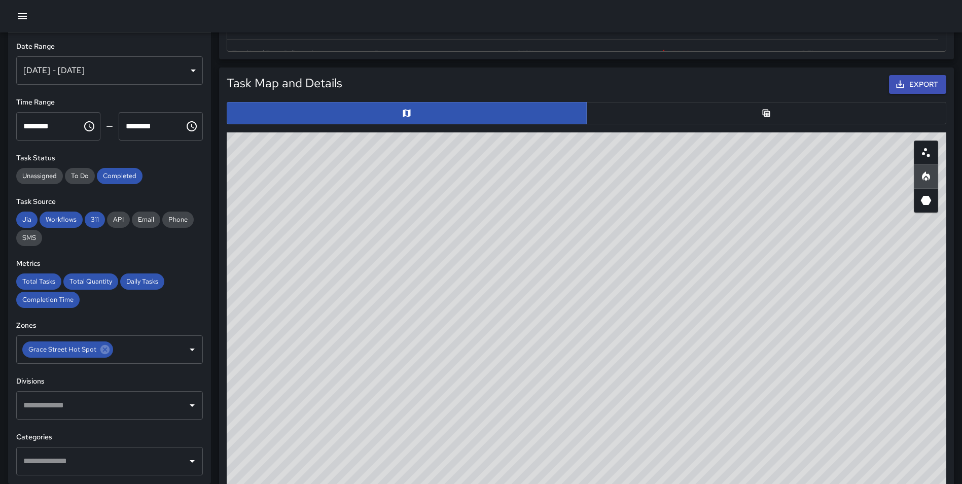
scroll to position [0, 0]
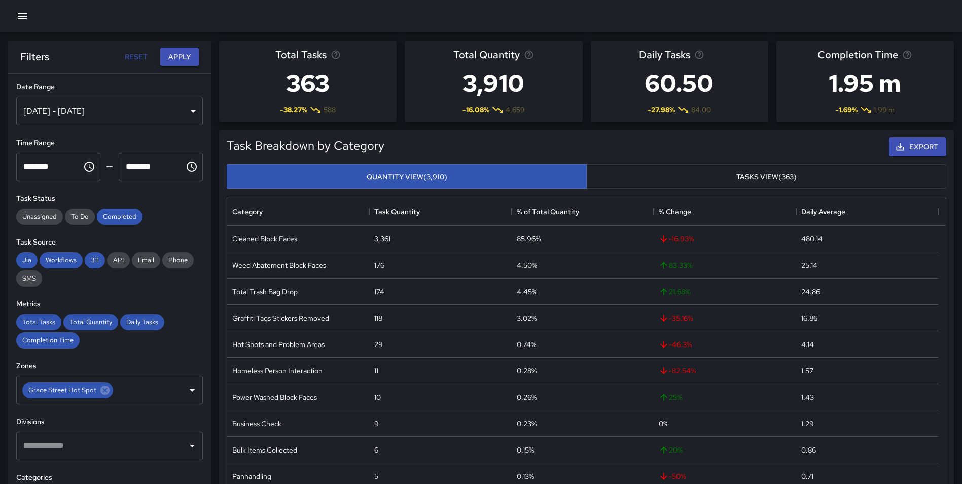
click at [183, 56] on button "Apply" at bounding box center [179, 57] width 39 height 19
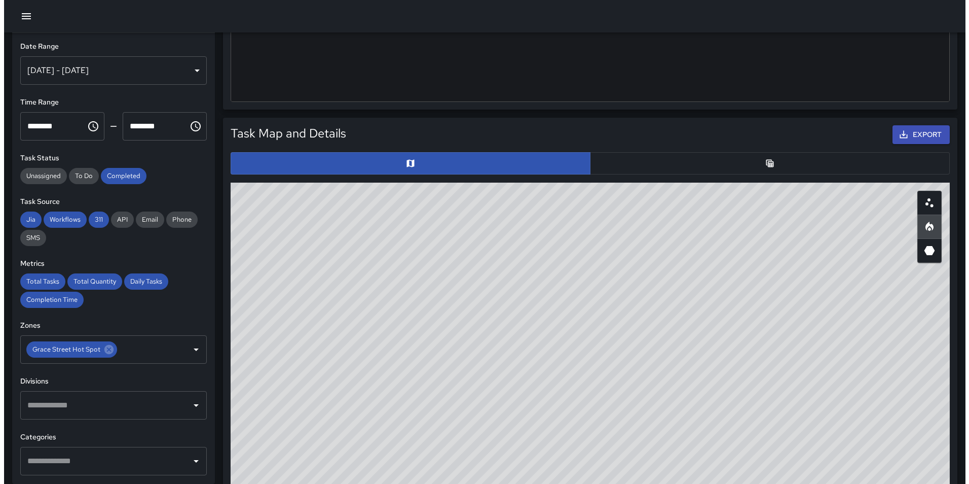
scroll to position [449, 0]
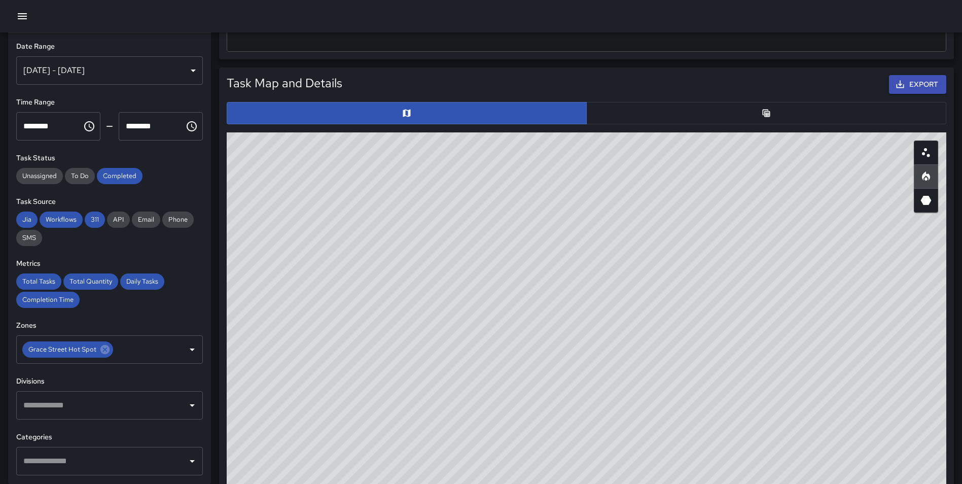
drag, startPoint x: 620, startPoint y: 341, endPoint x: 641, endPoint y: 407, distance: 69.9
click at [641, 407] on div "© Mapbox © OpenStreetMap Improve this map" at bounding box center [586, 335] width 719 height 406
drag, startPoint x: 501, startPoint y: 287, endPoint x: 513, endPoint y: 195, distance: 93.4
click at [503, 186] on div "© Mapbox © OpenStreetMap Improve this map" at bounding box center [586, 335] width 719 height 406
drag, startPoint x: 514, startPoint y: 338, endPoint x: 482, endPoint y: 455, distance: 121.9
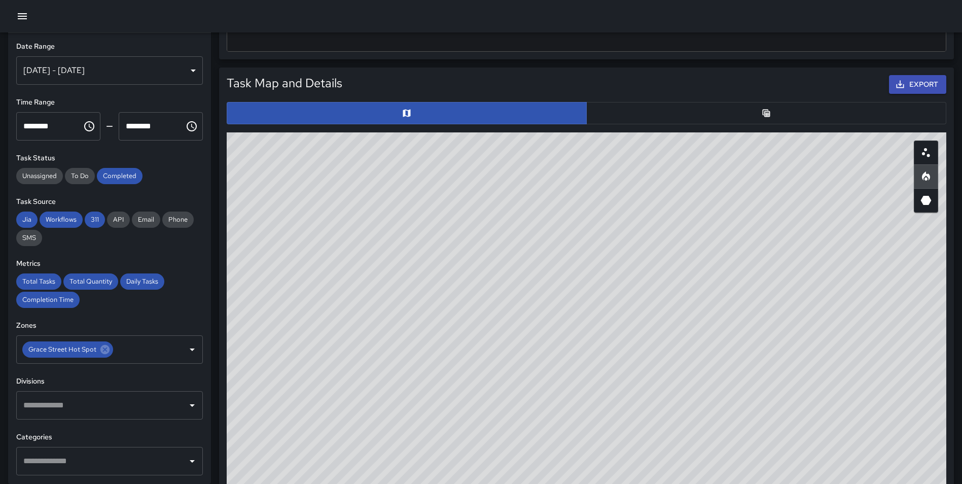
click at [482, 455] on div "© Mapbox © OpenStreetMap Improve this map" at bounding box center [586, 335] width 719 height 406
drag, startPoint x: 500, startPoint y: 276, endPoint x: 633, endPoint y: 290, distance: 134.0
click at [633, 290] on div "© Mapbox © OpenStreetMap Improve this map" at bounding box center [586, 335] width 719 height 406
drag, startPoint x: 706, startPoint y: 391, endPoint x: 698, endPoint y: 432, distance: 42.0
click at [698, 432] on div "© Mapbox © OpenStreetMap Improve this map" at bounding box center [586, 335] width 719 height 406
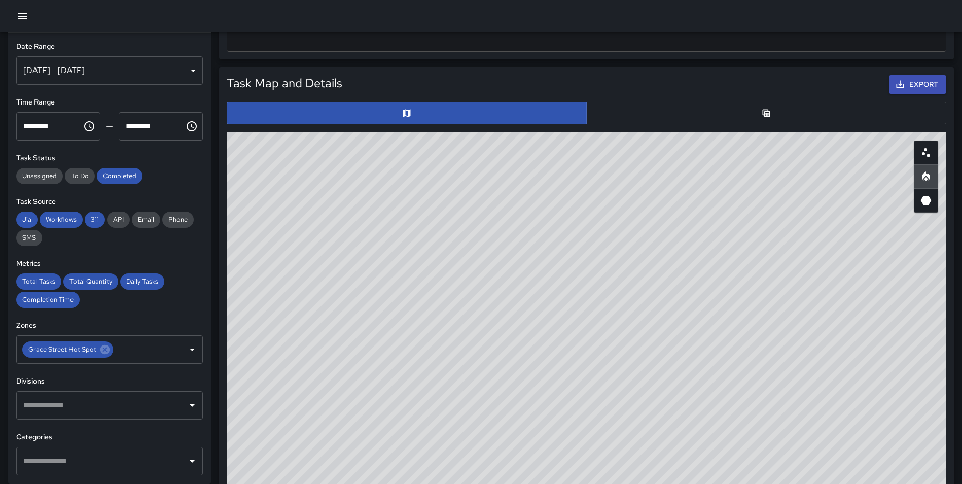
drag, startPoint x: 507, startPoint y: 414, endPoint x: 529, endPoint y: 409, distance: 23.0
click at [529, 409] on div "© Mapbox © OpenStreetMap Improve this map" at bounding box center [586, 335] width 719 height 406
click at [29, 16] on button "button" at bounding box center [22, 16] width 20 height 20
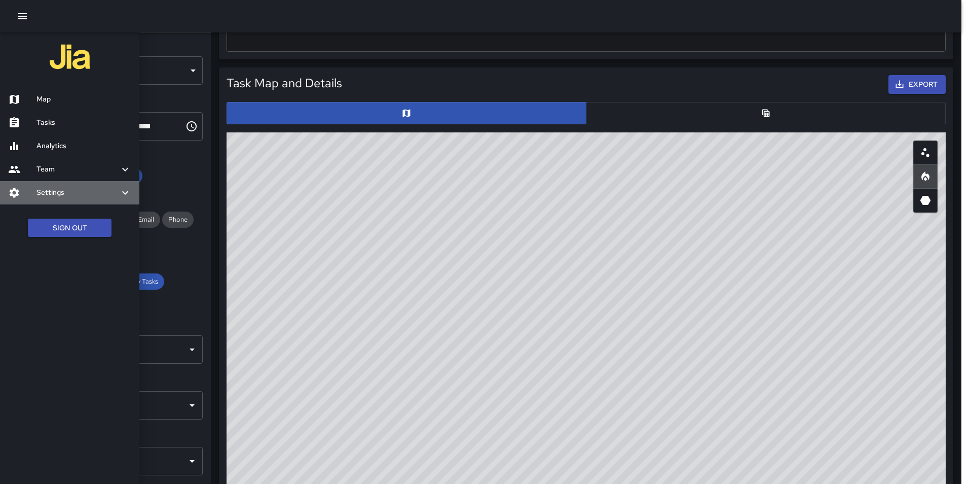
click at [69, 196] on h6 "Settings" at bounding box center [78, 192] width 83 height 11
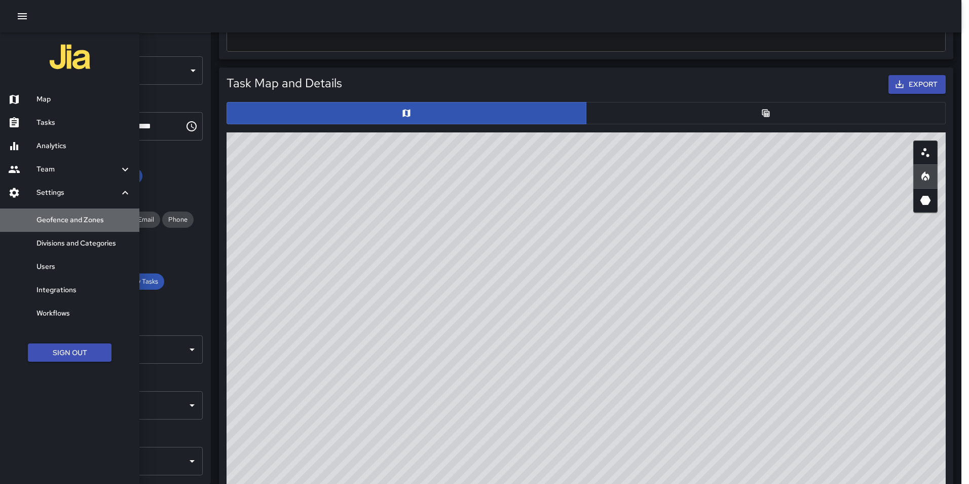
click at [67, 216] on h6 "Geofence and Zones" at bounding box center [84, 219] width 95 height 11
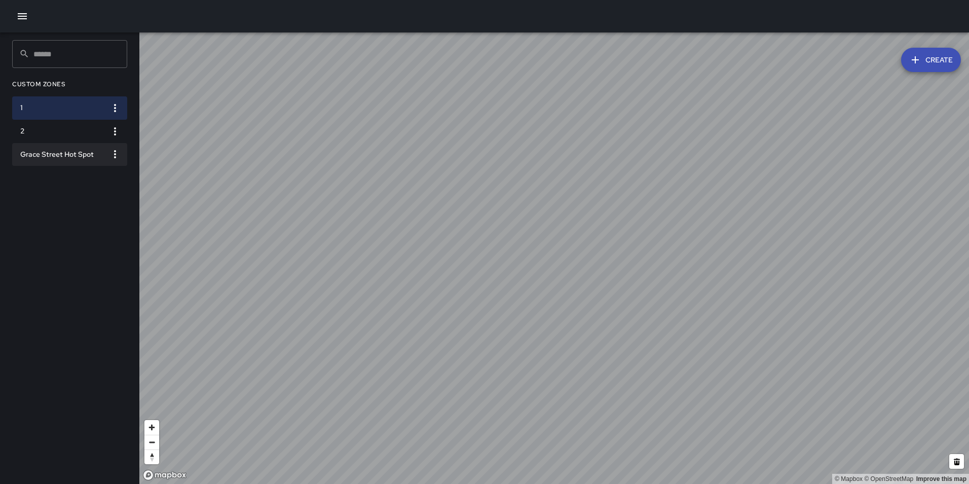
click at [65, 153] on h6 "Grace Street Hot Spot" at bounding box center [61, 154] width 83 height 11
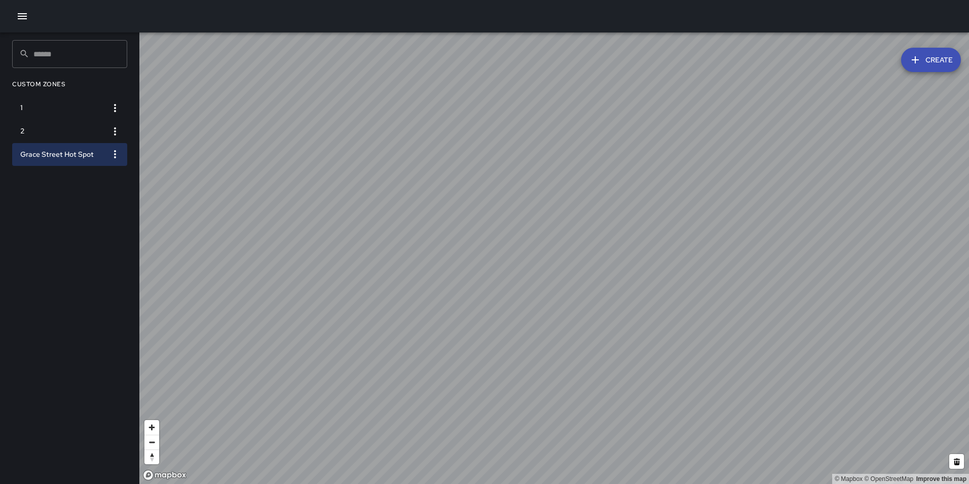
click at [120, 155] on icon "button" at bounding box center [115, 154] width 12 height 12
click at [99, 191] on li "Edit Zone" at bounding box center [83, 193] width 84 height 16
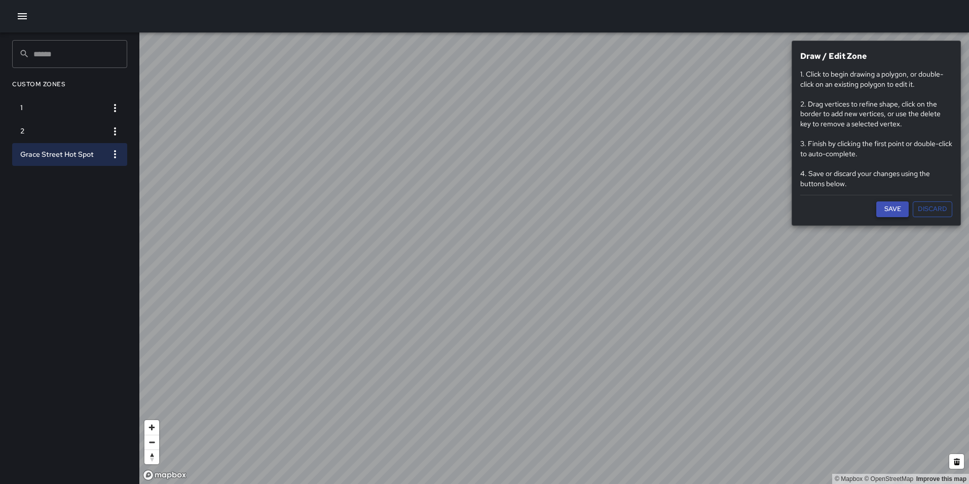
click at [885, 208] on button "Save" at bounding box center [893, 209] width 32 height 16
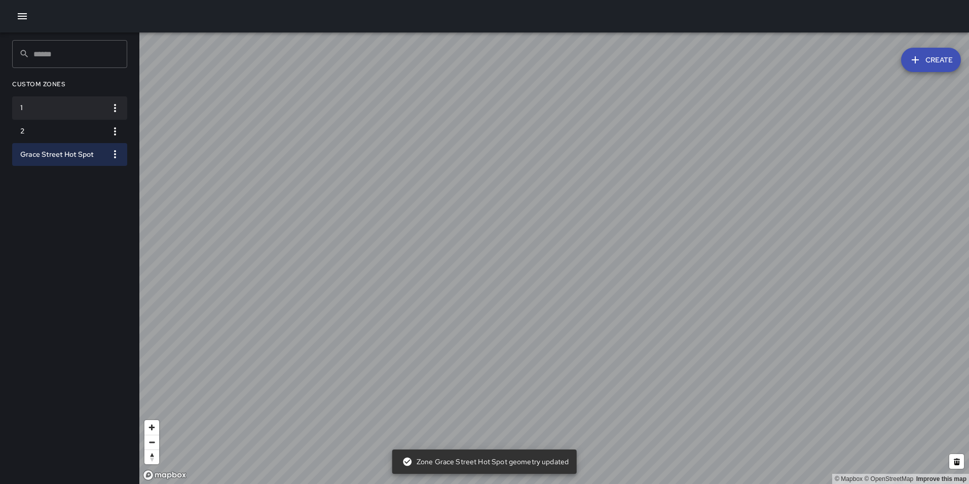
click at [50, 97] on li "1" at bounding box center [69, 107] width 115 height 23
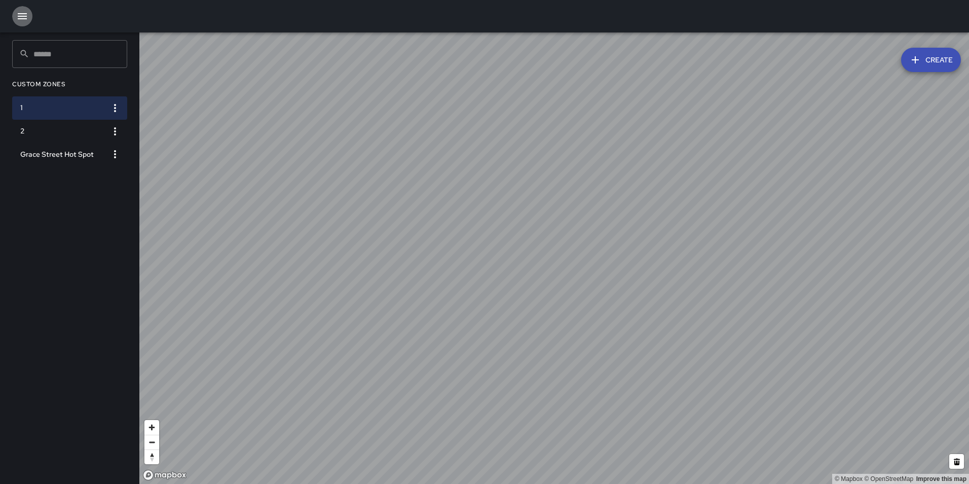
click at [19, 13] on icon "button" at bounding box center [22, 16] width 9 height 6
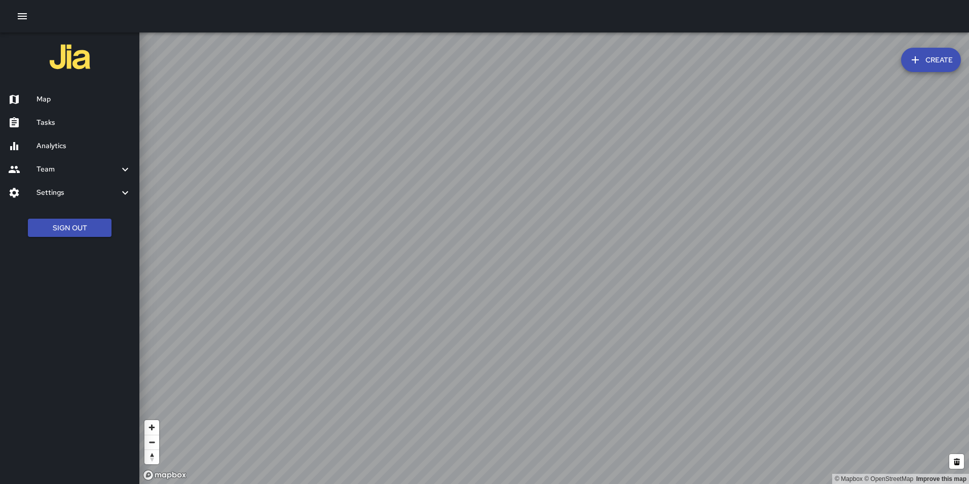
click at [61, 144] on h6 "Analytics" at bounding box center [84, 145] width 95 height 11
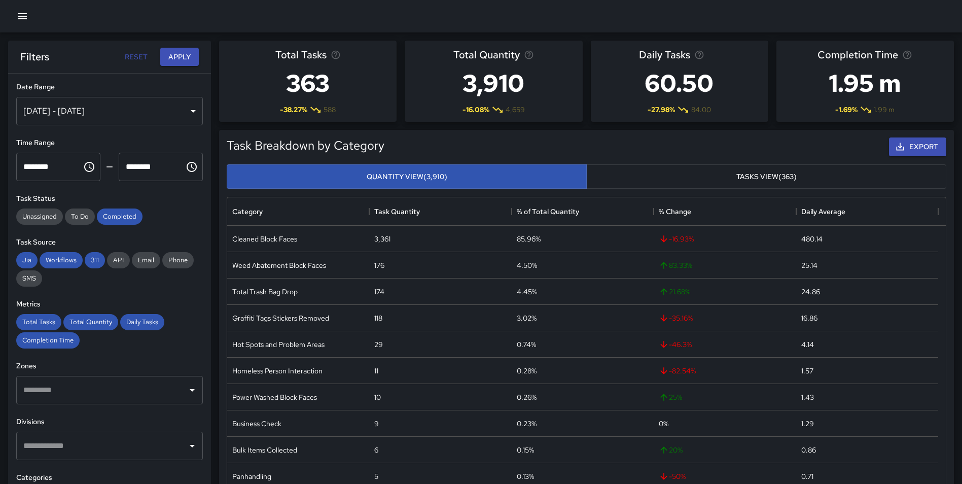
scroll to position [296, 711]
